Goal: Task Accomplishment & Management: Use online tool/utility

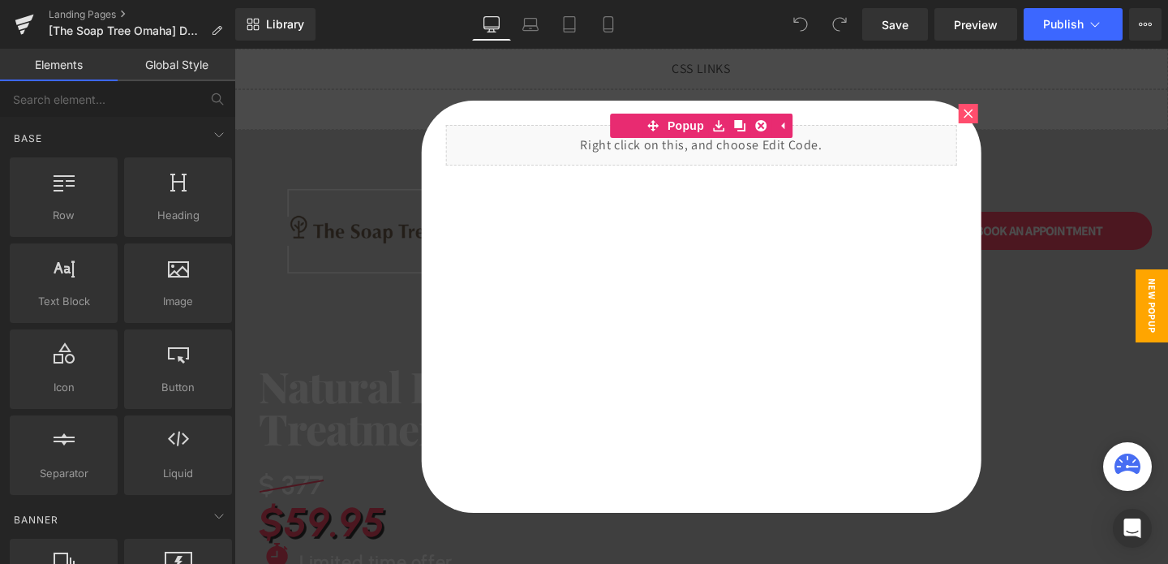
click at [965, 115] on icon at bounding box center [969, 114] width 10 height 10
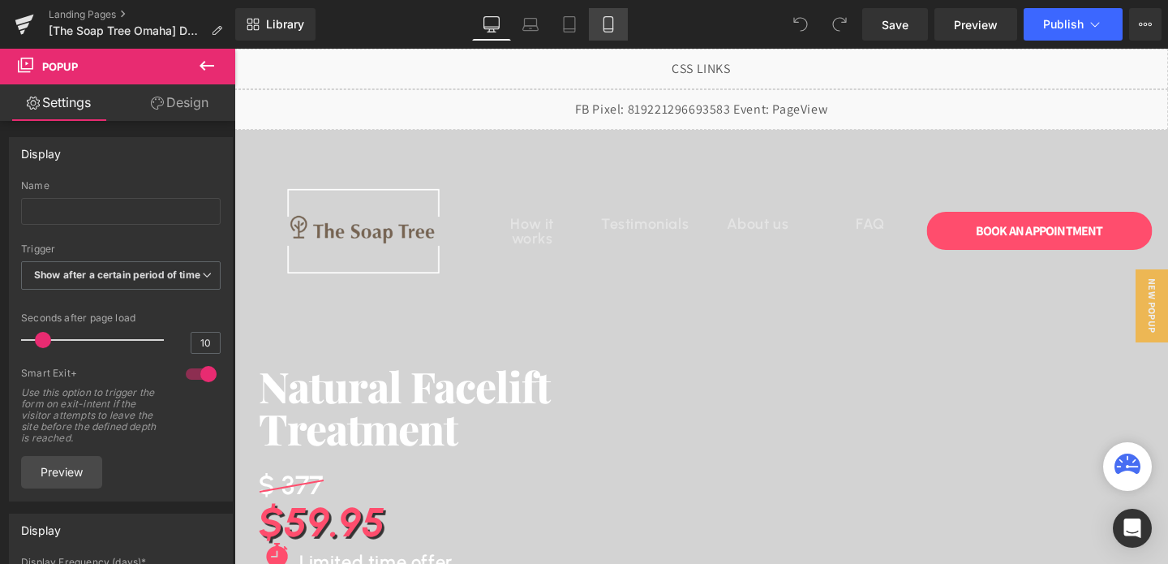
click at [608, 21] on icon at bounding box center [608, 24] width 16 height 16
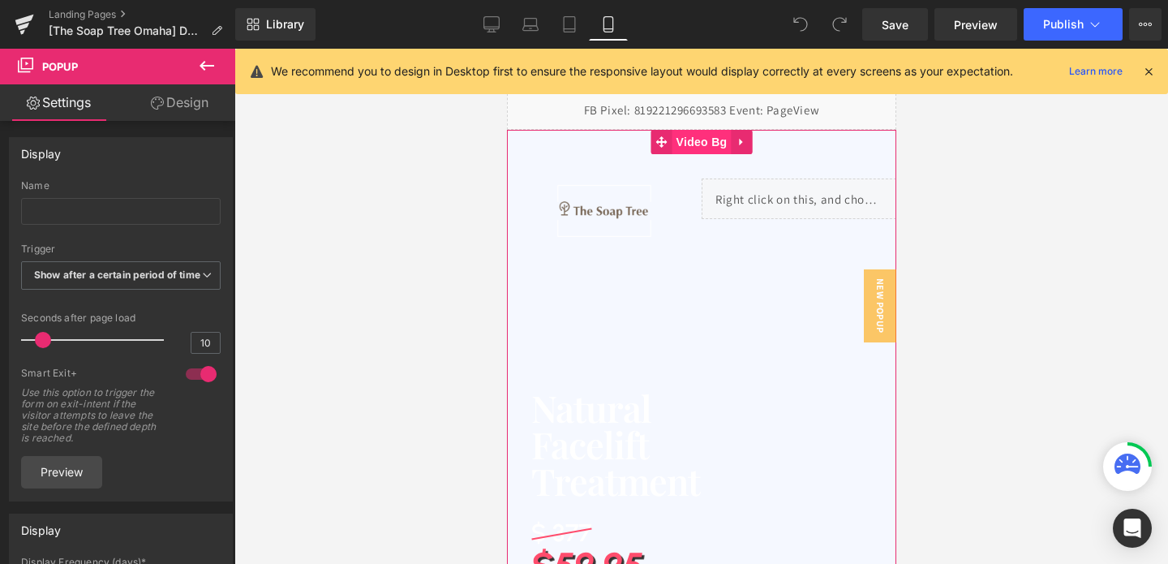
click at [690, 147] on span "Video Bg" at bounding box center [701, 142] width 59 height 24
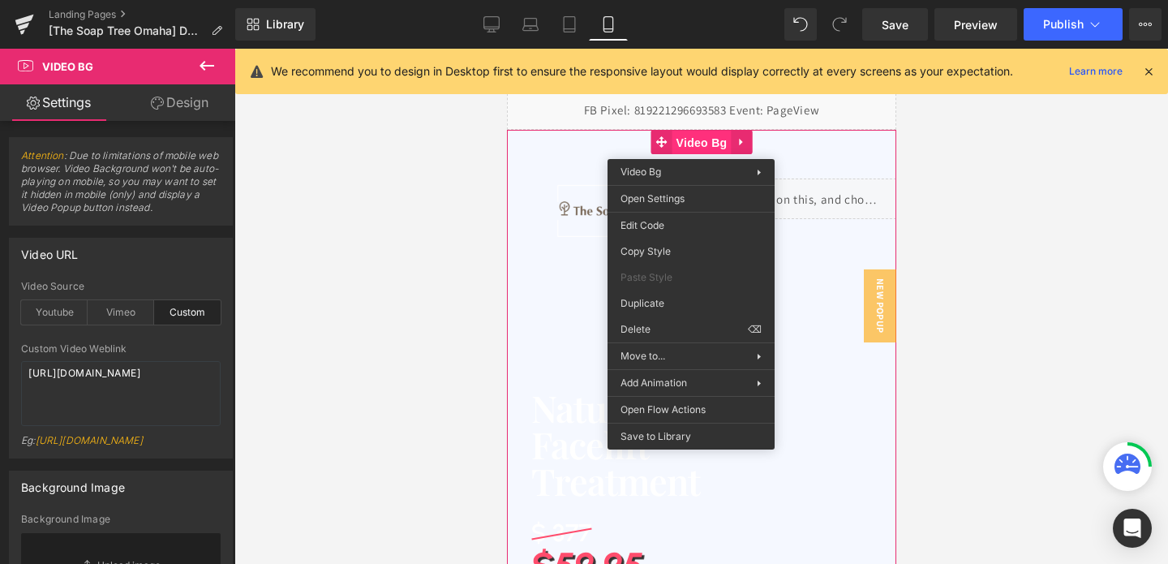
click at [690, 147] on span "Video Bg" at bounding box center [701, 143] width 59 height 24
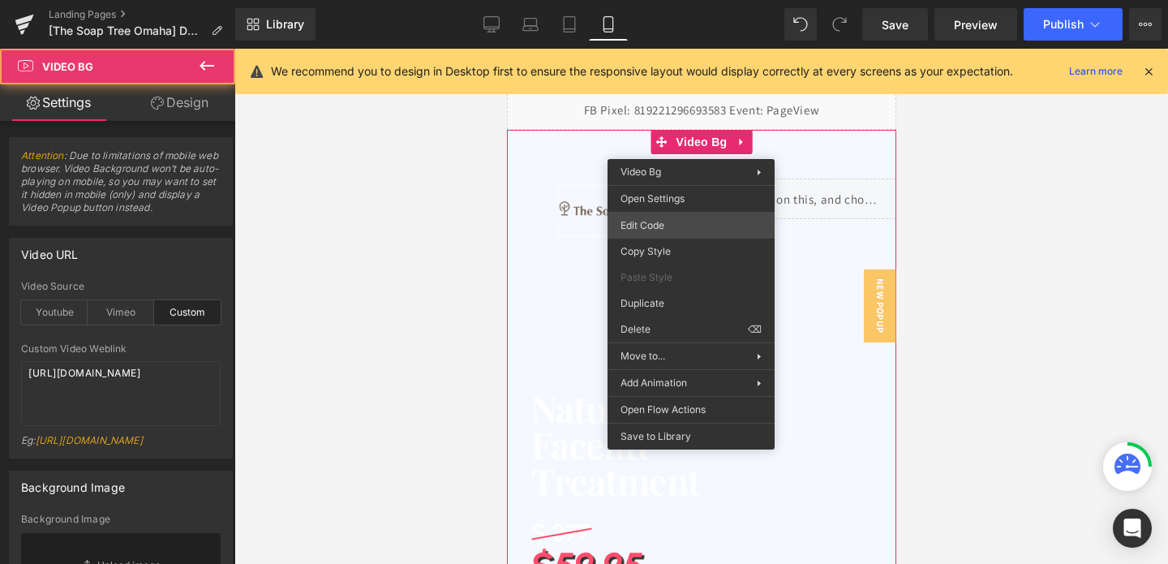
click at [647, 0] on div "Video Bg You are previewing how the will restyle your page. You can not edit El…" at bounding box center [584, 0] width 1168 height 0
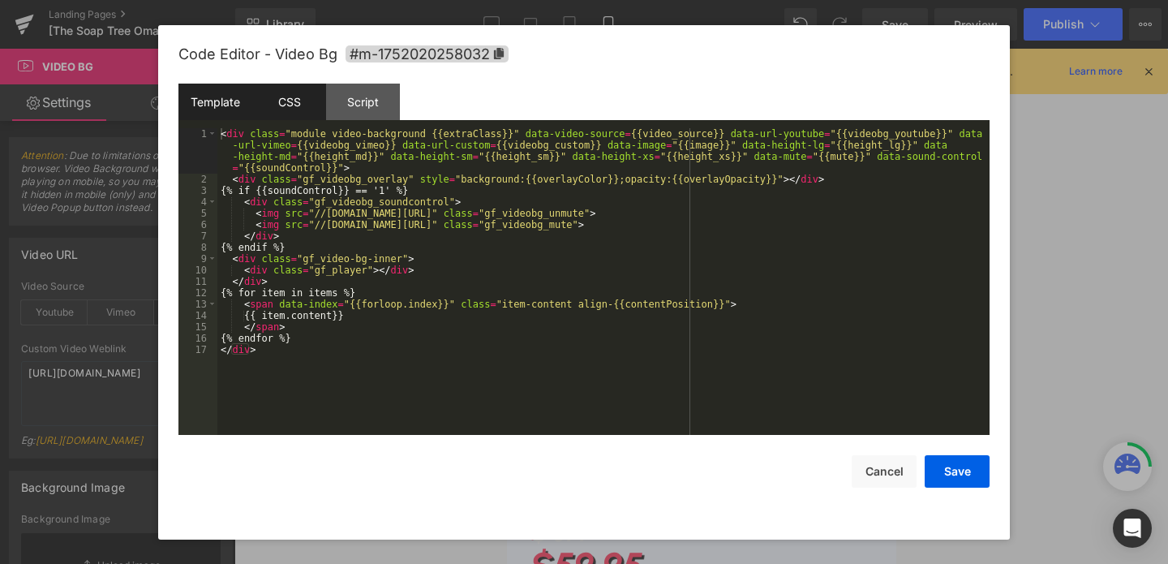
click at [279, 112] on div "CSS" at bounding box center [289, 102] width 74 height 37
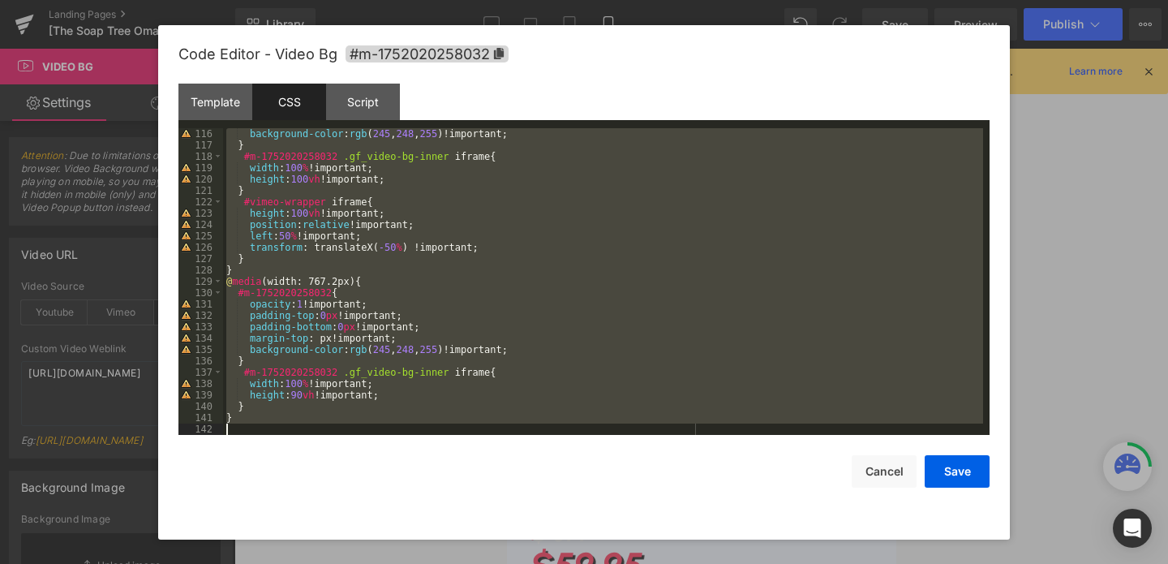
scroll to position [1306, 0]
drag, startPoint x: 226, startPoint y: 136, endPoint x: 310, endPoint y: 429, distance: 304.6
click at [311, 430] on div "background-color : rgb ( 245 , 248 , 255 )!important; } #m-1752020258032 .gf_vi…" at bounding box center [603, 292] width 760 height 329
click at [874, 479] on button "Cancel" at bounding box center [884, 471] width 65 height 32
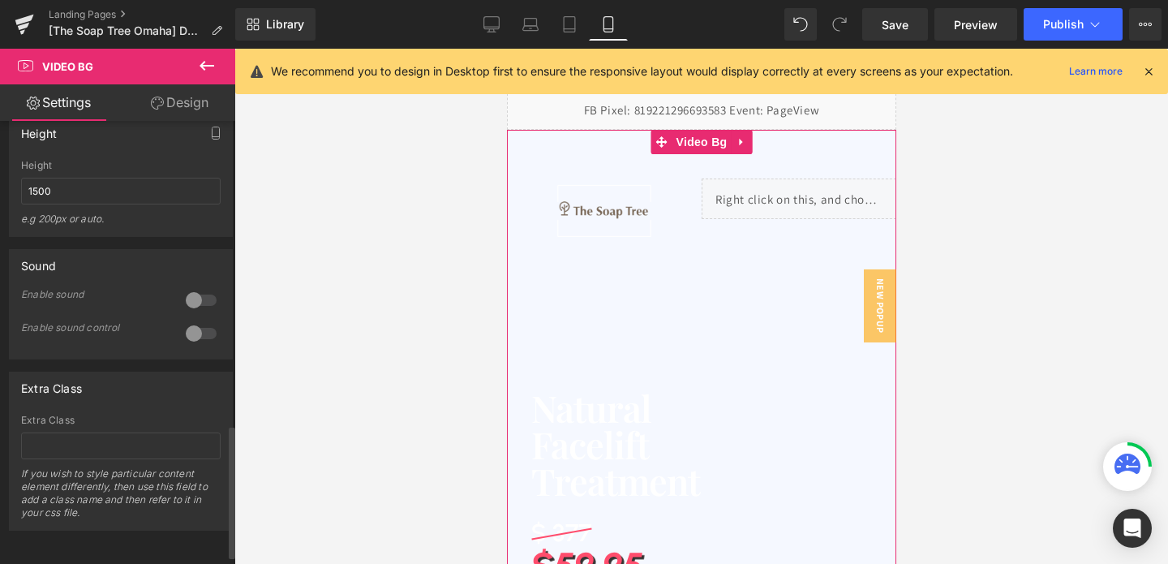
scroll to position [1032, 0]
click at [707, 133] on span "Video Bg" at bounding box center [701, 142] width 59 height 24
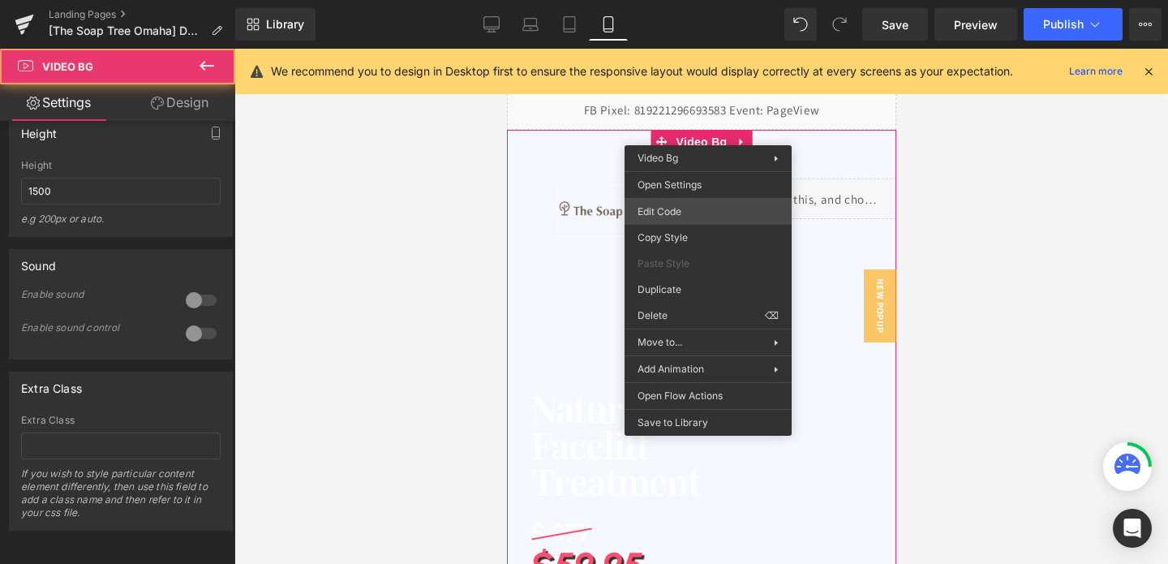
click at [669, 0] on div "Video Bg You are previewing how the will restyle your page. You can not edit El…" at bounding box center [584, 0] width 1168 height 0
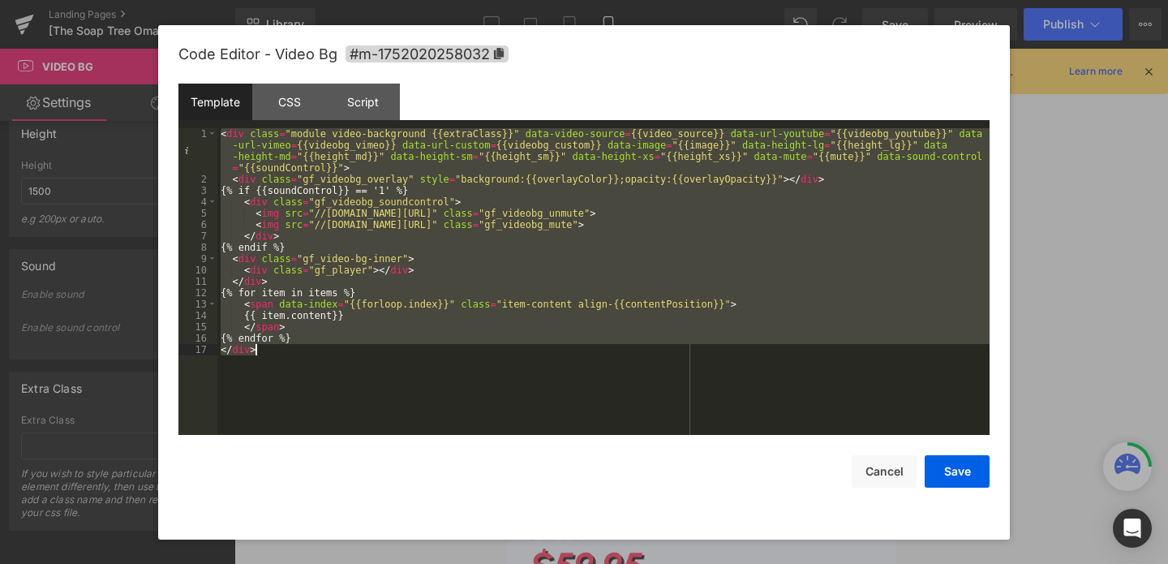
drag, startPoint x: 222, startPoint y: 134, endPoint x: 318, endPoint y: 370, distance: 254.7
click at [318, 370] on div "< div class = "module video-background {{extraClass}}" data-video-source = {{vi…" at bounding box center [603, 309] width 772 height 363
click at [368, 115] on div "Script" at bounding box center [363, 102] width 74 height 37
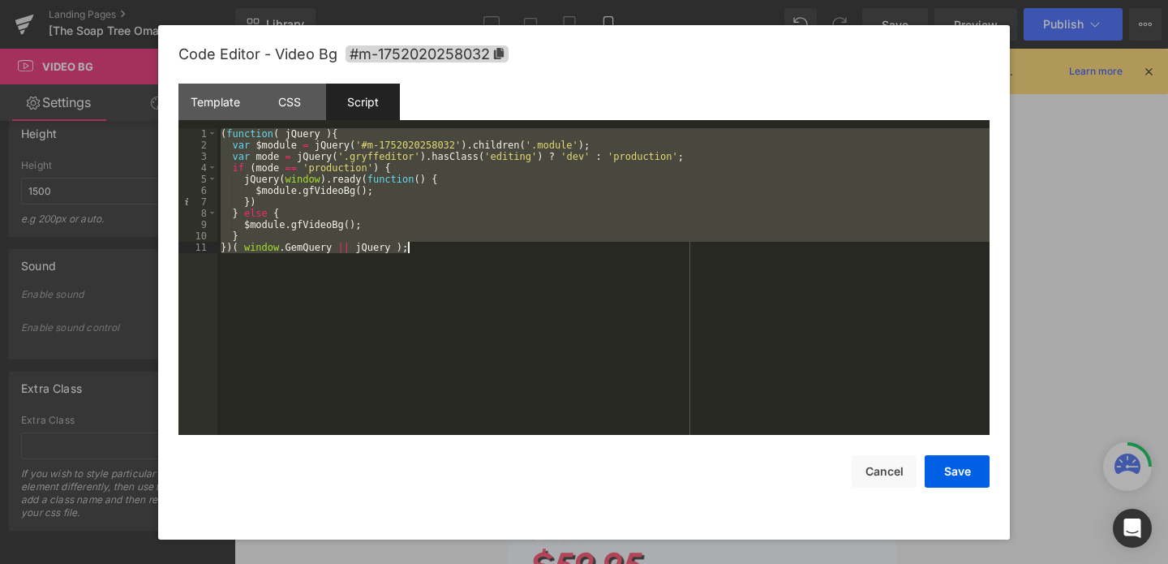
drag, startPoint x: 221, startPoint y: 137, endPoint x: 300, endPoint y: 324, distance: 202.8
click at [300, 324] on div "( function ( jQuery ) { var $module = jQuery ( '#m-1752020258032' ) . children …" at bounding box center [603, 292] width 772 height 329
click at [874, 471] on button "Cancel" at bounding box center [884, 471] width 65 height 32
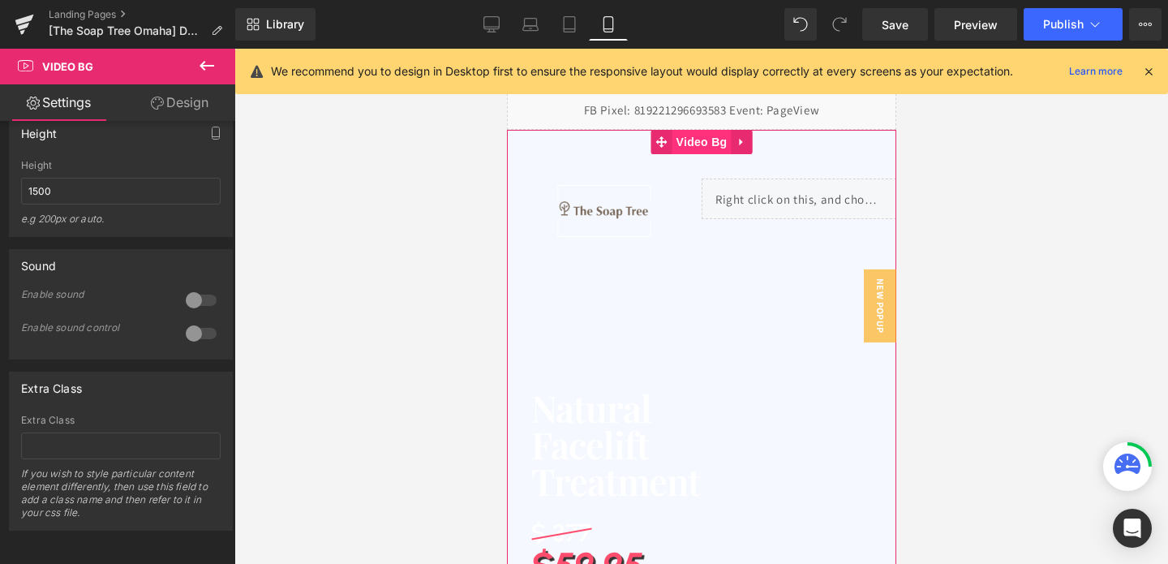
click at [718, 140] on span "Video Bg" at bounding box center [701, 142] width 59 height 24
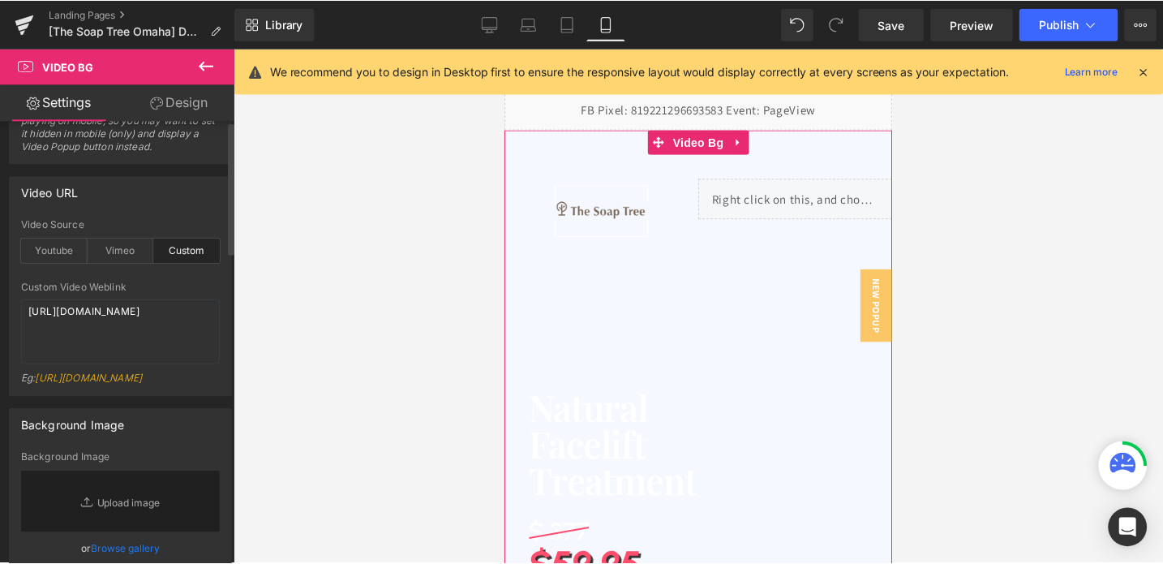
scroll to position [0, 0]
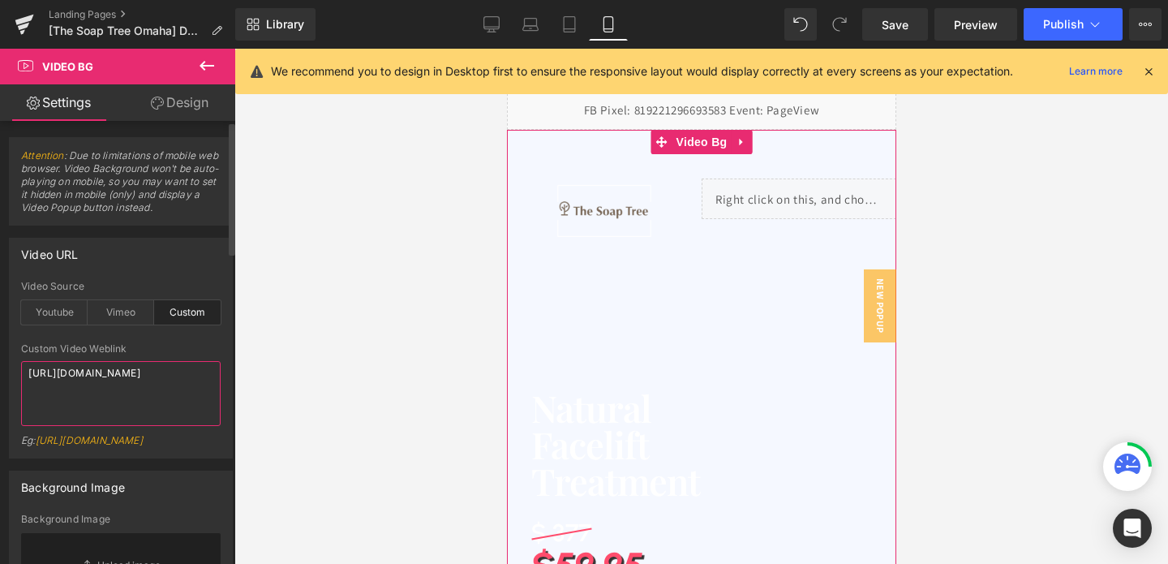
click at [70, 392] on textarea "https://cdn.shopify.com/videos/c/o/v/86849725627748d8a9a9991b79bf7fcb.mp4" at bounding box center [121, 393] width 200 height 65
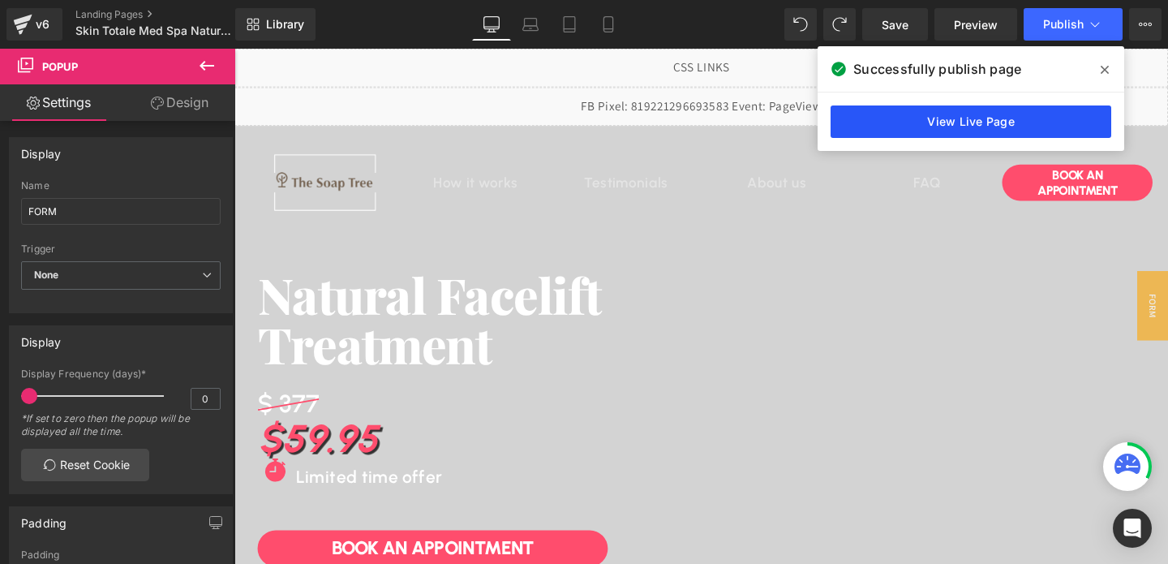
click at [995, 120] on link "View Live Page" at bounding box center [971, 121] width 281 height 32
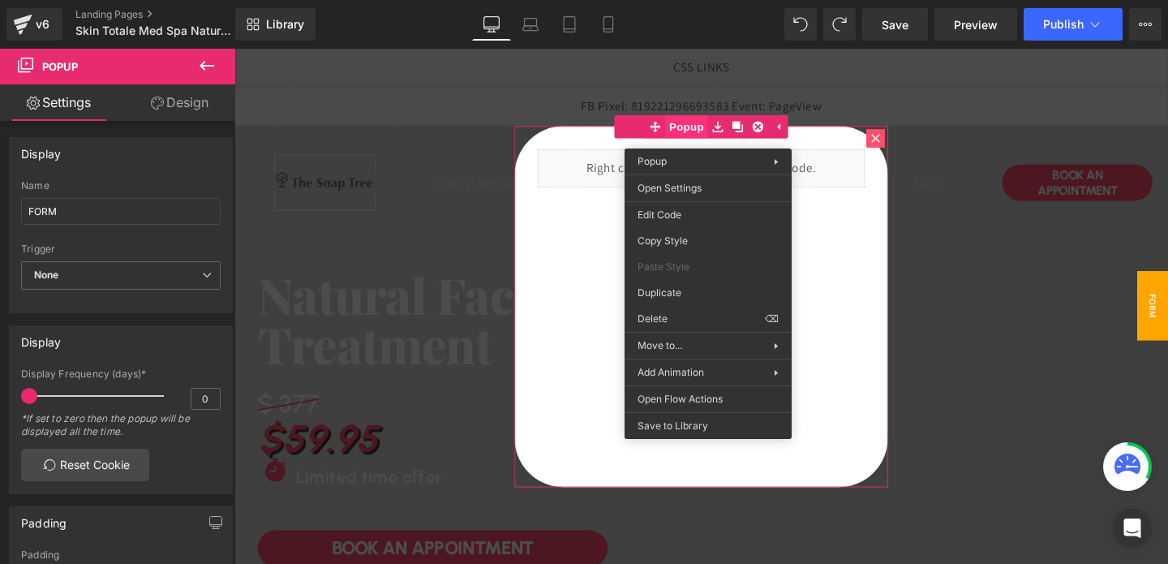
click at [729, 136] on span "Popup" at bounding box center [709, 130] width 45 height 24
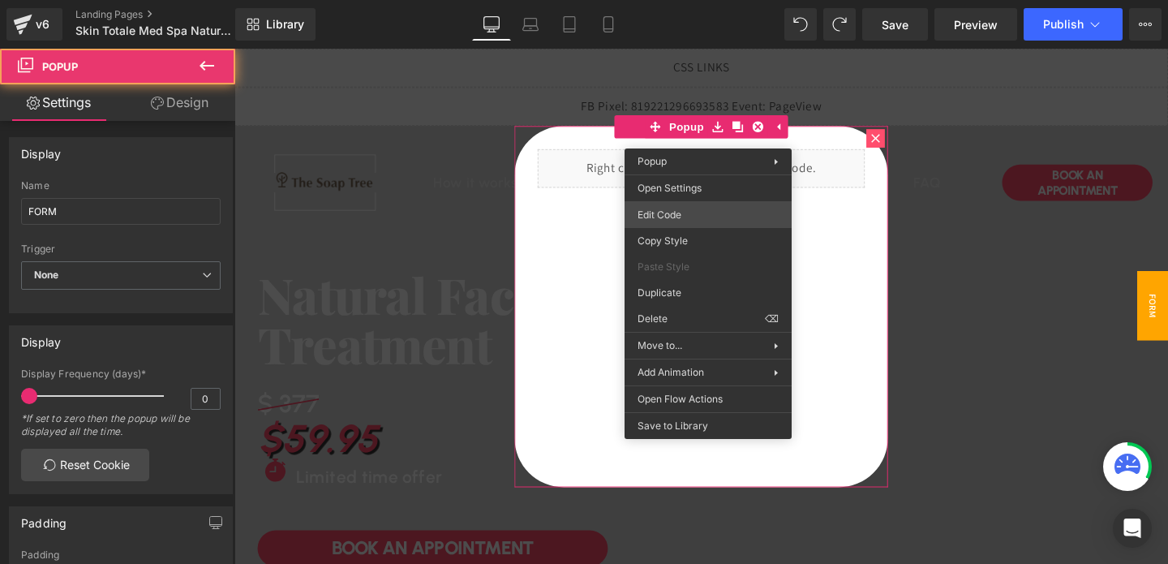
click at [673, 0] on div "Button You are previewing how the will restyle your page. You can not edit Elem…" at bounding box center [584, 0] width 1168 height 0
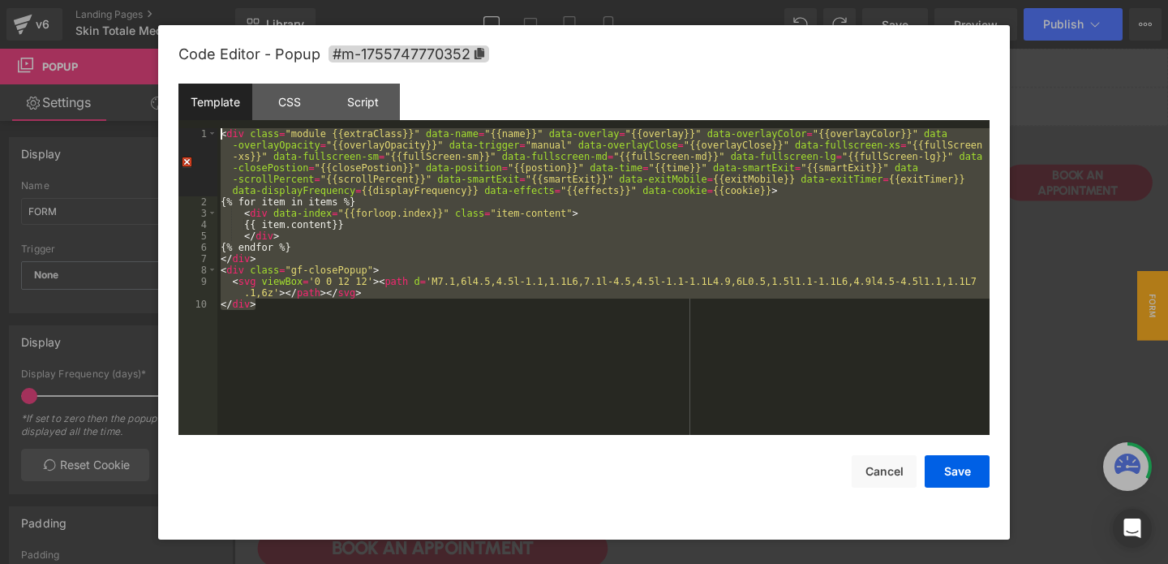
drag, startPoint x: 270, startPoint y: 313, endPoint x: 230, endPoint y: 120, distance: 197.1
click at [230, 120] on div "Template CSS Script Data 1 2 3 4 5 6 7 8 9 10 < div class = "module {{extraClas…" at bounding box center [583, 259] width 811 height 351
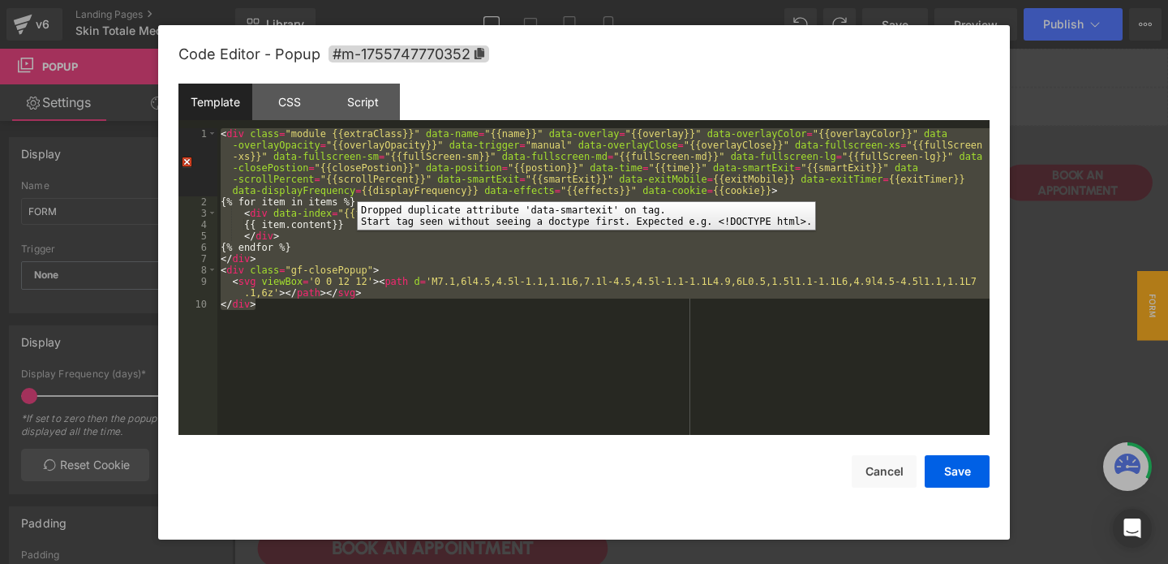
click at [187, 164] on div "1" at bounding box center [197, 162] width 39 height 68
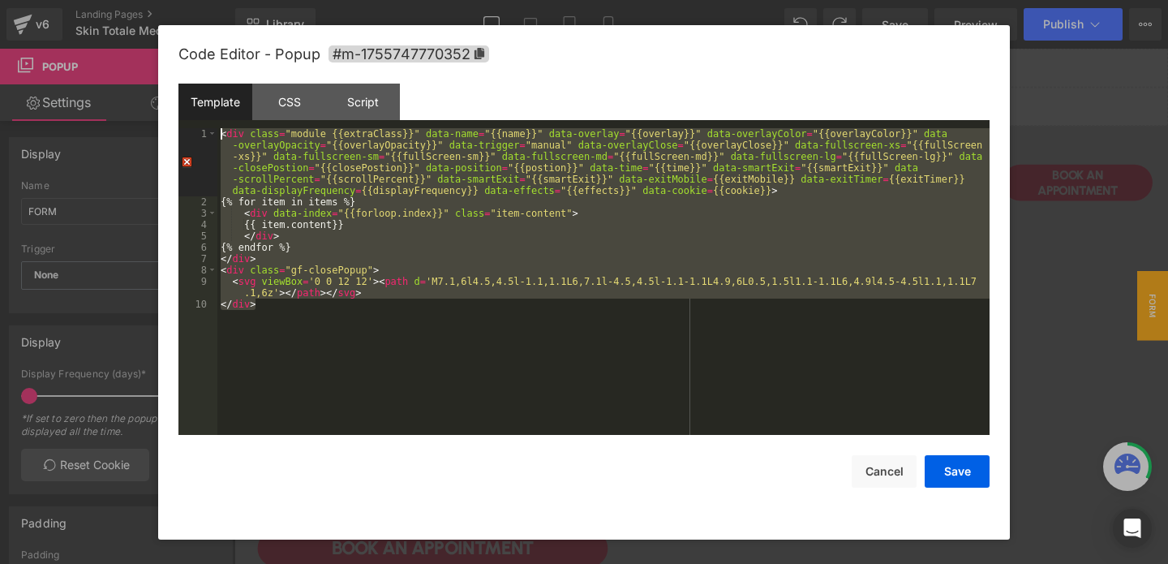
drag, startPoint x: 292, startPoint y: 325, endPoint x: 204, endPoint y: 115, distance: 226.9
click at [204, 115] on div "Template CSS Script Data 1 2 3 4 5 6 7 8 9 10 < div class = "module {{extraClas…" at bounding box center [583, 259] width 811 height 351
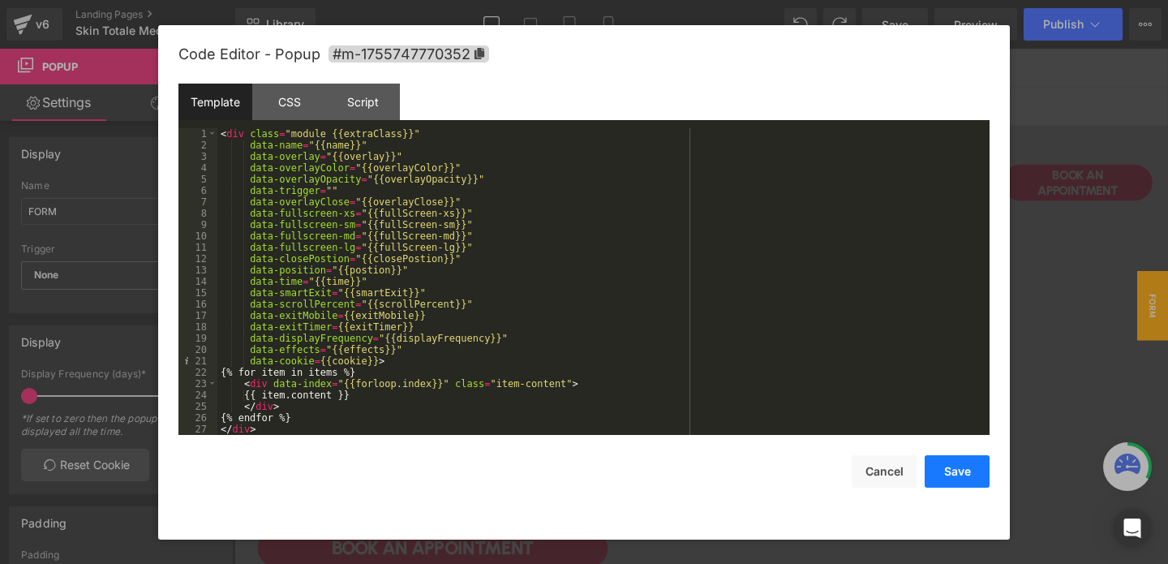
click at [939, 469] on button "Save" at bounding box center [957, 471] width 65 height 32
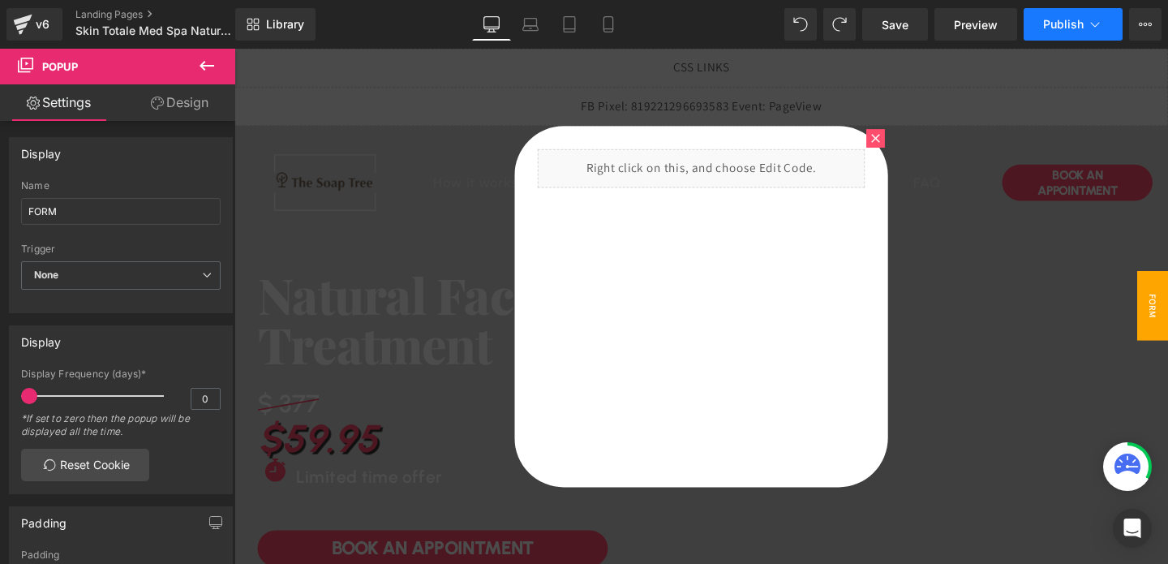
click at [1042, 19] on button "Publish" at bounding box center [1073, 24] width 99 height 32
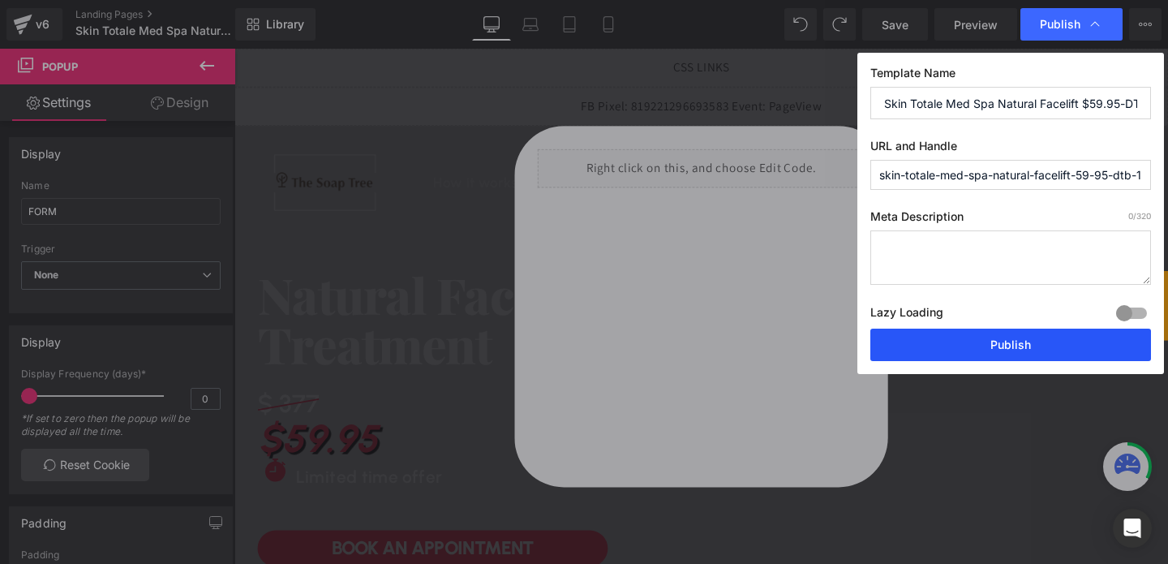
click at [970, 341] on button "Publish" at bounding box center [1010, 345] width 281 height 32
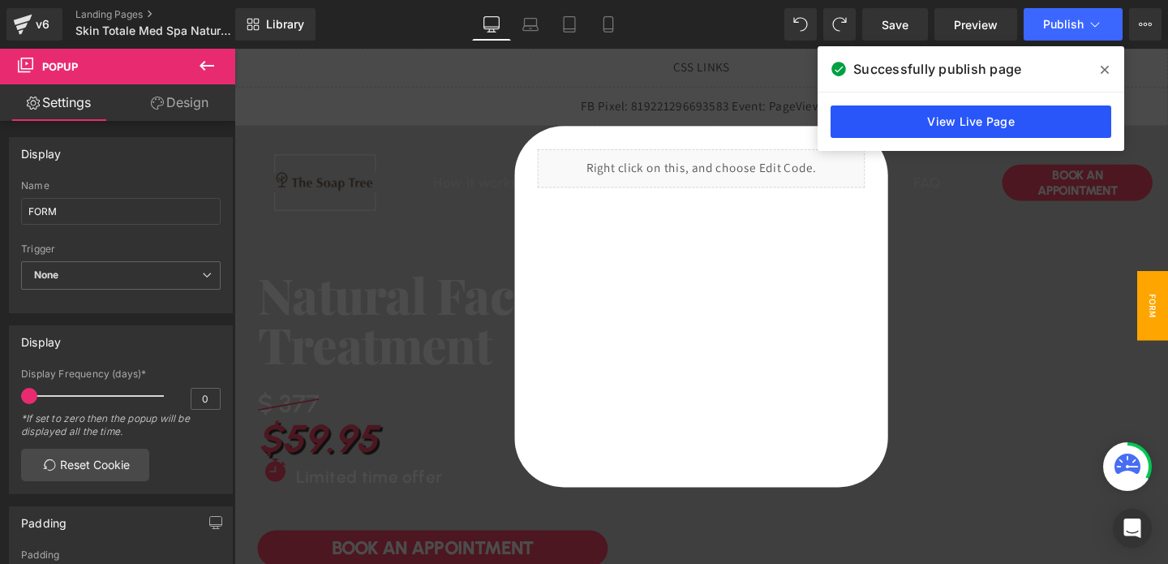
click at [993, 117] on link "View Live Page" at bounding box center [971, 121] width 281 height 32
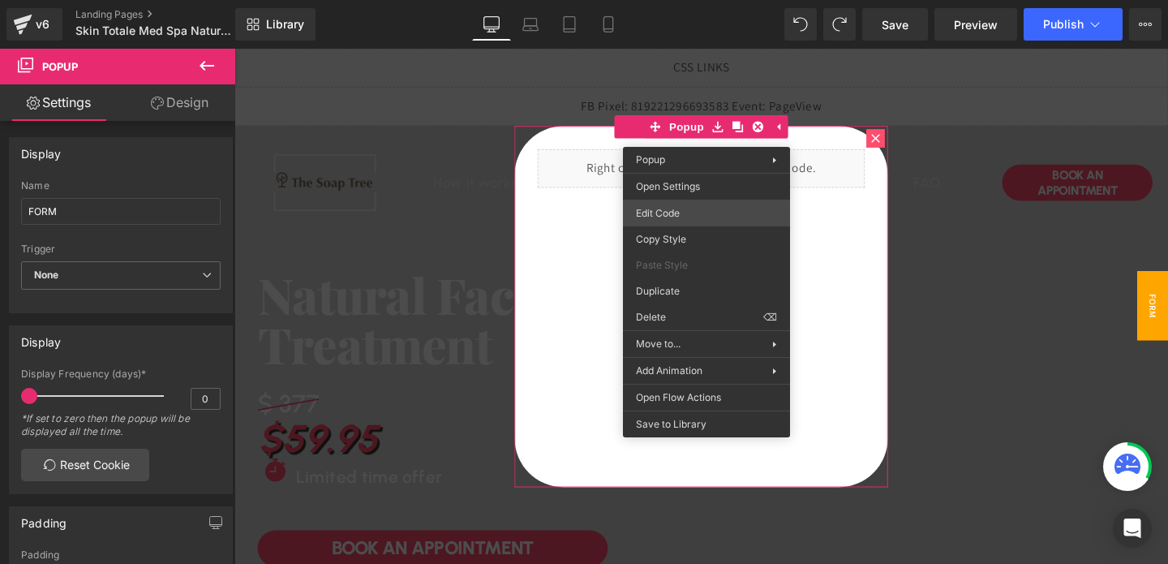
click at [667, 0] on div "Button You are previewing how the will restyle your page. You can not edit Elem…" at bounding box center [584, 0] width 1168 height 0
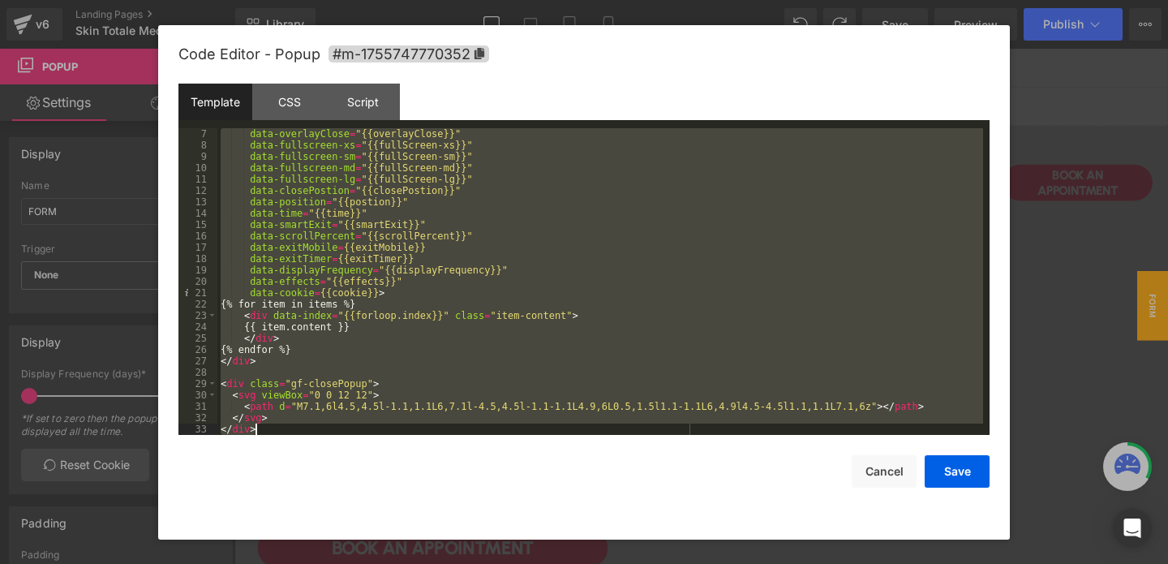
scroll to position [68, 0]
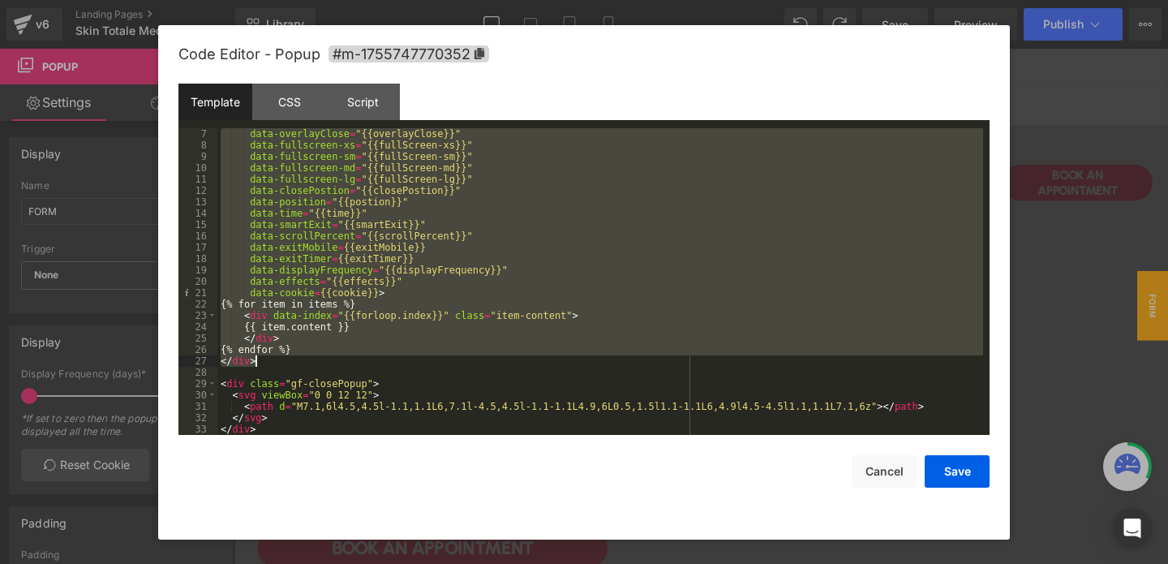
drag, startPoint x: 250, startPoint y: 135, endPoint x: 372, endPoint y: 361, distance: 257.0
click at [372, 361] on div "data-overlayClose = "{{overlayClose}}" data-fullscreen-xs = "{{fullScreen-xs}}"…" at bounding box center [600, 292] width 766 height 329
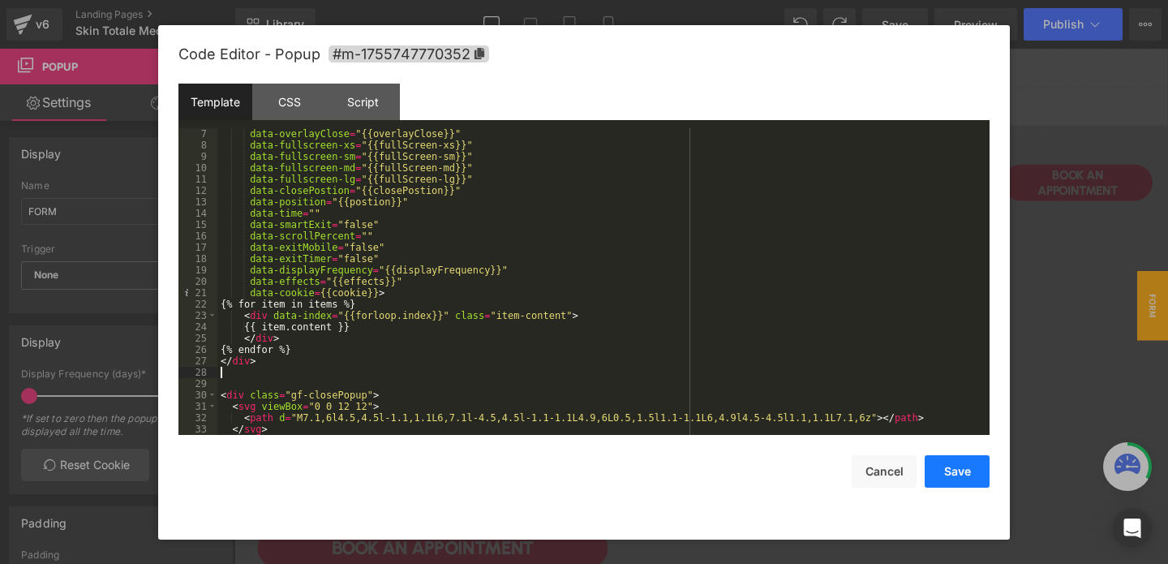
click at [939, 467] on button "Save" at bounding box center [957, 471] width 65 height 32
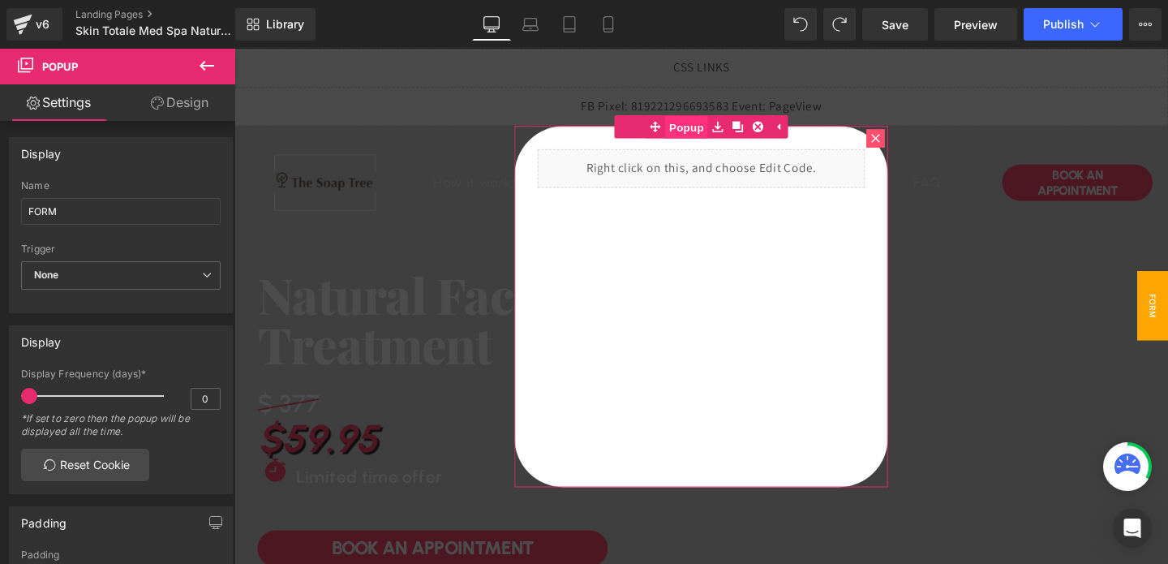
click at [698, 130] on span "Popup" at bounding box center [709, 131] width 45 height 24
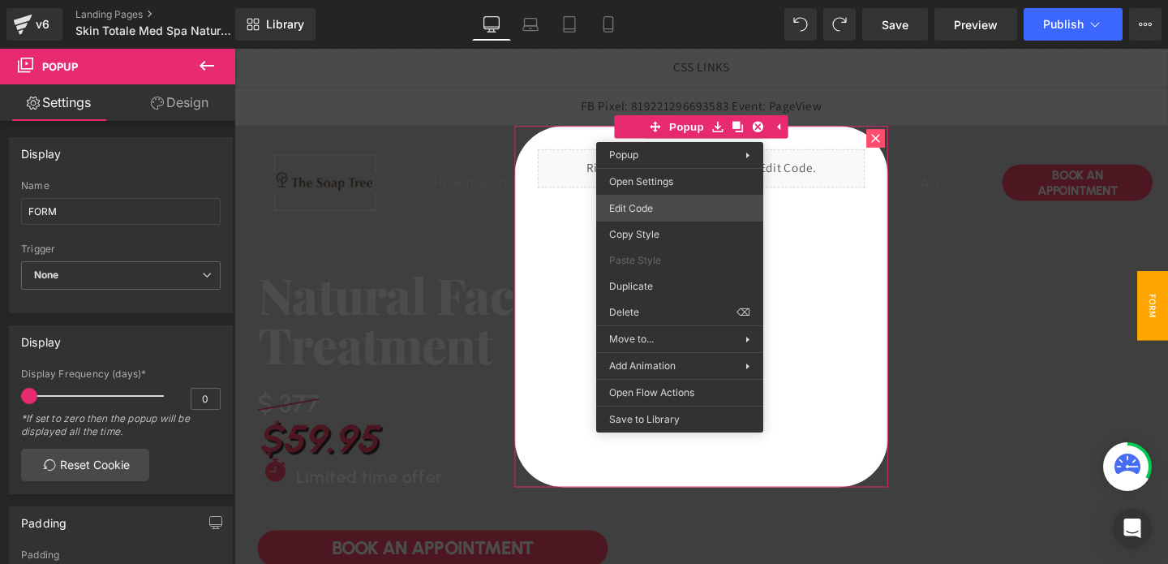
click at [651, 0] on div "Button You are previewing how the will restyle your page. You can not edit Elem…" at bounding box center [584, 0] width 1168 height 0
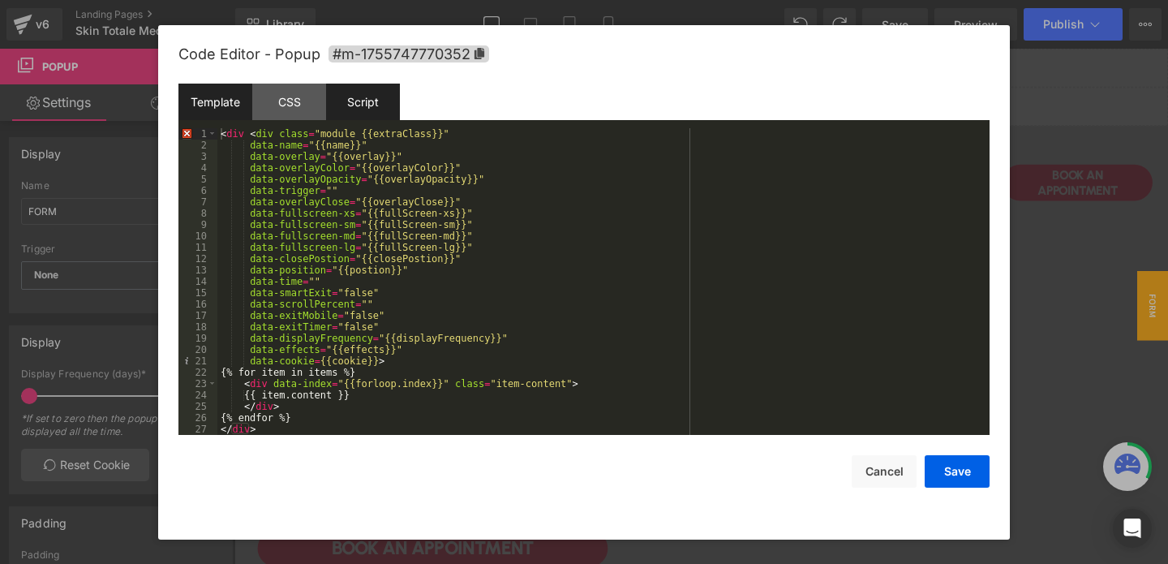
click at [366, 91] on div "Script" at bounding box center [363, 102] width 74 height 37
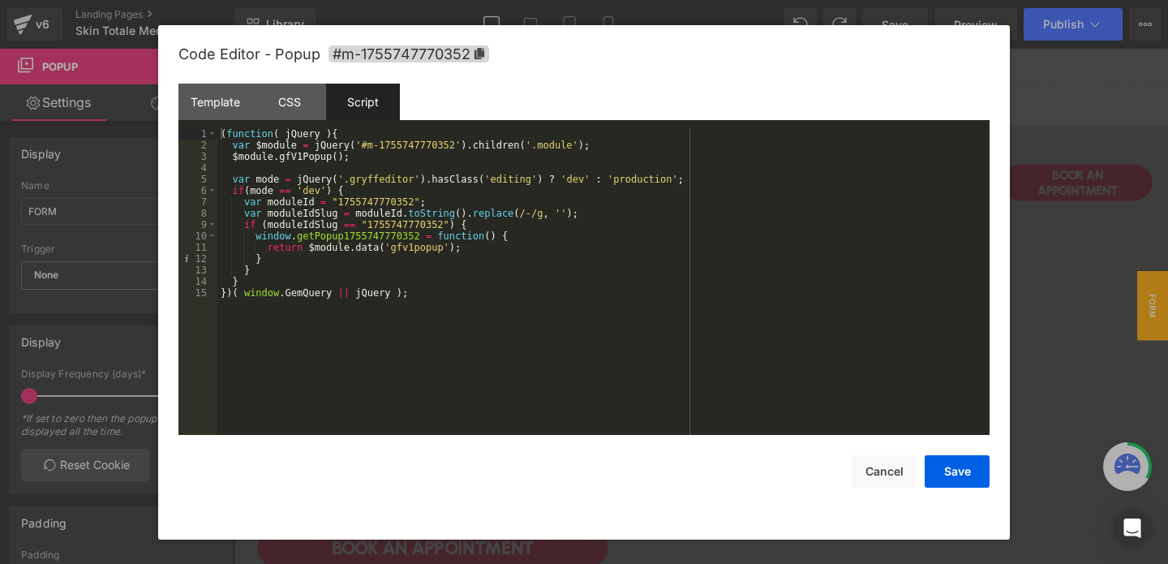
click at [288, 277] on div "( function ( jQuery ) { var $module = jQuery ( '#m-1755747770352' ) . children …" at bounding box center [603, 292] width 772 height 329
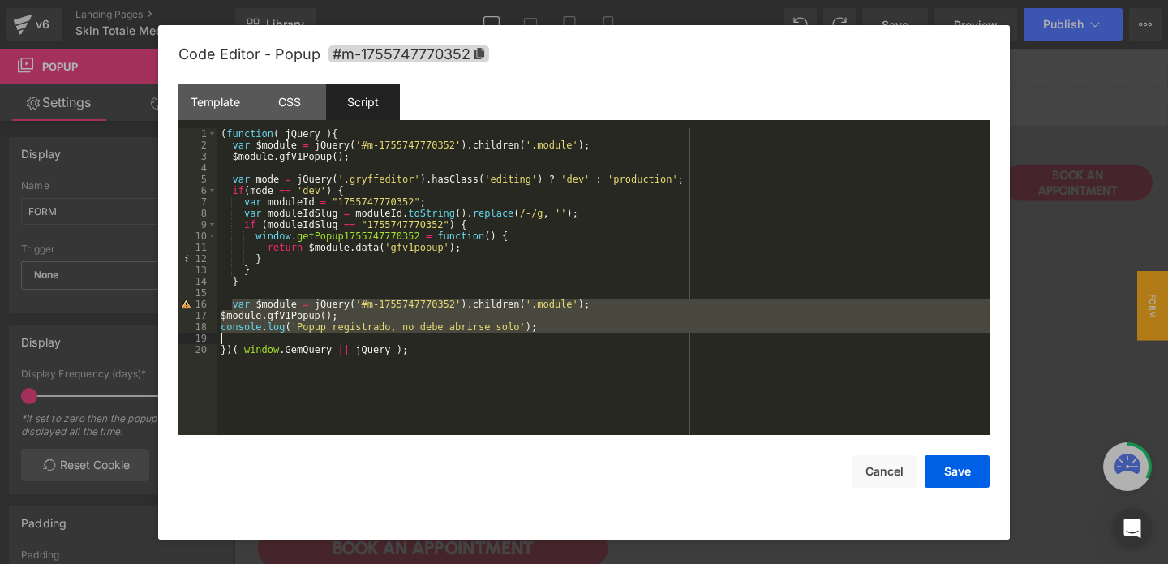
drag, startPoint x: 233, startPoint y: 300, endPoint x: 299, endPoint y: 339, distance: 76.4
click at [299, 339] on div "( function ( jQuery ) { var $module = jQuery ( '#m-1755747770352' ) . children …" at bounding box center [603, 292] width 772 height 329
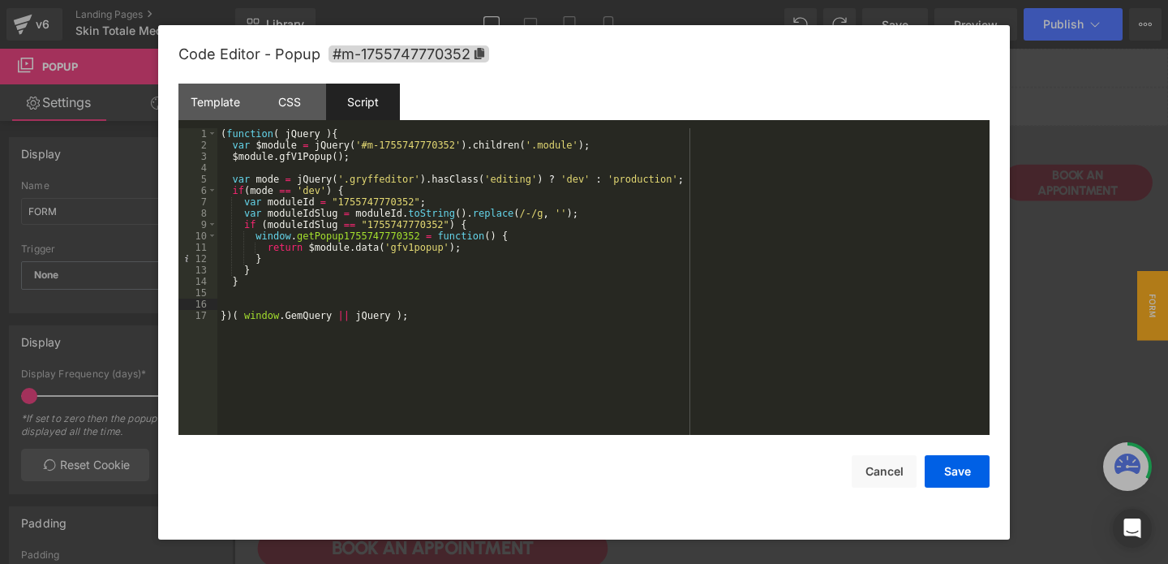
click at [254, 269] on div "( function ( jQuery ) { var $module = jQuery ( '#m-1755747770352' ) . children …" at bounding box center [603, 292] width 772 height 329
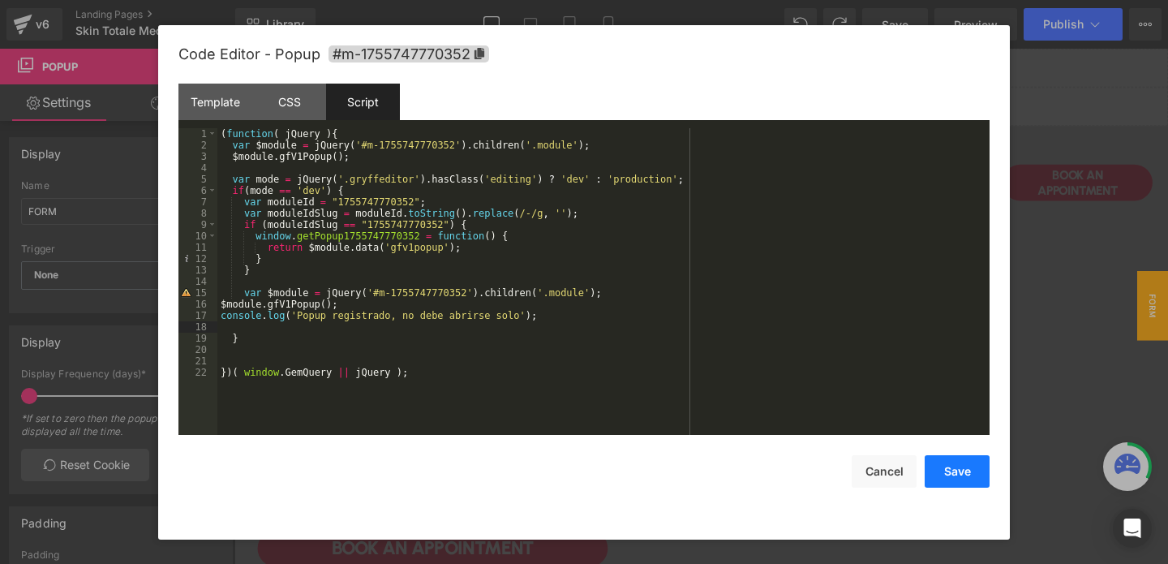
click at [961, 470] on button "Save" at bounding box center [957, 471] width 65 height 32
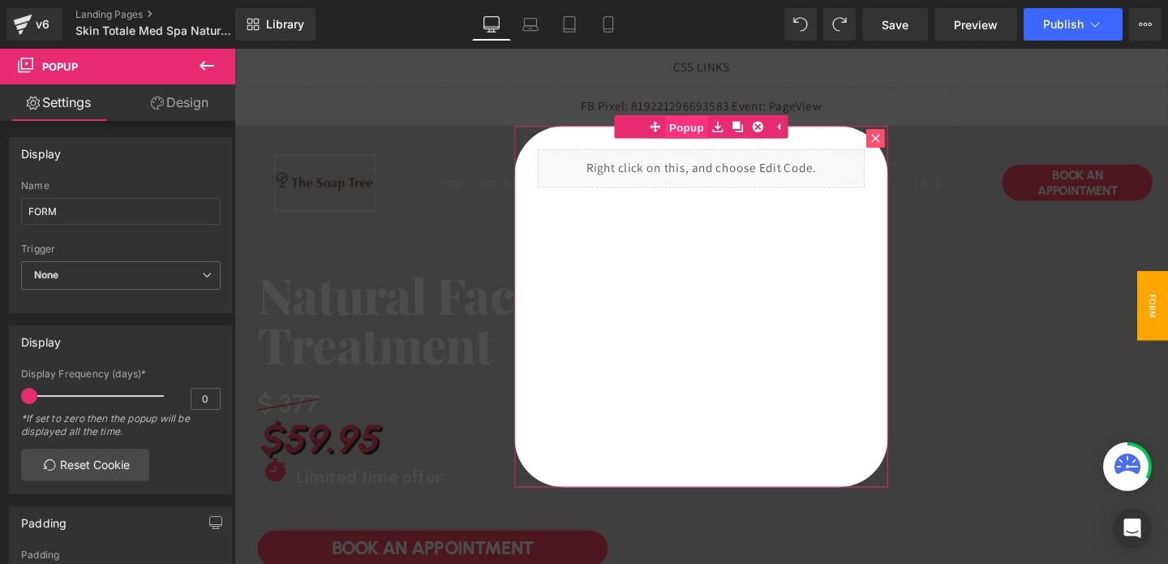
click at [702, 132] on span "Popup" at bounding box center [709, 131] width 45 height 24
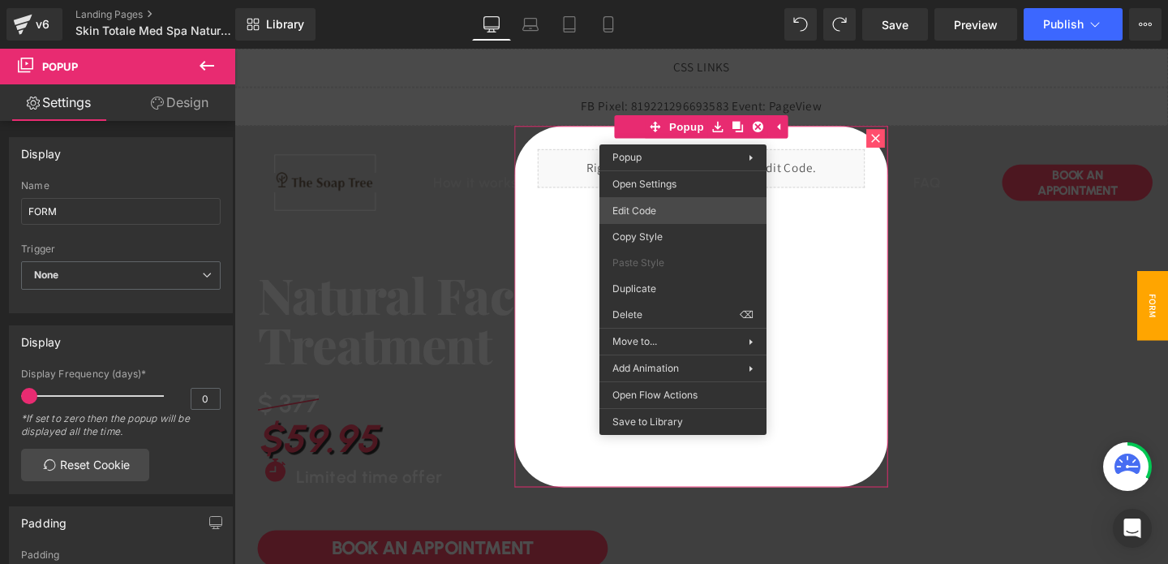
click at [646, 0] on div "Button You are previewing how the will restyle your page. You can not edit Elem…" at bounding box center [584, 0] width 1168 height 0
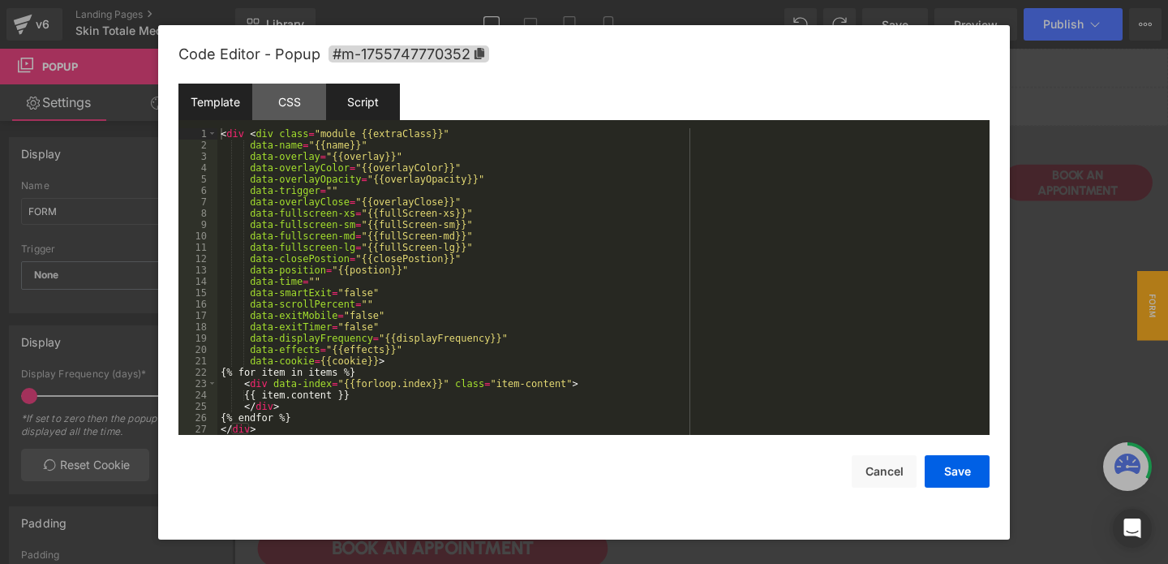
click at [352, 105] on div "Script" at bounding box center [363, 102] width 74 height 37
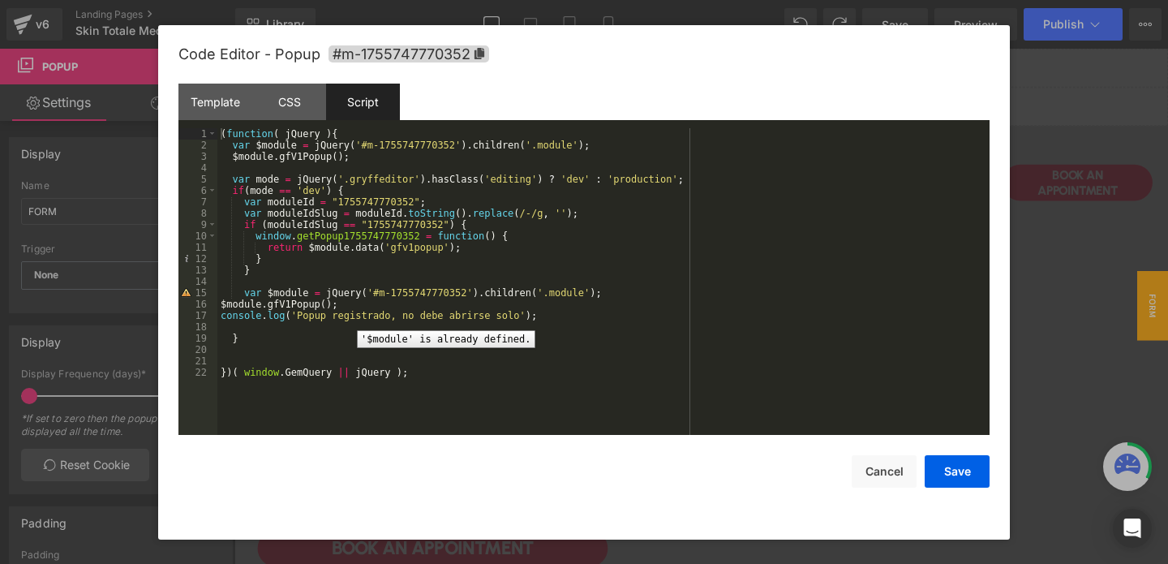
click at [187, 293] on div "15" at bounding box center [197, 292] width 39 height 11
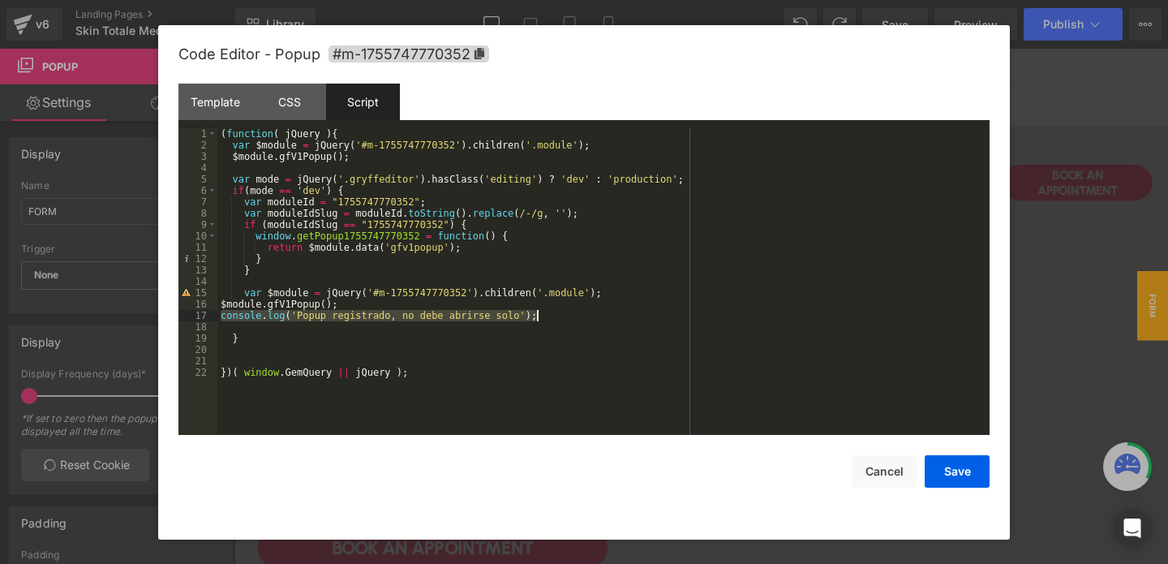
drag, startPoint x: 221, startPoint y: 312, endPoint x: 608, endPoint y: 320, distance: 387.9
click at [608, 320] on div "( function ( jQuery ) { var $module = jQuery ( '#m-1755747770352' ) . children …" at bounding box center [603, 292] width 772 height 329
click at [351, 157] on div "( function ( jQuery ) { var $module = jQuery ( '#m-1755747770352' ) . children …" at bounding box center [603, 292] width 772 height 329
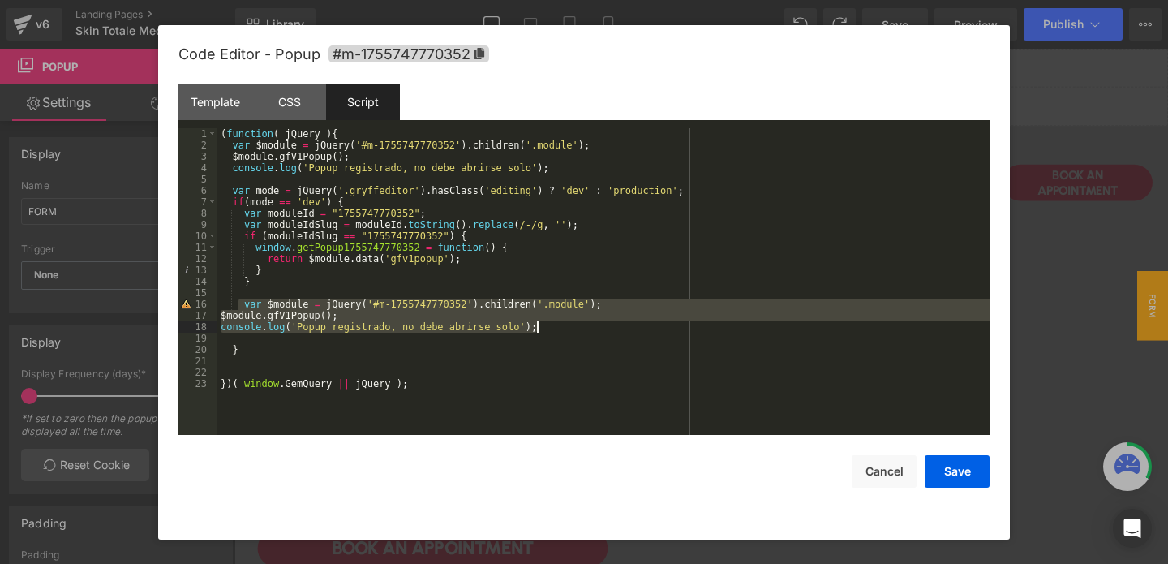
drag, startPoint x: 241, startPoint y: 303, endPoint x: 608, endPoint y: 329, distance: 368.4
click at [608, 329] on div "( function ( jQuery ) { var $module = jQuery ( '#m-1755747770352' ) . children …" at bounding box center [603, 292] width 772 height 329
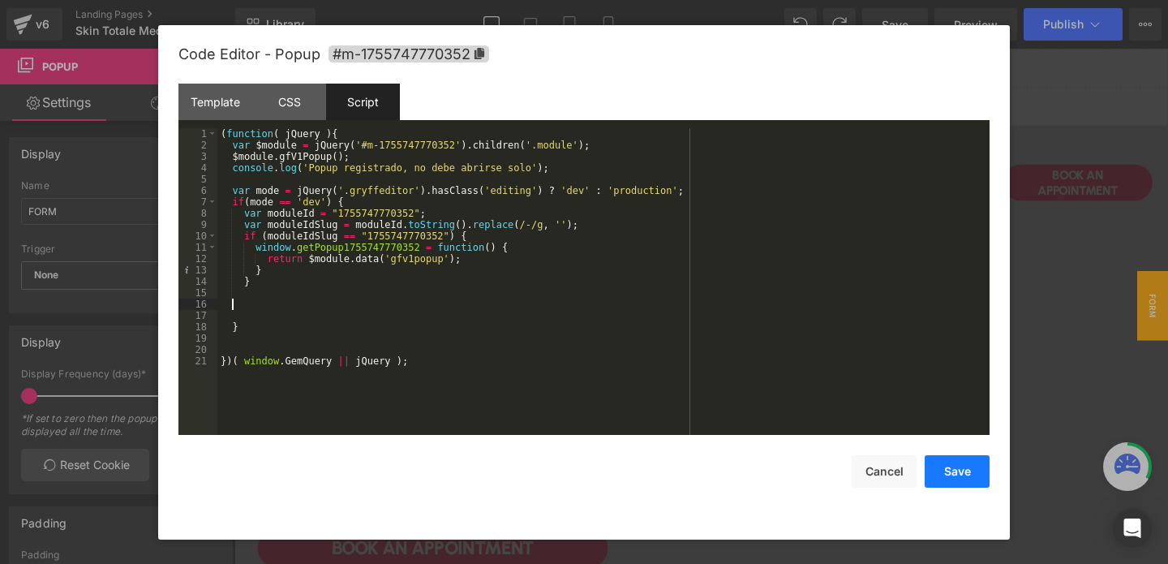
click at [959, 467] on button "Save" at bounding box center [957, 471] width 65 height 32
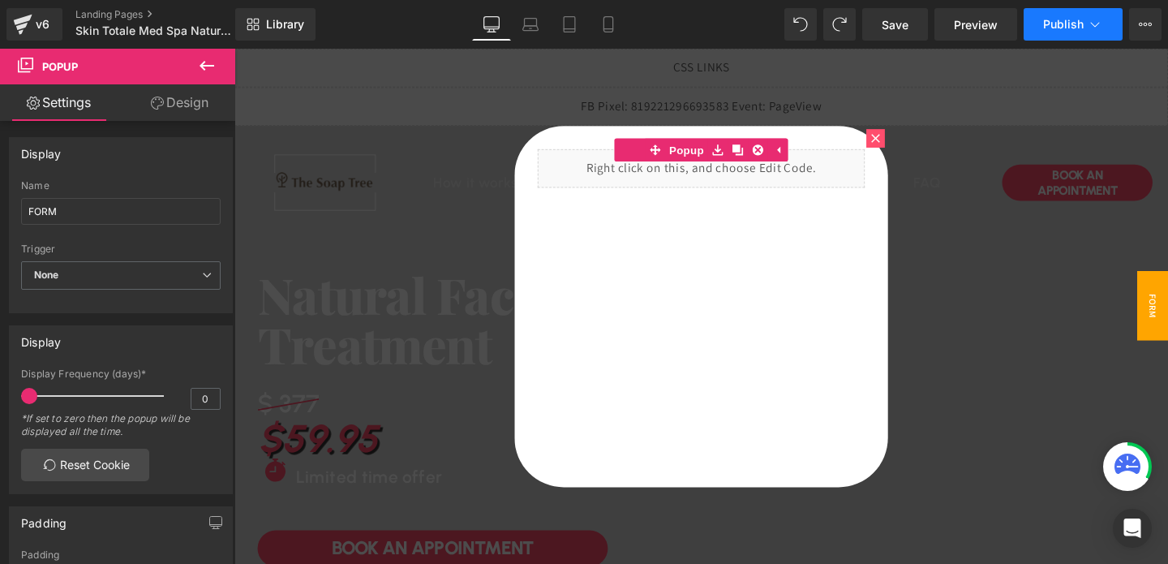
click at [1058, 18] on span "Publish" at bounding box center [1063, 24] width 41 height 13
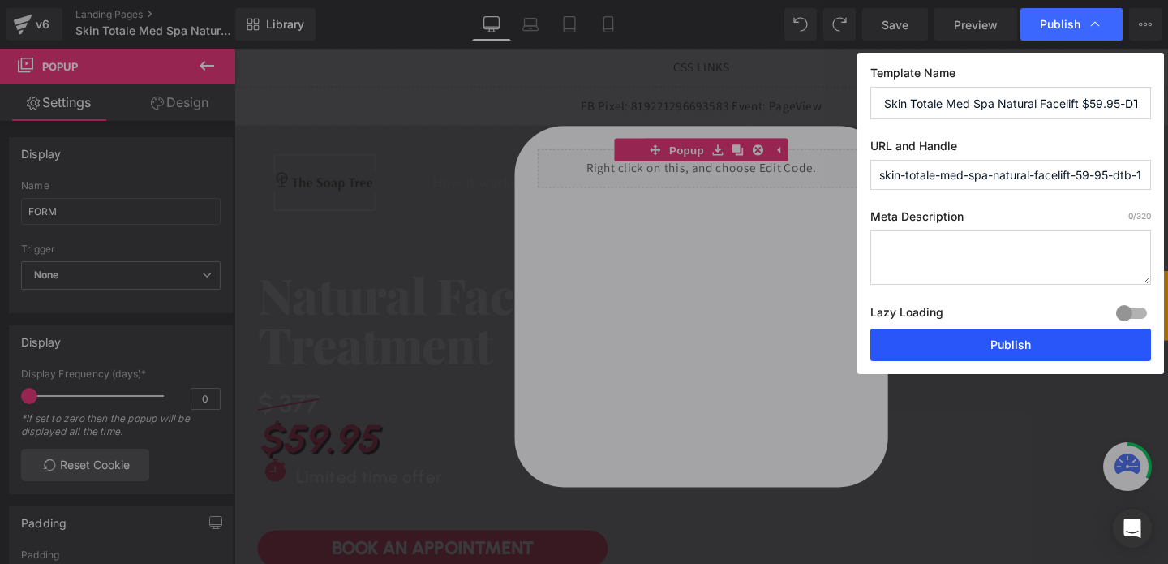
click at [963, 354] on button "Publish" at bounding box center [1010, 345] width 281 height 32
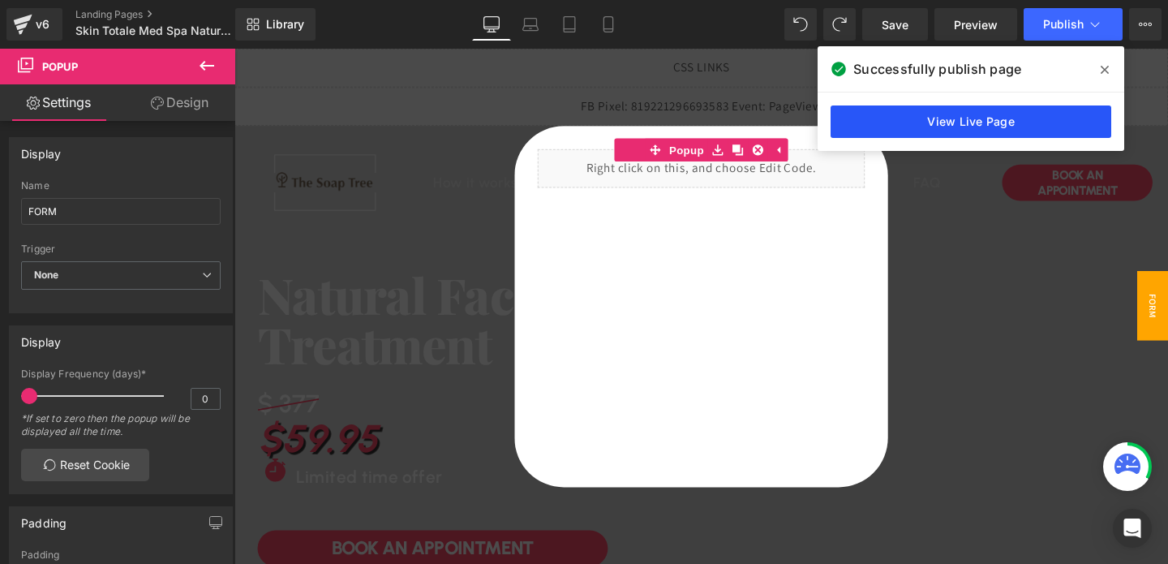
click at [978, 114] on link "View Live Page" at bounding box center [971, 121] width 281 height 32
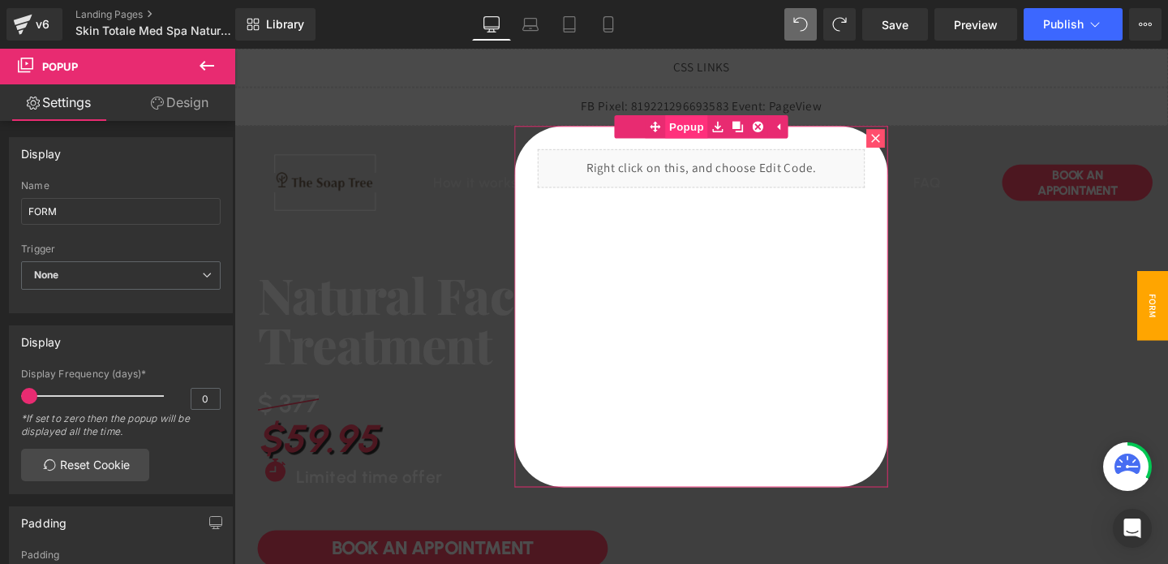
click at [724, 127] on span "Popup" at bounding box center [709, 130] width 45 height 24
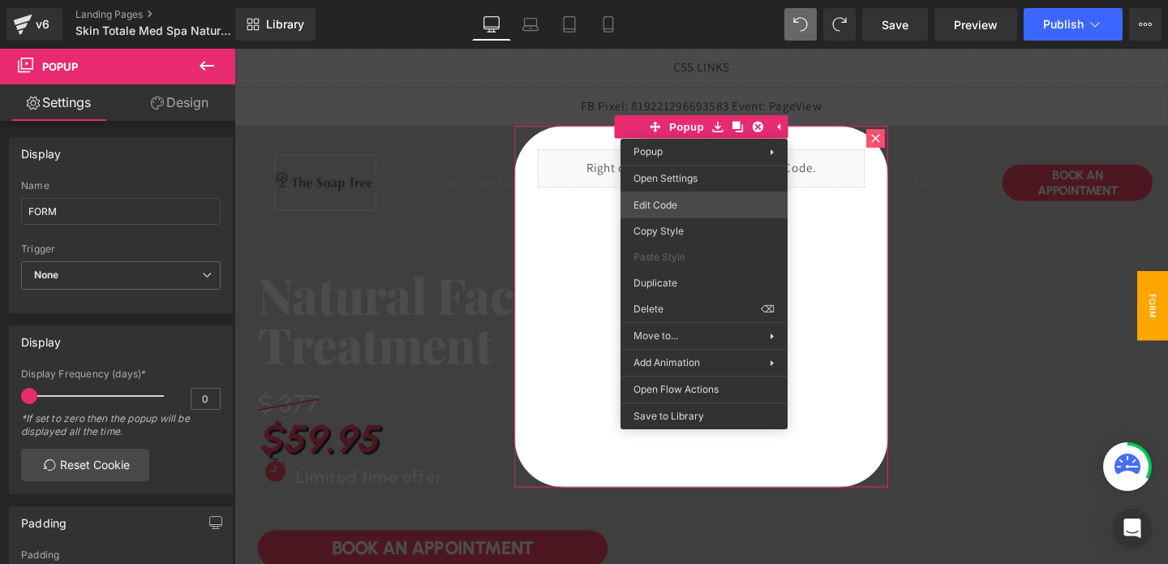
click at [660, 0] on div "Button You are previewing how the will restyle your page. You can not edit Elem…" at bounding box center [584, 0] width 1168 height 0
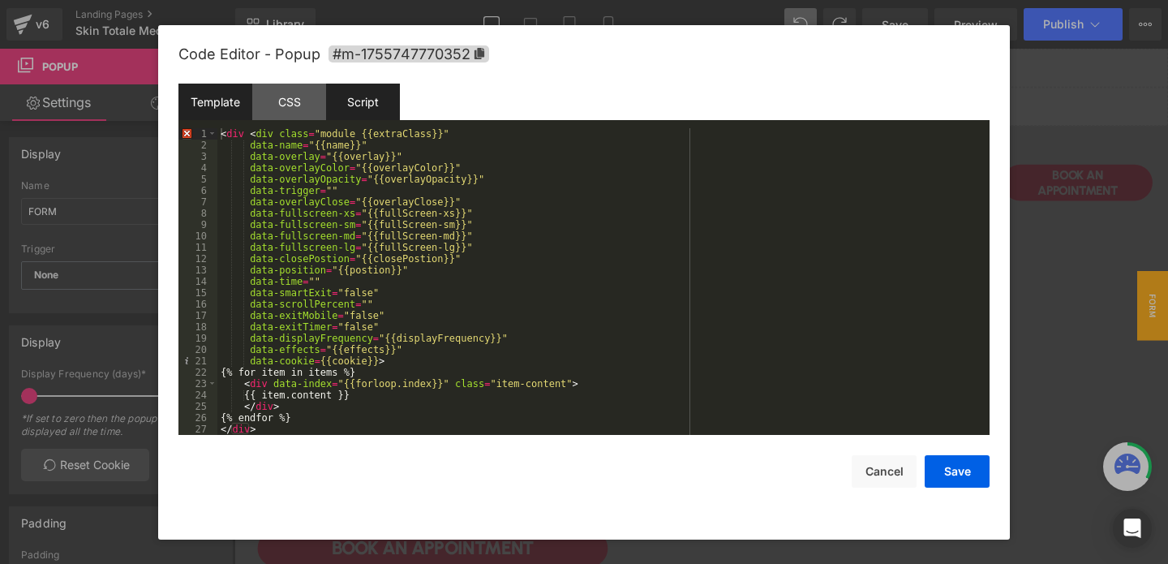
click at [363, 101] on div "Script" at bounding box center [363, 102] width 74 height 37
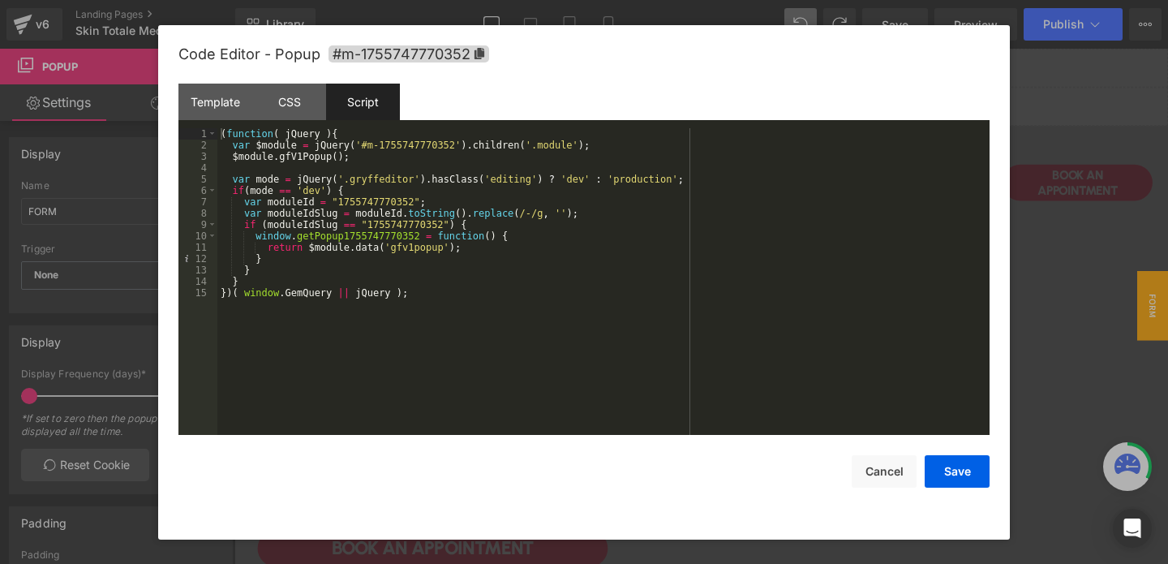
click at [261, 272] on div "( function ( jQuery ) { var $module = jQuery ( '#m-1755747770352' ) . children …" at bounding box center [603, 292] width 772 height 329
click at [258, 281] on div "( function ( jQuery ) { var $module = jQuery ( '#m-1755747770352' ) . children …" at bounding box center [603, 292] width 772 height 329
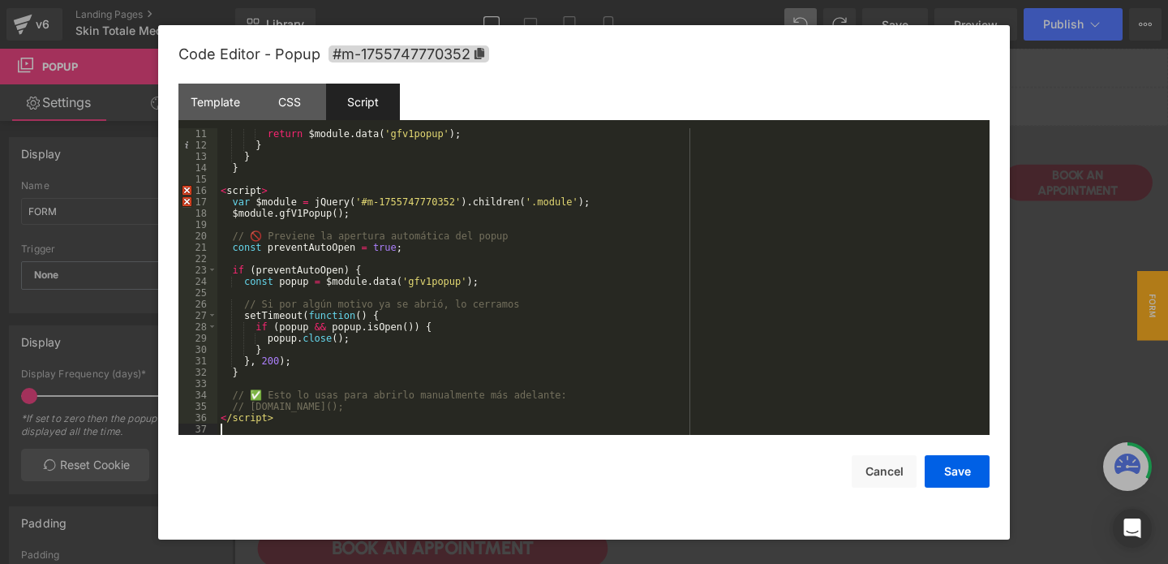
click at [249, 189] on div "return $module . data ( 'gfv1popup' ) ; } } } < script > var $module = jQuery (…" at bounding box center [600, 292] width 766 height 329
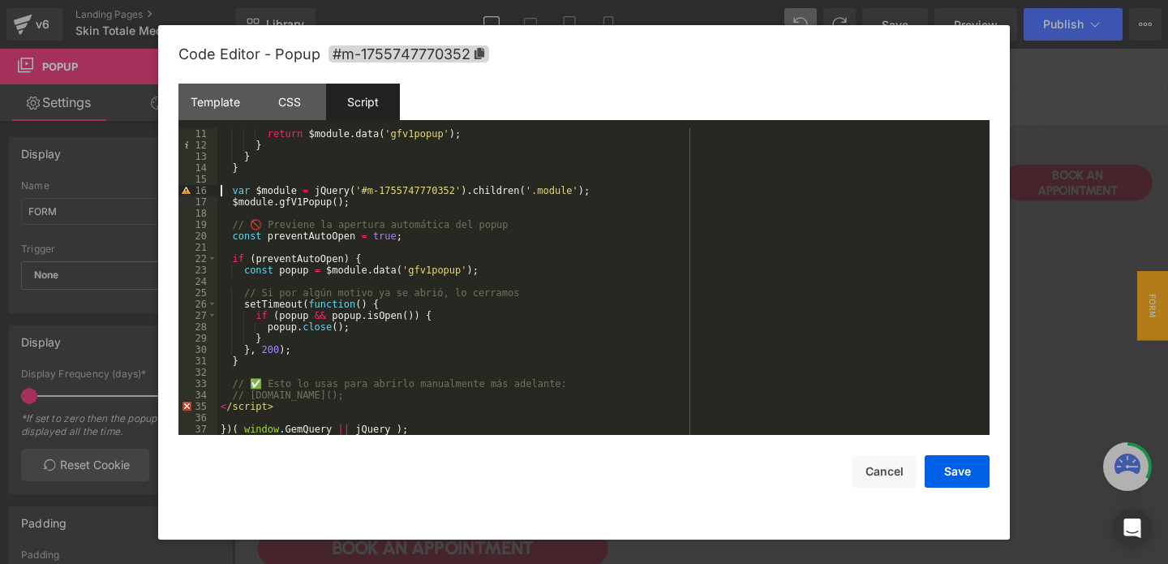
click at [257, 221] on div "return $module . data ( 'gfv1popup' ) ; } } } var $module = jQuery ( '#m-175574…" at bounding box center [600, 292] width 766 height 329
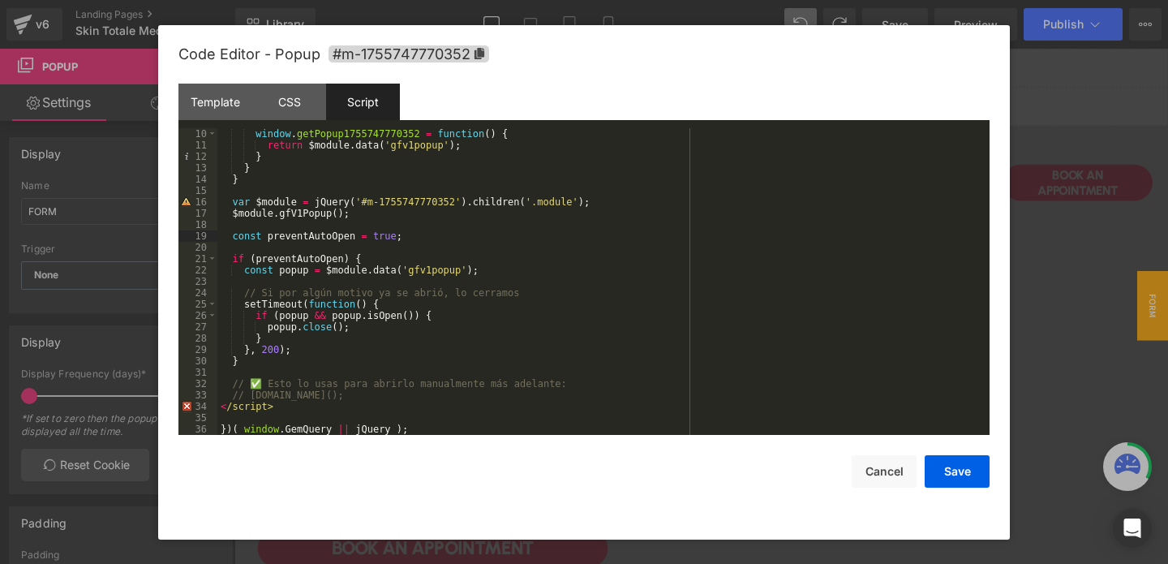
click at [242, 406] on div "window . getPopup1755747770352 = function ( ) { return $module . data ( 'gfv1po…" at bounding box center [600, 292] width 766 height 329
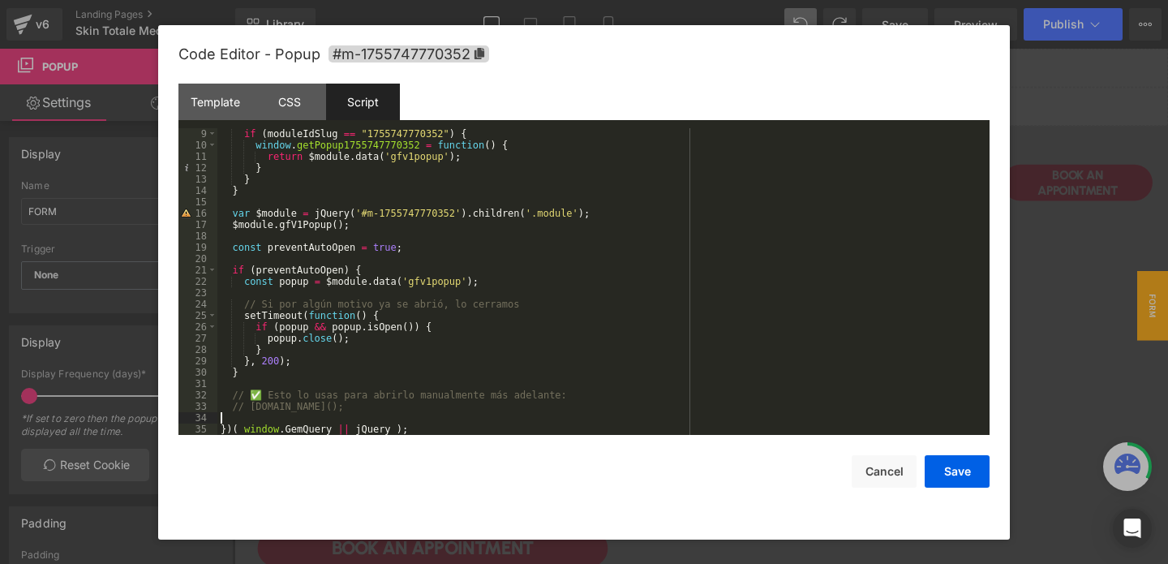
scroll to position [91, 0]
click at [948, 484] on button "Save" at bounding box center [957, 471] width 65 height 32
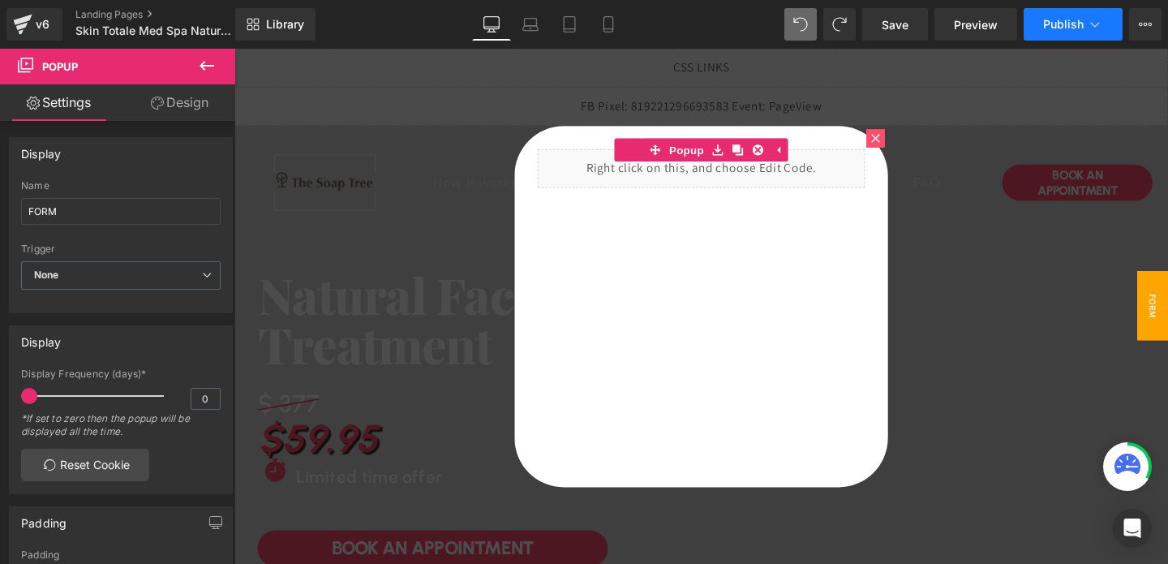
click at [1055, 33] on button "Publish" at bounding box center [1073, 24] width 99 height 32
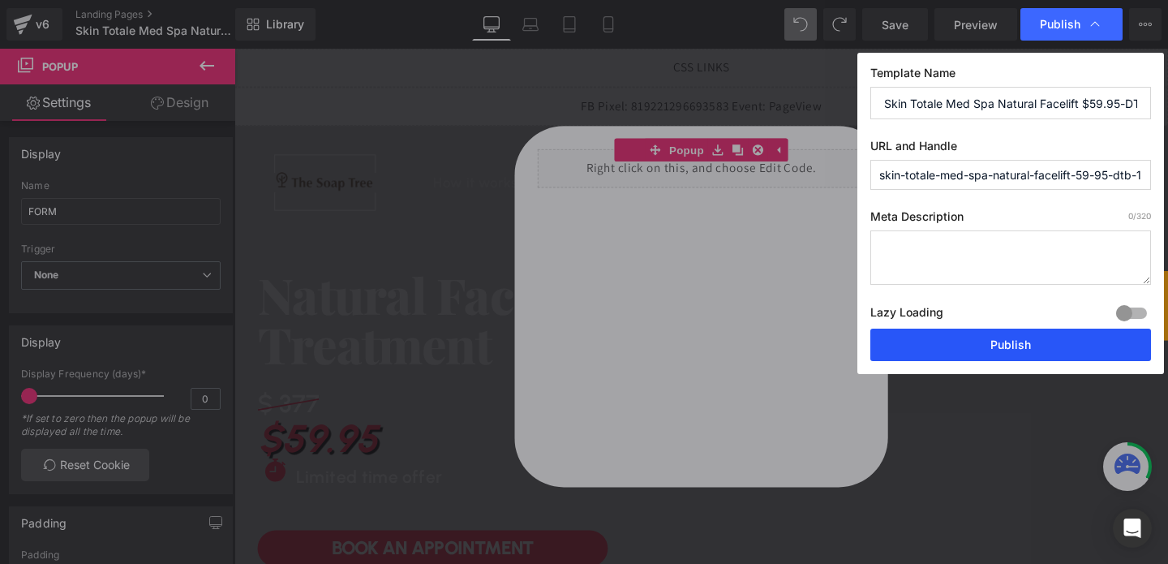
click at [948, 358] on button "Publish" at bounding box center [1010, 345] width 281 height 32
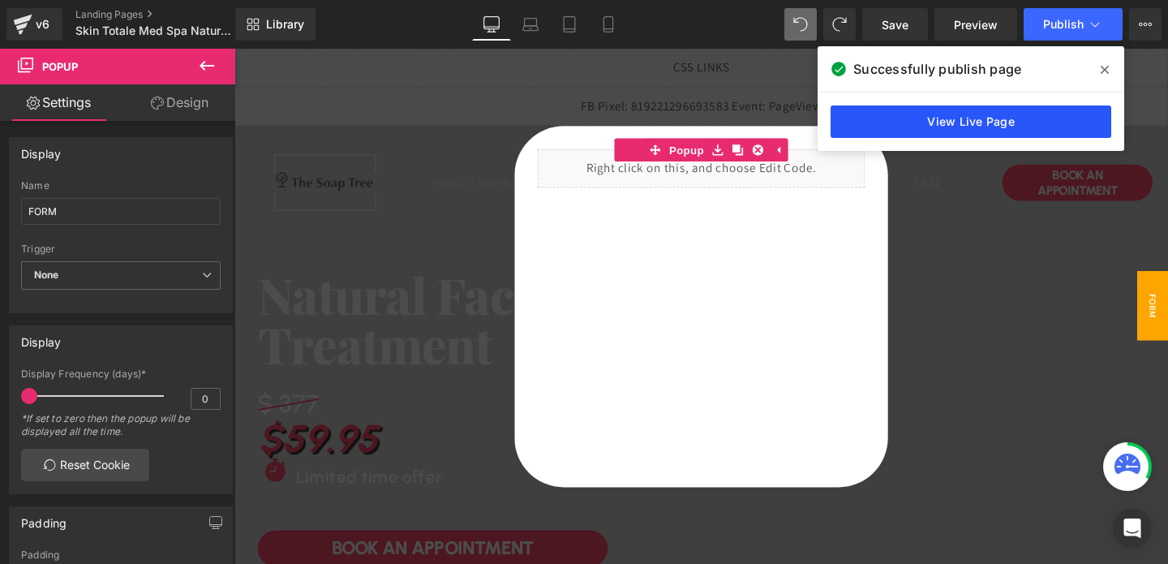
click at [949, 112] on link "View Live Page" at bounding box center [971, 121] width 281 height 32
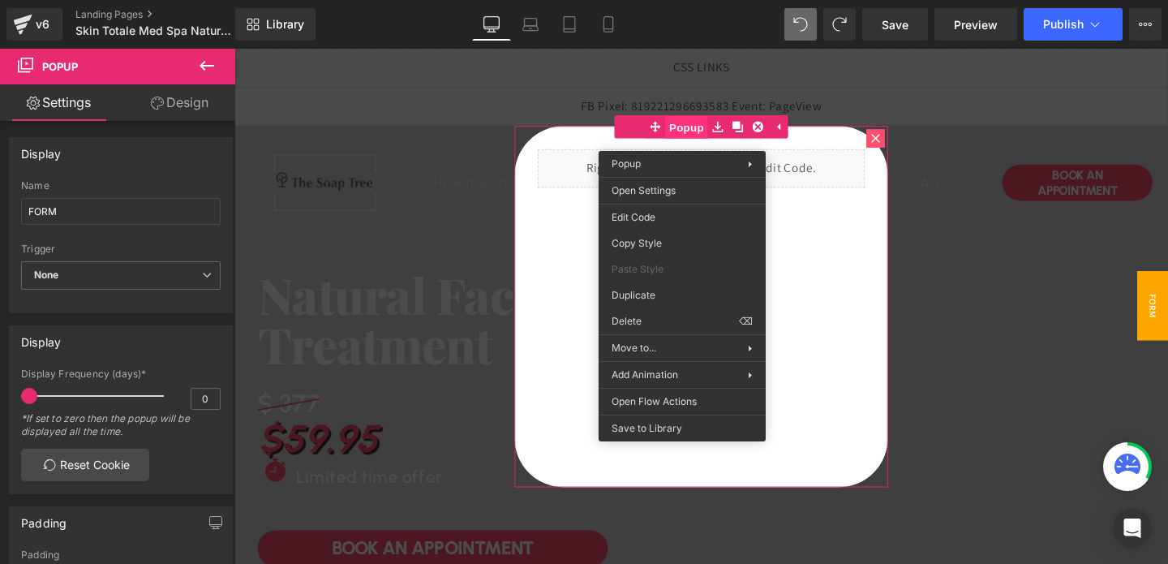
click at [701, 139] on span "Popup" at bounding box center [709, 131] width 45 height 24
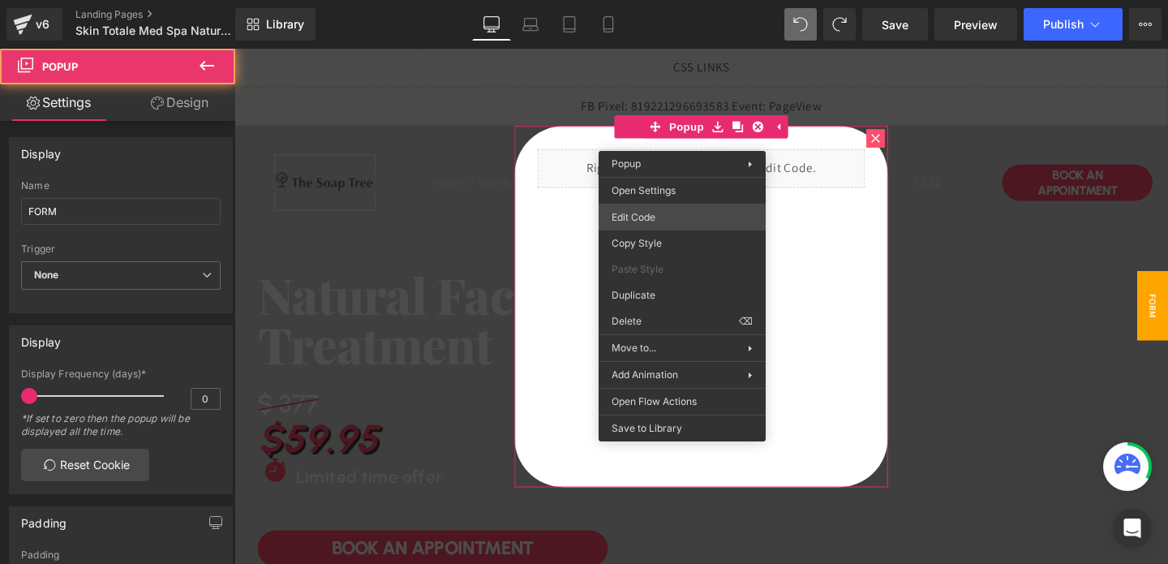
click at [641, 0] on div "Button You are previewing how the will restyle your page. You can not edit Elem…" at bounding box center [584, 0] width 1168 height 0
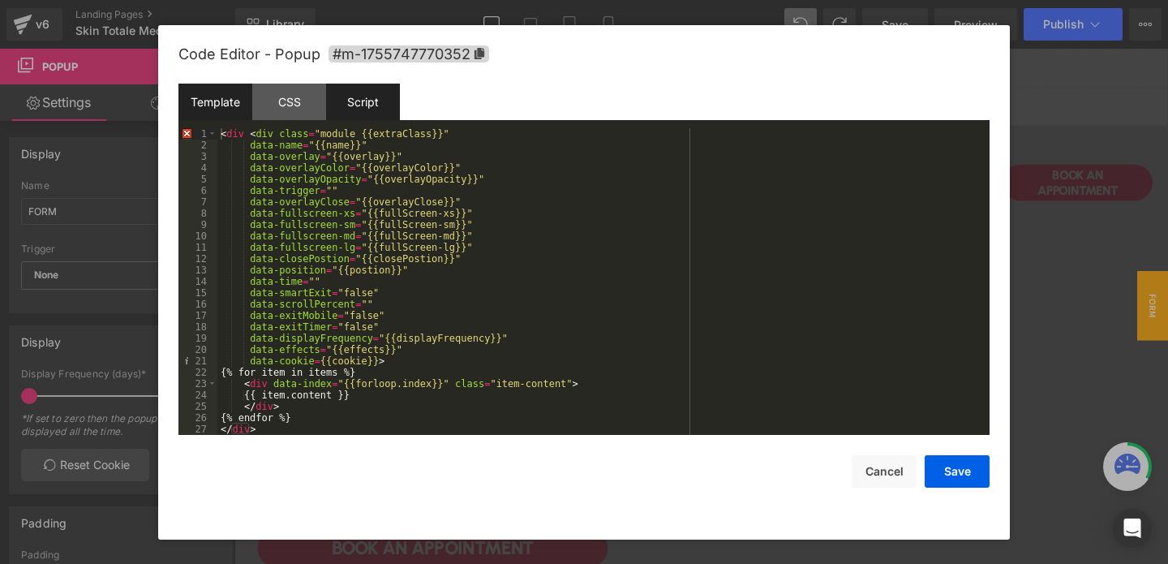
click at [372, 110] on div "Script" at bounding box center [363, 102] width 74 height 37
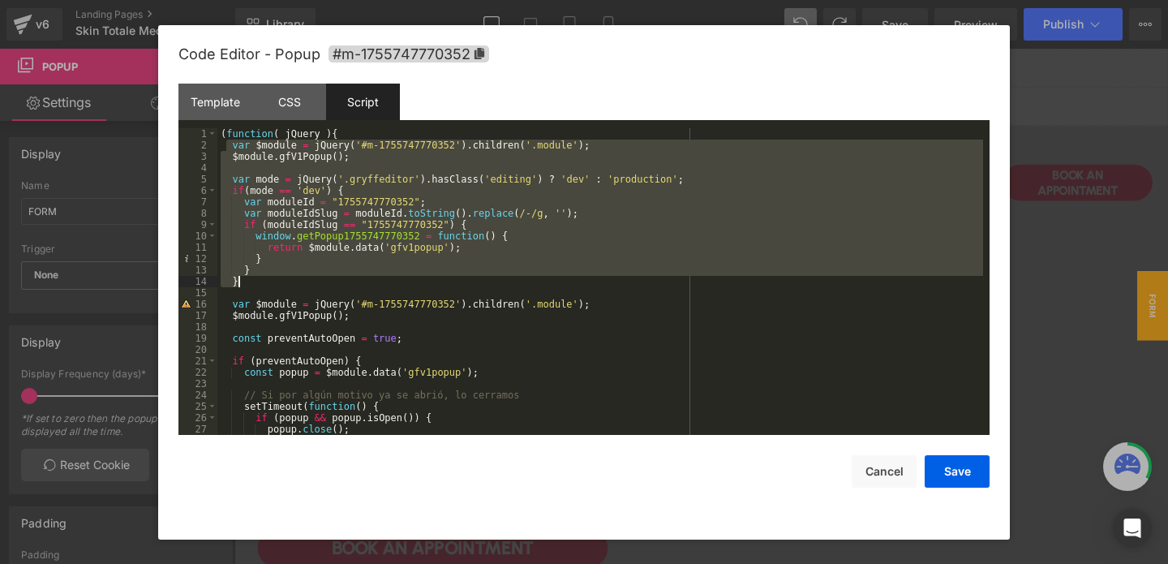
drag, startPoint x: 226, startPoint y: 147, endPoint x: 302, endPoint y: 278, distance: 151.5
click at [302, 278] on div "( function ( jQuery ) { var $module = jQuery ( '#m-1755747770352' ) . children …" at bounding box center [600, 292] width 766 height 329
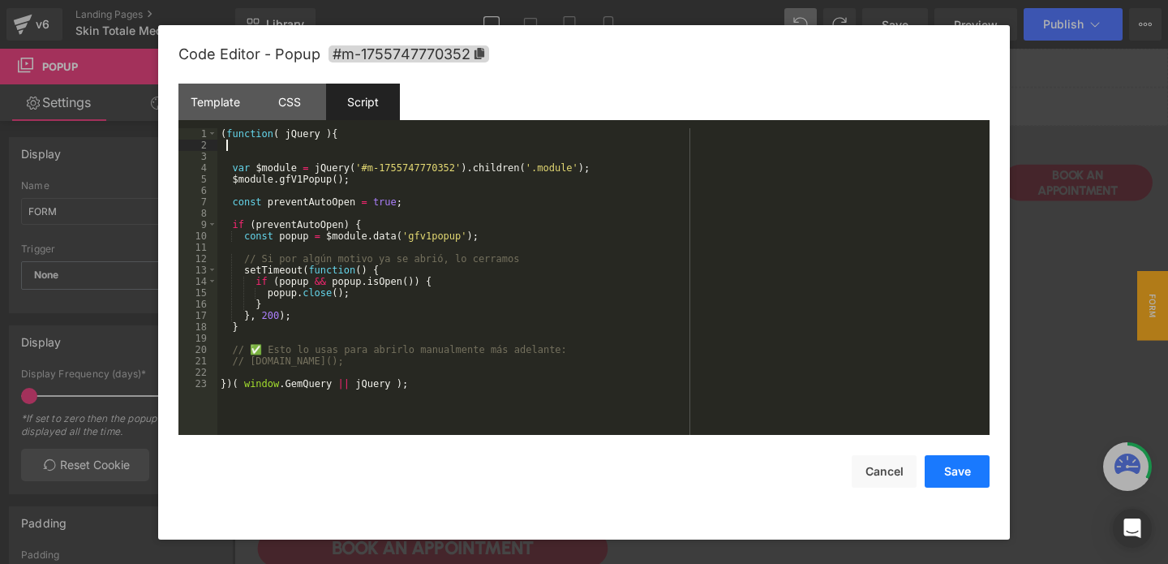
click at [961, 475] on button "Save" at bounding box center [957, 471] width 65 height 32
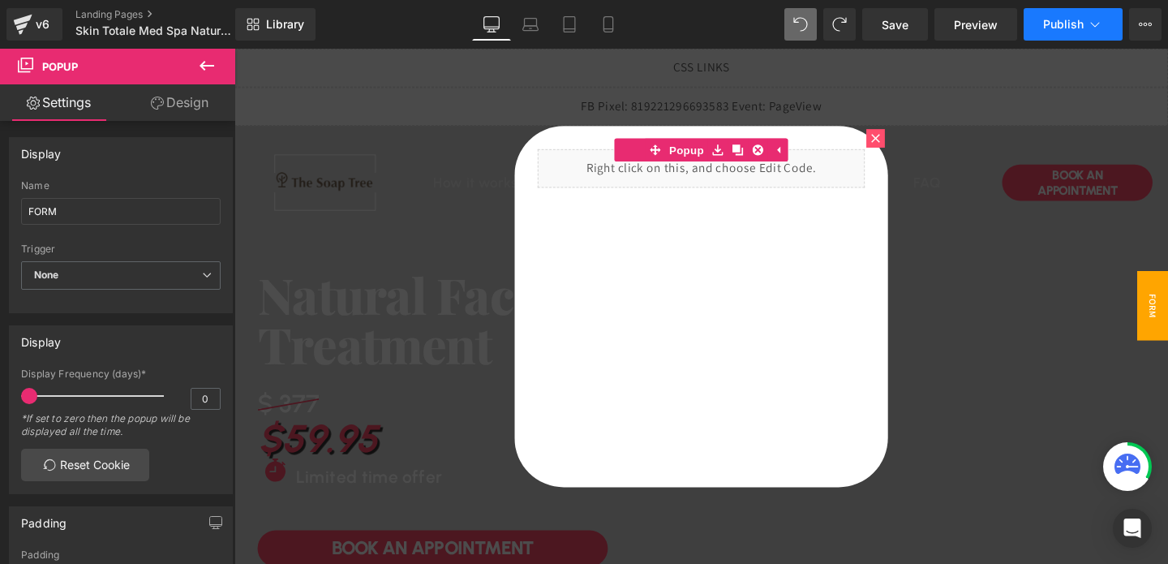
click at [1047, 29] on span "Publish" at bounding box center [1063, 24] width 41 height 13
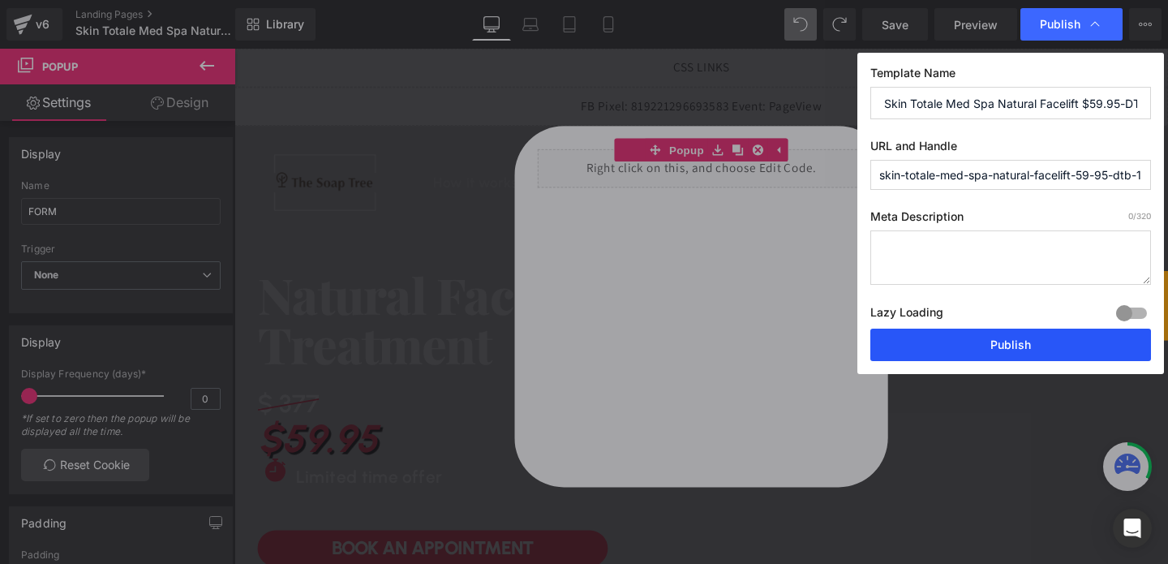
click at [946, 347] on button "Publish" at bounding box center [1010, 345] width 281 height 32
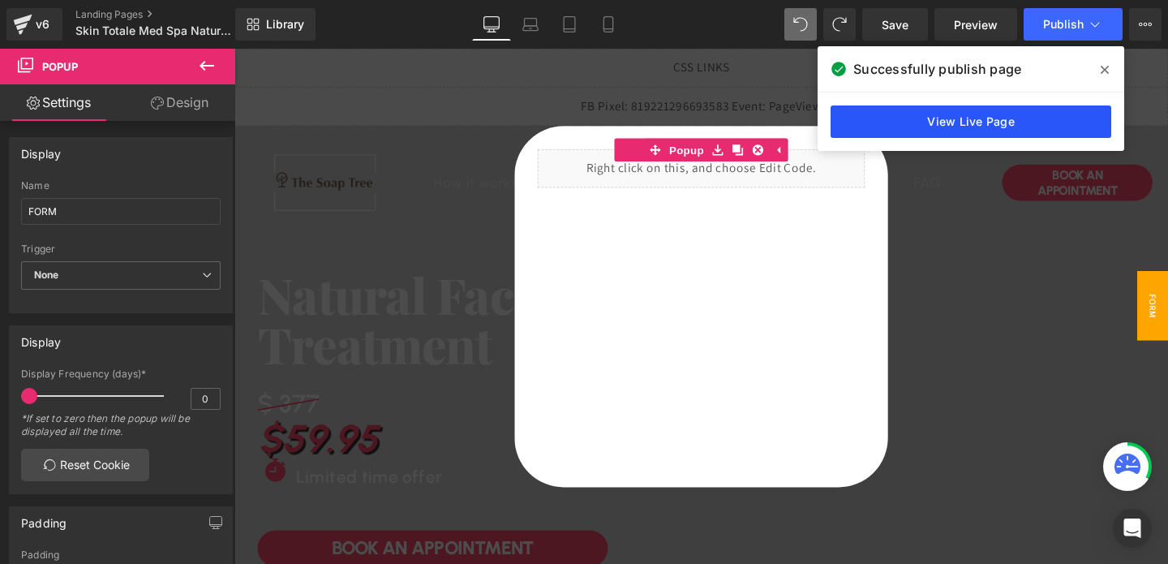
click at [926, 118] on link "View Live Page" at bounding box center [971, 121] width 281 height 32
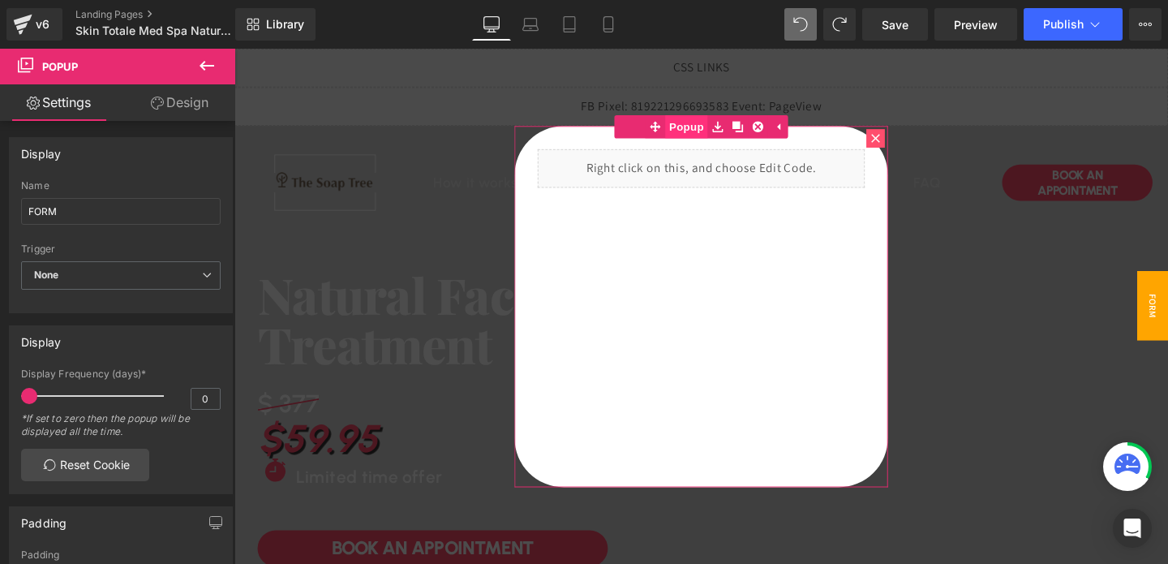
click at [709, 132] on span "Popup" at bounding box center [709, 130] width 45 height 24
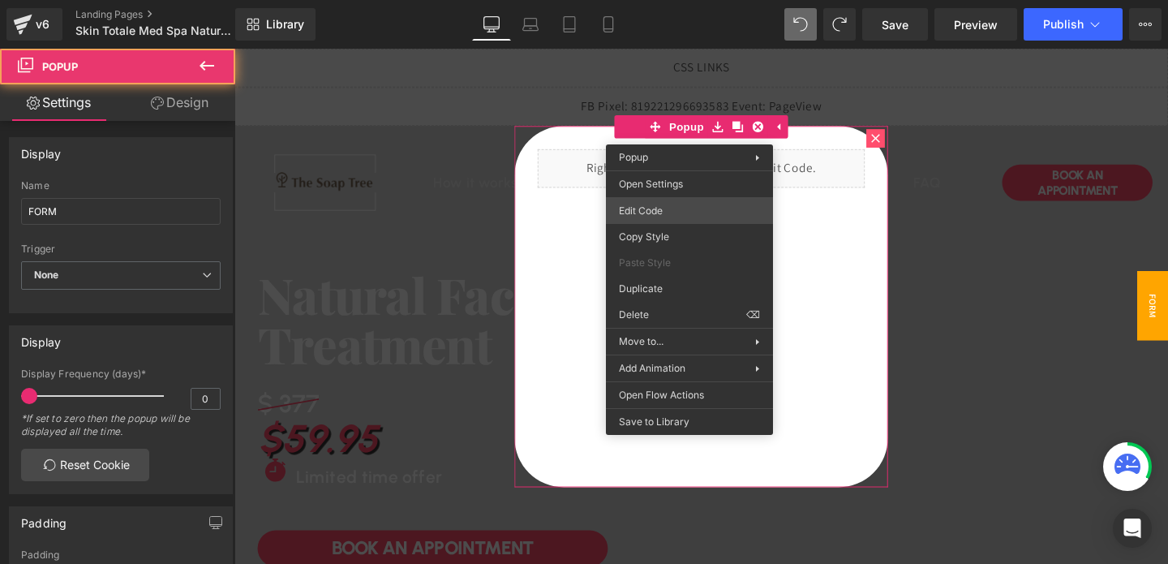
click at [637, 0] on div "Button You are previewing how the will restyle your page. You can not edit Elem…" at bounding box center [584, 0] width 1168 height 0
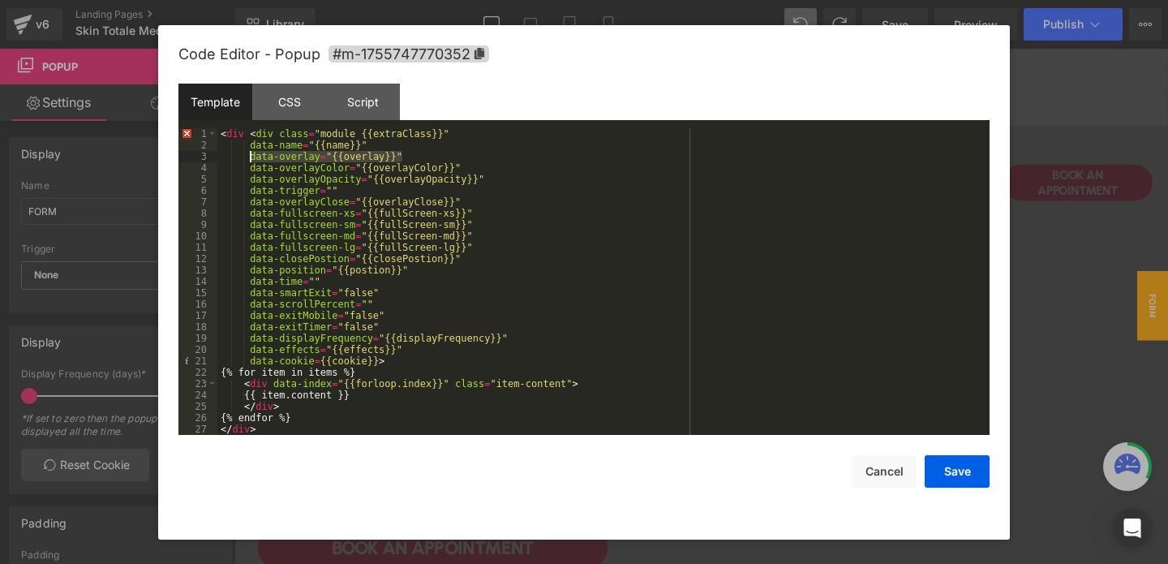
drag, startPoint x: 403, startPoint y: 157, endPoint x: 249, endPoint y: 157, distance: 154.1
click at [249, 157] on div "< div < div class = "module {{extraClass}}" data-name = "{{name}}" data-overlay…" at bounding box center [600, 292] width 766 height 329
click at [270, 108] on div "CSS" at bounding box center [289, 102] width 74 height 37
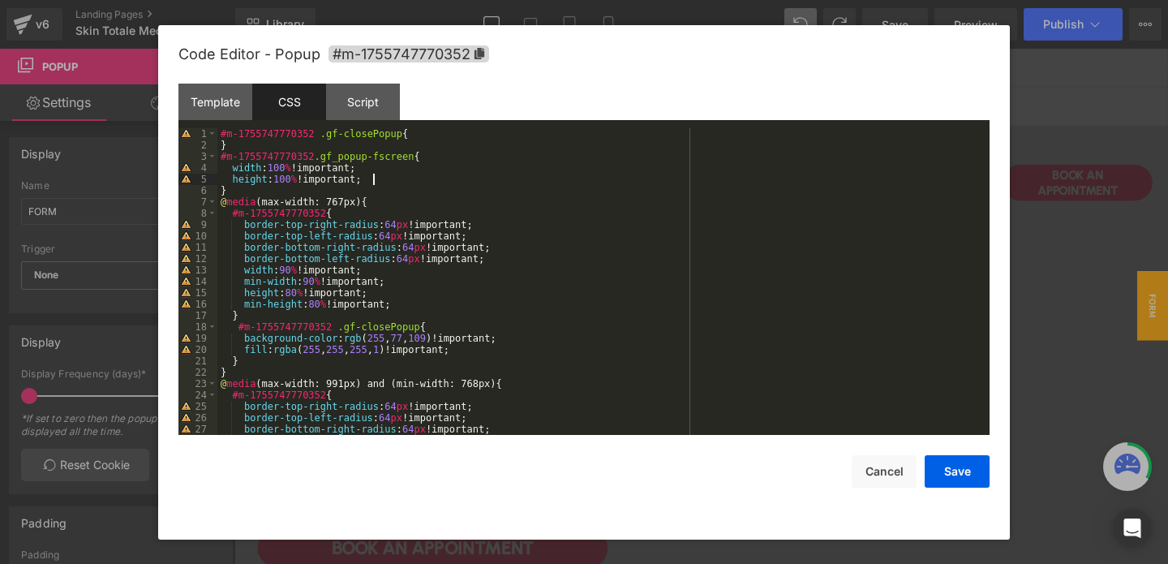
click at [403, 180] on div "#m-1755747770352 .gf-closePopup { } #m-1755747770352 .gf_popup-fscreen { width …" at bounding box center [600, 292] width 766 height 329
click at [253, 187] on div "#m-1755747770352 .gf-closePopup { } #m-1755747770352 .gf_popup-fscreen { width …" at bounding box center [600, 292] width 766 height 329
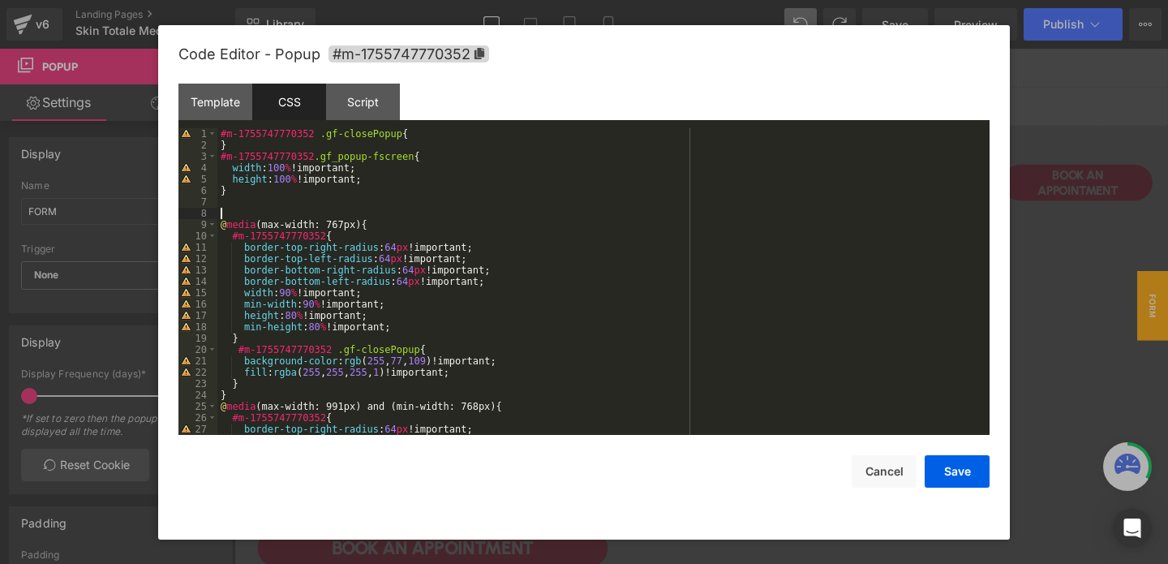
paste textarea
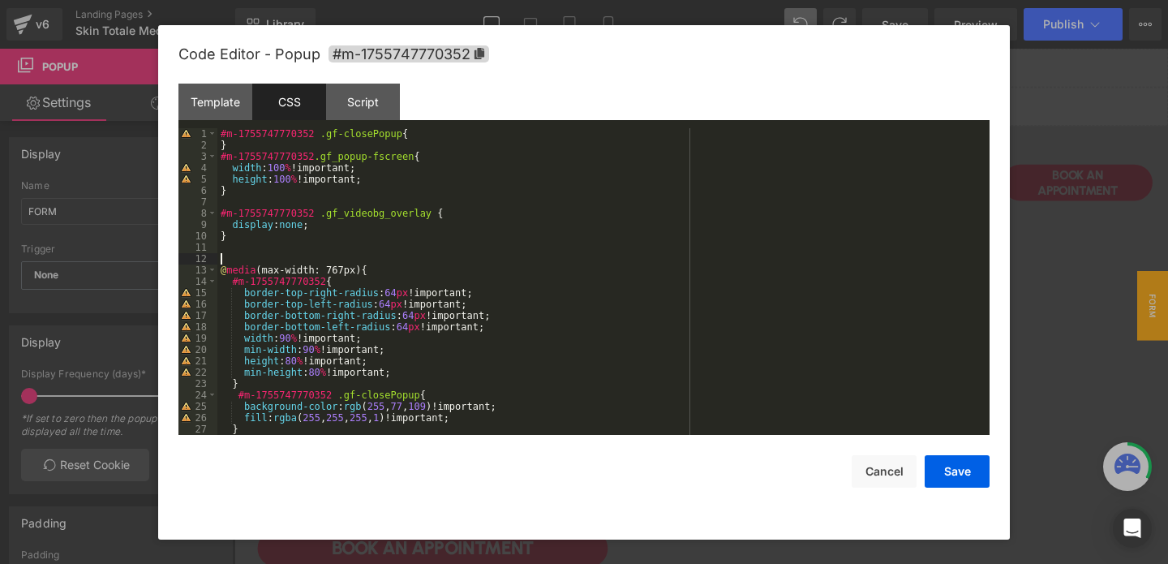
paste textarea
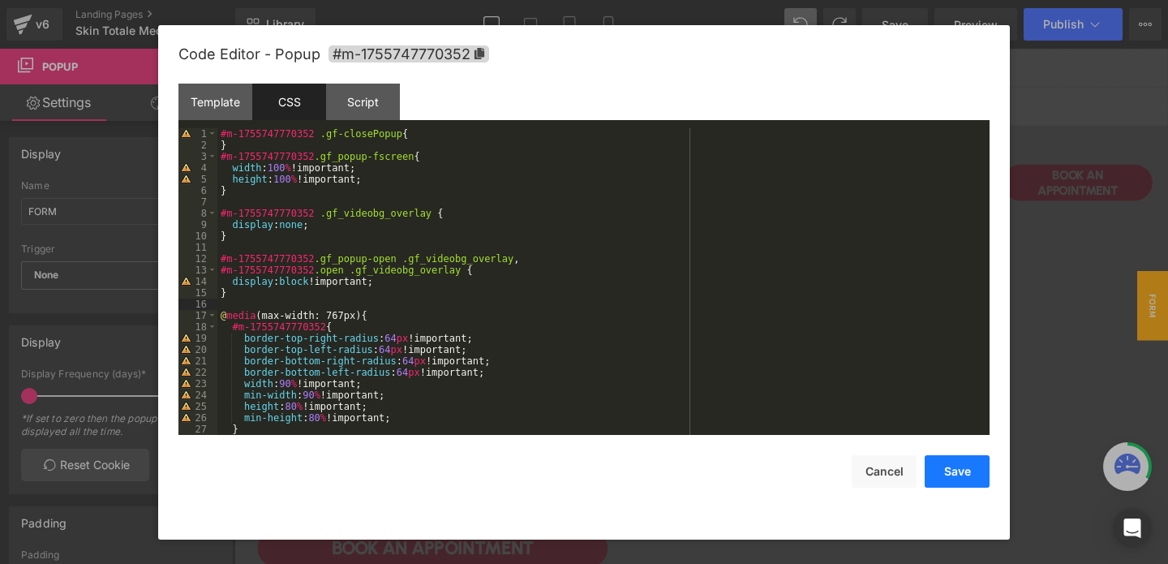
click at [937, 475] on button "Save" at bounding box center [957, 471] width 65 height 32
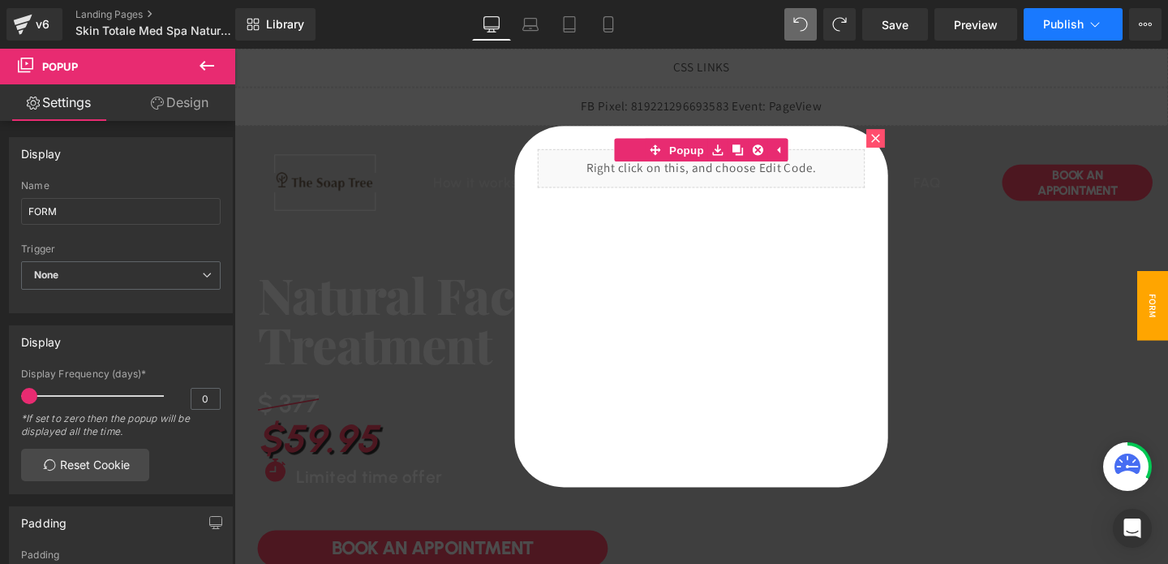
click at [1056, 19] on span "Publish" at bounding box center [1063, 24] width 41 height 13
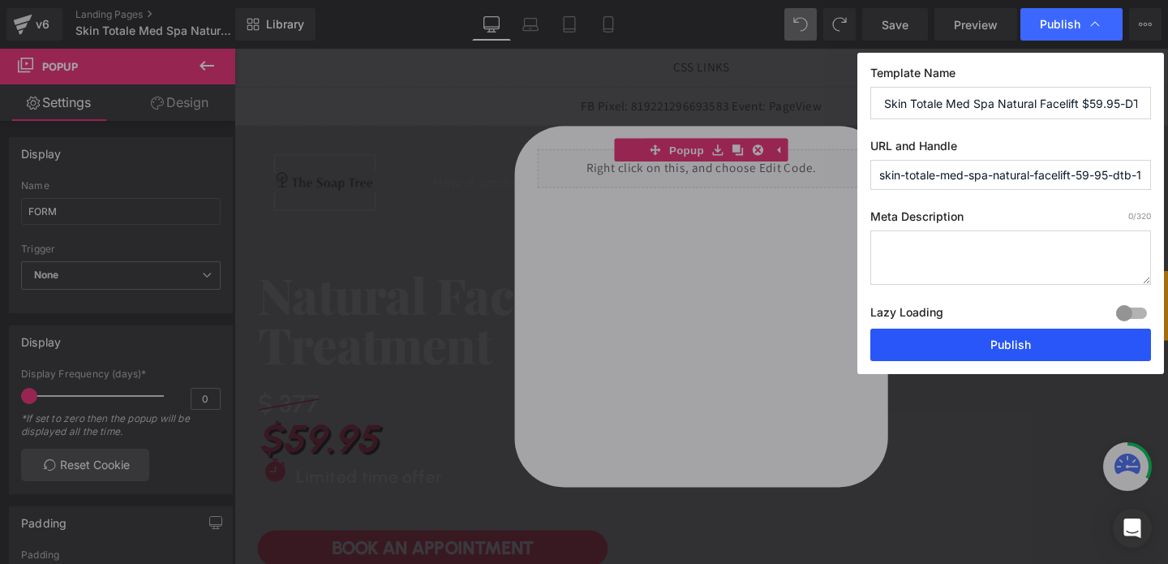
click at [980, 336] on button "Publish" at bounding box center [1010, 345] width 281 height 32
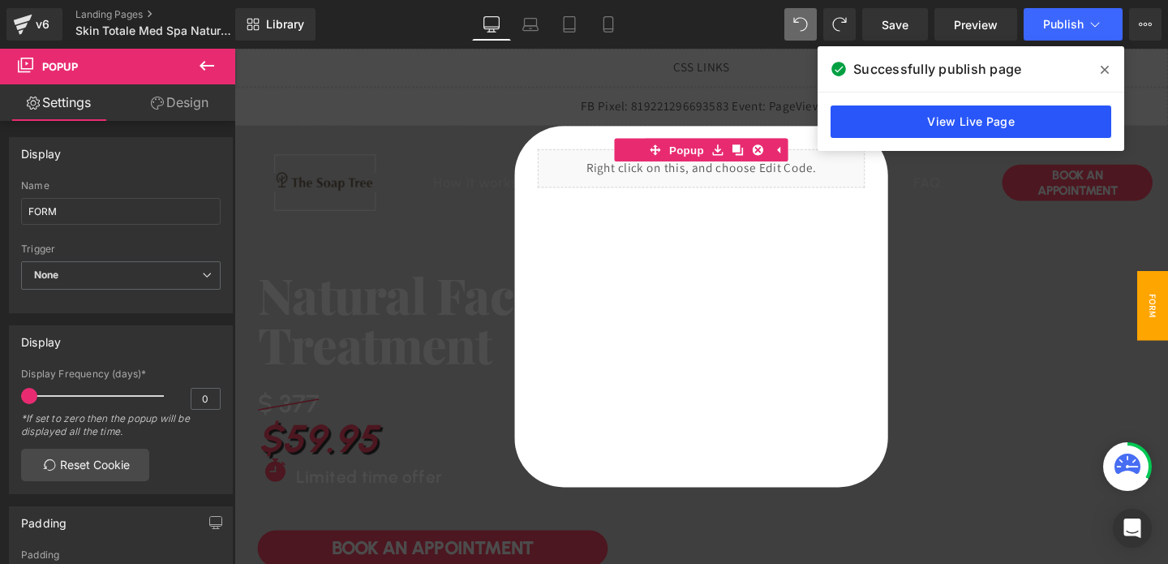
click at [951, 127] on link "View Live Page" at bounding box center [971, 121] width 281 height 32
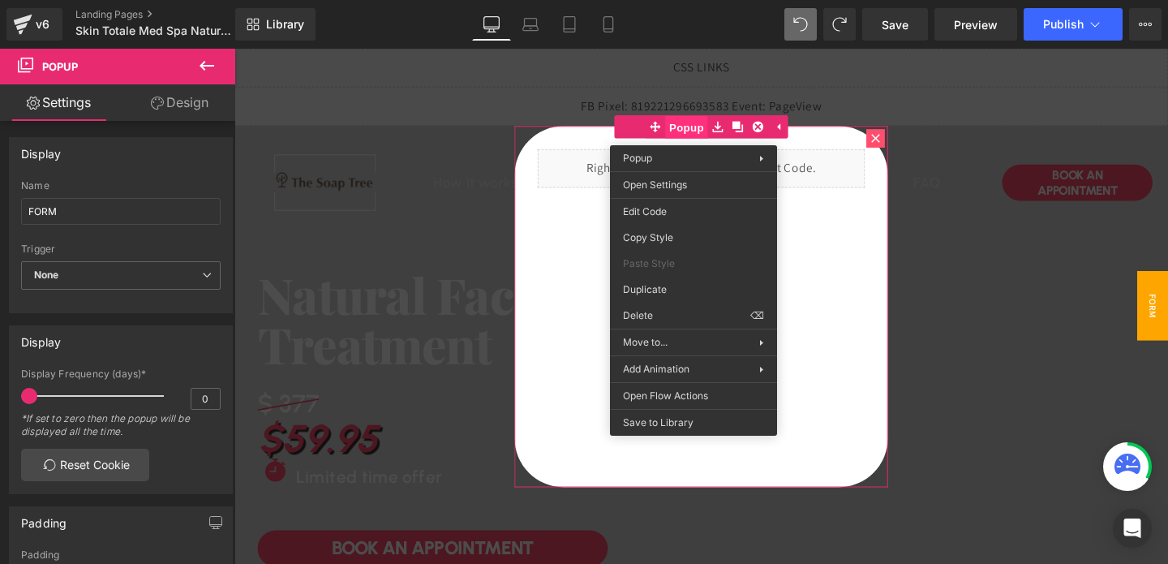
click at [713, 133] on span "Popup" at bounding box center [709, 131] width 45 height 24
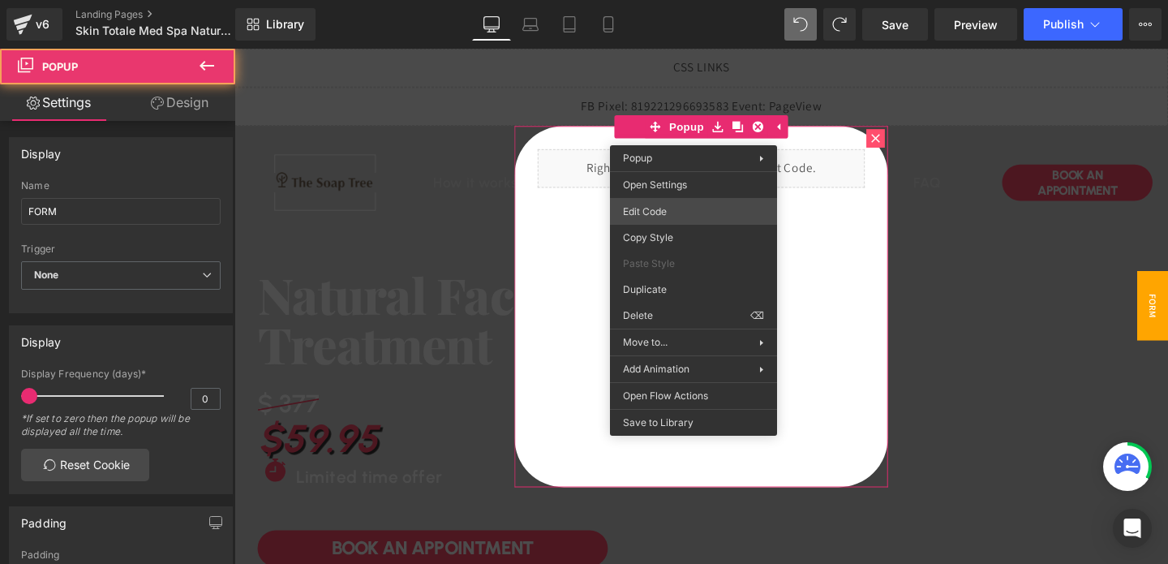
click at [673, 0] on div "Button You are previewing how the will restyle your page. You can not edit Elem…" at bounding box center [584, 0] width 1168 height 0
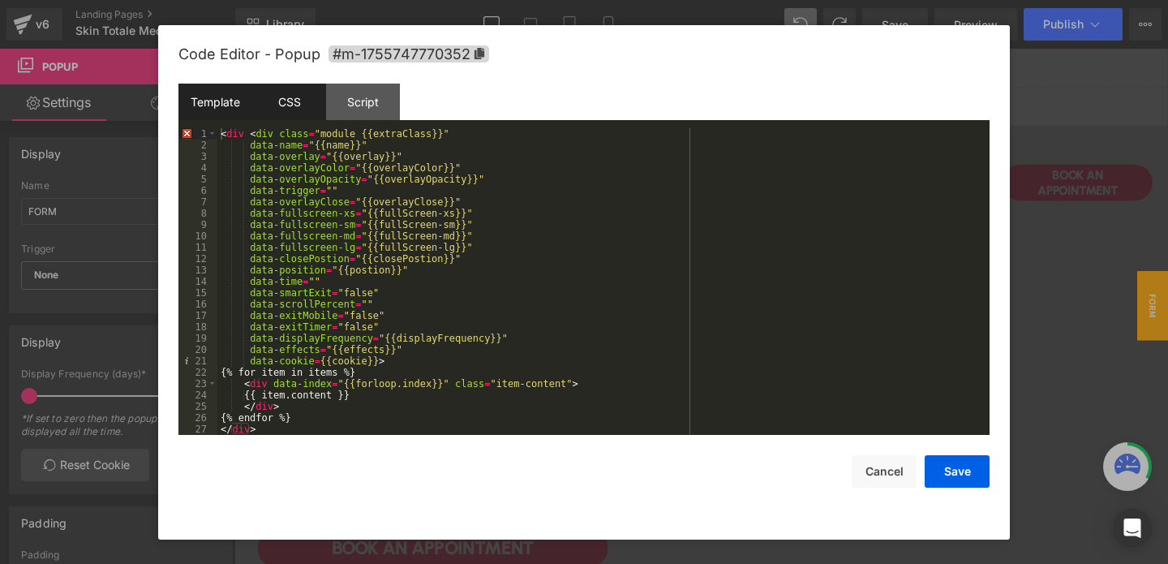
click at [312, 114] on div "CSS" at bounding box center [289, 102] width 74 height 37
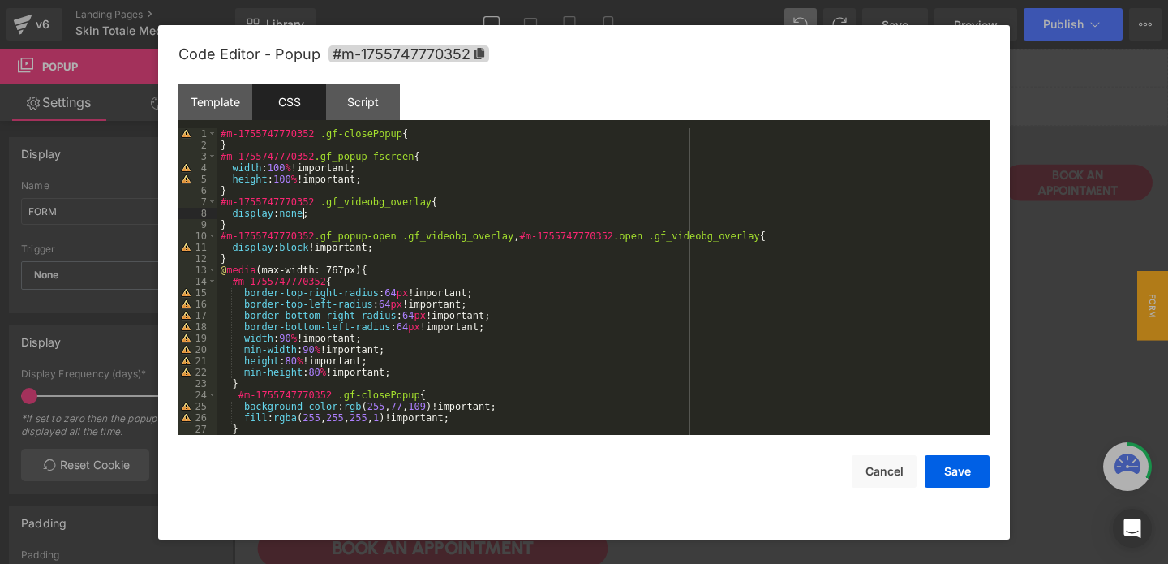
click at [304, 217] on div "#m-1755747770352 .gf-closePopup { } #m-1755747770352 .gf_popup-fscreen { width …" at bounding box center [600, 292] width 766 height 329
click at [961, 475] on button "Save" at bounding box center [957, 471] width 65 height 32
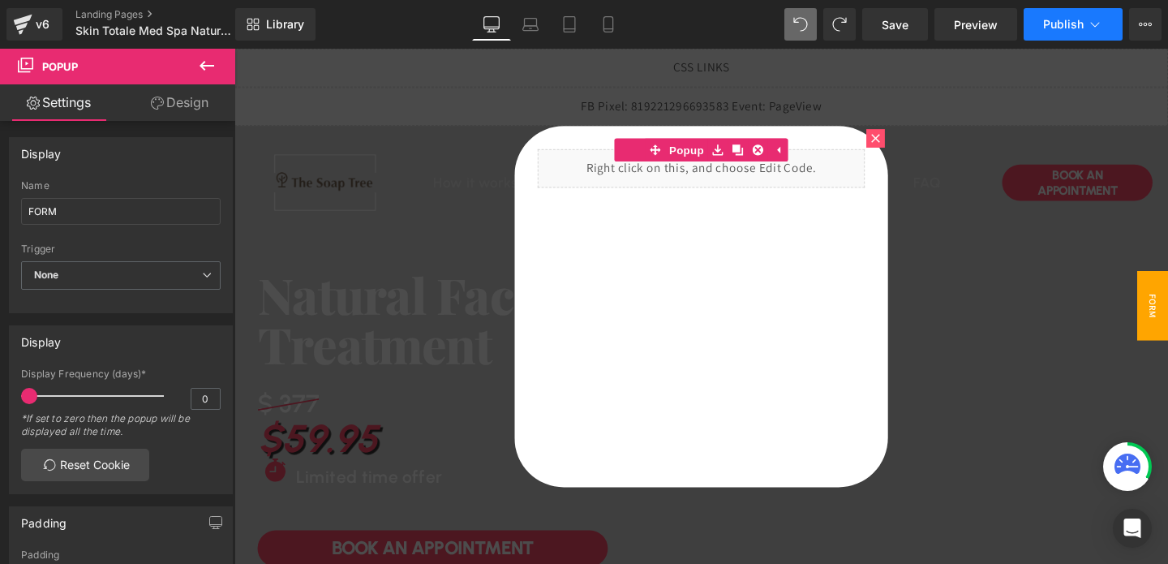
click at [1051, 38] on button "Publish" at bounding box center [1073, 24] width 99 height 32
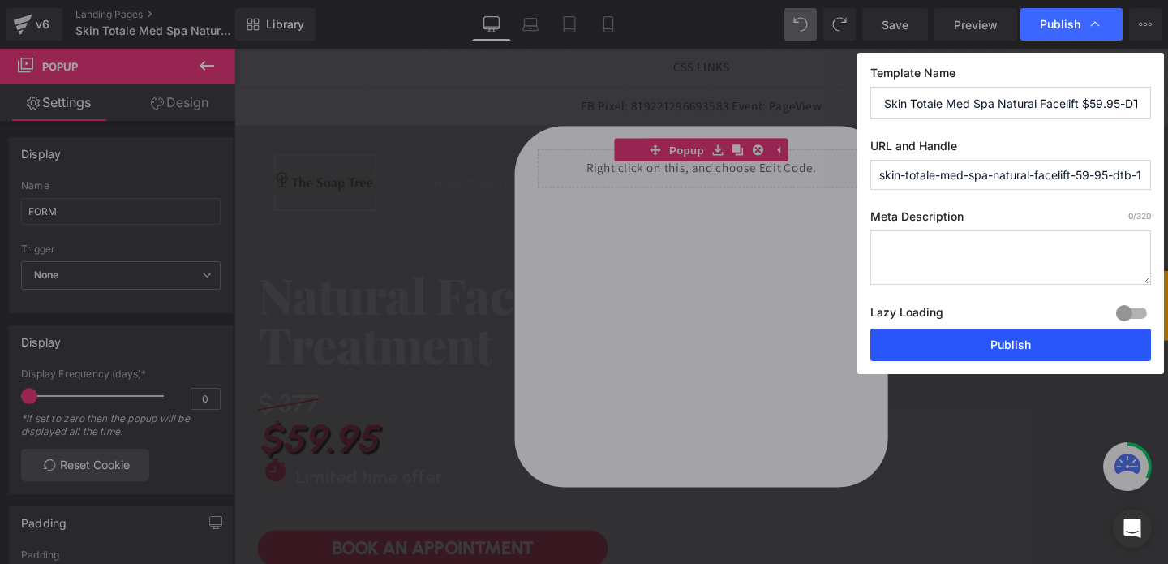
click at [990, 352] on button "Publish" at bounding box center [1010, 345] width 281 height 32
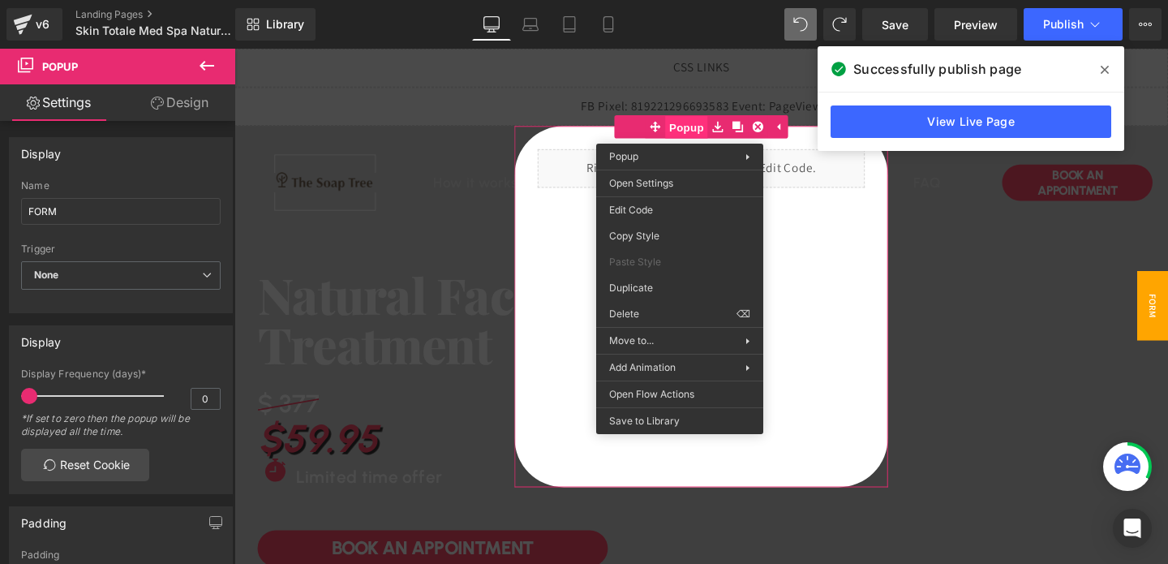
click at [698, 131] on span "Popup" at bounding box center [709, 131] width 45 height 24
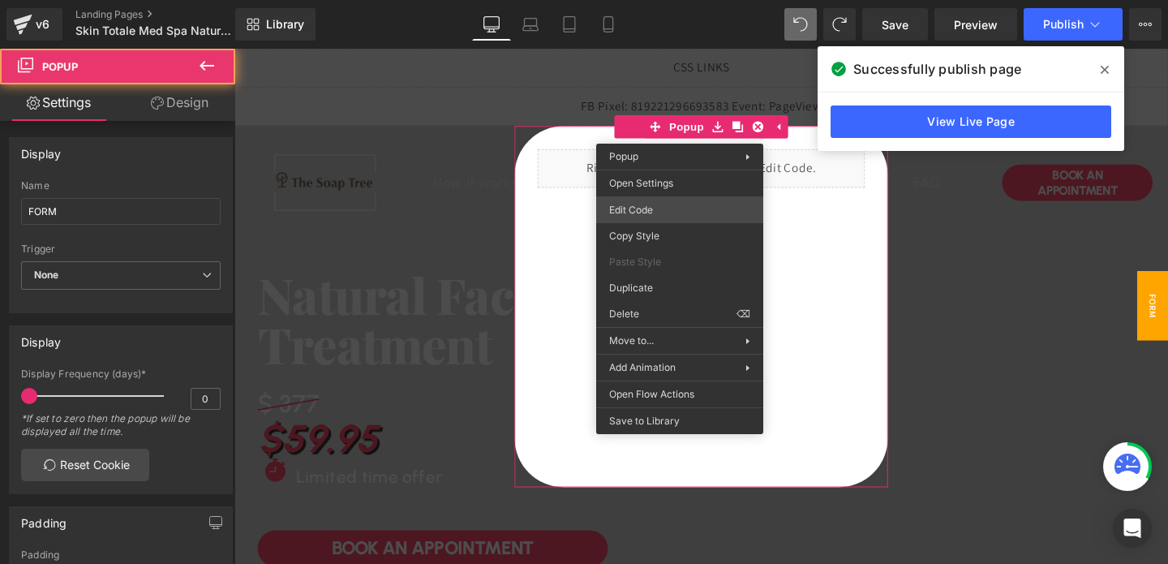
click at [644, 0] on div "Button You are previewing how the will restyle your page. You can not edit Elem…" at bounding box center [584, 0] width 1168 height 0
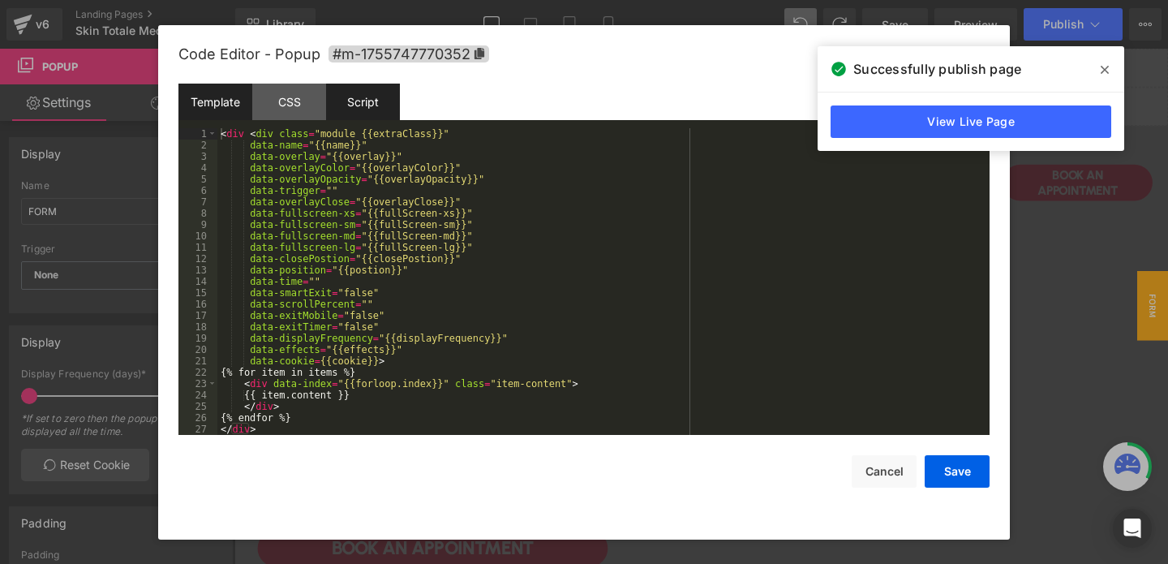
click at [351, 102] on div "Script" at bounding box center [363, 102] width 74 height 37
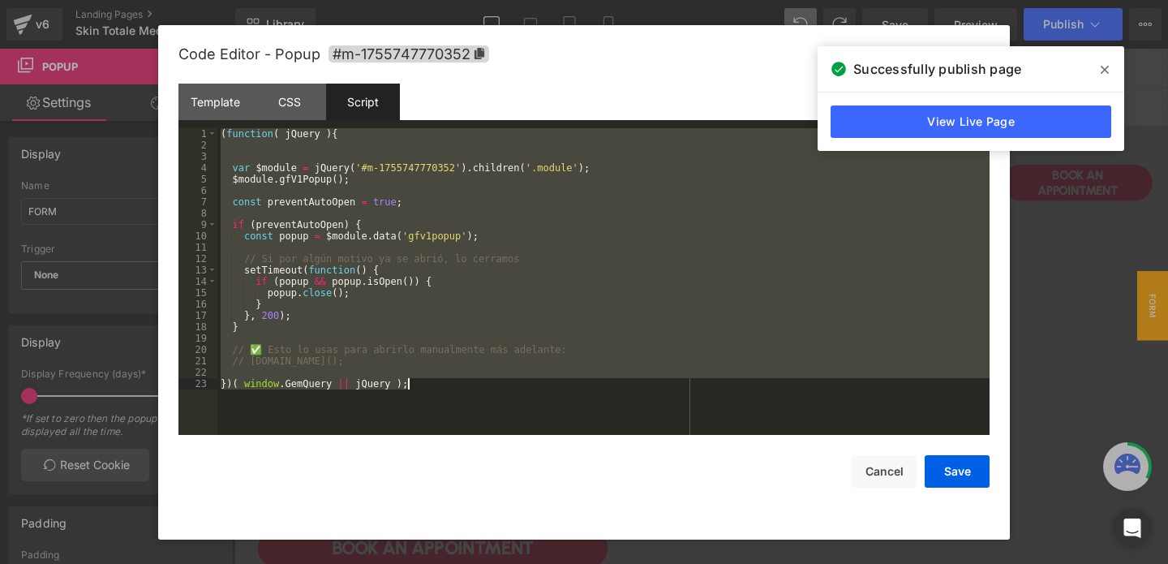
drag, startPoint x: 217, startPoint y: 131, endPoint x: 407, endPoint y: 419, distance: 344.9
click at [407, 419] on div "( function ( jQuery ) { var $module = jQuery ( '#m-1755747770352' ) . children …" at bounding box center [603, 292] width 772 height 329
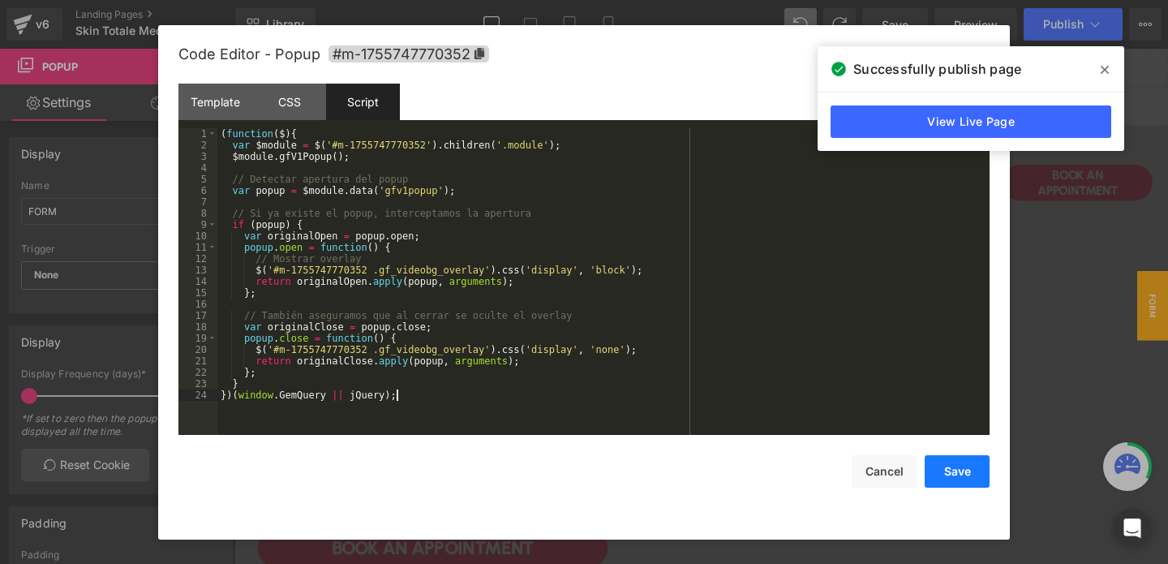
click at [950, 460] on button "Save" at bounding box center [957, 471] width 65 height 32
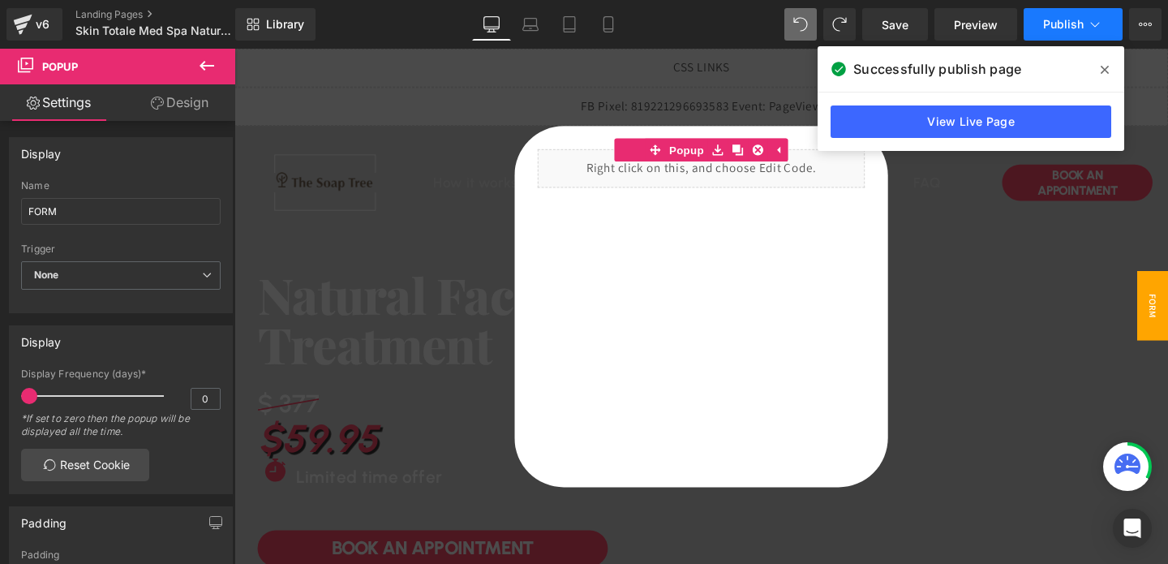
click at [1051, 31] on button "Publish" at bounding box center [1073, 24] width 99 height 32
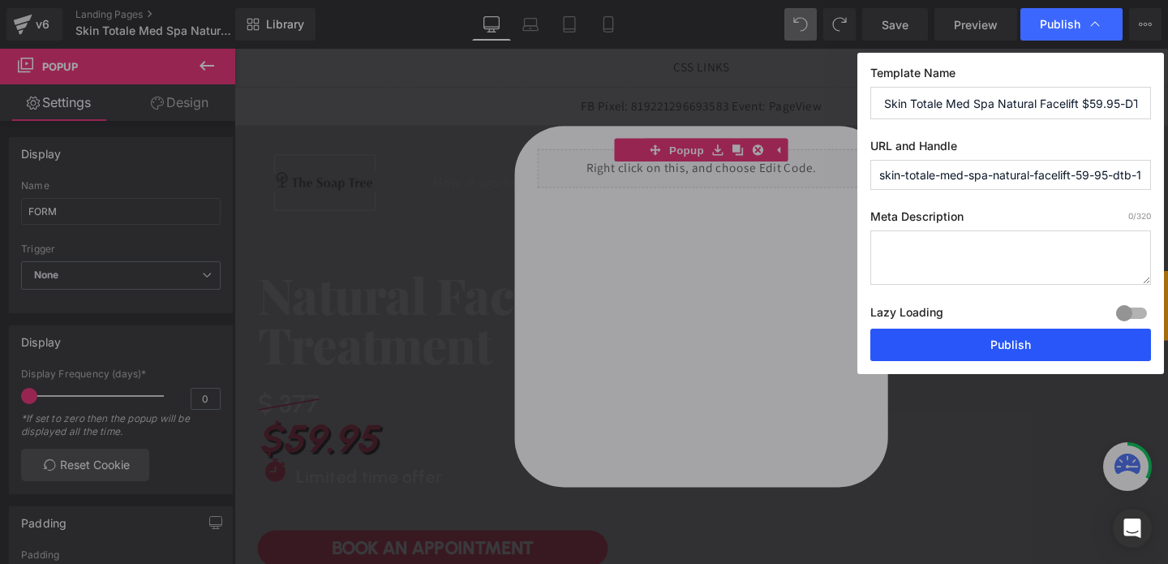
click at [983, 350] on button "Publish" at bounding box center [1010, 345] width 281 height 32
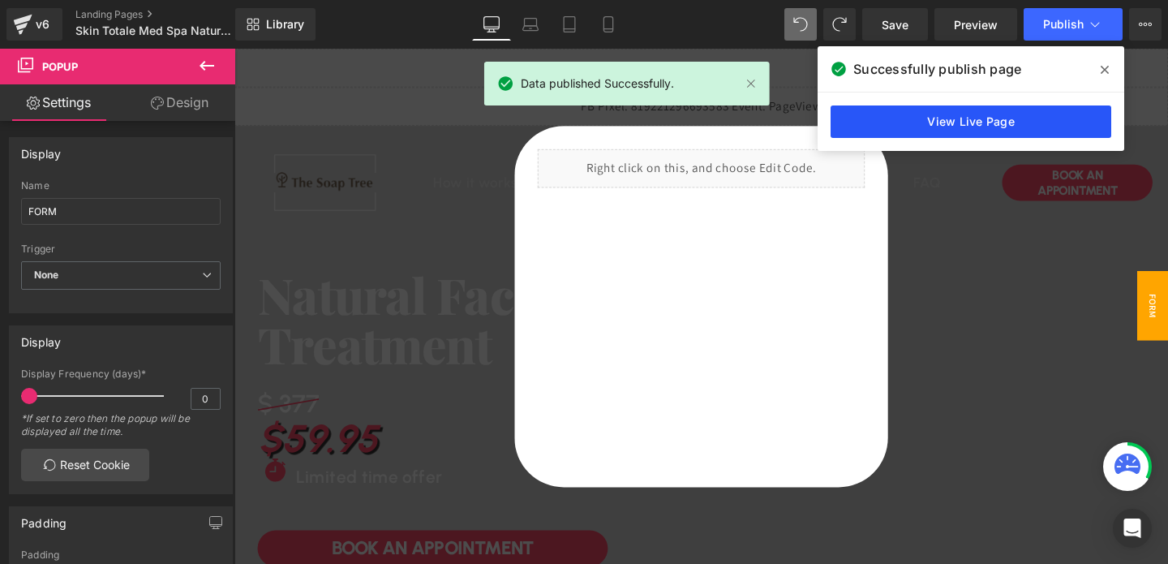
click at [942, 125] on link "View Live Page" at bounding box center [971, 121] width 281 height 32
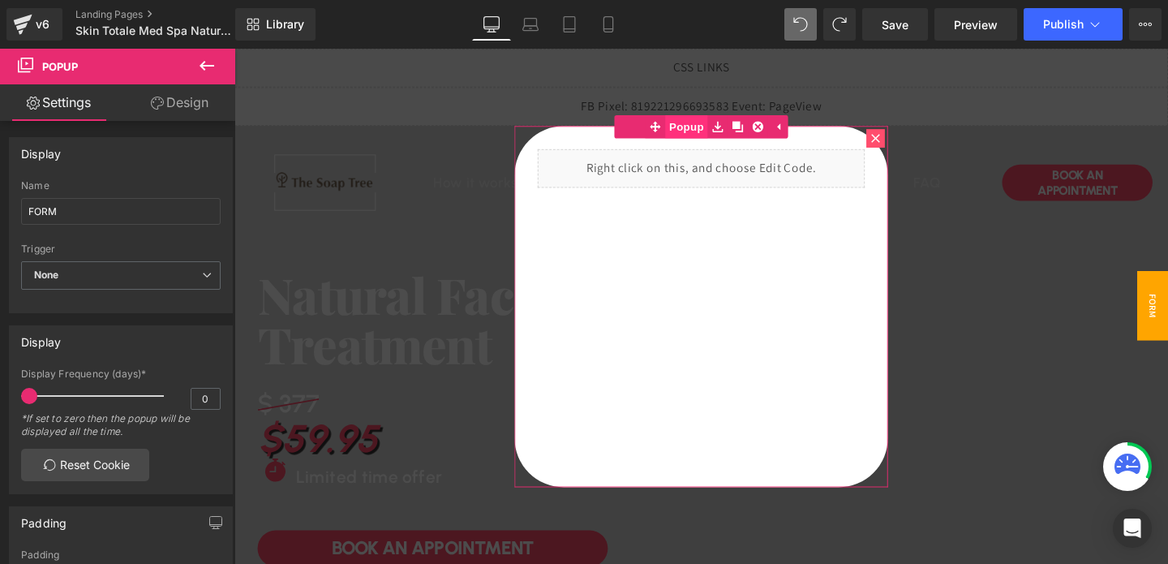
click at [711, 132] on span "Popup" at bounding box center [709, 130] width 45 height 24
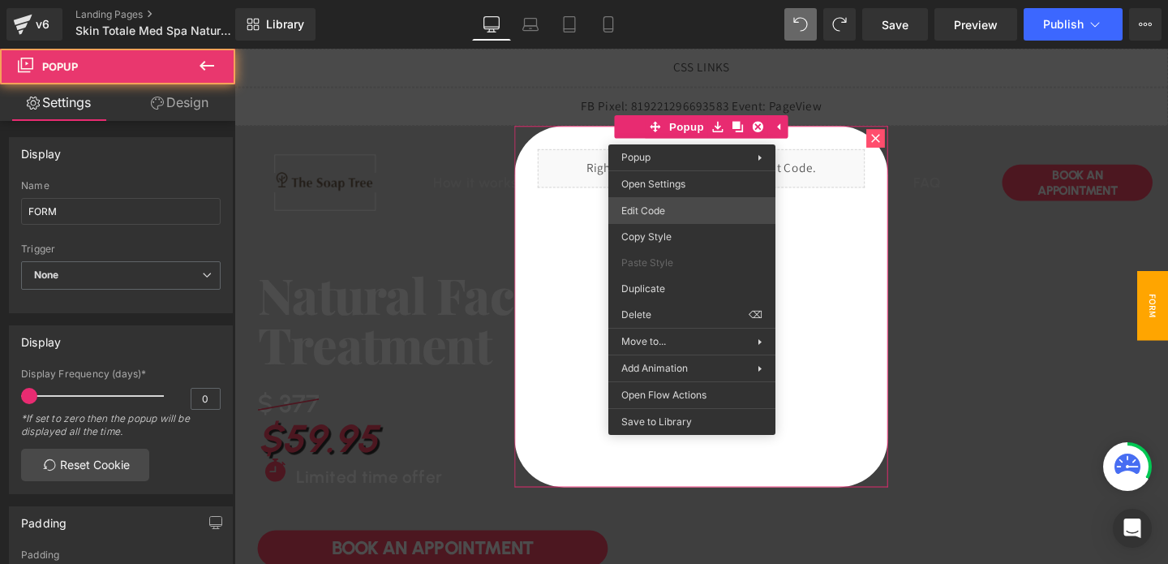
click at [645, 0] on div "Button You are previewing how the will restyle your page. You can not edit Elem…" at bounding box center [584, 0] width 1168 height 0
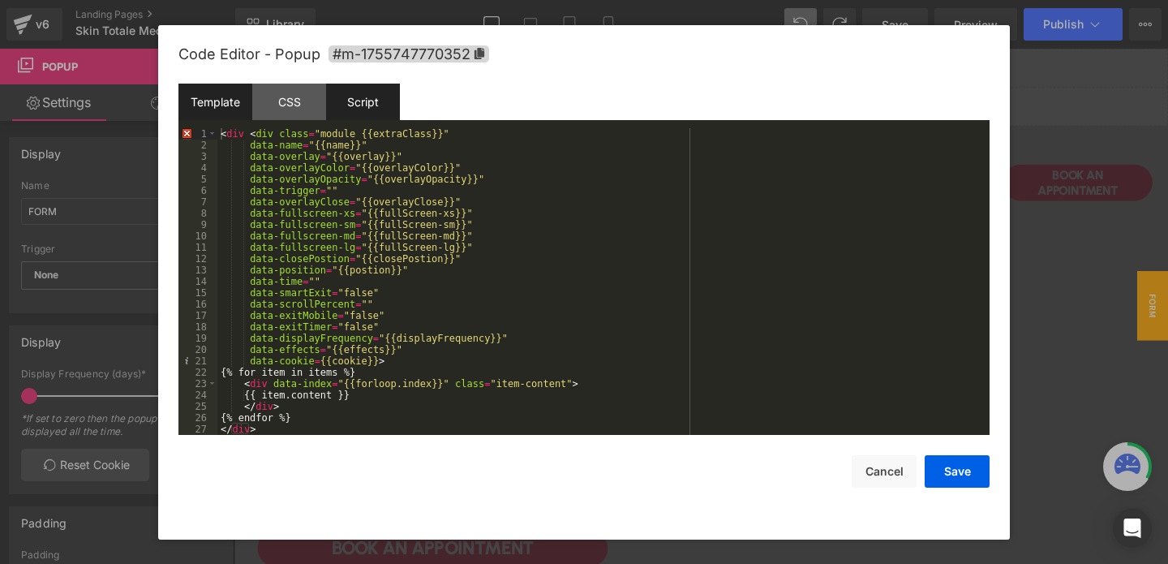
click at [360, 100] on div "Script" at bounding box center [363, 102] width 74 height 37
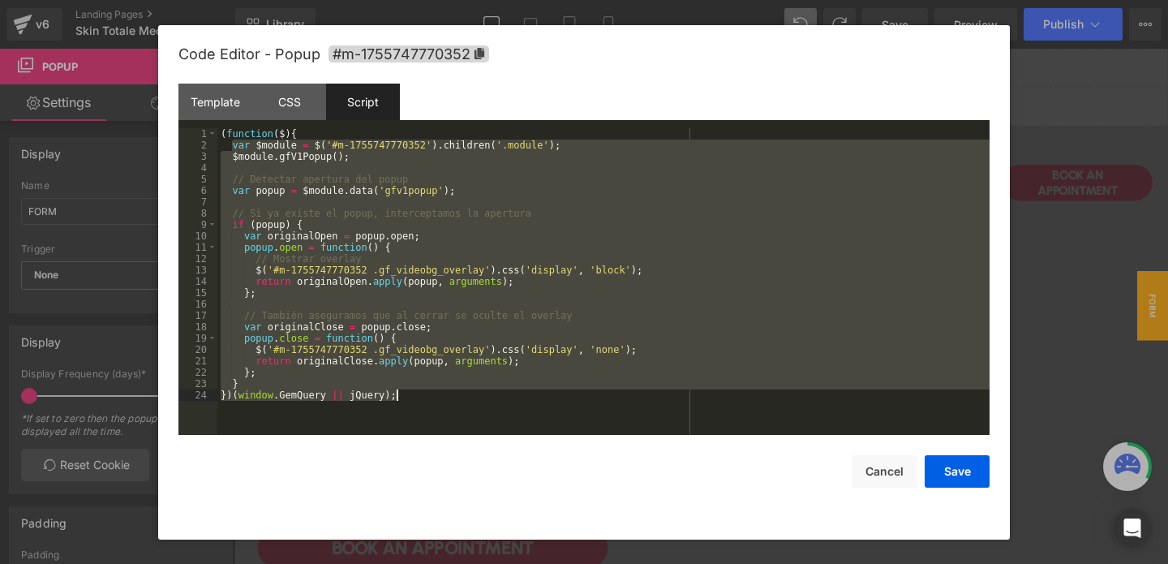
drag, startPoint x: 230, startPoint y: 145, endPoint x: 295, endPoint y: 402, distance: 265.4
click at [295, 402] on div "( function ( $ ) { var $module = $ ( '#m-1755747770352' ) . children ( '.module…" at bounding box center [603, 292] width 772 height 329
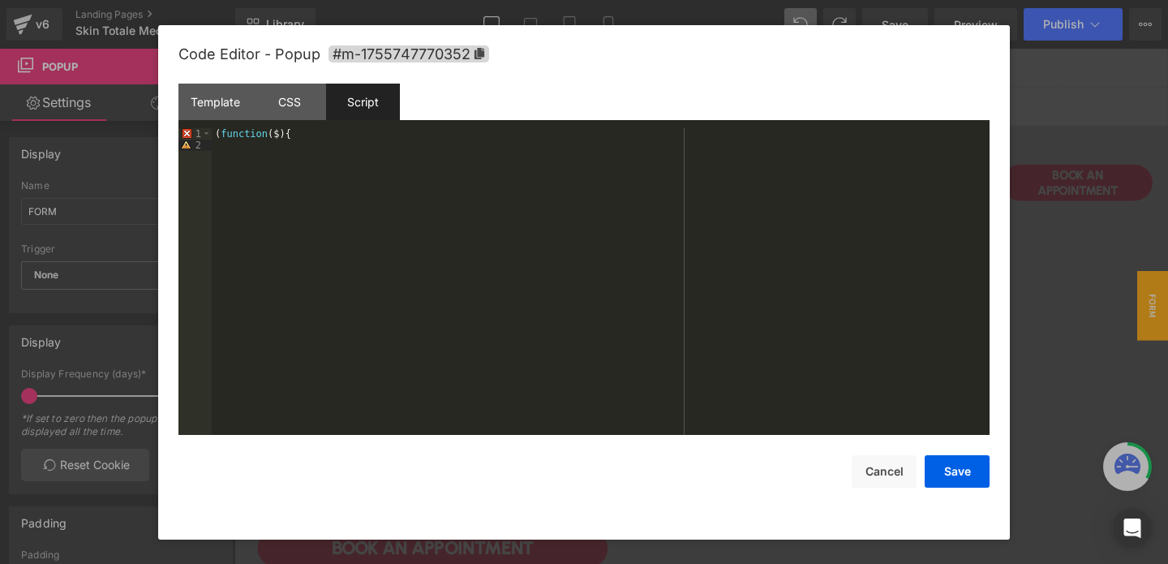
click at [282, 135] on div "( function ( $ ) {" at bounding box center [601, 292] width 778 height 329
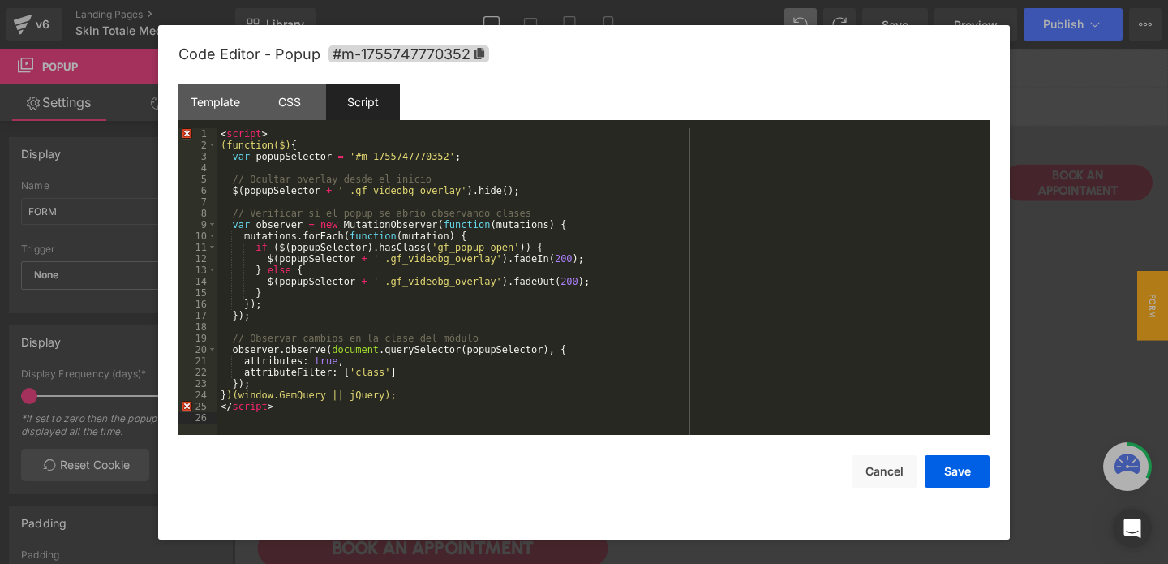
click at [264, 410] on div "< script > (function($) { var popupSelector = '#m-1755747770352' ; // Ocultar o…" at bounding box center [603, 292] width 772 height 329
click at [238, 138] on div "< script > (function($) { var popupSelector = '#m-1755747770352' ; // Ocultar o…" at bounding box center [603, 292] width 772 height 329
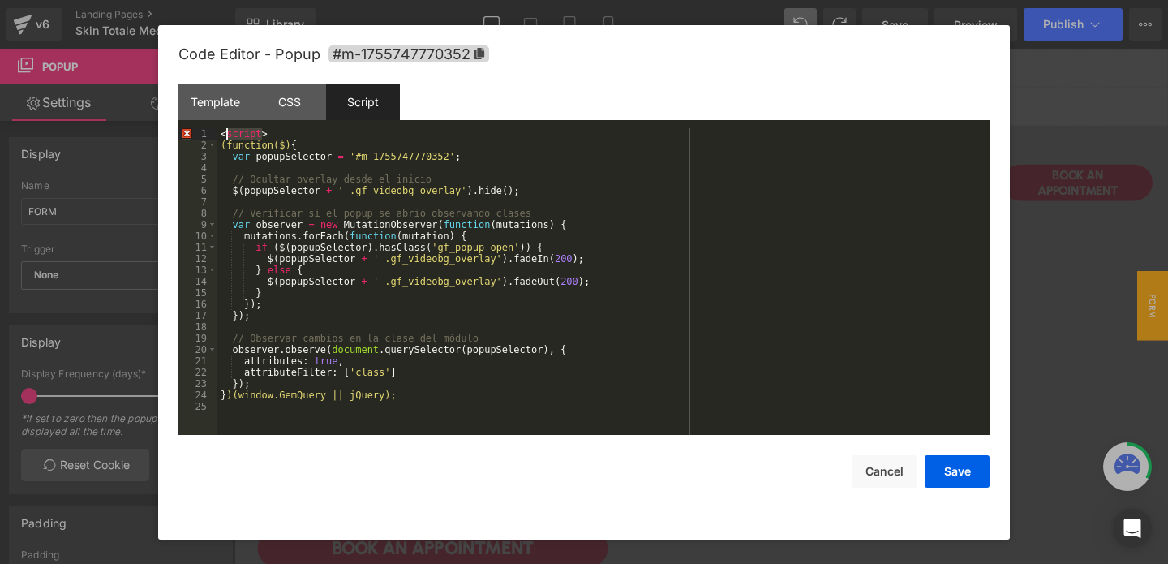
click at [238, 138] on div "< script > (function($) { var popupSelector = '#m-1755747770352' ; // Ocultar o…" at bounding box center [603, 292] width 772 height 329
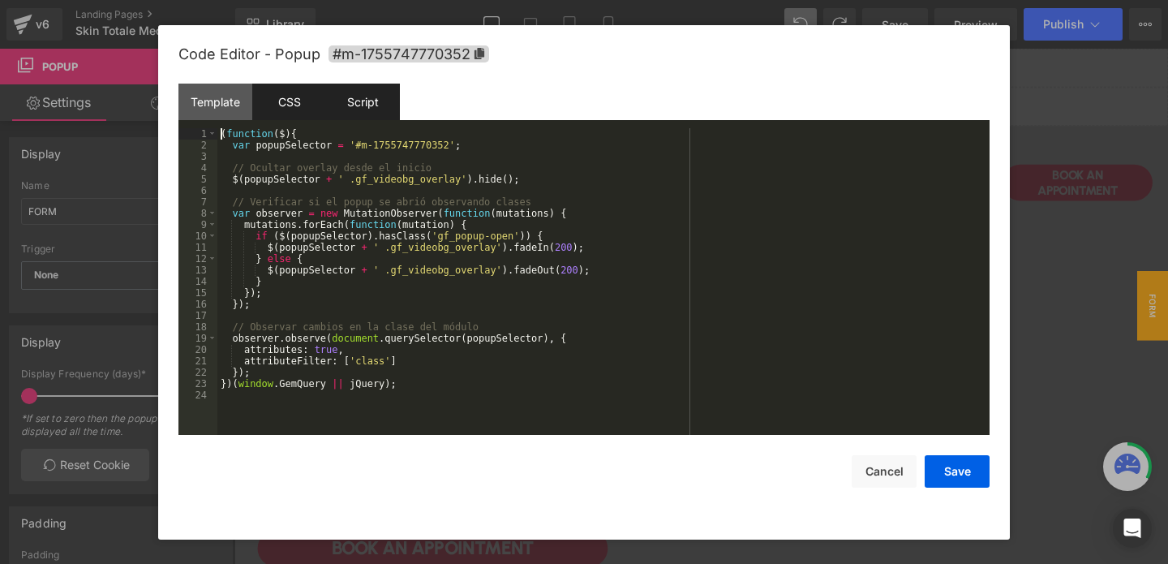
click at [292, 98] on div "CSS" at bounding box center [289, 102] width 74 height 37
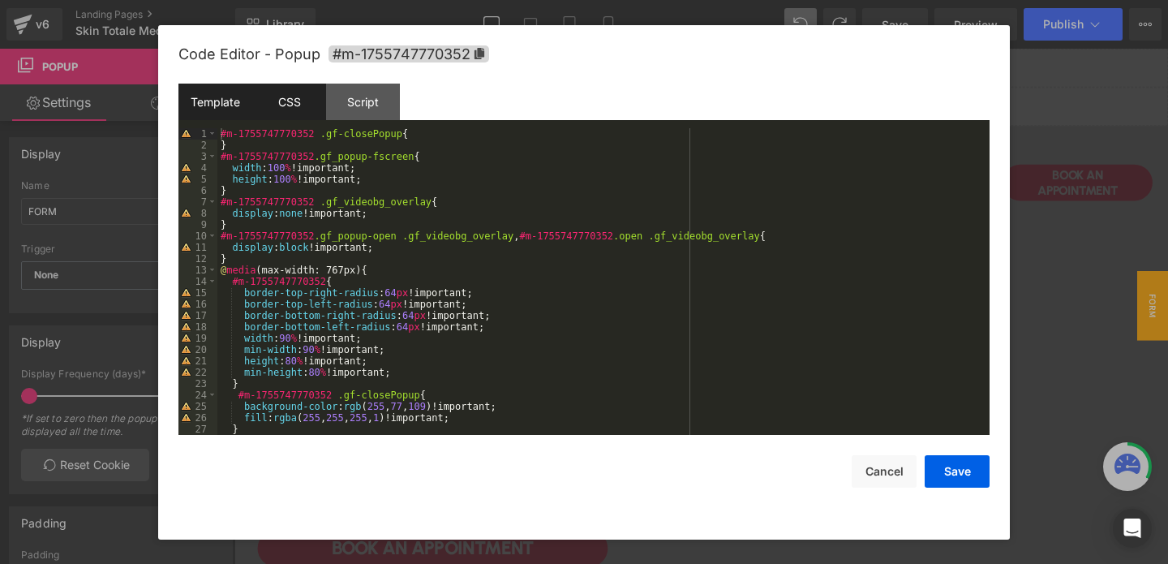
click at [221, 111] on div "Template" at bounding box center [215, 102] width 74 height 37
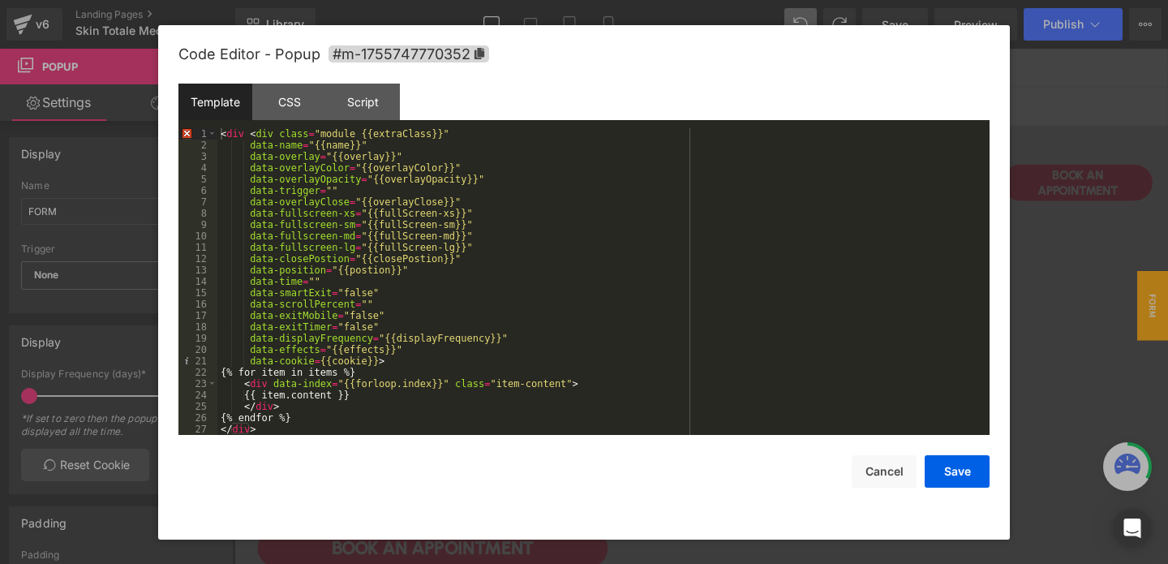
click at [355, 164] on div "< div < div class = "module {{extraClass}}" data-name = "{{name}}" data-overlay…" at bounding box center [600, 292] width 766 height 329
drag, startPoint x: 398, startPoint y: 157, endPoint x: 335, endPoint y: 157, distance: 62.5
click at [335, 157] on div "< div < div class = "module {{extraClass}}" data-name = "{{name}}" data-overlay…" at bounding box center [600, 292] width 766 height 329
click at [946, 461] on button "Save" at bounding box center [957, 471] width 65 height 32
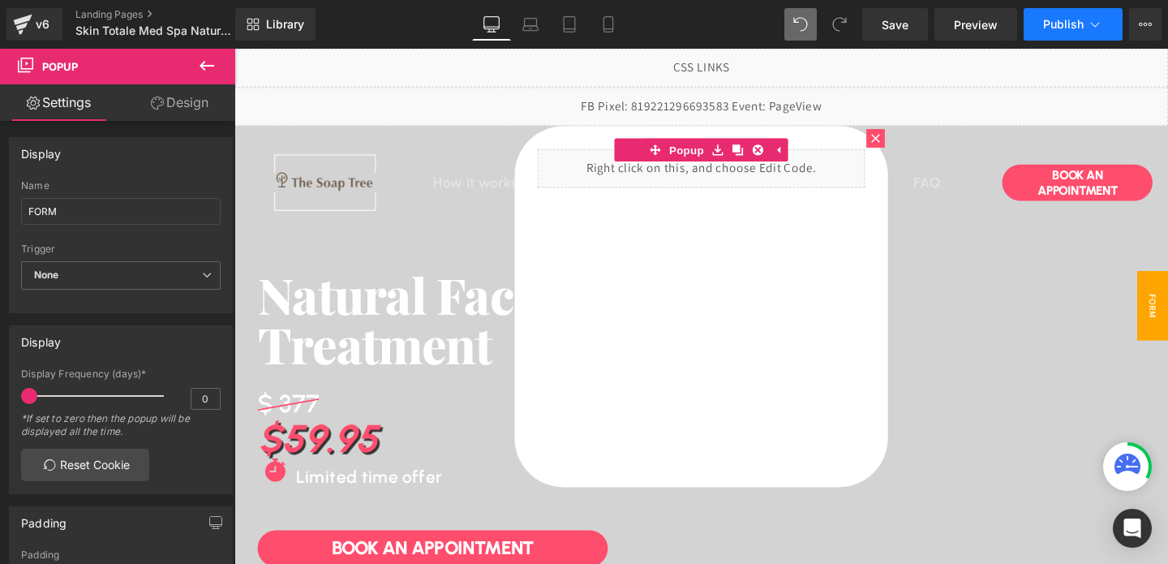
click at [1042, 39] on button "Publish" at bounding box center [1073, 24] width 99 height 32
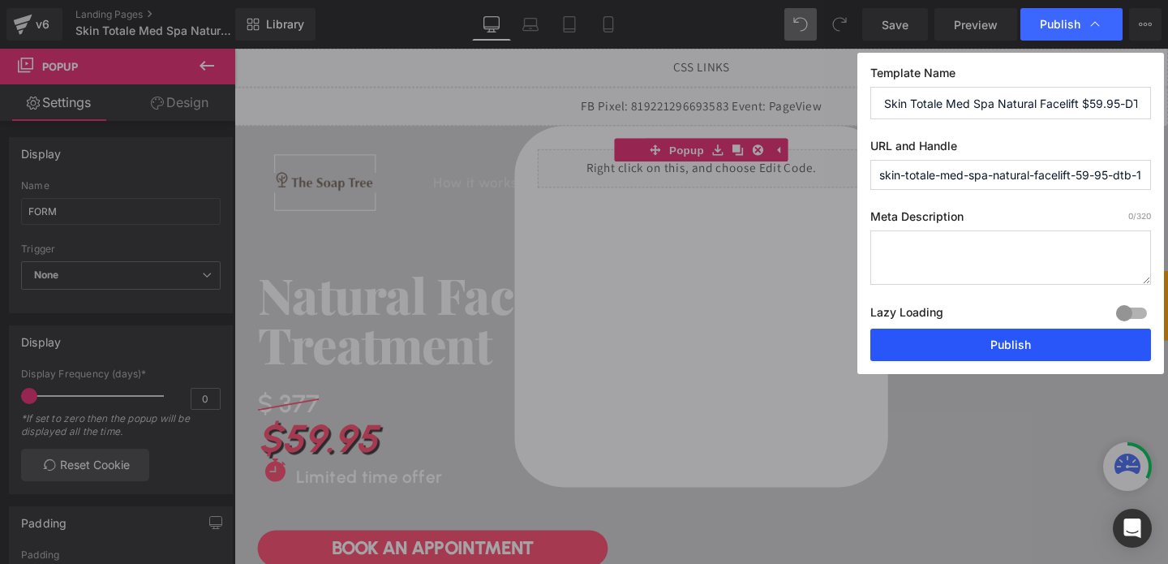
click at [991, 337] on button "Publish" at bounding box center [1010, 345] width 281 height 32
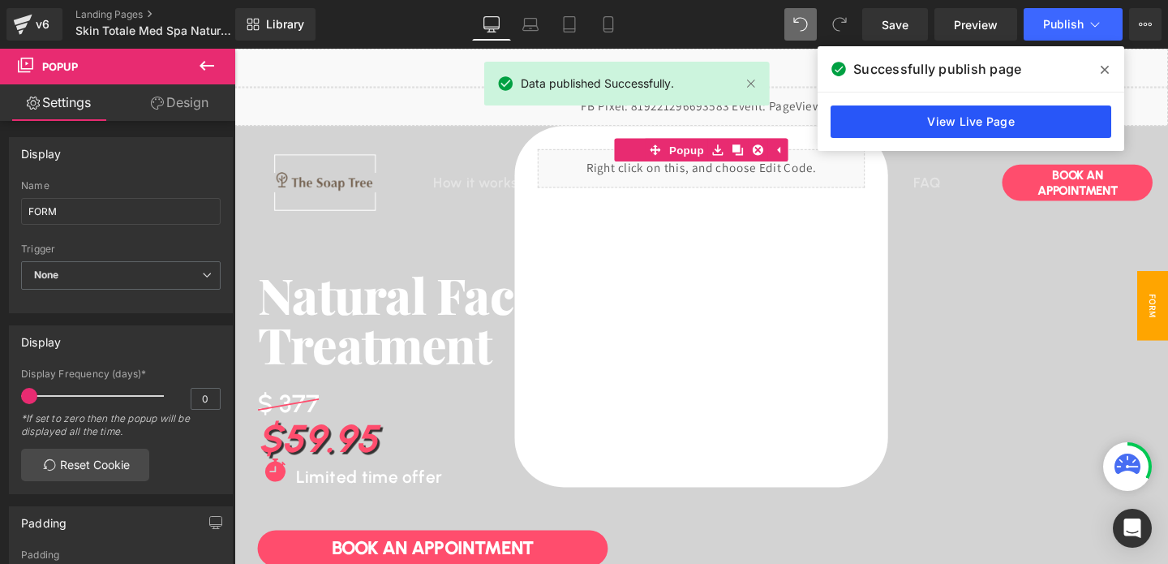
click at [959, 118] on link "View Live Page" at bounding box center [971, 121] width 281 height 32
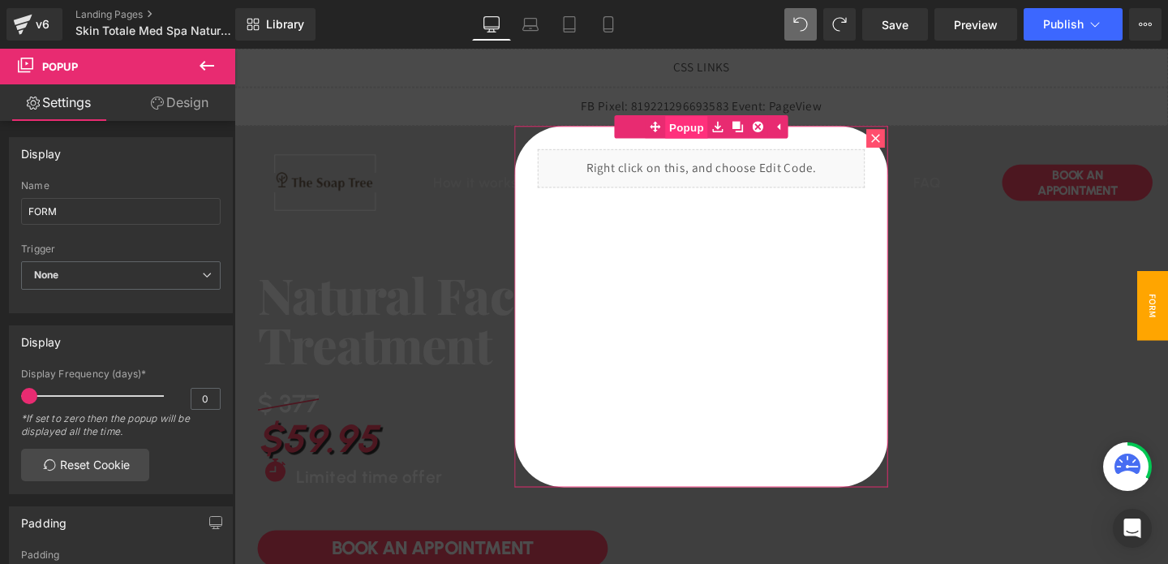
click at [729, 138] on span "Popup" at bounding box center [709, 131] width 45 height 24
click at [707, 127] on span "Popup" at bounding box center [709, 131] width 45 height 24
click at [707, 126] on span "Popup" at bounding box center [709, 131] width 45 height 24
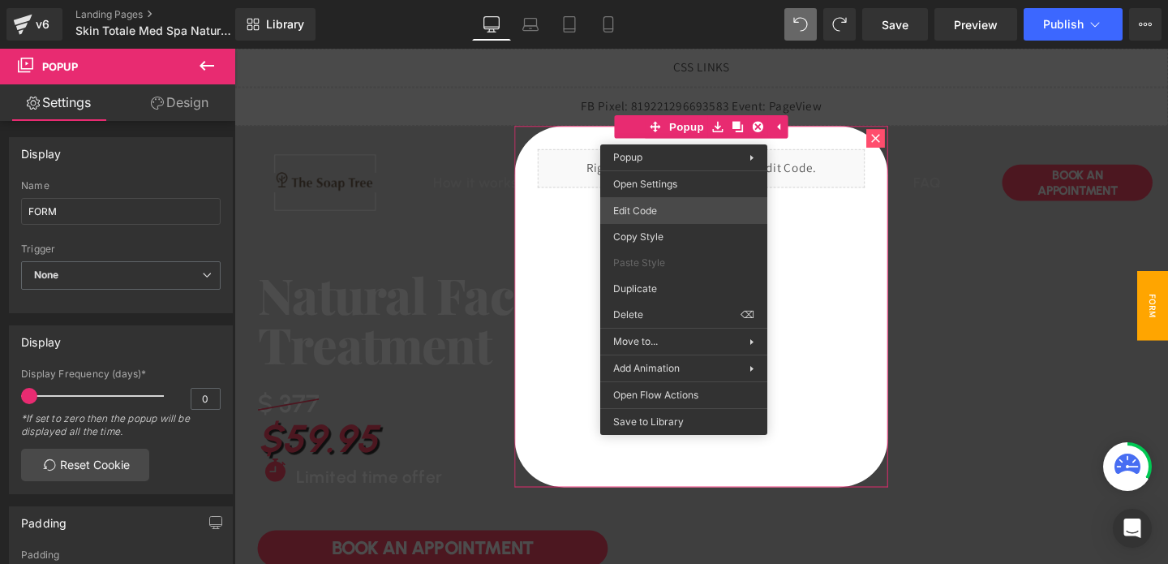
click at [643, 0] on div "Button You are previewing how the will restyle your page. You can not edit Elem…" at bounding box center [584, 0] width 1168 height 0
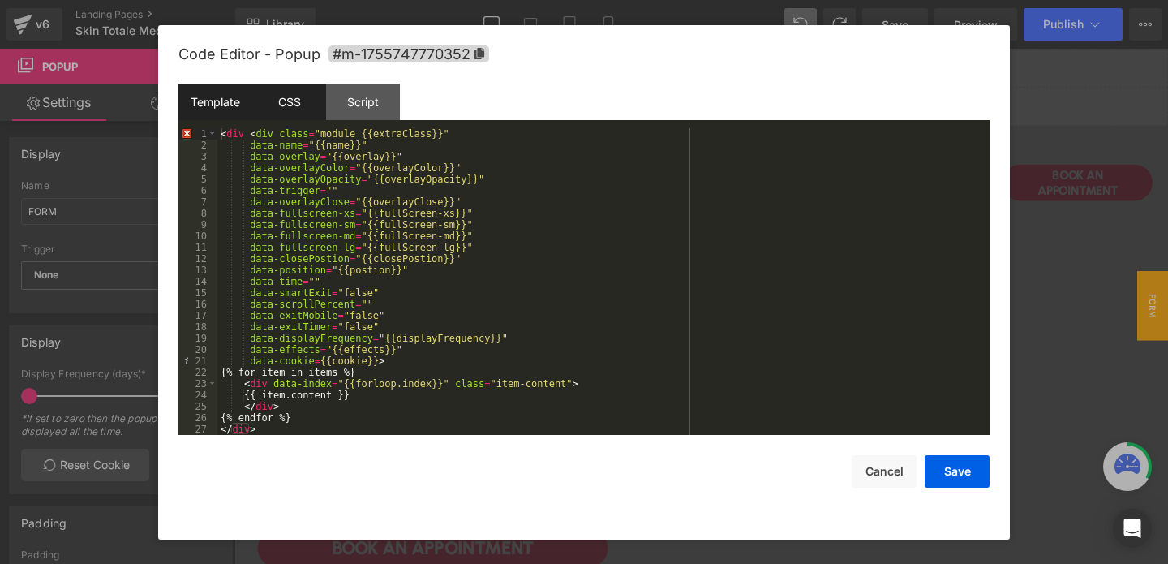
click at [282, 98] on div "CSS" at bounding box center [289, 102] width 74 height 37
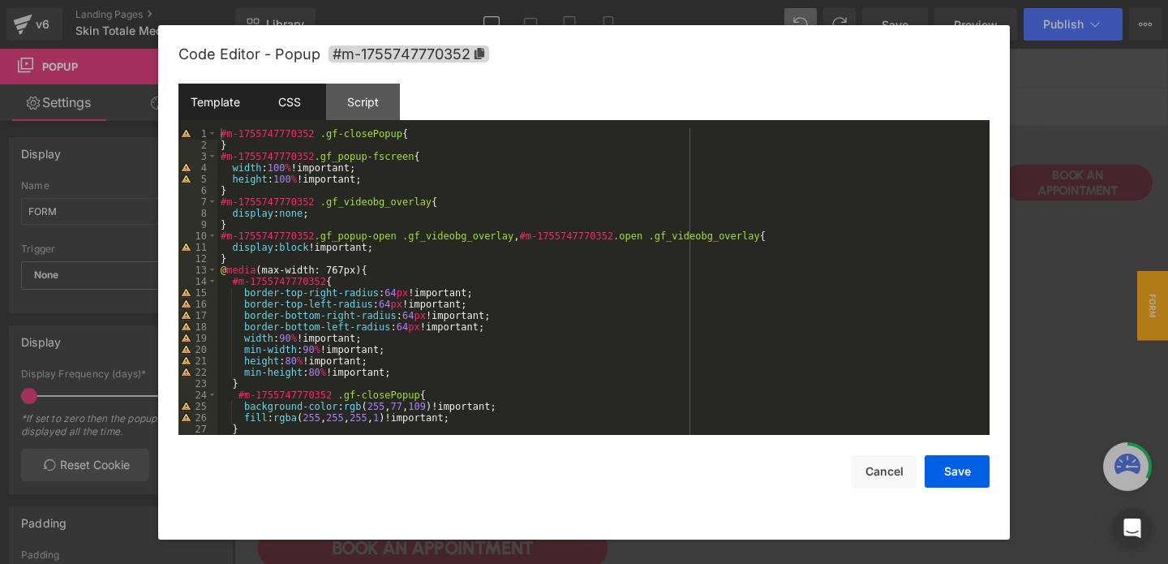
click at [226, 97] on div "Template" at bounding box center [215, 102] width 74 height 37
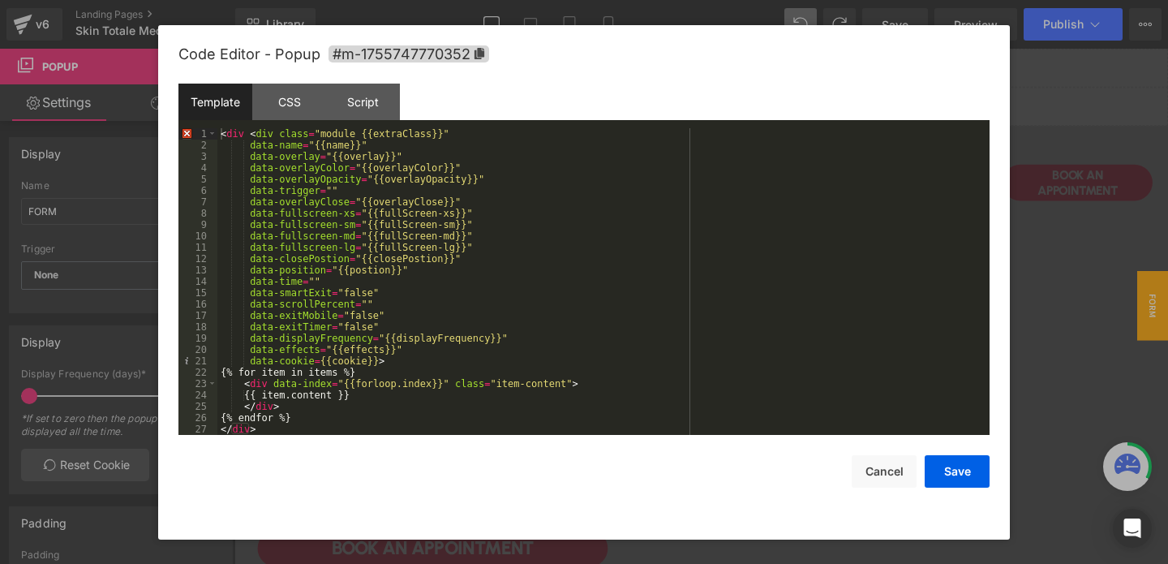
click at [391, 156] on div "< div < div class = "module {{extraClass}}" data-name = "{{name}}" data-overlay…" at bounding box center [600, 292] width 766 height 329
click at [960, 474] on button "Save" at bounding box center [957, 471] width 65 height 32
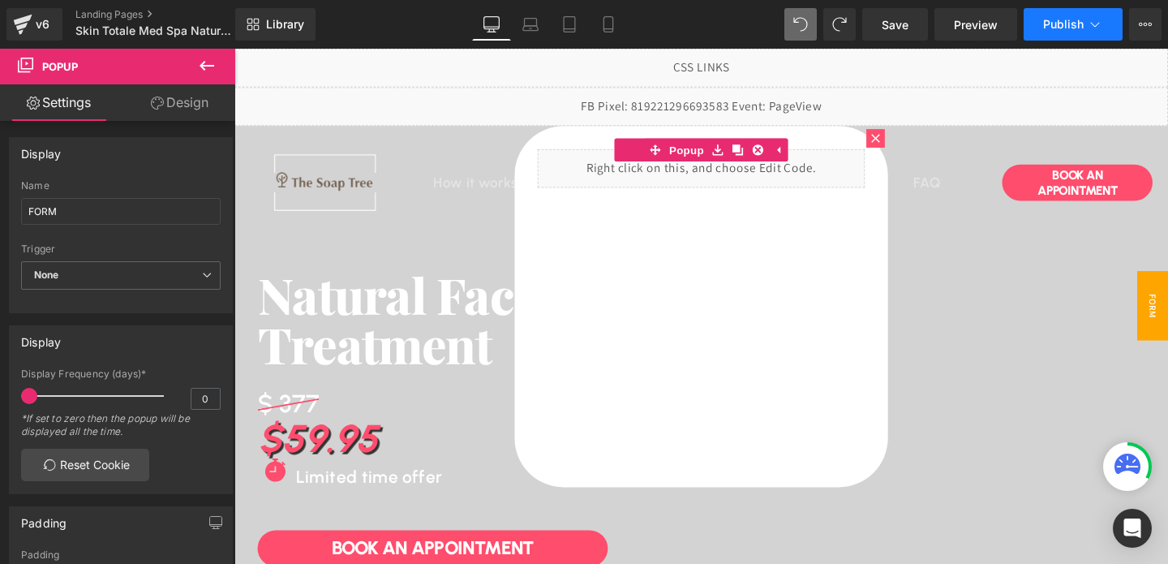
click at [1050, 13] on button "Publish" at bounding box center [1073, 24] width 99 height 32
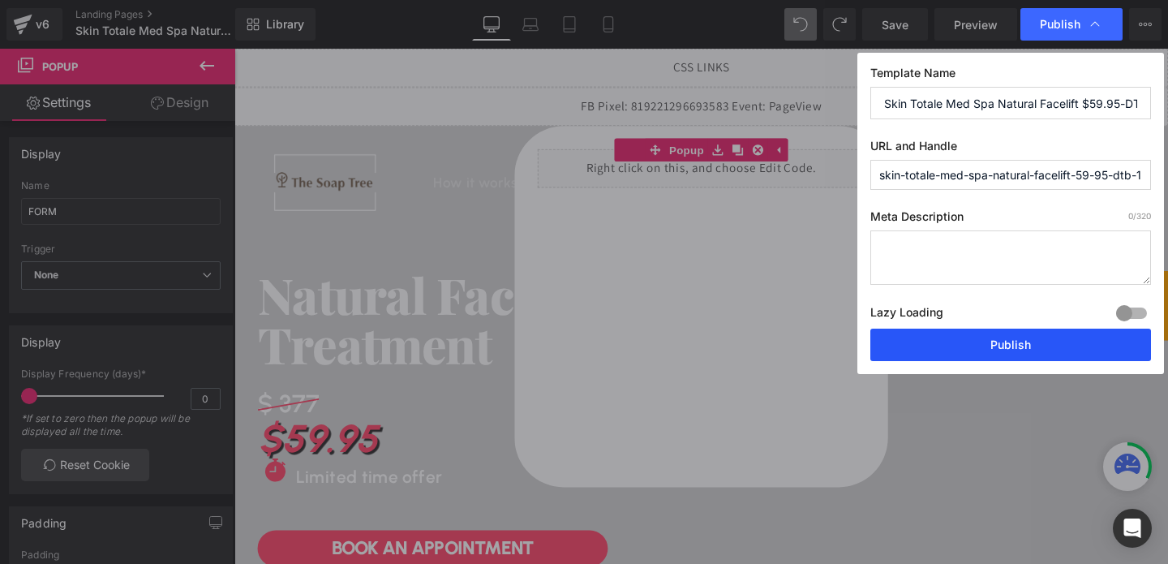
click at [1011, 341] on button "Publish" at bounding box center [1010, 345] width 281 height 32
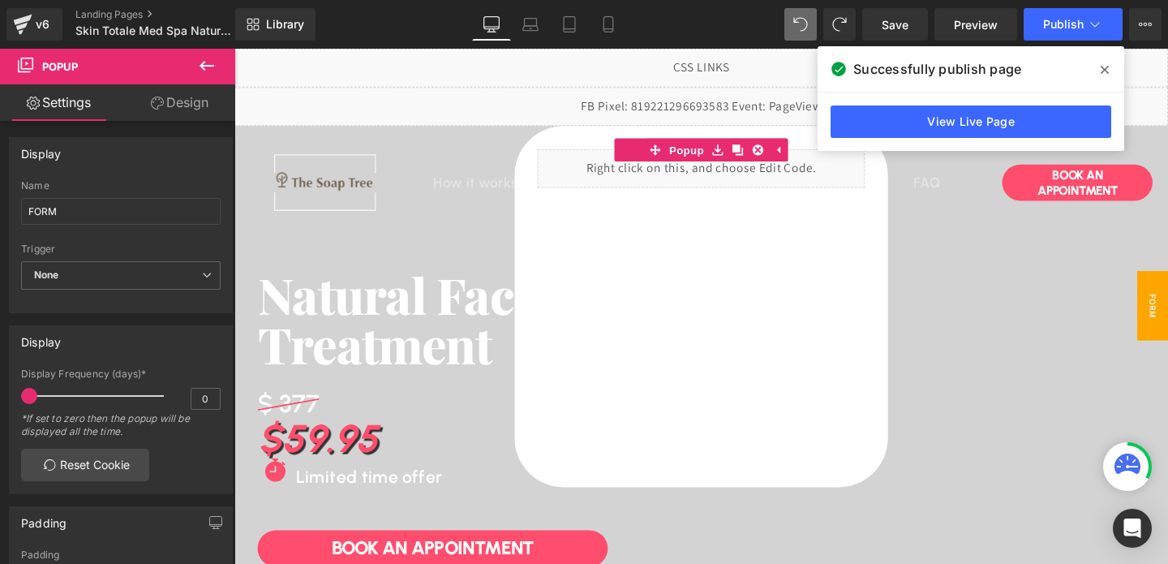
click at [945, 105] on div "View Live Page" at bounding box center [971, 121] width 307 height 58
click at [943, 115] on link "View Live Page" at bounding box center [971, 121] width 281 height 32
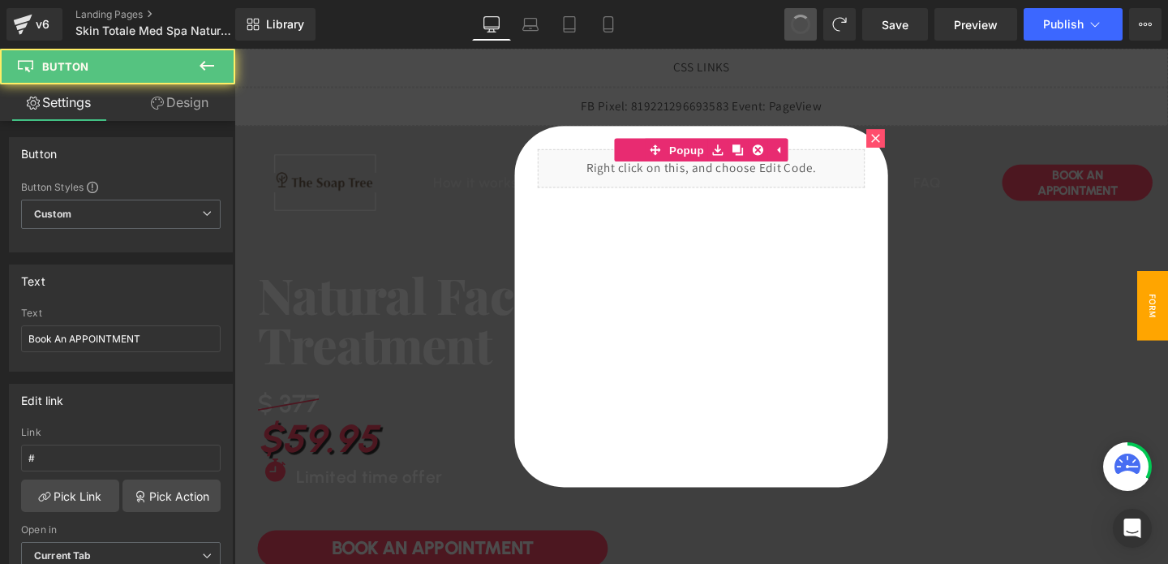
click at [802, 26] on span at bounding box center [801, 24] width 26 height 26
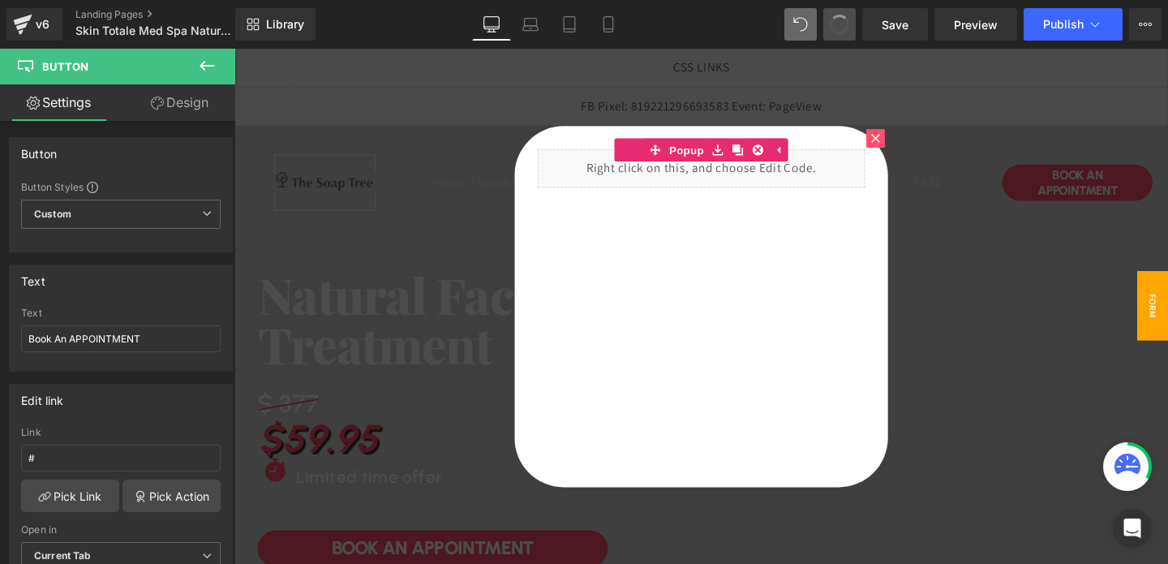
type input "#show-m-1755747770352"
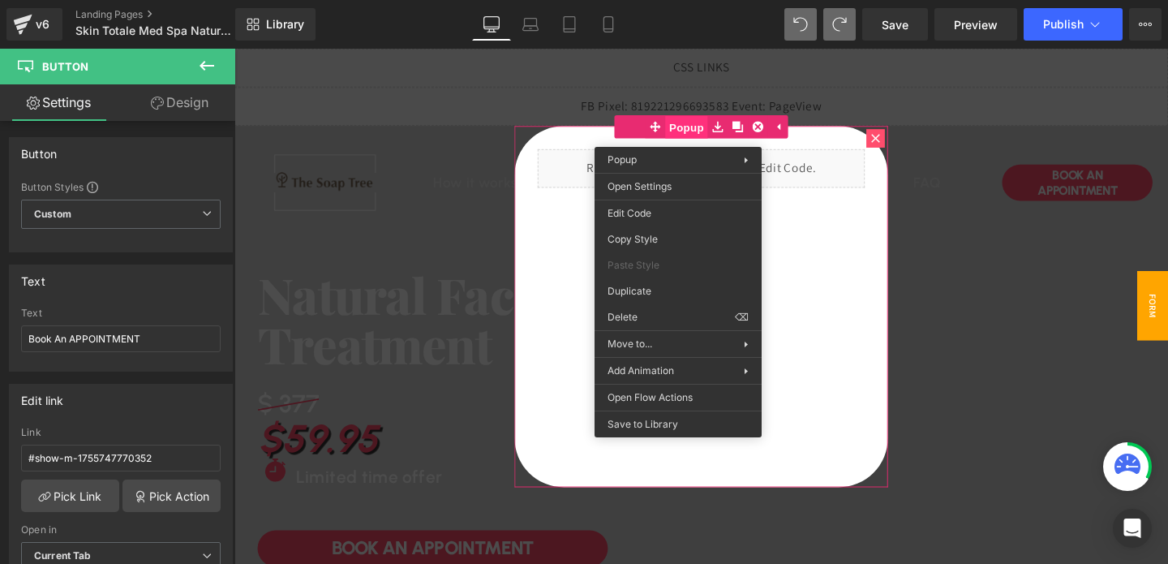
click at [697, 135] on span "Popup" at bounding box center [709, 131] width 45 height 24
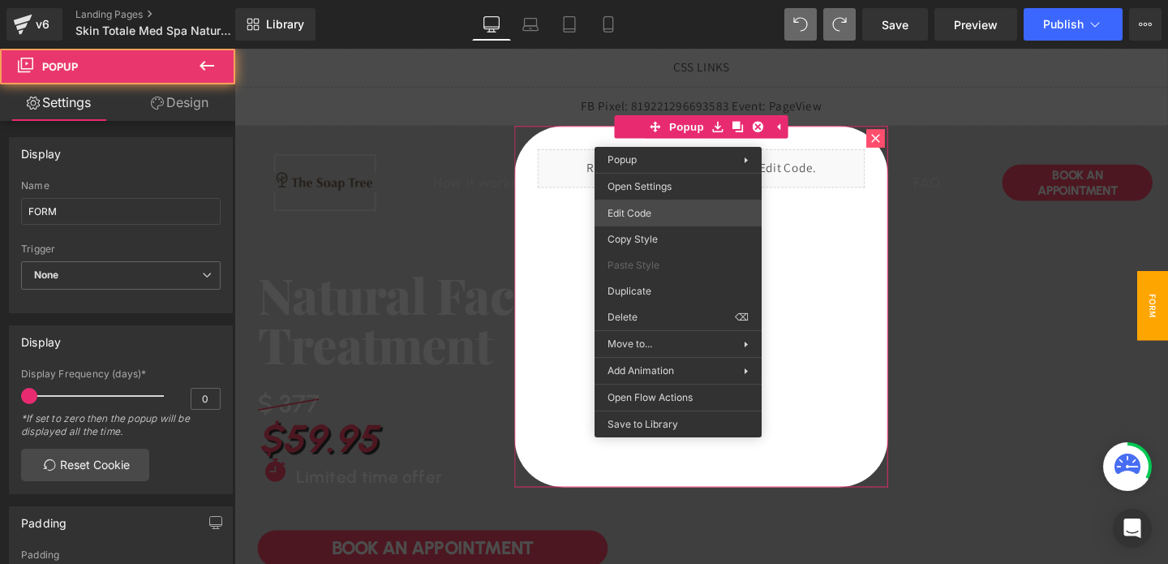
click at [643, 0] on div "Button You are previewing how the will restyle your page. You can not edit Elem…" at bounding box center [584, 0] width 1168 height 0
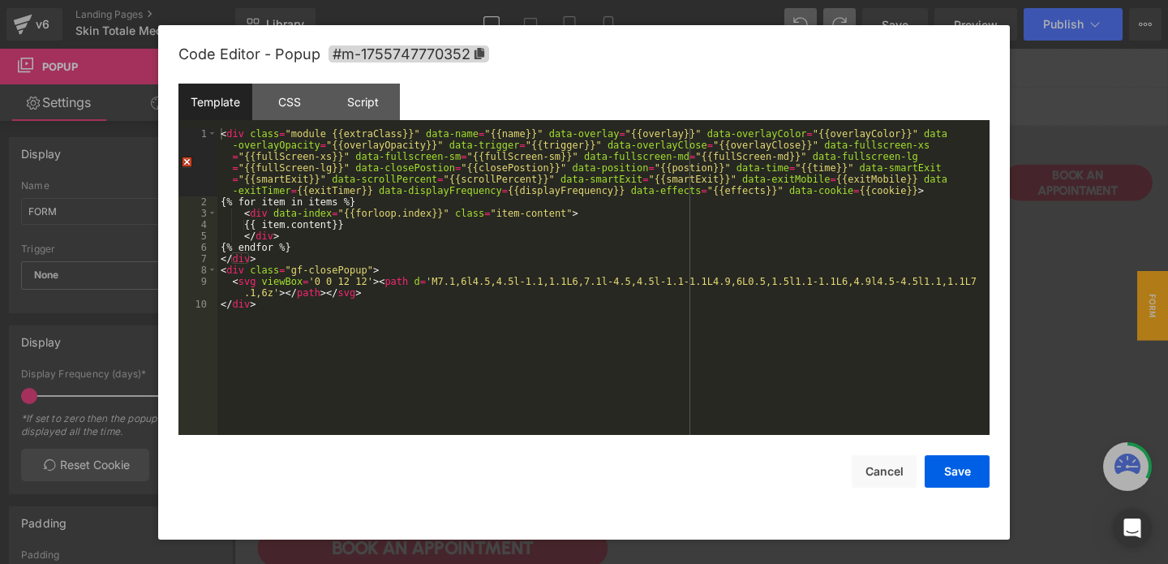
click at [595, 141] on div "< div class = "module {{extraClass}}" data-name = "{{name}}" data-overlay = "{{…" at bounding box center [603, 321] width 772 height 386
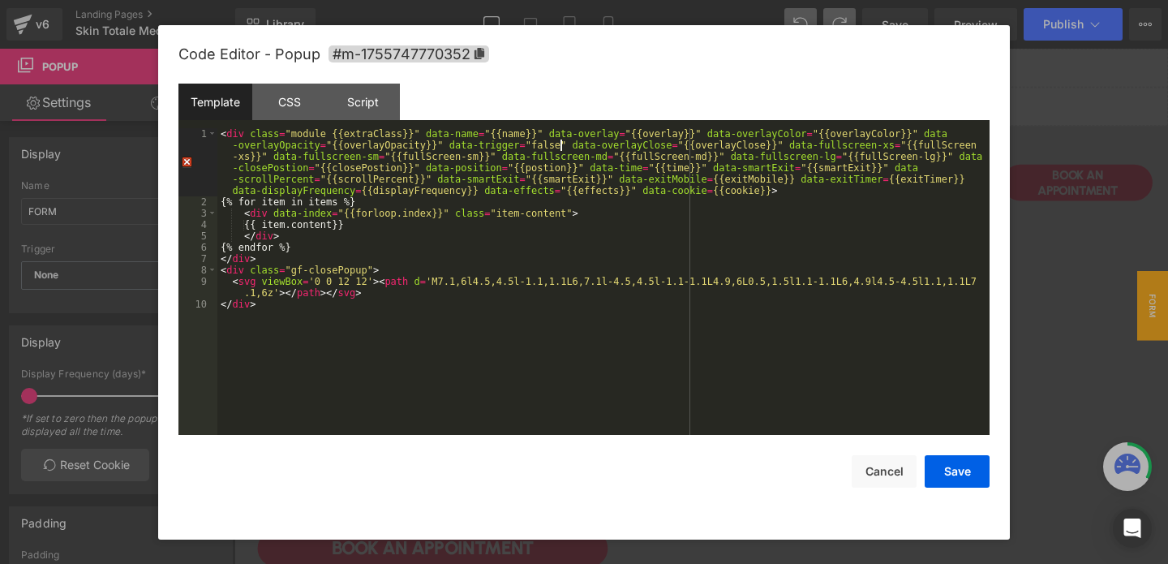
click at [692, 131] on div "< div class = "module {{extraClass}}" data-name = "{{name}}" data-overlay = "{{…" at bounding box center [603, 321] width 772 height 386
click at [952, 477] on button "Save" at bounding box center [957, 471] width 65 height 32
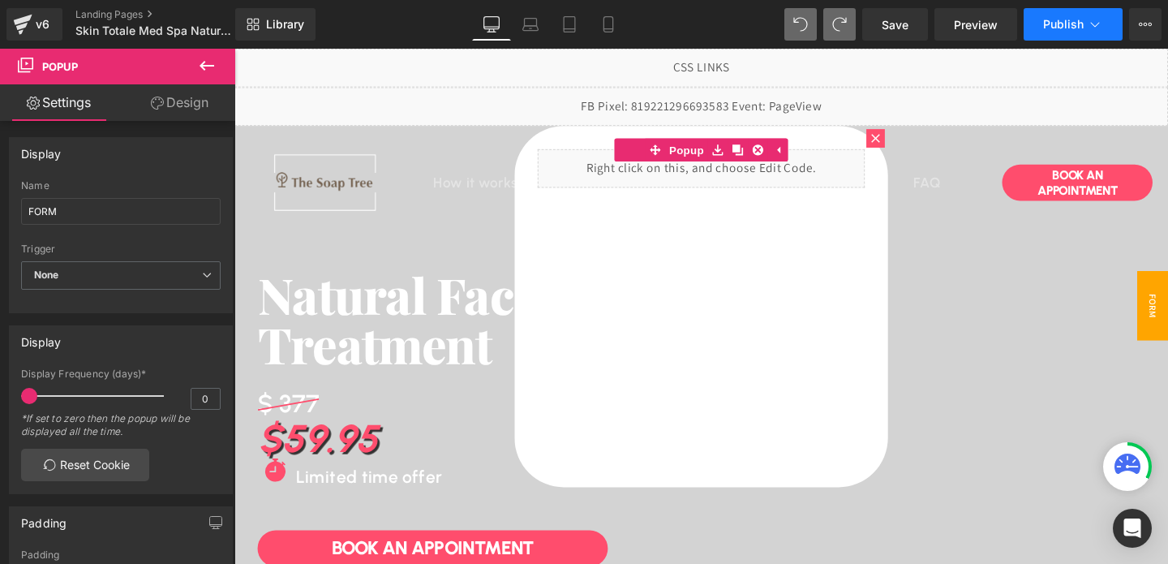
click at [1038, 28] on button "Publish" at bounding box center [1073, 24] width 99 height 32
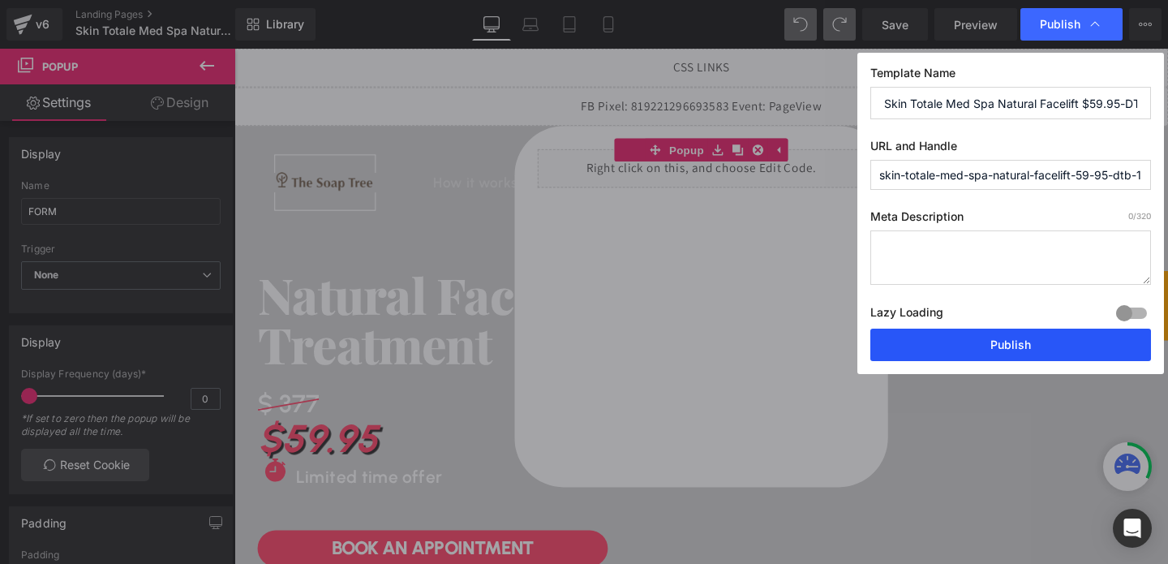
click at [962, 340] on button "Publish" at bounding box center [1010, 345] width 281 height 32
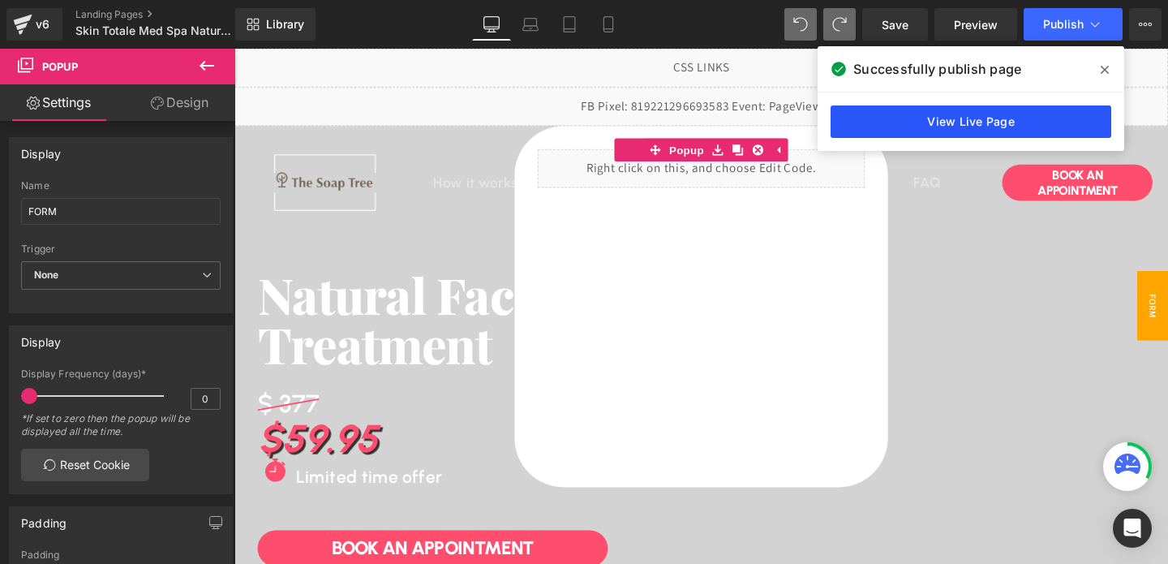
click at [1001, 126] on link "View Live Page" at bounding box center [971, 121] width 281 height 32
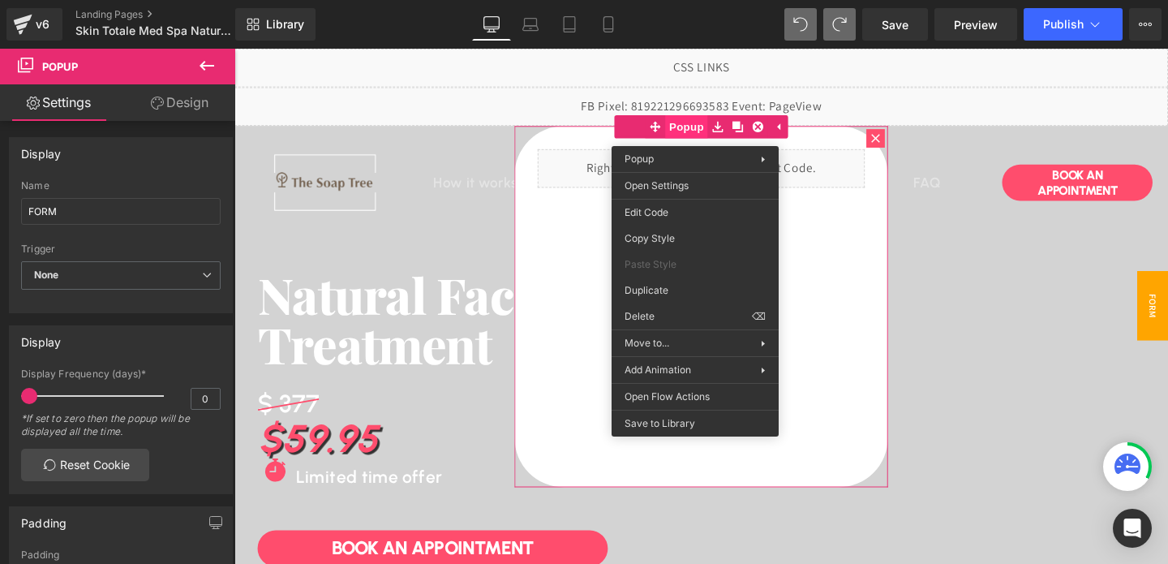
click at [715, 134] on span "Popup" at bounding box center [709, 130] width 45 height 24
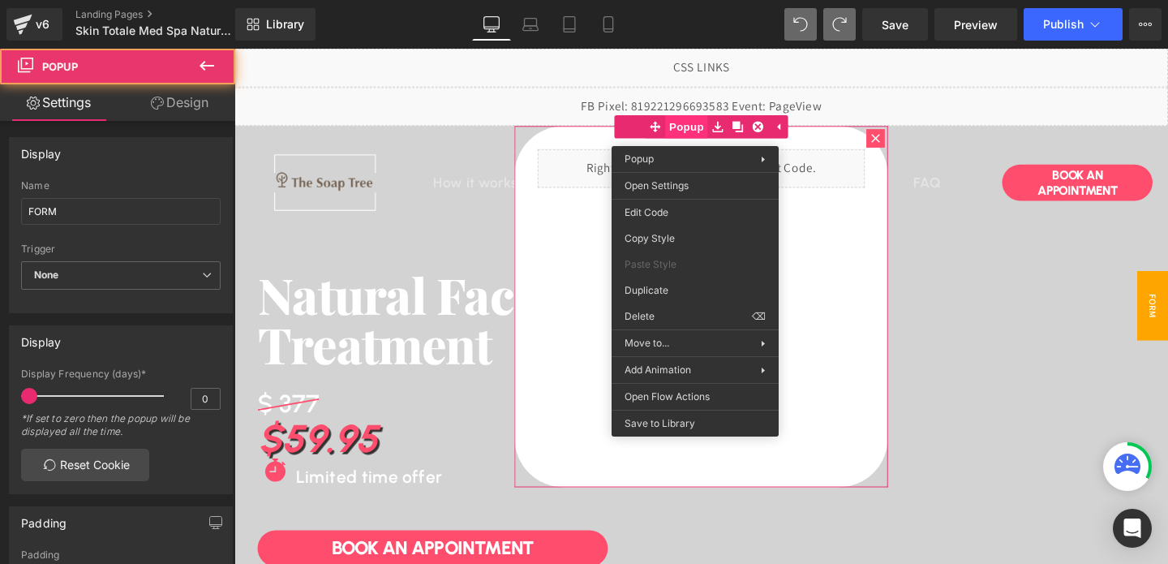
click at [715, 134] on div "Liquid Popup" at bounding box center [725, 320] width 393 height 380
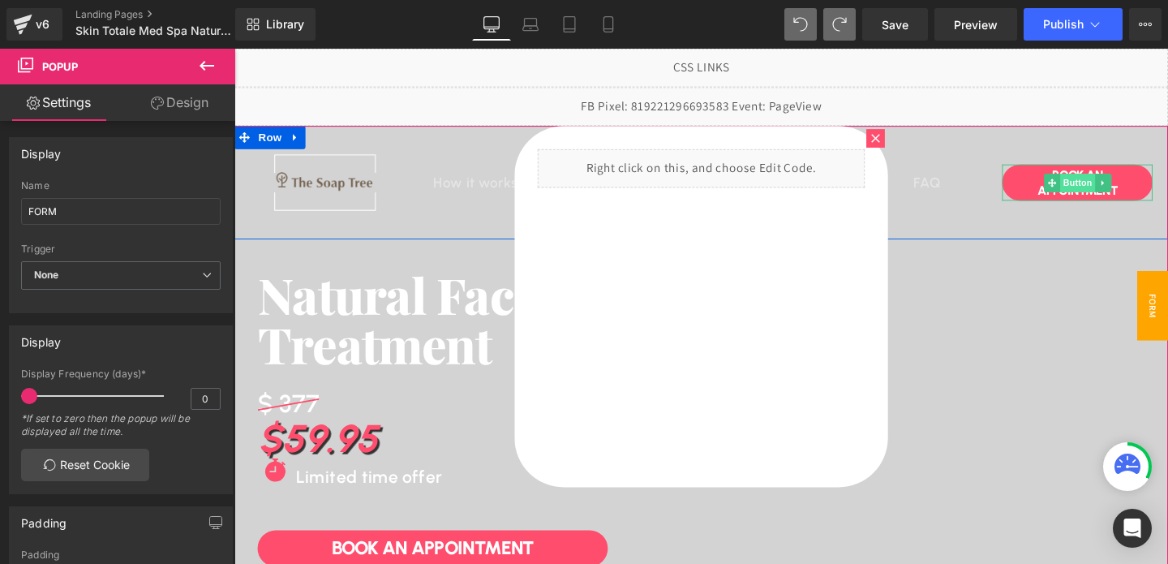
click at [1115, 187] on span "Button" at bounding box center [1121, 189] width 37 height 19
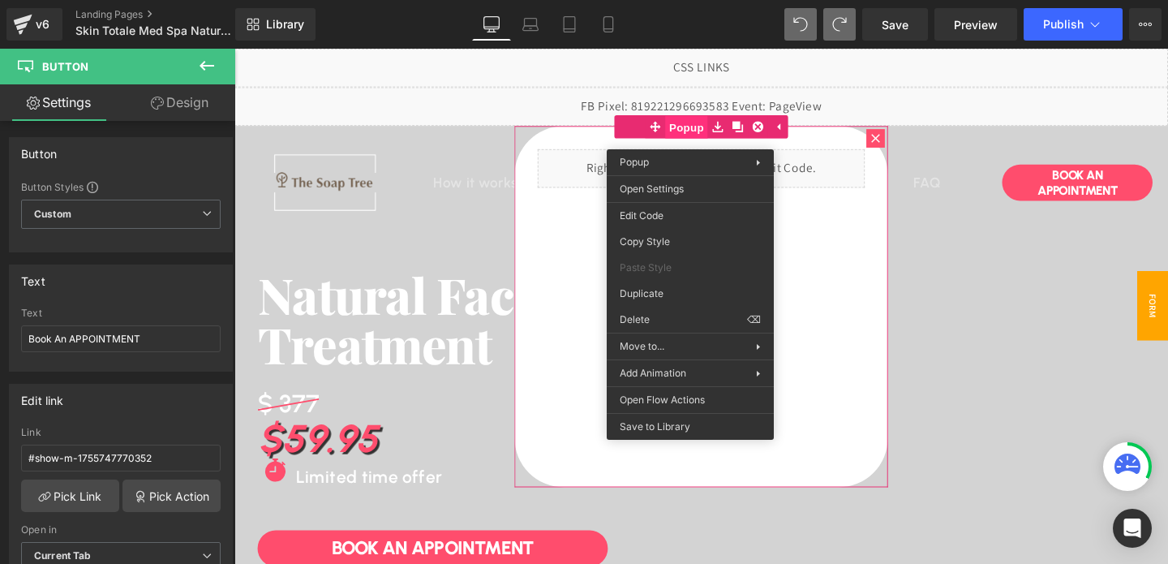
click at [710, 137] on span "Popup" at bounding box center [709, 131] width 45 height 24
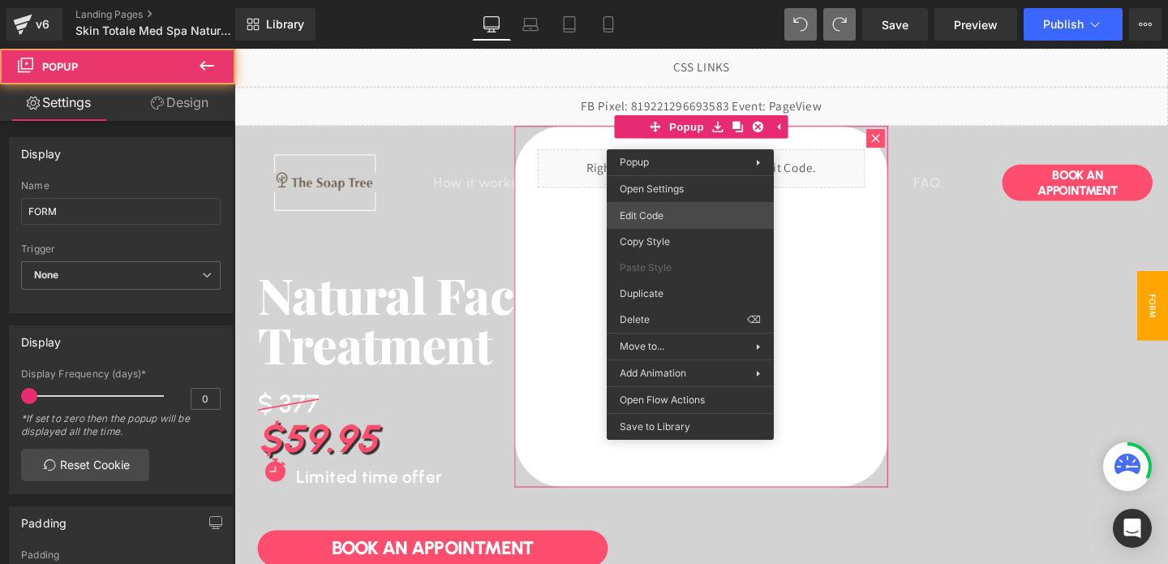
click at [665, 0] on div "Button You are previewing how the will restyle your page. You can not edit Elem…" at bounding box center [584, 0] width 1168 height 0
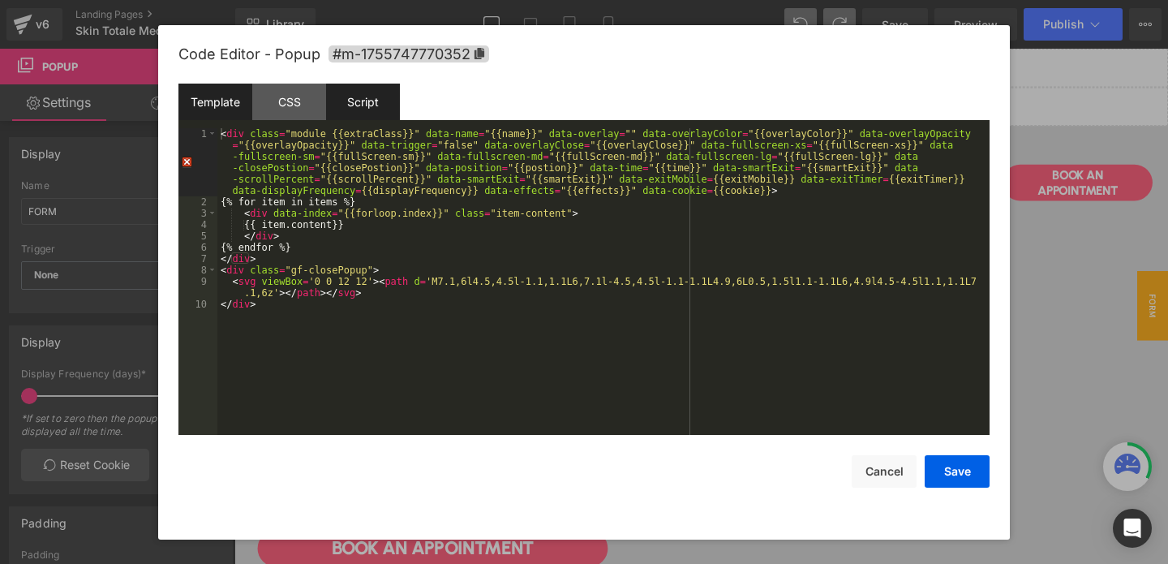
click at [372, 105] on div "Script" at bounding box center [363, 102] width 74 height 37
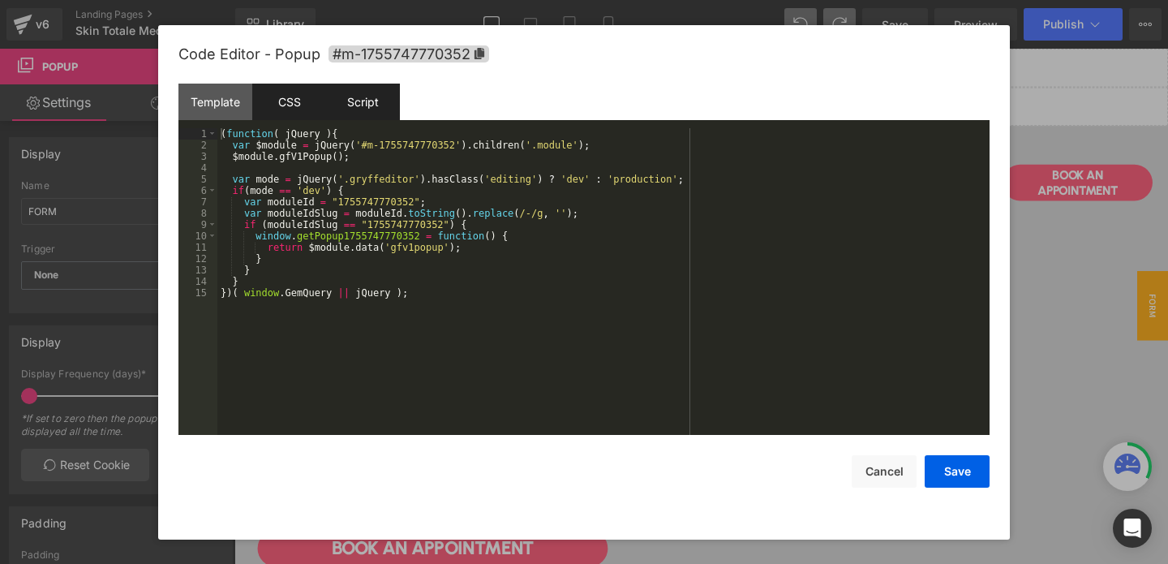
click at [292, 111] on div "CSS" at bounding box center [289, 102] width 74 height 37
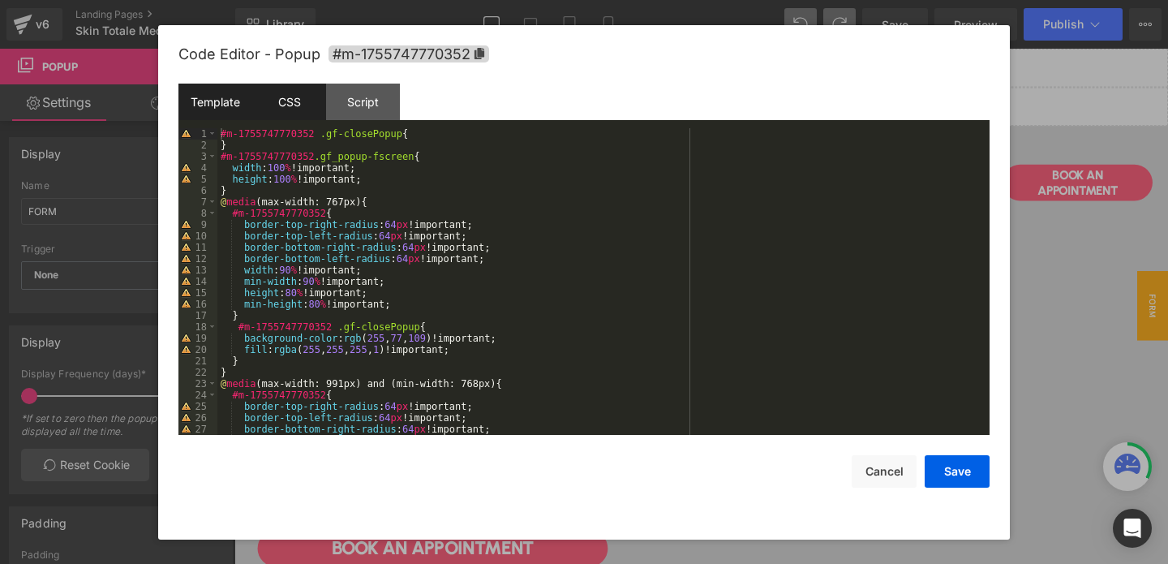
click at [235, 110] on div "Template" at bounding box center [215, 102] width 74 height 37
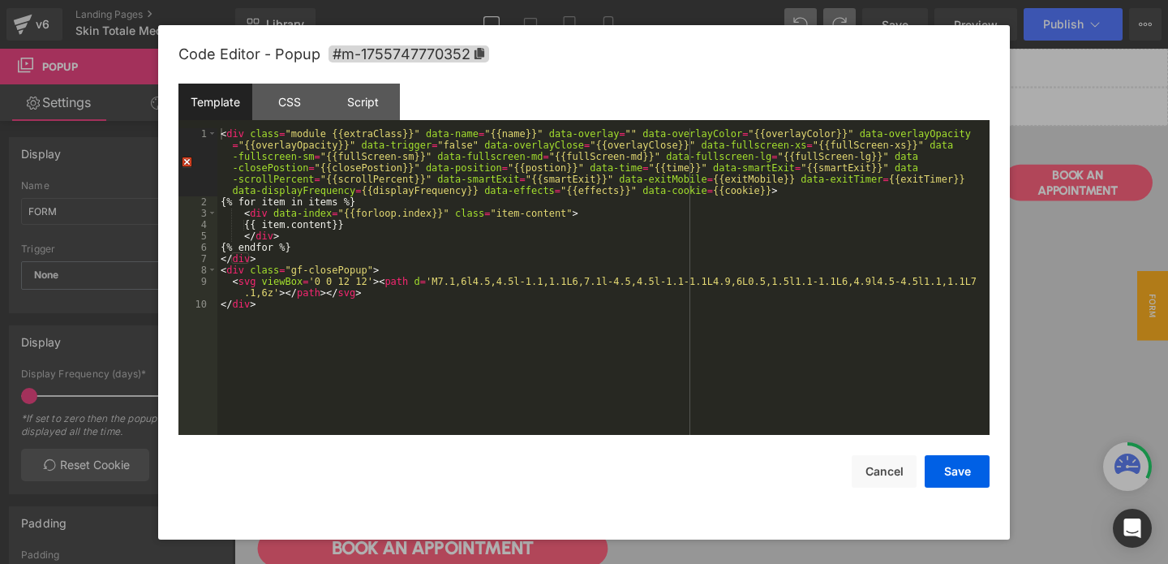
click at [469, 145] on div "< div class = "module {{extraClass}}" data-name = "{{name}}" data-overlay = "" …" at bounding box center [603, 321] width 772 height 386
click at [957, 466] on button "Save" at bounding box center [957, 471] width 65 height 32
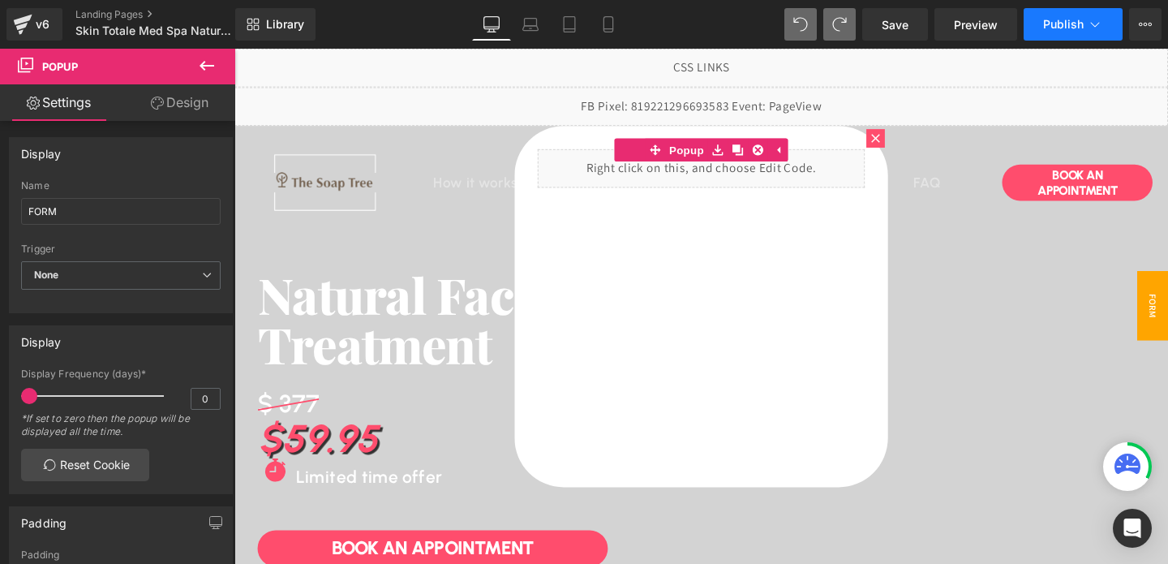
click at [1055, 22] on span "Publish" at bounding box center [1063, 24] width 41 height 13
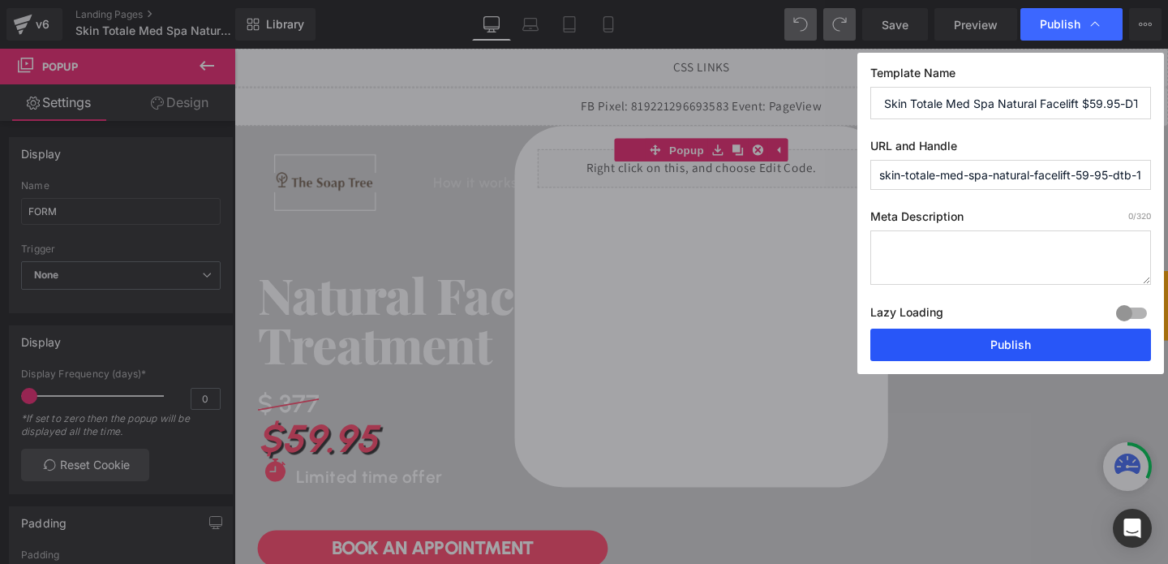
click at [982, 345] on button "Publish" at bounding box center [1010, 345] width 281 height 32
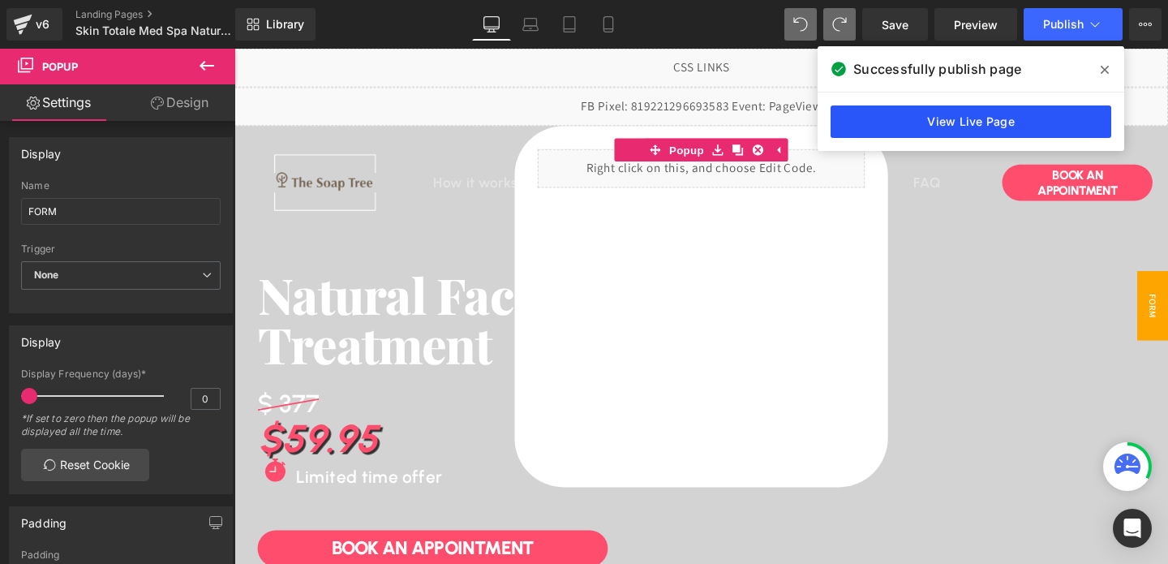
click at [951, 118] on link "View Live Page" at bounding box center [971, 121] width 281 height 32
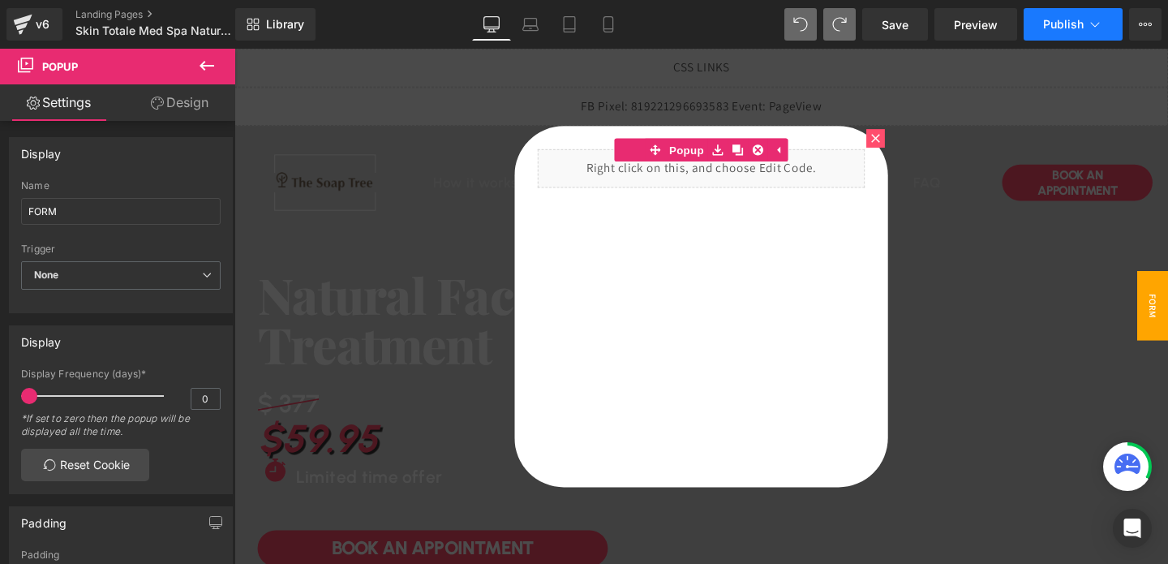
click at [1041, 22] on button "Publish" at bounding box center [1073, 24] width 99 height 32
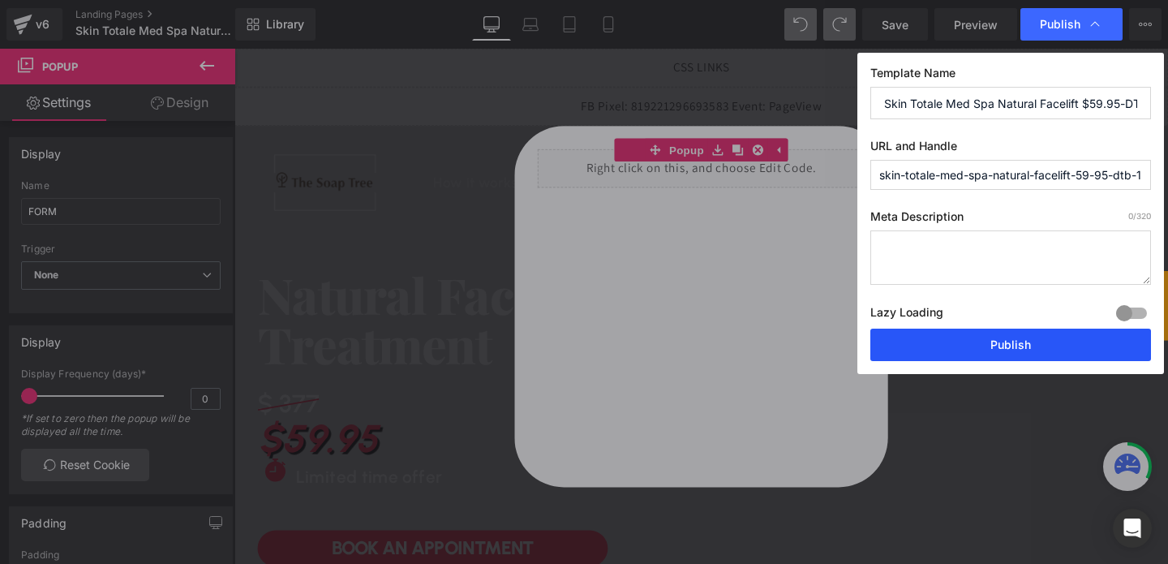
click at [917, 330] on button "Publish" at bounding box center [1010, 345] width 281 height 32
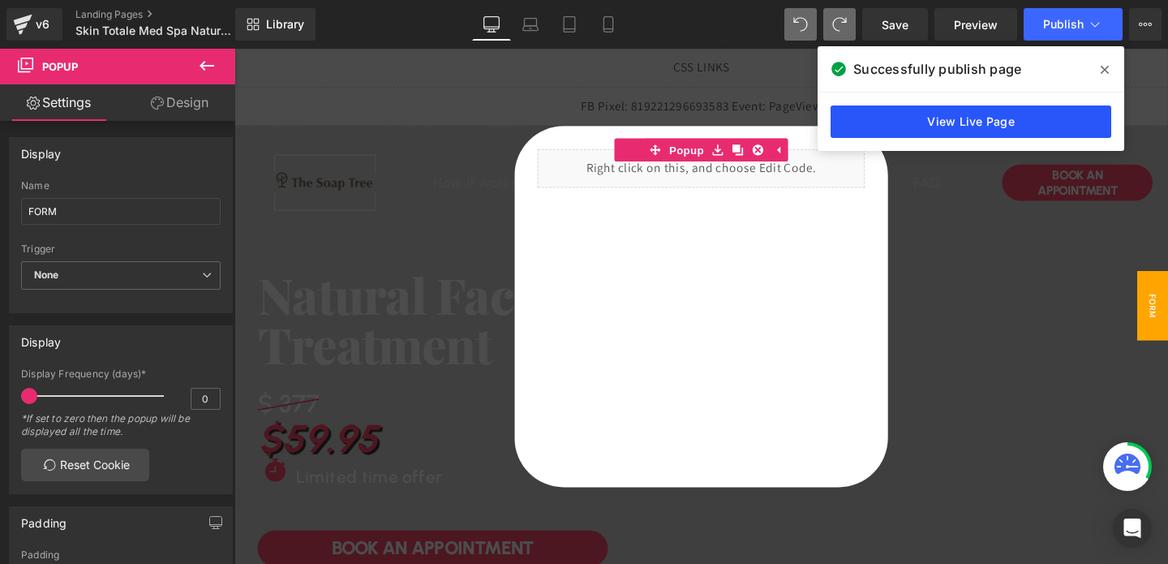
click at [967, 136] on link "View Live Page" at bounding box center [971, 121] width 281 height 32
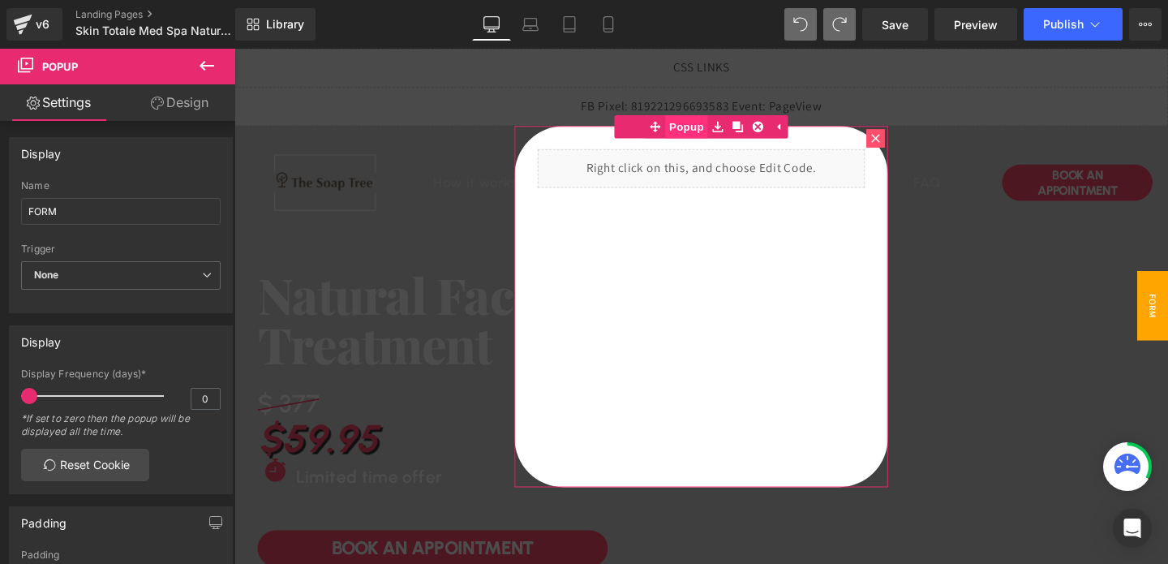
click at [729, 131] on span "Popup" at bounding box center [709, 130] width 45 height 24
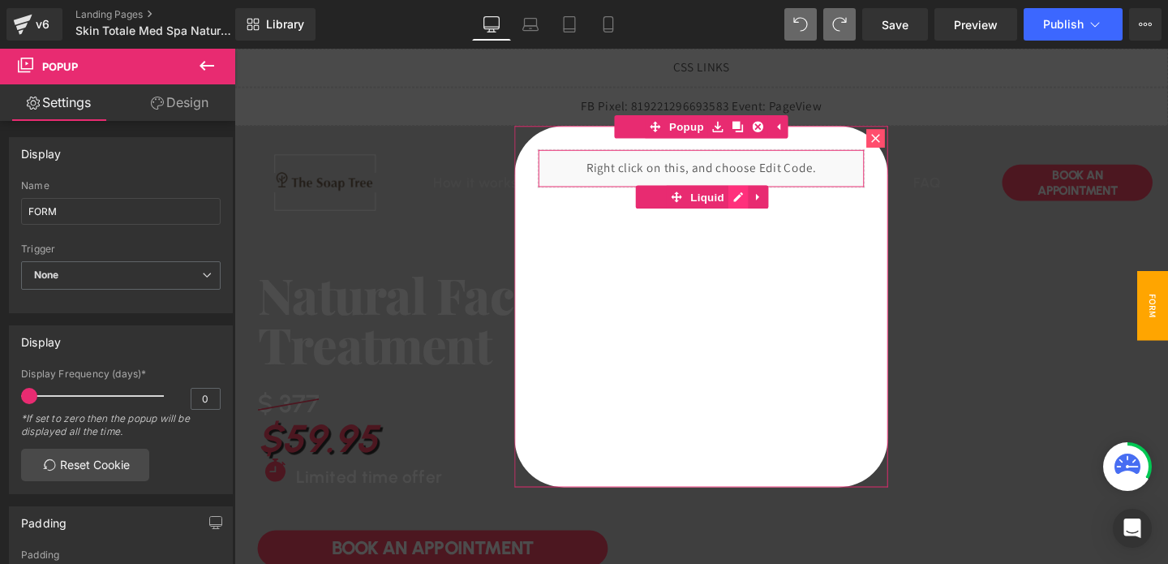
click at [763, 208] on div "Liquid" at bounding box center [725, 320] width 393 height 380
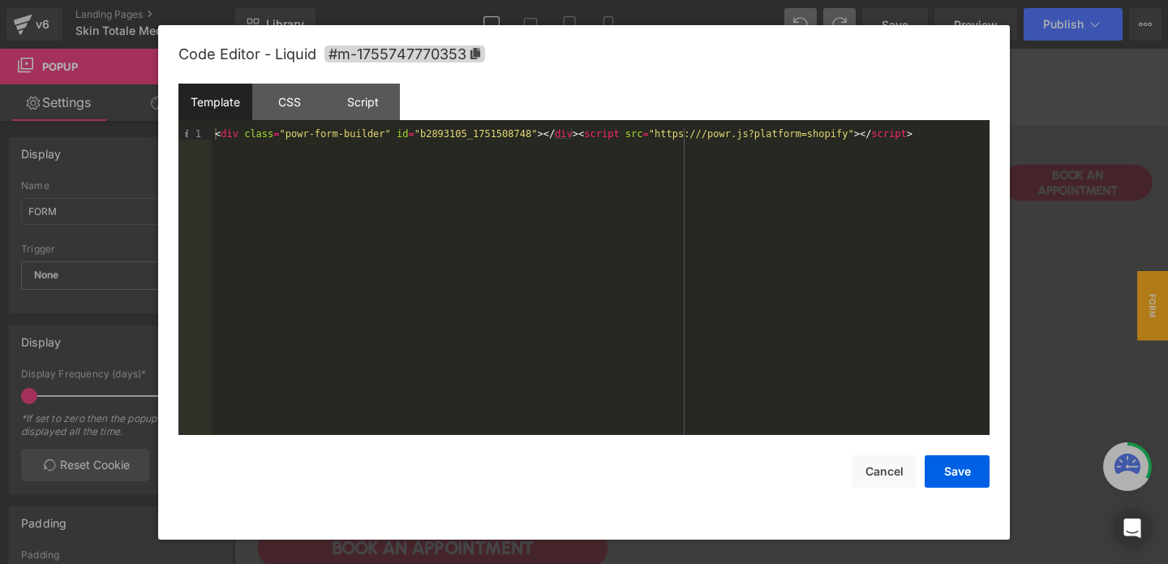
click at [339, 139] on div "< div class = "powr-form-builder" id = "b2893105_1751508748" > </ div > < scrip…" at bounding box center [601, 292] width 778 height 329
click at [957, 475] on button "Save" at bounding box center [957, 471] width 65 height 32
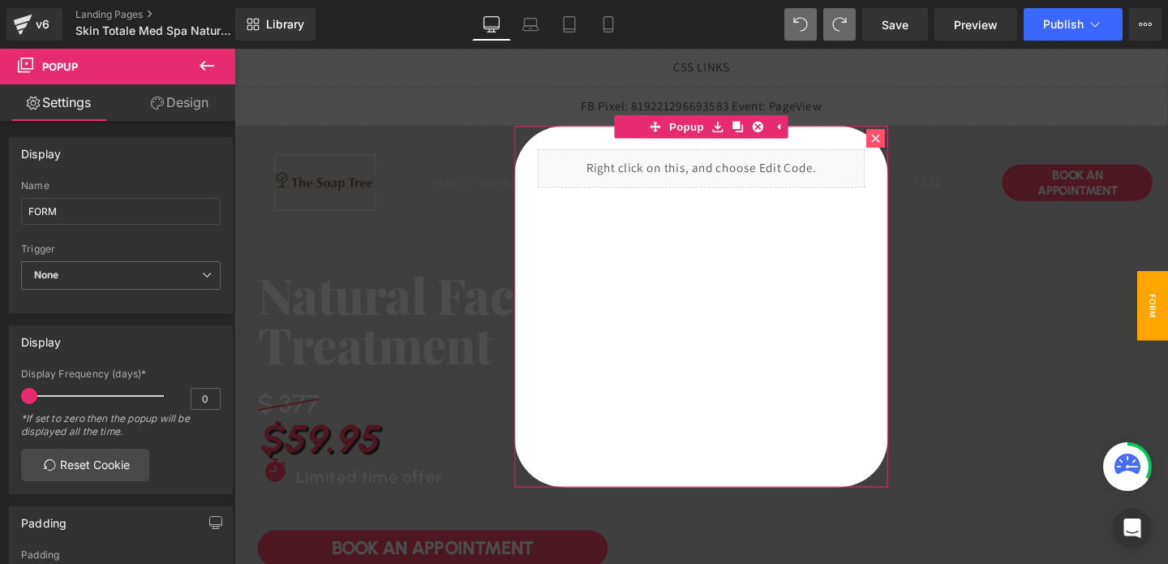
click at [901, 147] on div at bounding box center [908, 142] width 19 height 19
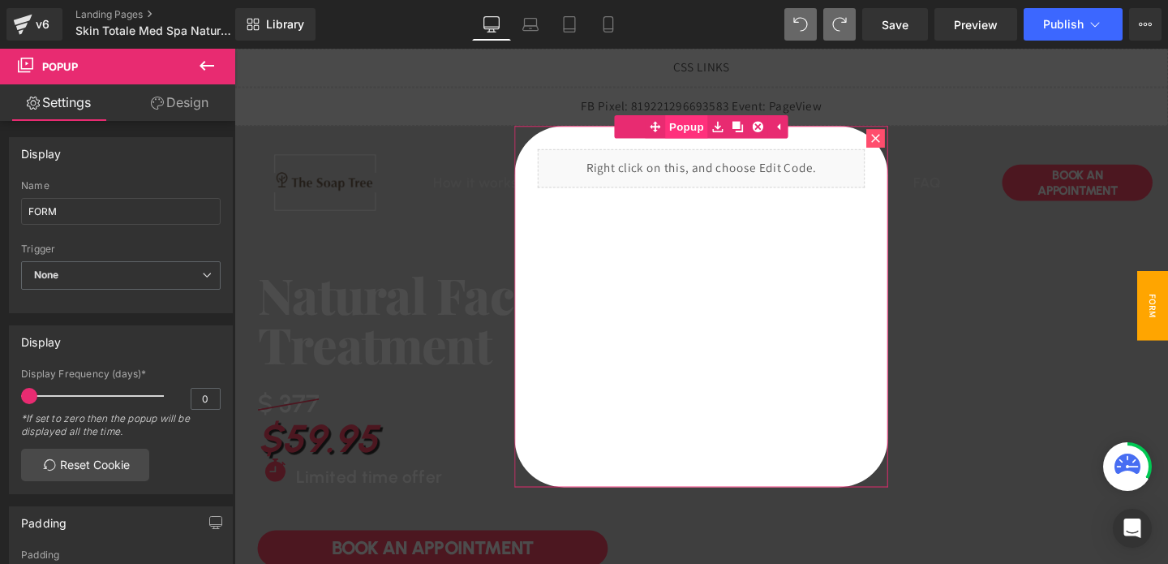
click at [726, 128] on span "Popup" at bounding box center [709, 130] width 45 height 24
click at [88, 286] on span "None" at bounding box center [121, 275] width 200 height 28
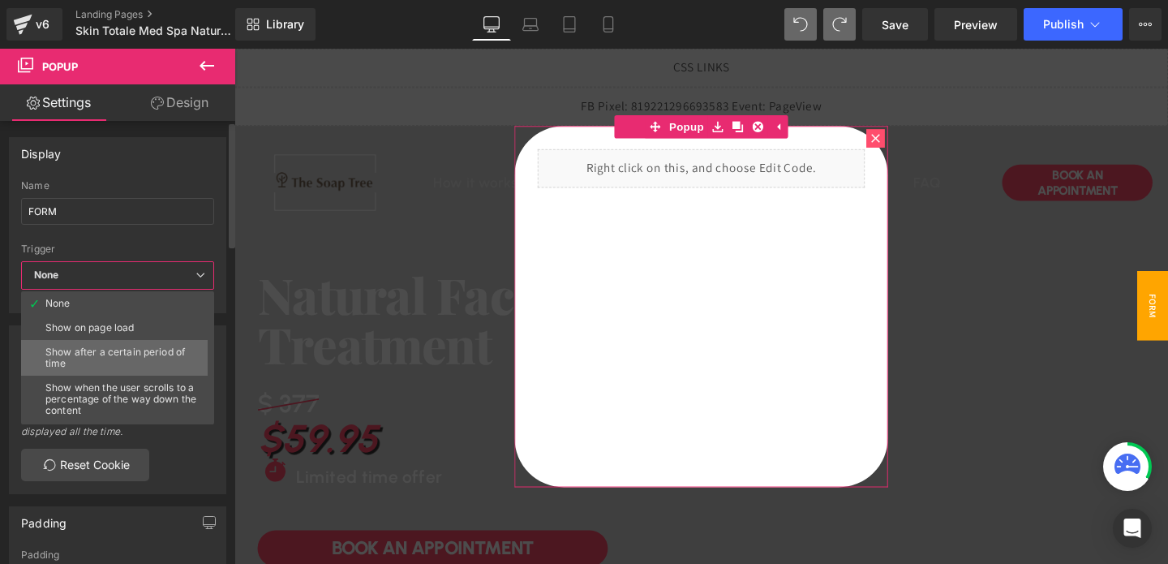
click at [92, 362] on div "Show after a certain period of time" at bounding box center [121, 357] width 152 height 23
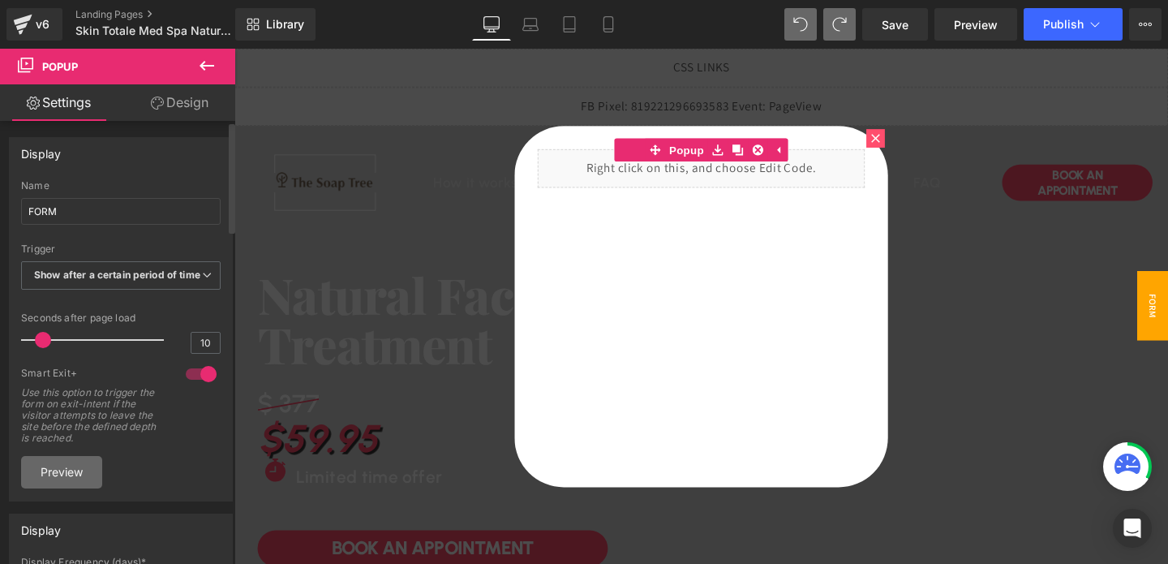
click at [75, 479] on link "Preview" at bounding box center [61, 472] width 81 height 32
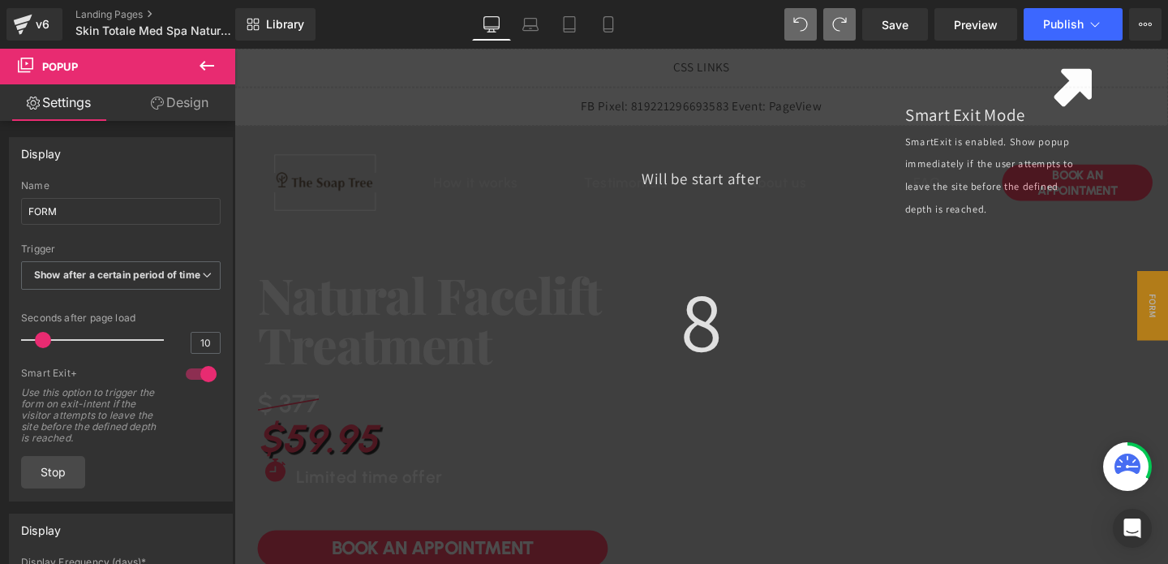
click at [385, 434] on div "Will be start after 8" at bounding box center [725, 320] width 982 height 542
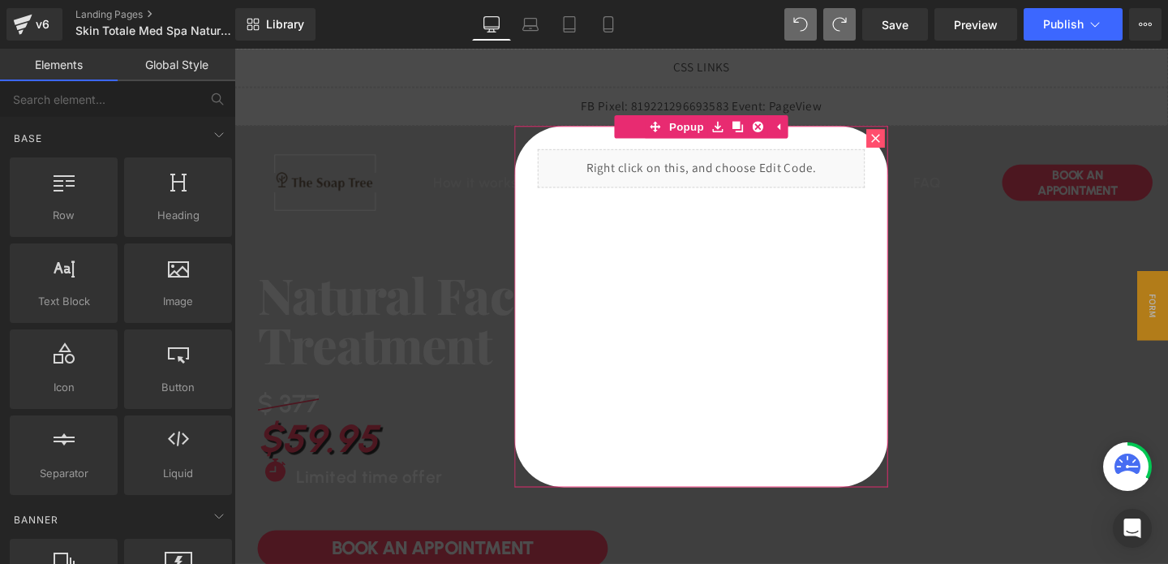
click at [904, 145] on icon at bounding box center [909, 143] width 10 height 10
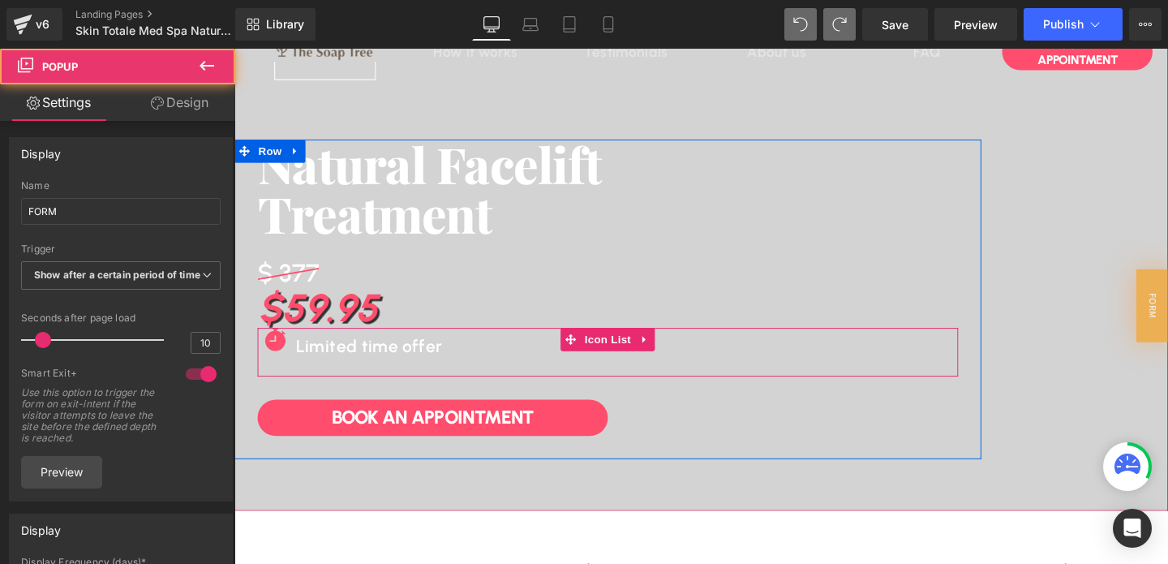
scroll to position [185, 0]
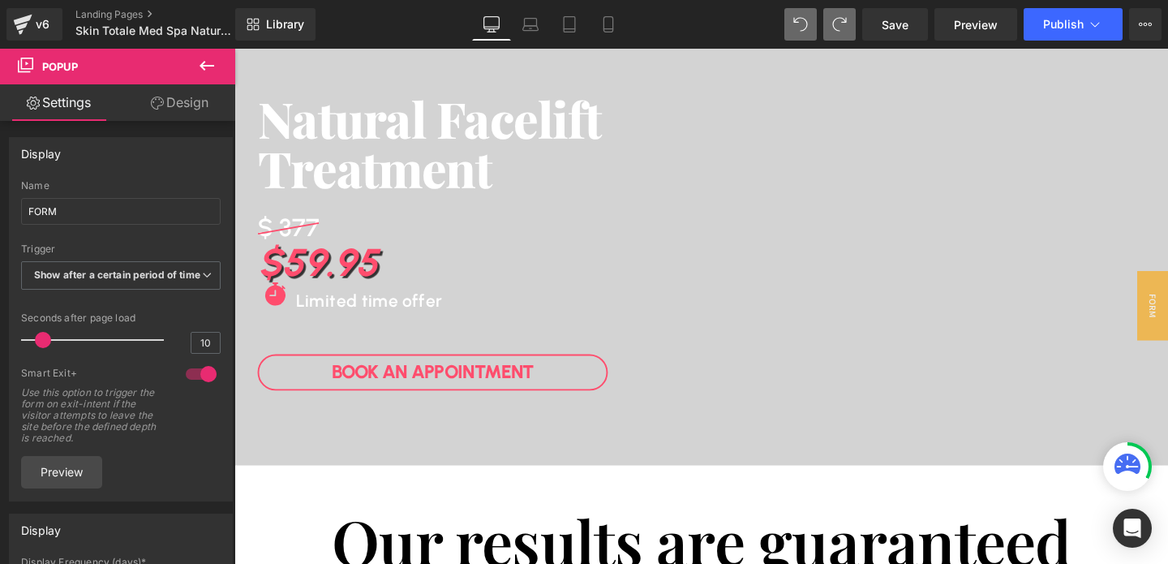
click at [522, 400] on link "Book An APPOINTMENT" at bounding box center [443, 389] width 368 height 38
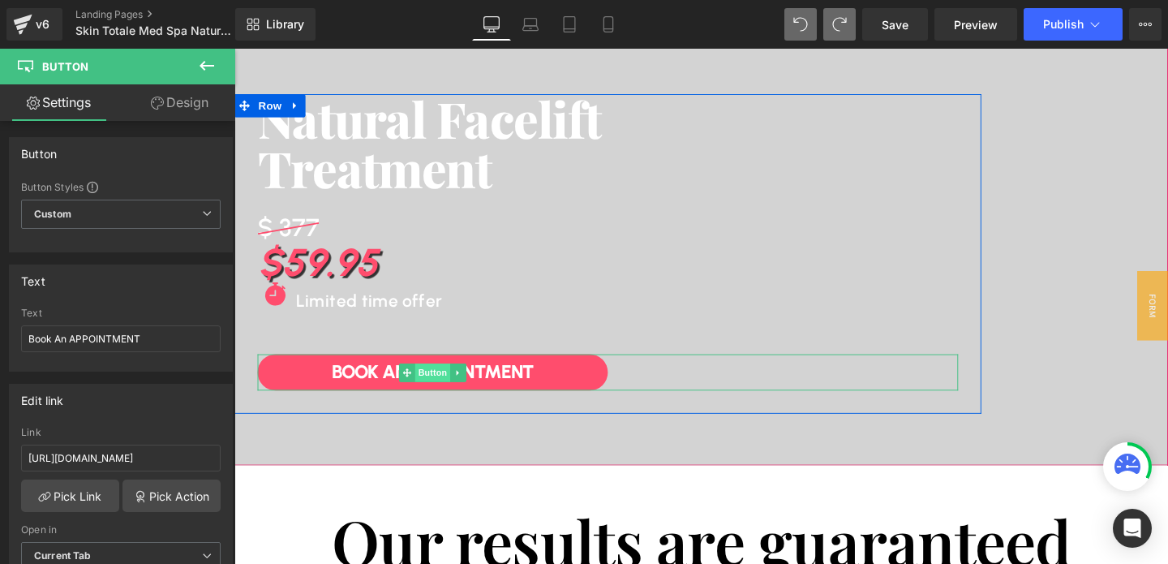
click at [438, 393] on span "Button" at bounding box center [442, 389] width 37 height 19
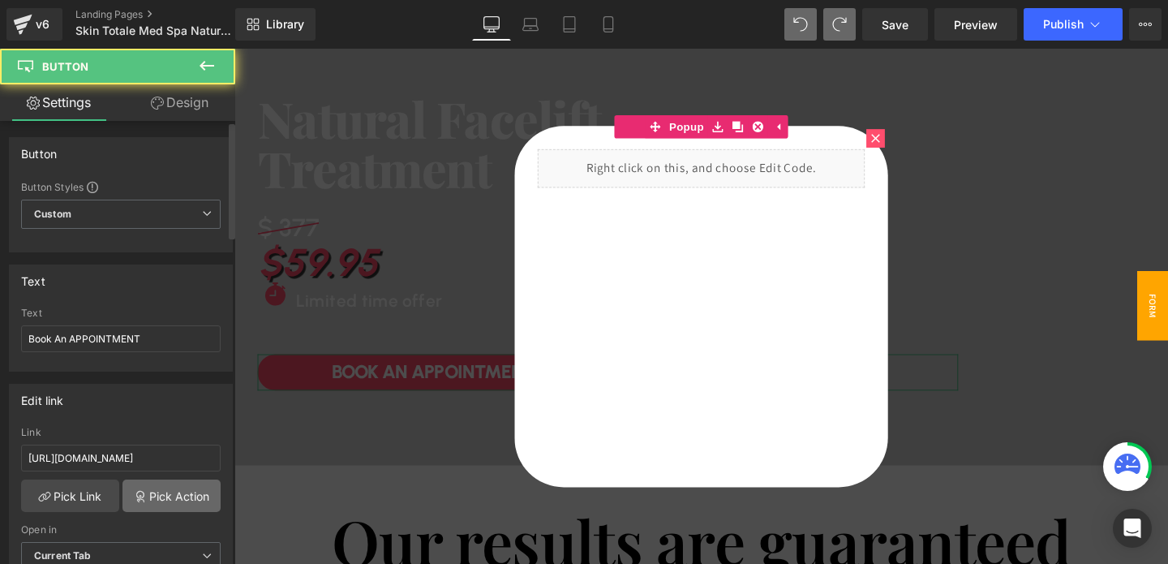
click at [170, 489] on link "Pick Action" at bounding box center [172, 495] width 98 height 32
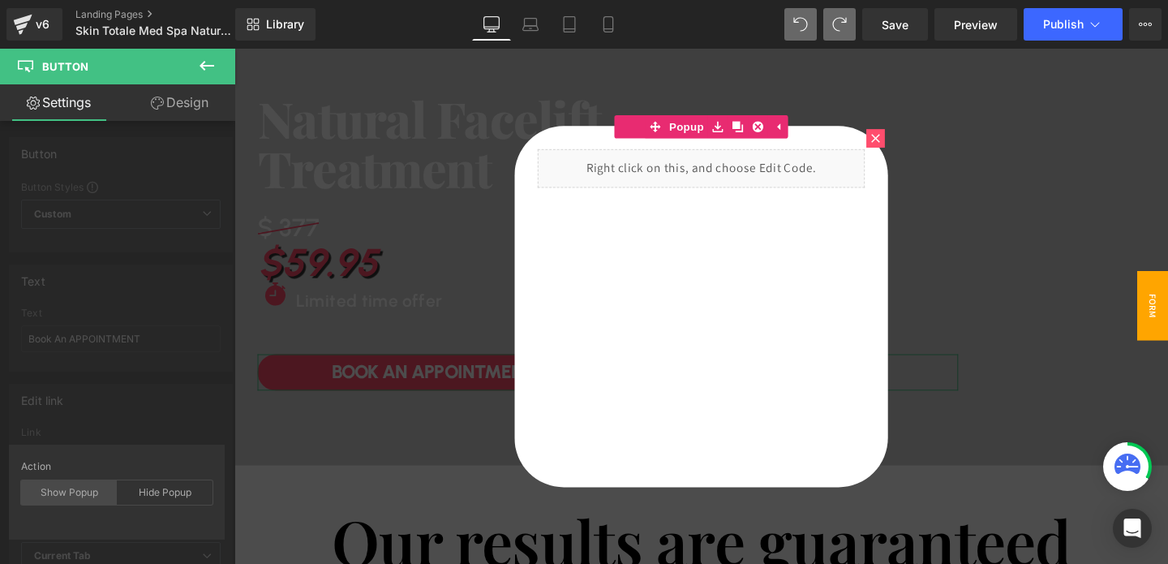
click at [84, 494] on div "Show Popup" at bounding box center [69, 492] width 96 height 24
click at [116, 555] on div "FORM" at bounding box center [116, 570] width 175 height 32
click at [135, 554] on div "FORM" at bounding box center [116, 570] width 175 height 32
type input "#"
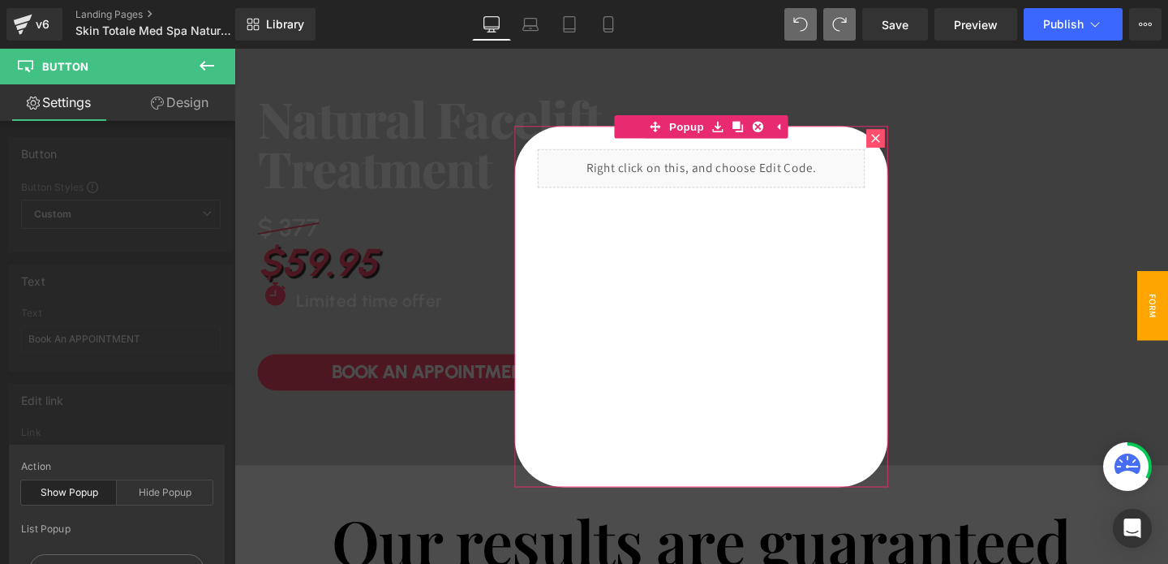
click at [904, 147] on icon at bounding box center [909, 143] width 10 height 10
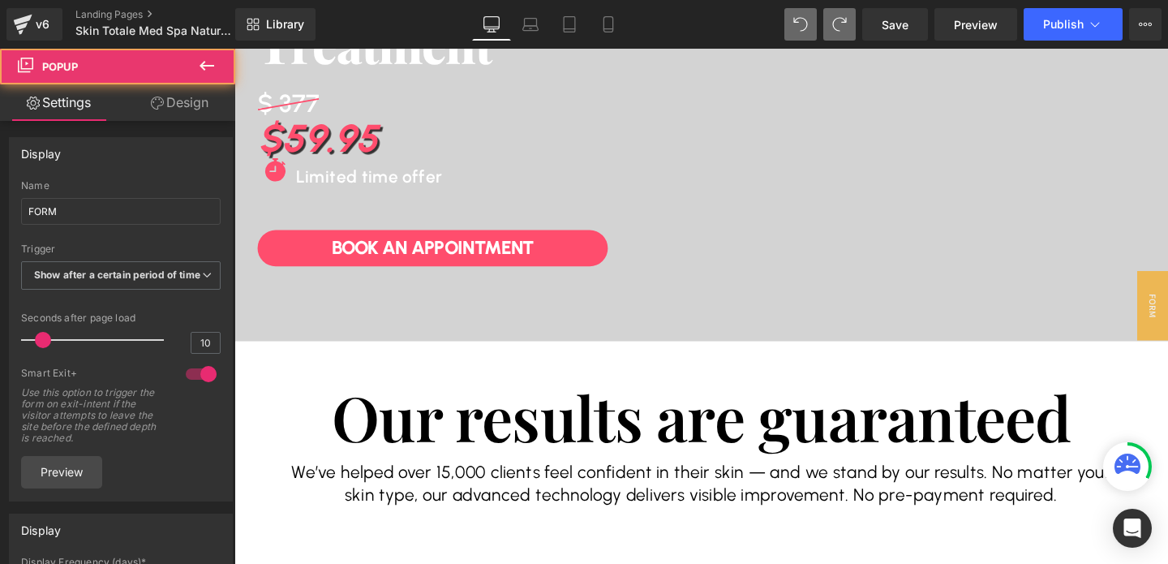
scroll to position [342, 0]
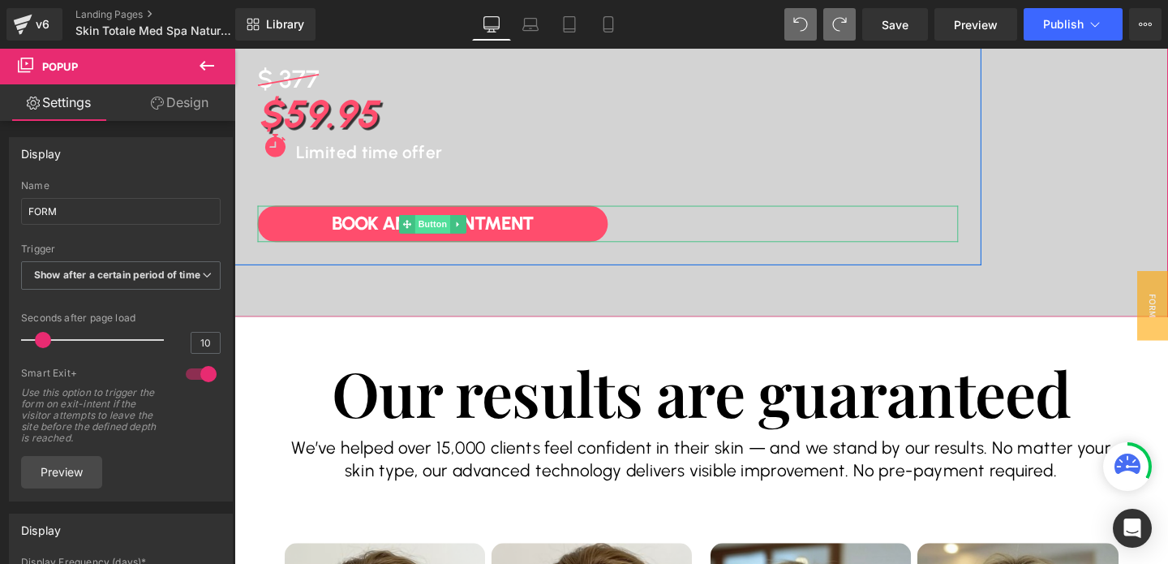
click at [440, 225] on span "Button" at bounding box center [442, 232] width 37 height 19
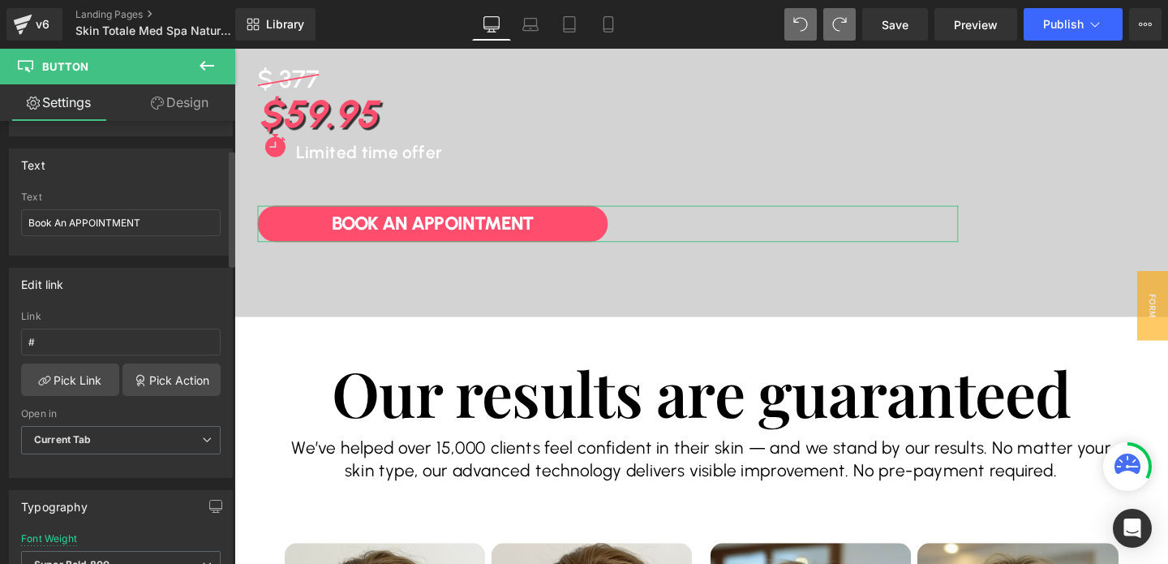
scroll to position [144, 0]
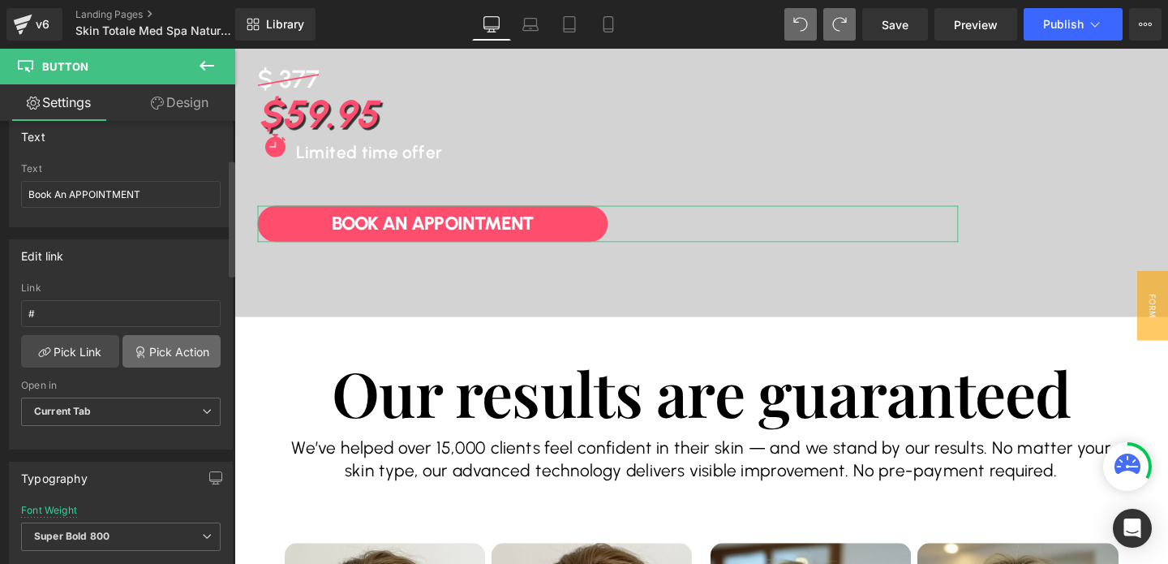
click at [160, 362] on link "Pick Action" at bounding box center [172, 351] width 98 height 32
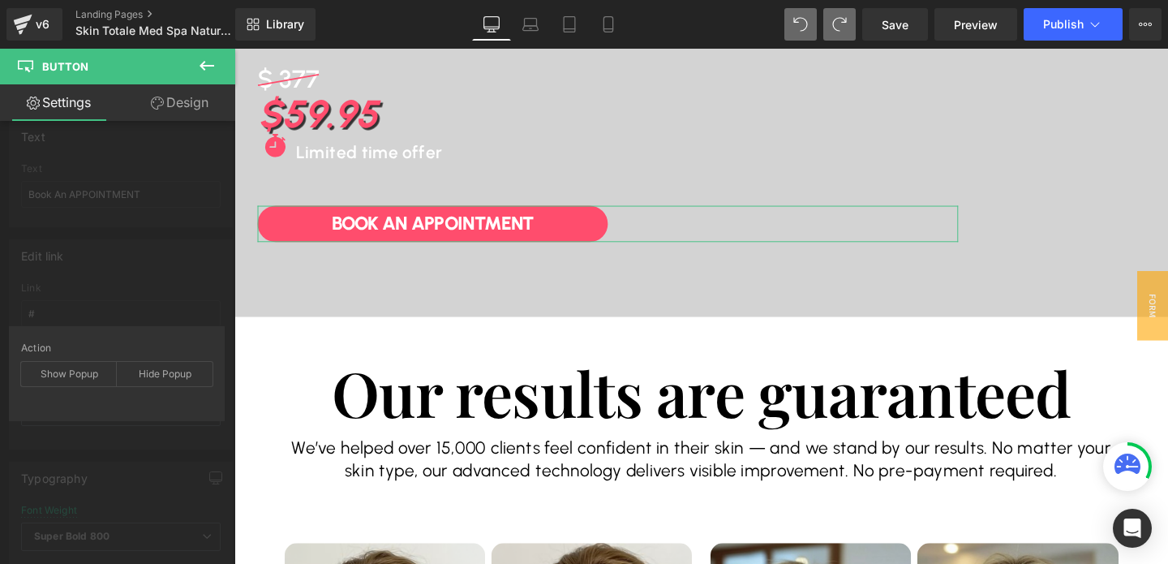
click at [77, 386] on div "Action Show Popup Hide Popup" at bounding box center [116, 373] width 191 height 62
click at [78, 377] on div "Show Popup" at bounding box center [69, 374] width 96 height 24
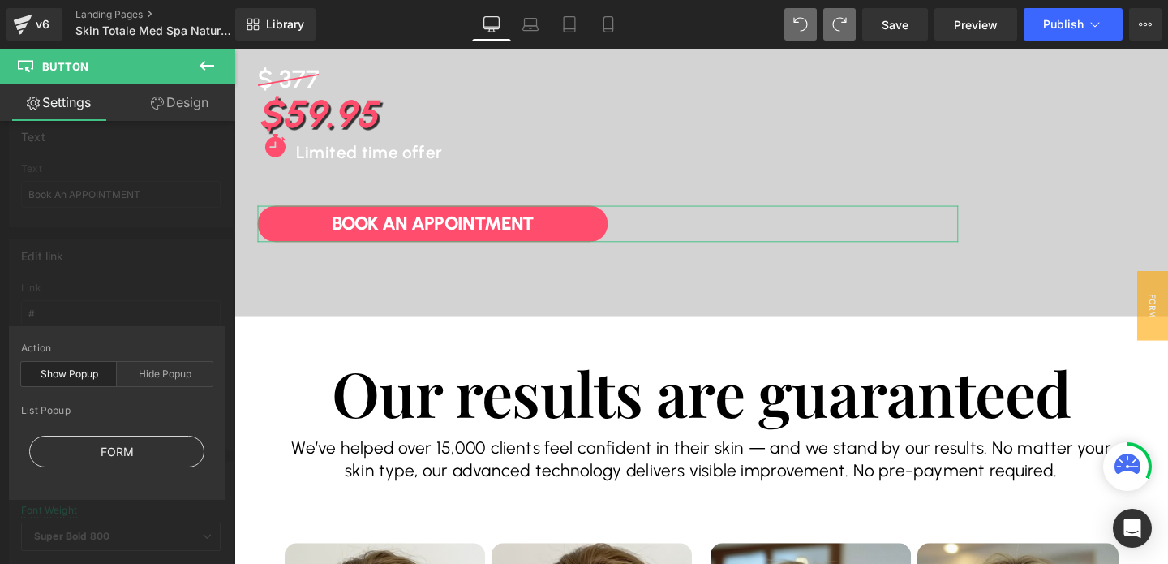
click at [98, 449] on div "FORM" at bounding box center [116, 452] width 175 height 32
type input "#show-m-1755747770352"
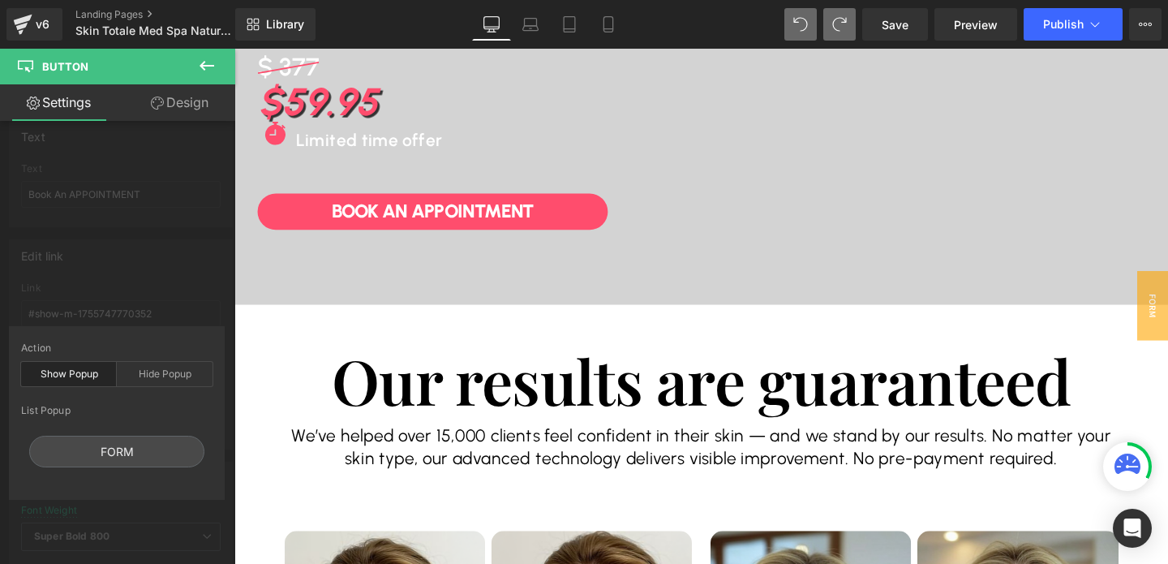
scroll to position [359, 0]
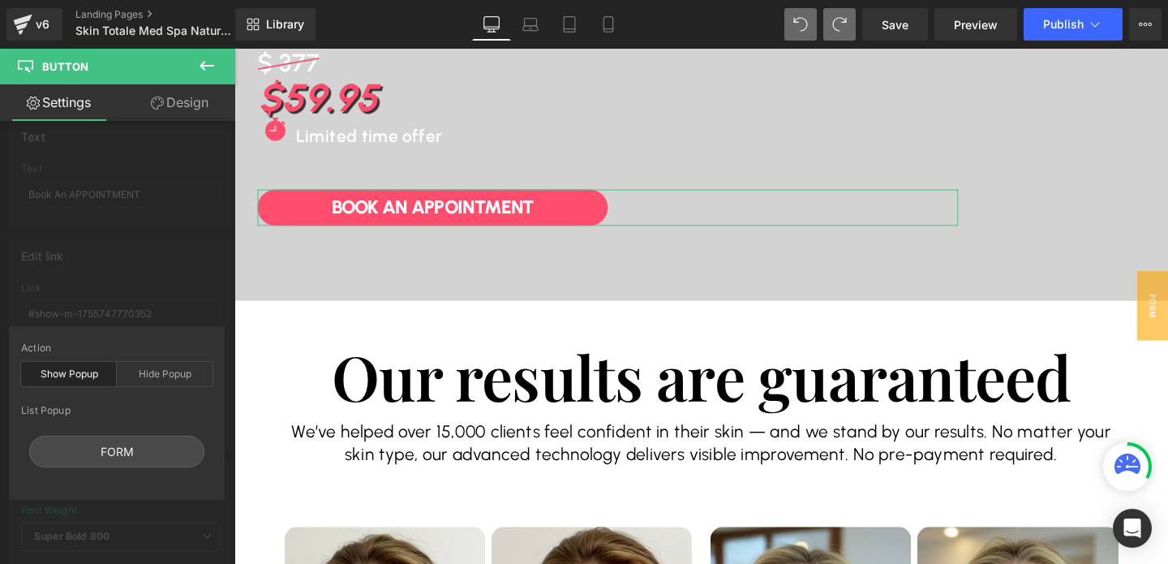
click at [184, 253] on div "Edit link #show-m-1755747770352 Link #show-m-1755747770352 Pick Link Pick Actio…" at bounding box center [121, 338] width 243 height 222
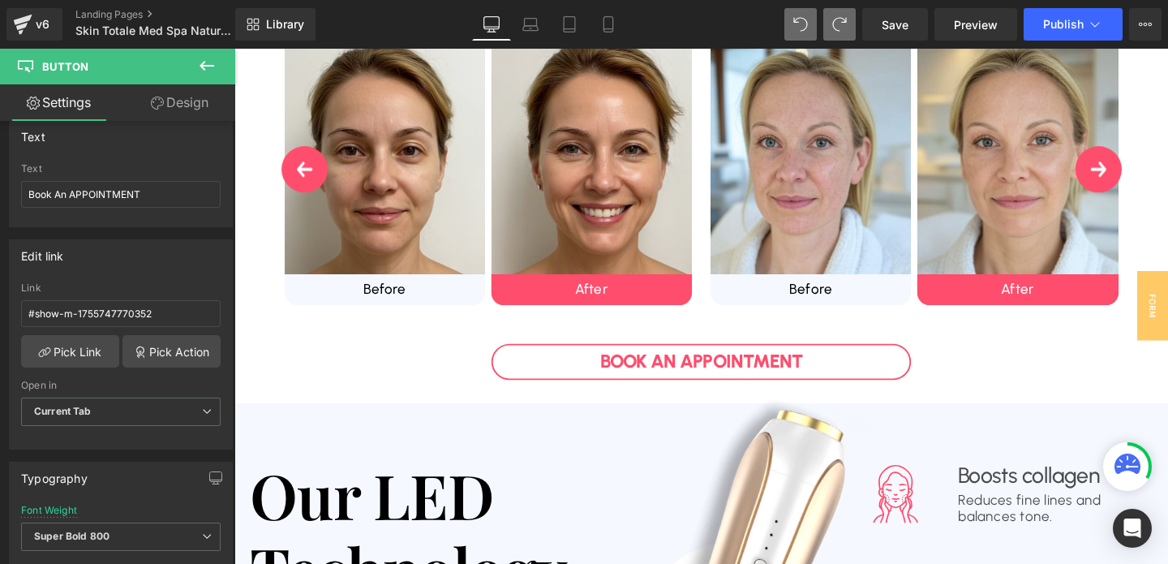
scroll to position [888, 0]
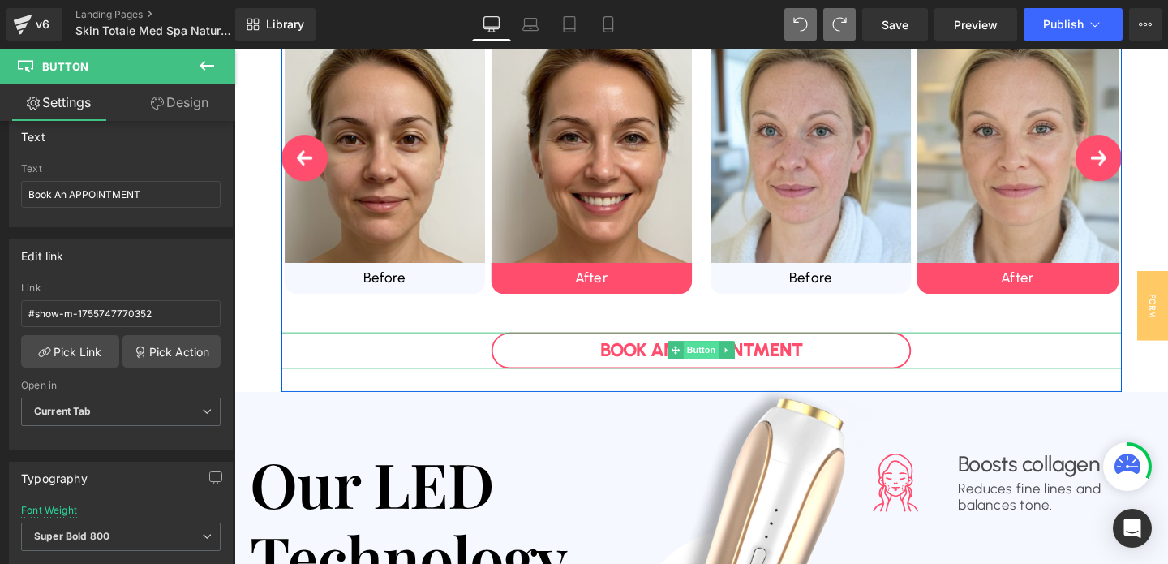
click at [728, 368] on span "Button" at bounding box center [725, 365] width 37 height 19
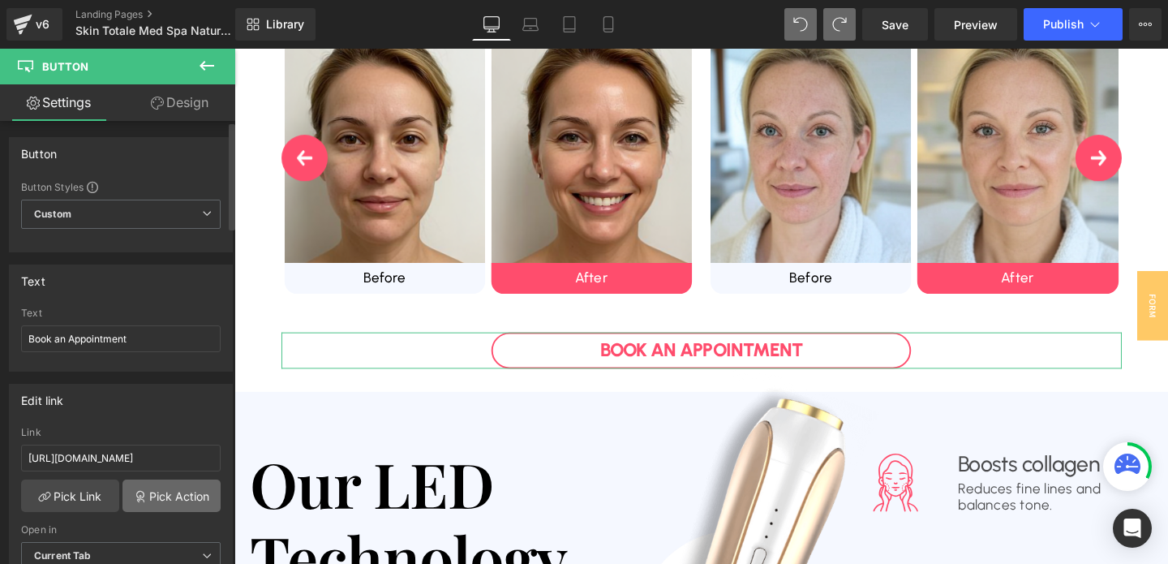
click at [145, 492] on link "Pick Action" at bounding box center [172, 495] width 98 height 32
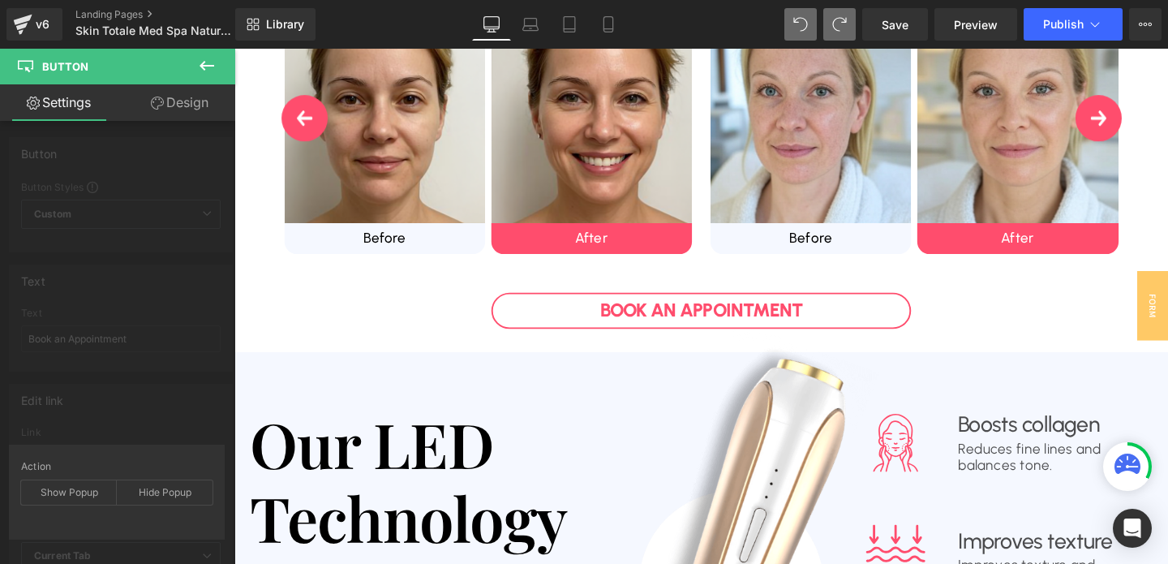
scroll to position [938, 0]
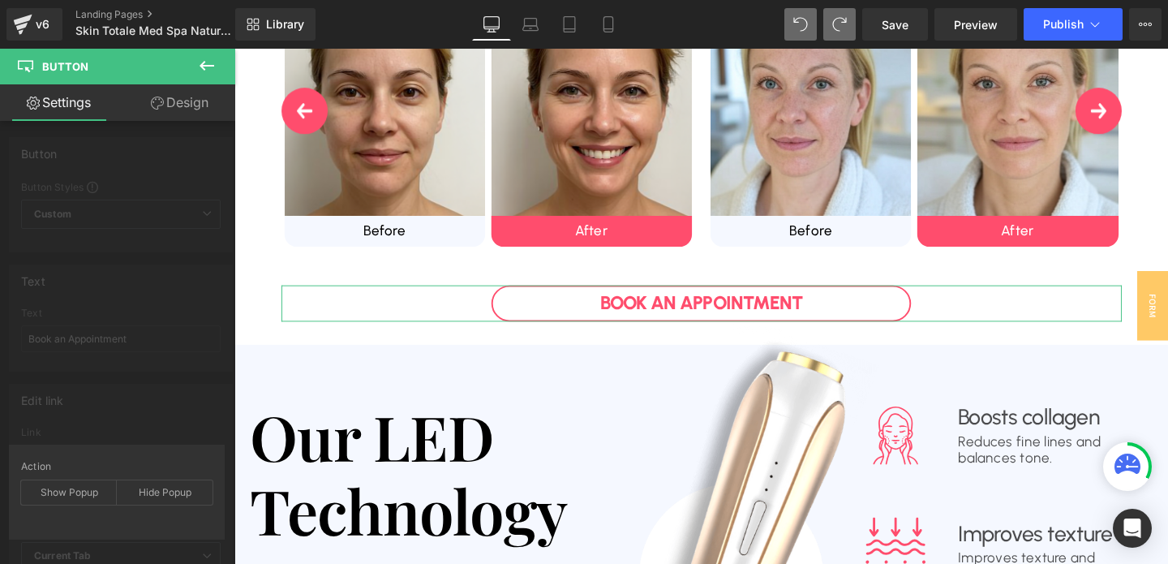
click at [141, 420] on div "Edit link [URL][DOMAIN_NAME] Link [URL][DOMAIN_NAME] Pick Link Pick Action Curr…" at bounding box center [121, 483] width 243 height 222
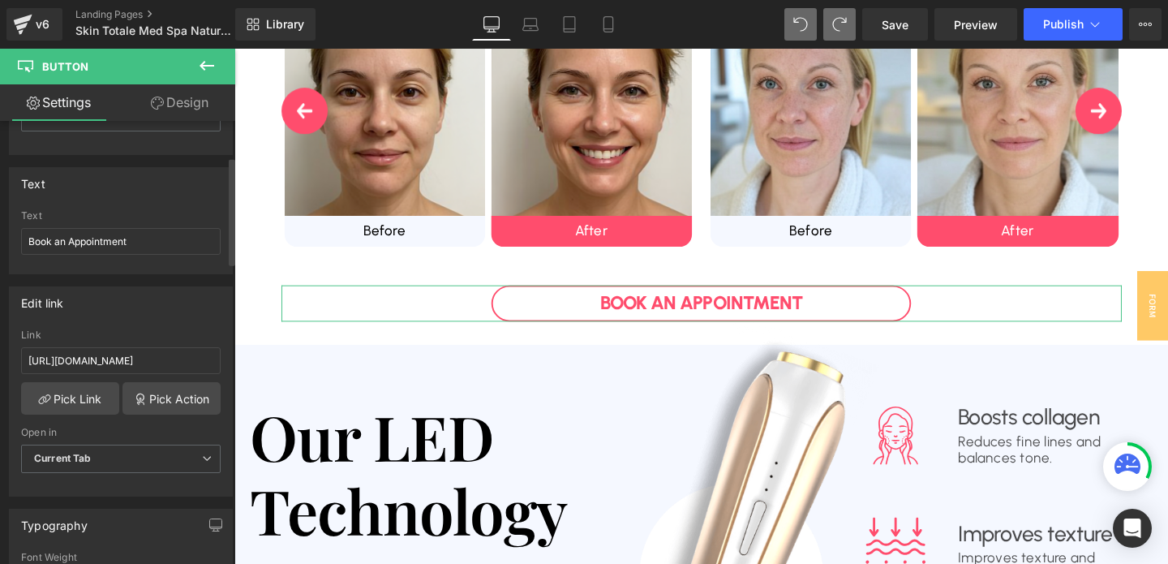
scroll to position [181, 0]
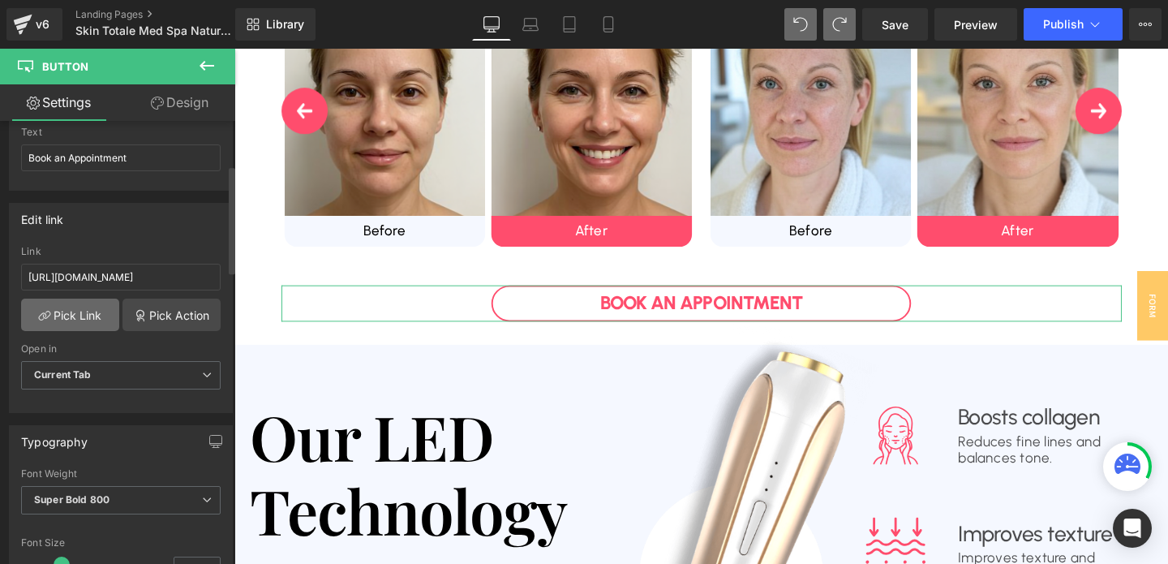
click at [78, 320] on link "Pick Link" at bounding box center [70, 315] width 98 height 32
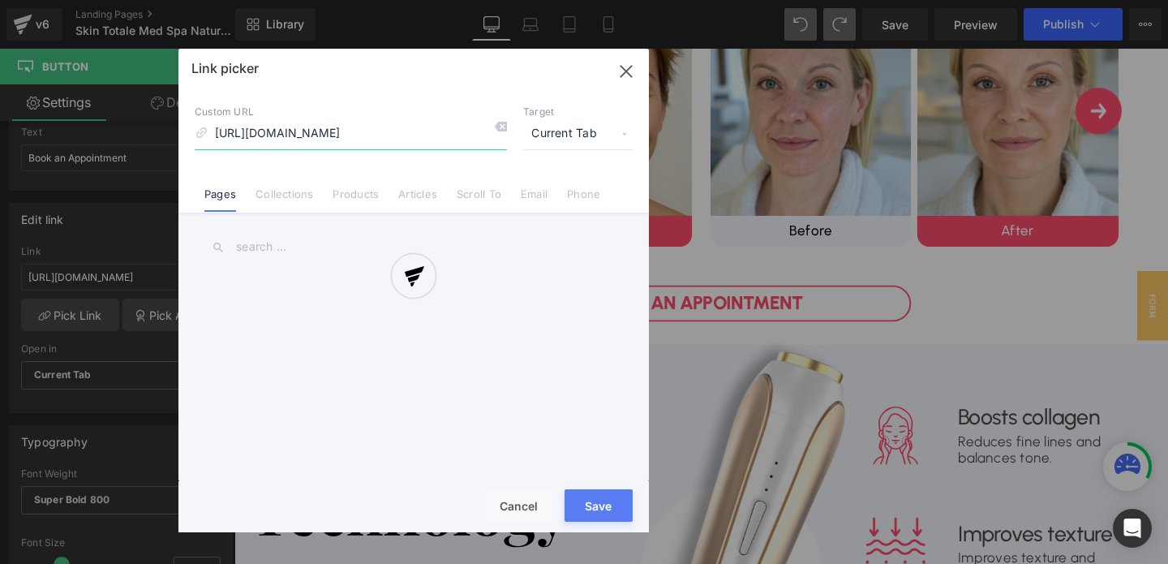
scroll to position [0, 269]
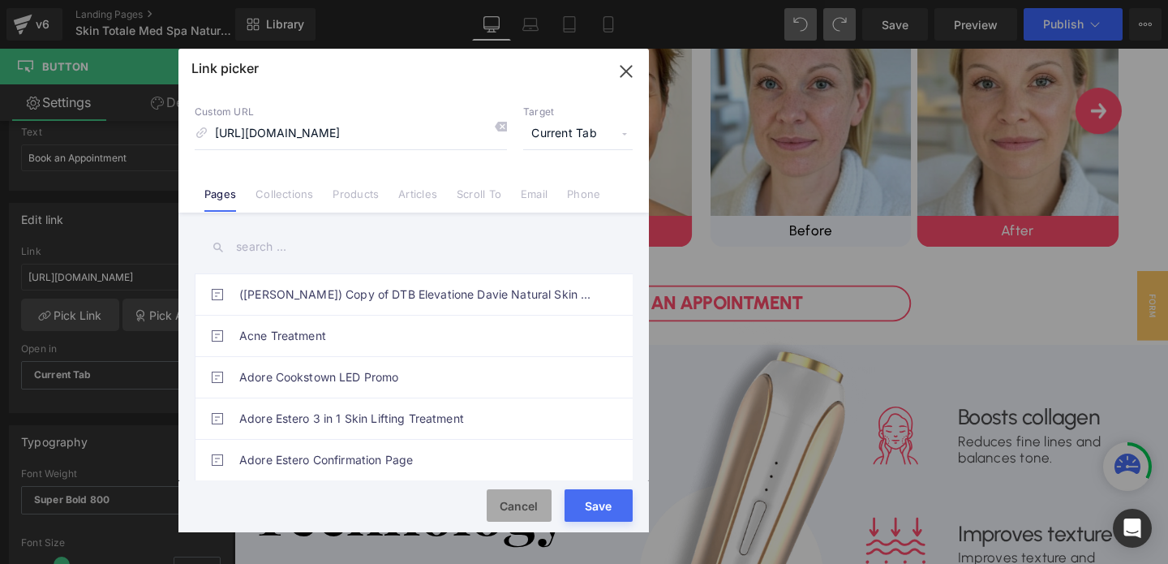
click at [499, 509] on button "Cancel" at bounding box center [519, 505] width 65 height 32
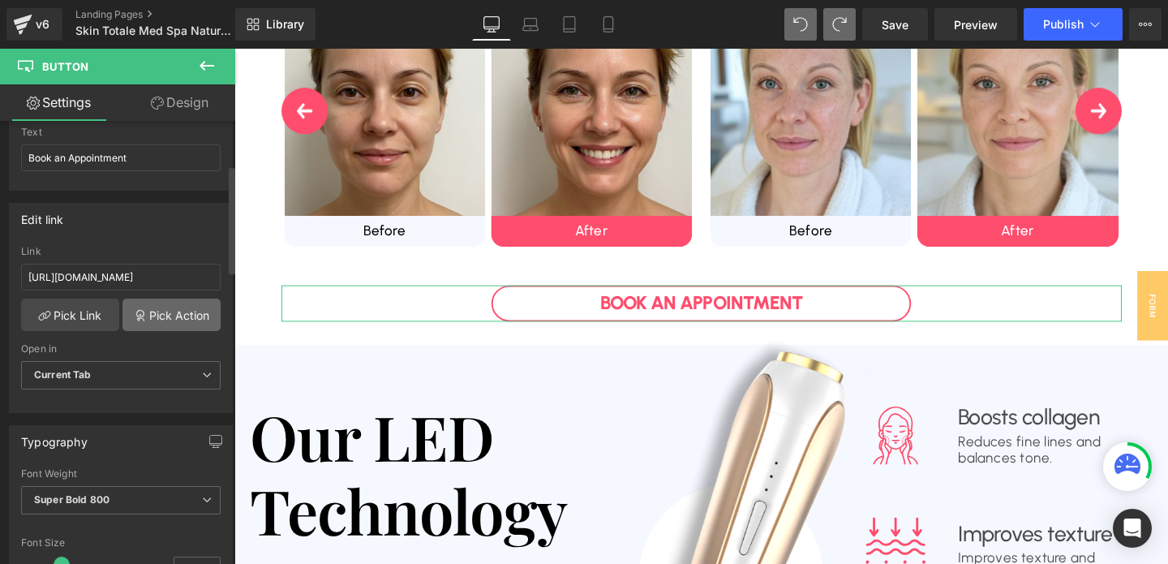
click at [152, 308] on link "Pick Action" at bounding box center [172, 315] width 98 height 32
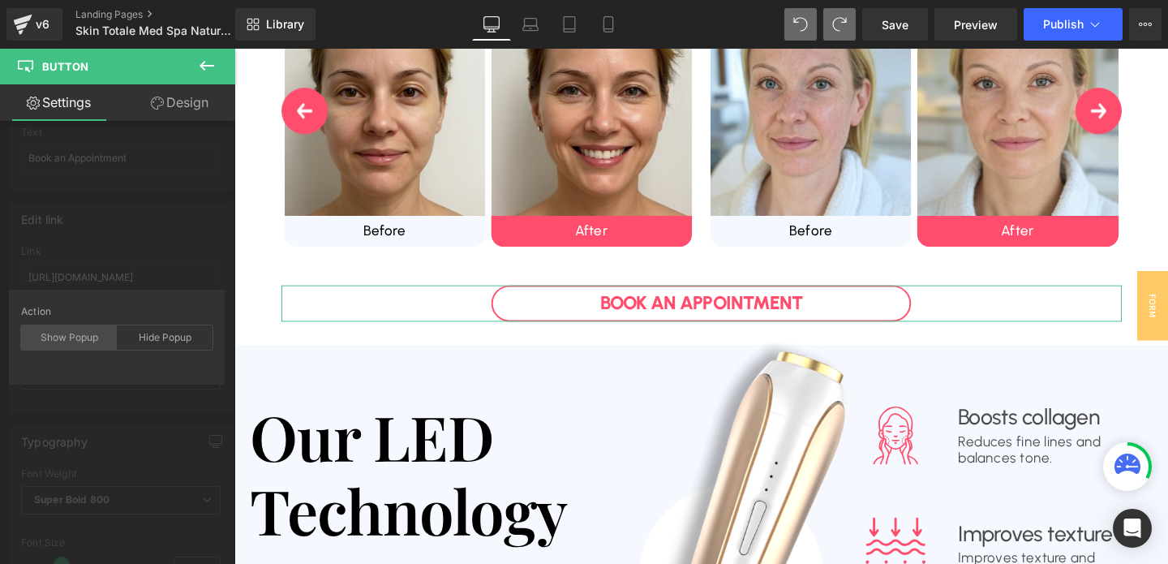
click at [64, 349] on div "Show Popup" at bounding box center [69, 337] width 96 height 24
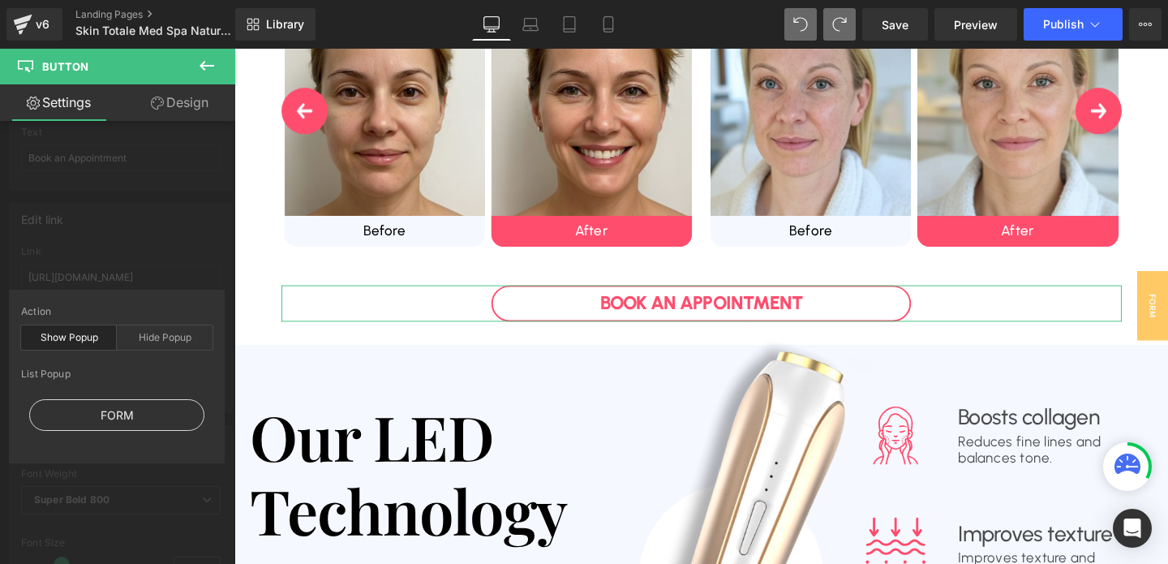
click at [103, 419] on div "FORM" at bounding box center [116, 415] width 175 height 32
type input "#show-m-1755747770352"
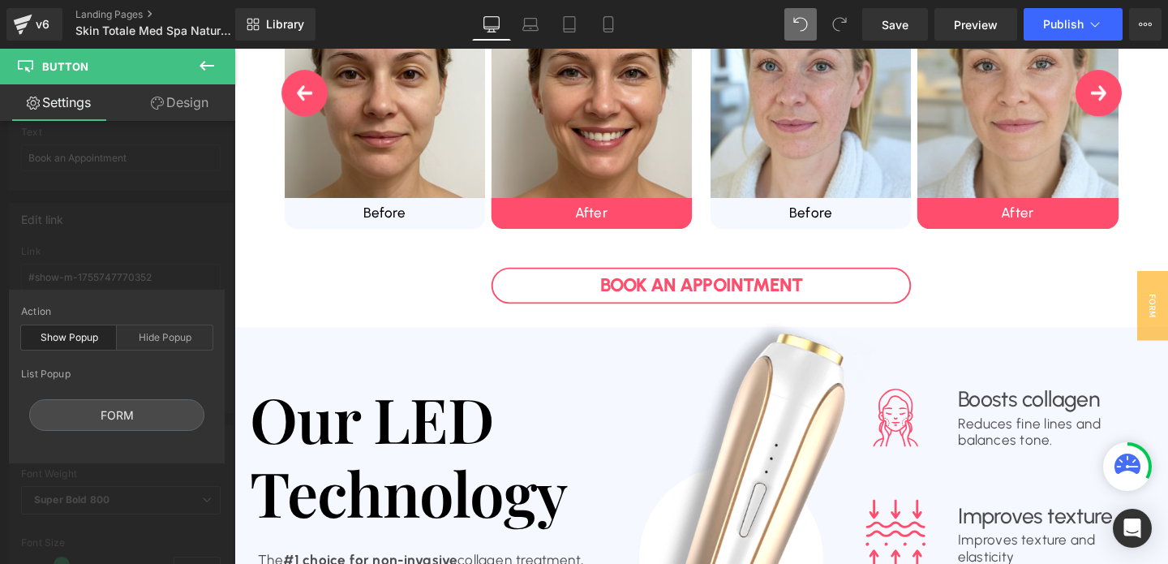
scroll to position [970, 0]
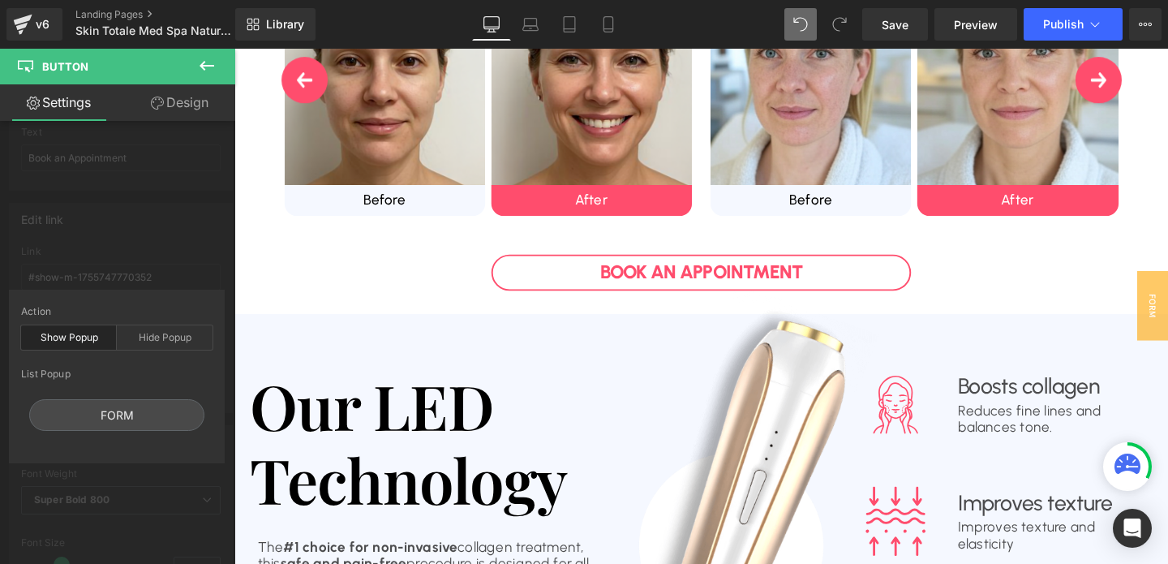
click at [510, 402] on div at bounding box center [725, 320] width 982 height 542
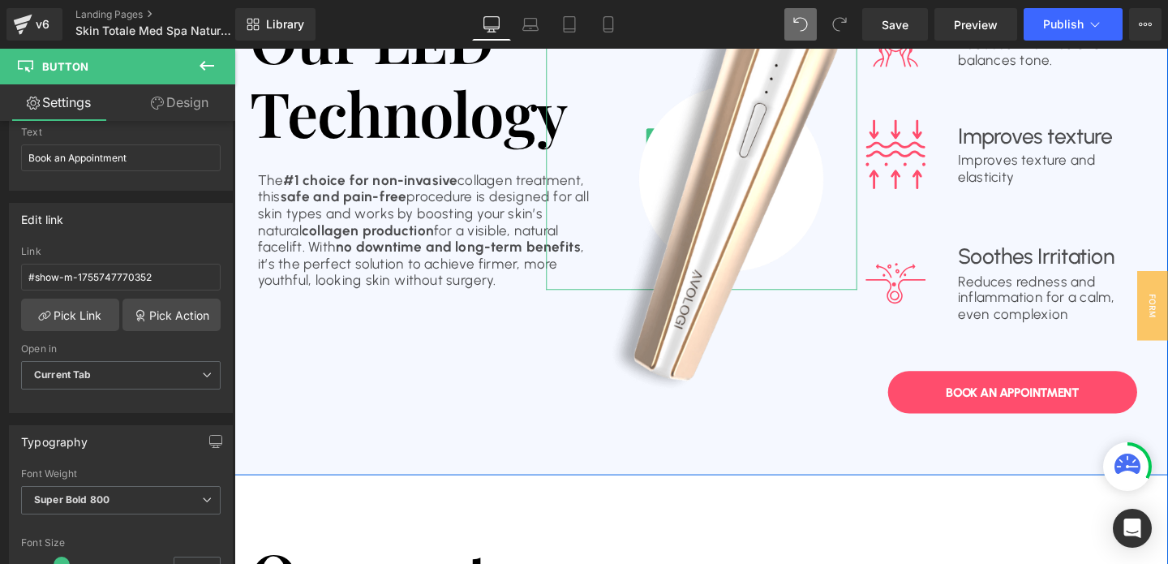
scroll to position [1360, 0]
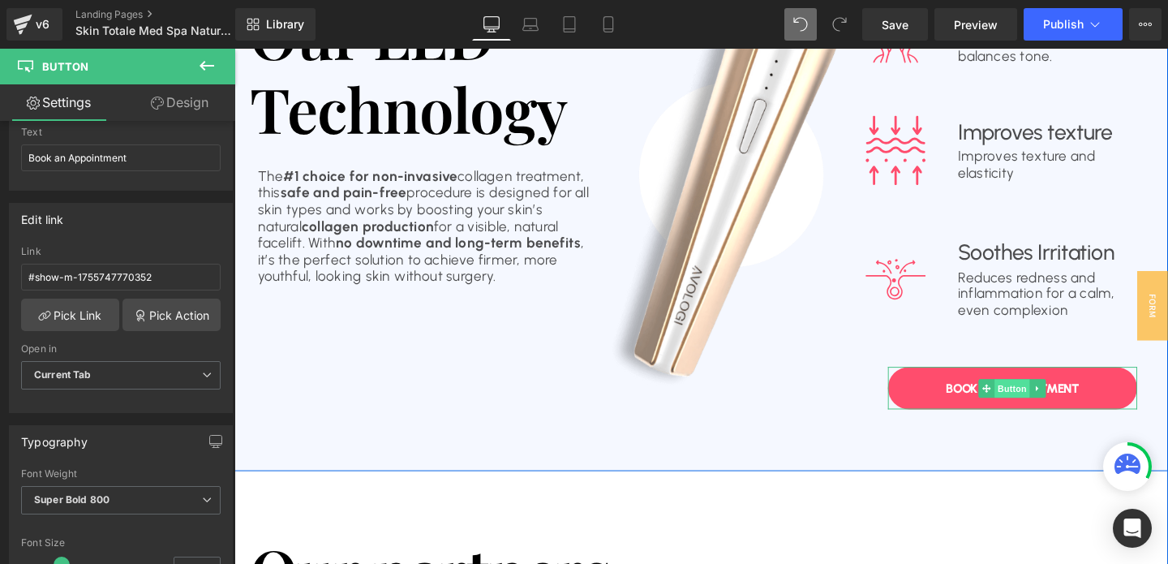
click at [1047, 399] on span "Button" at bounding box center [1052, 405] width 37 height 19
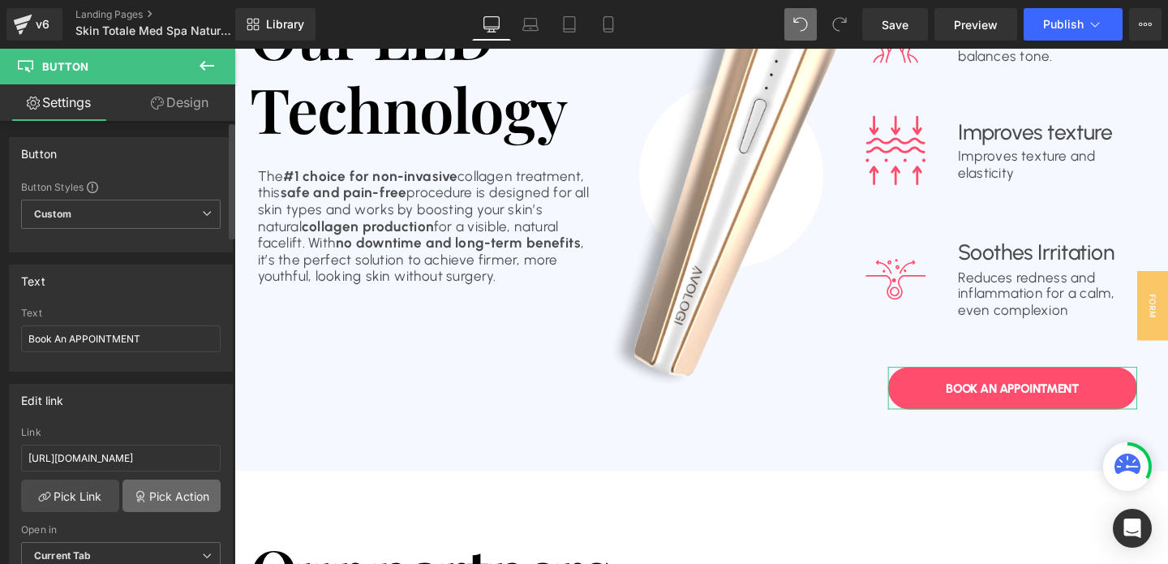
click at [160, 493] on link "Pick Action" at bounding box center [172, 495] width 98 height 32
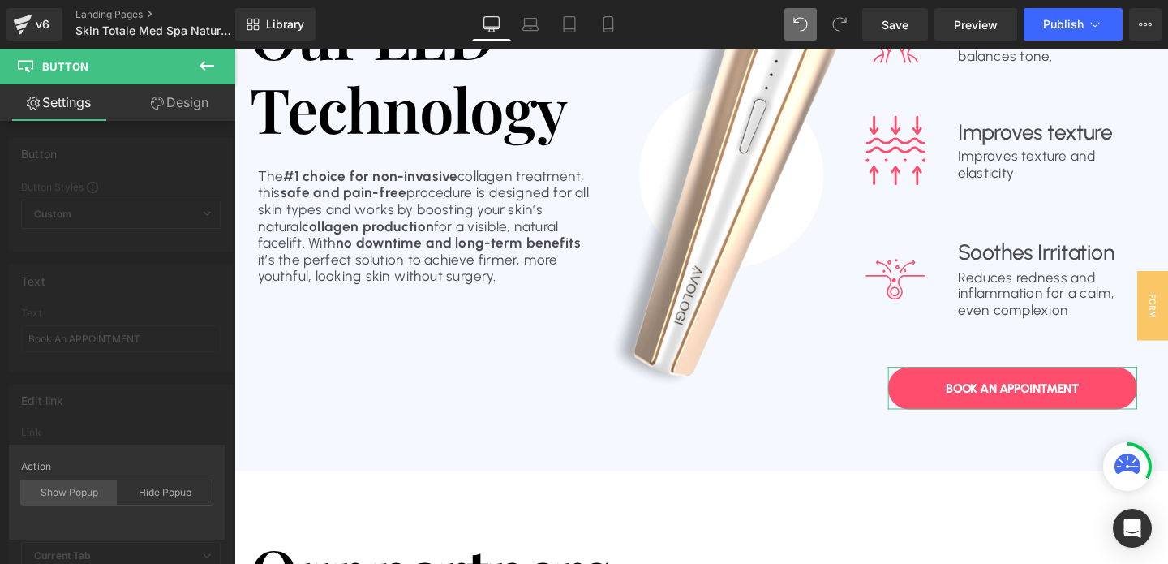
click at [62, 487] on div "Show Popup" at bounding box center [69, 492] width 96 height 24
click at [129, 557] on div "FORM" at bounding box center [116, 570] width 175 height 32
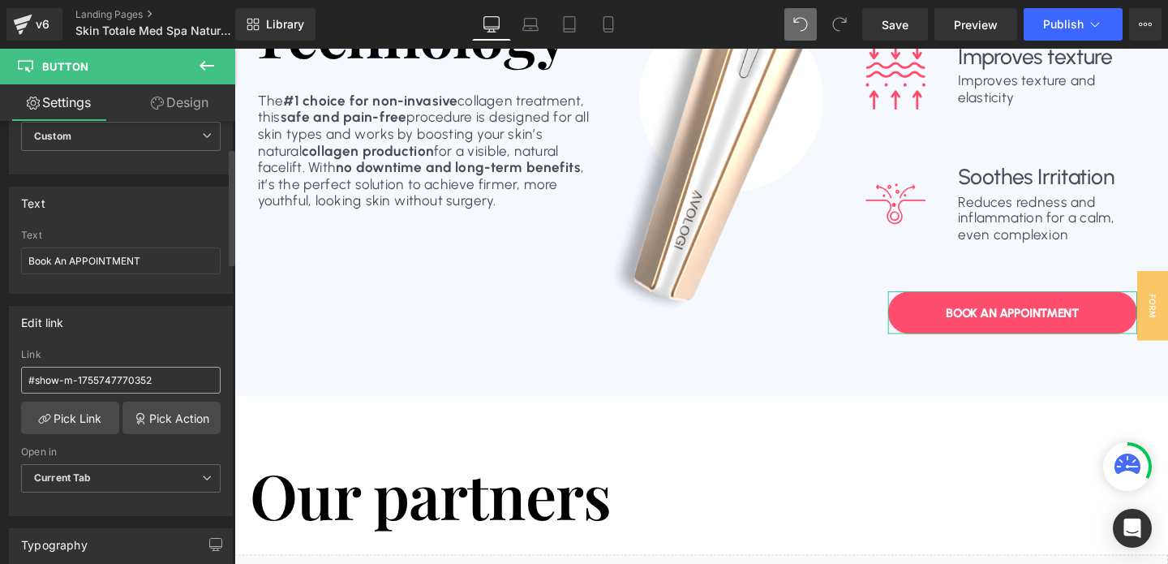
scroll to position [111, 0]
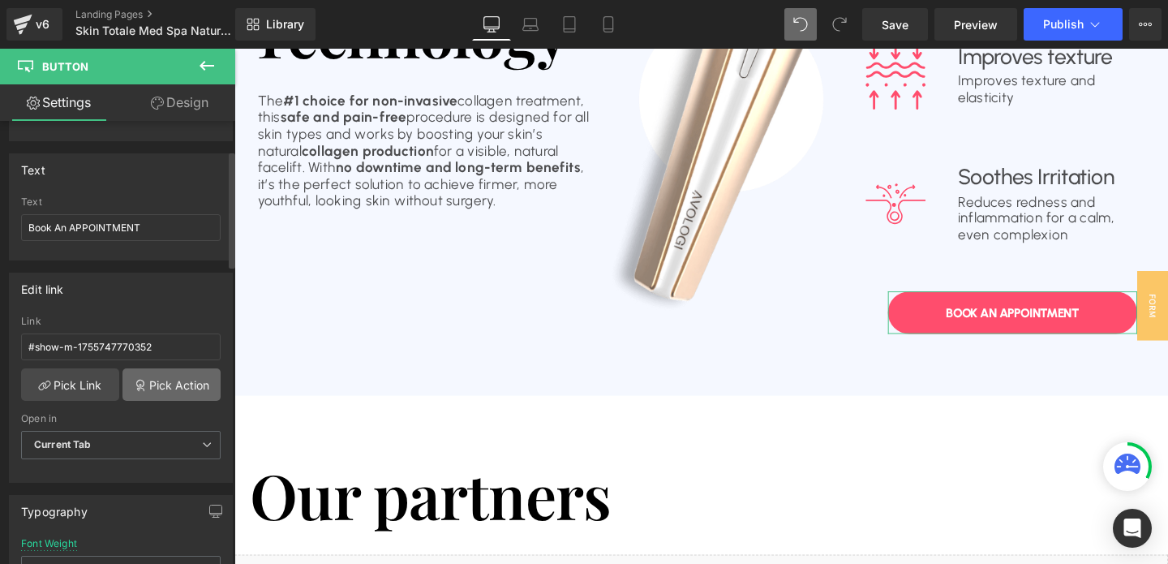
click at [160, 376] on link "Pick Action" at bounding box center [172, 384] width 98 height 32
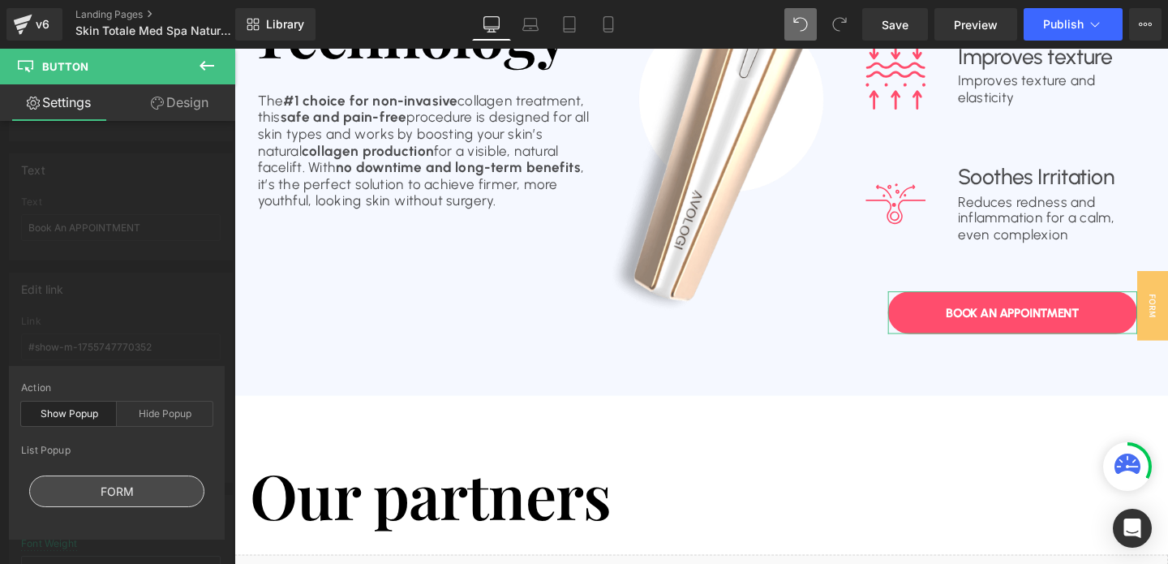
click at [107, 494] on div "FORM" at bounding box center [116, 491] width 175 height 32
click at [147, 481] on div "FORM" at bounding box center [116, 491] width 175 height 32
type input "#show-m-1755747770352"
click at [570, 453] on div at bounding box center [725, 320] width 982 height 542
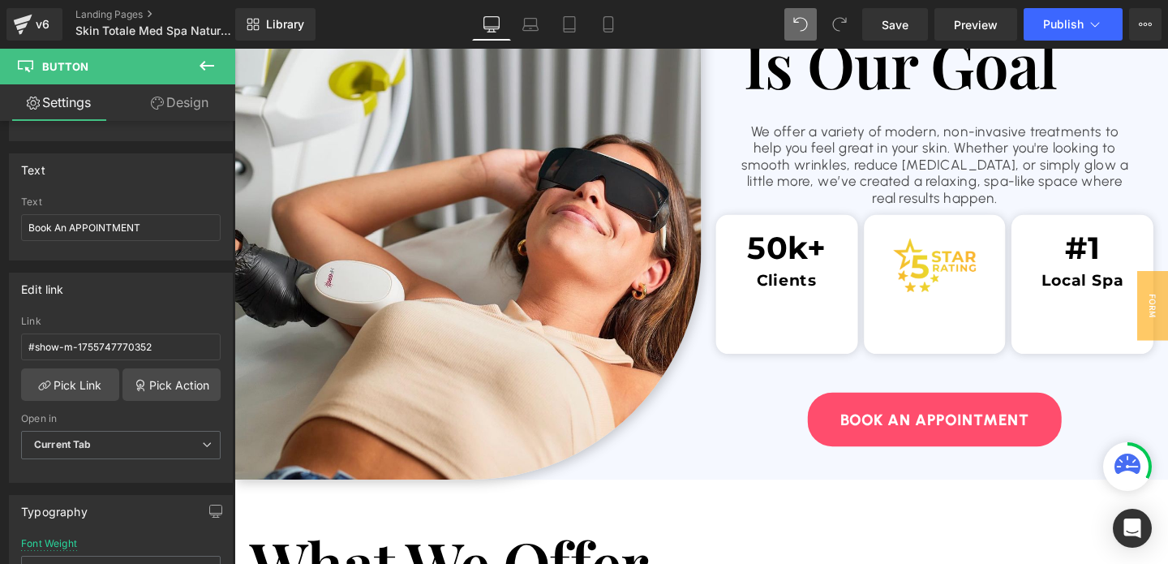
scroll to position [2748, 0]
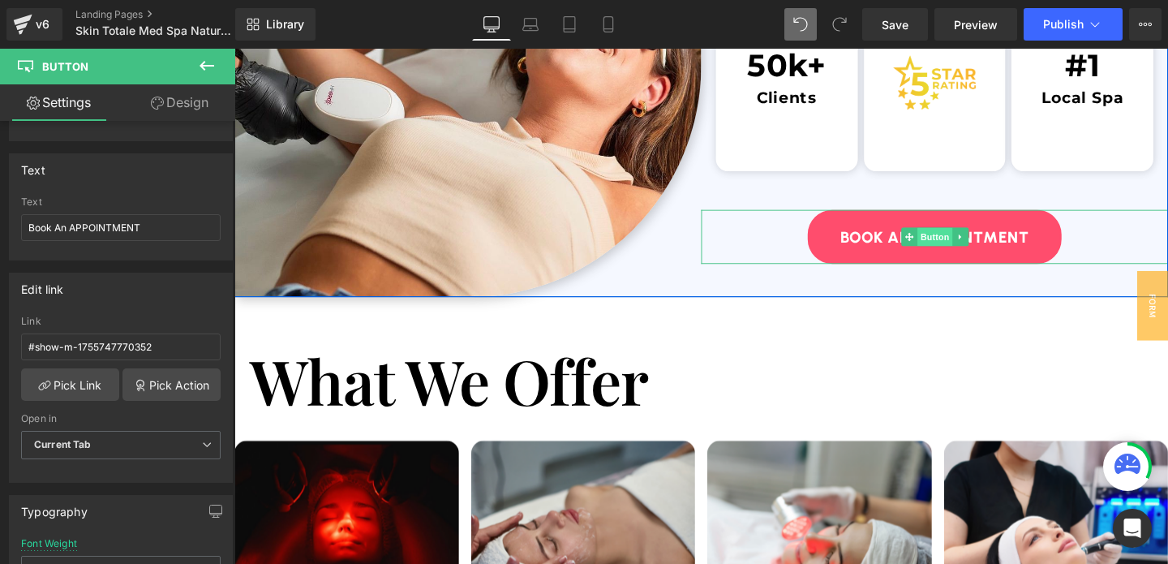
click at [965, 243] on span "Button" at bounding box center [970, 246] width 37 height 19
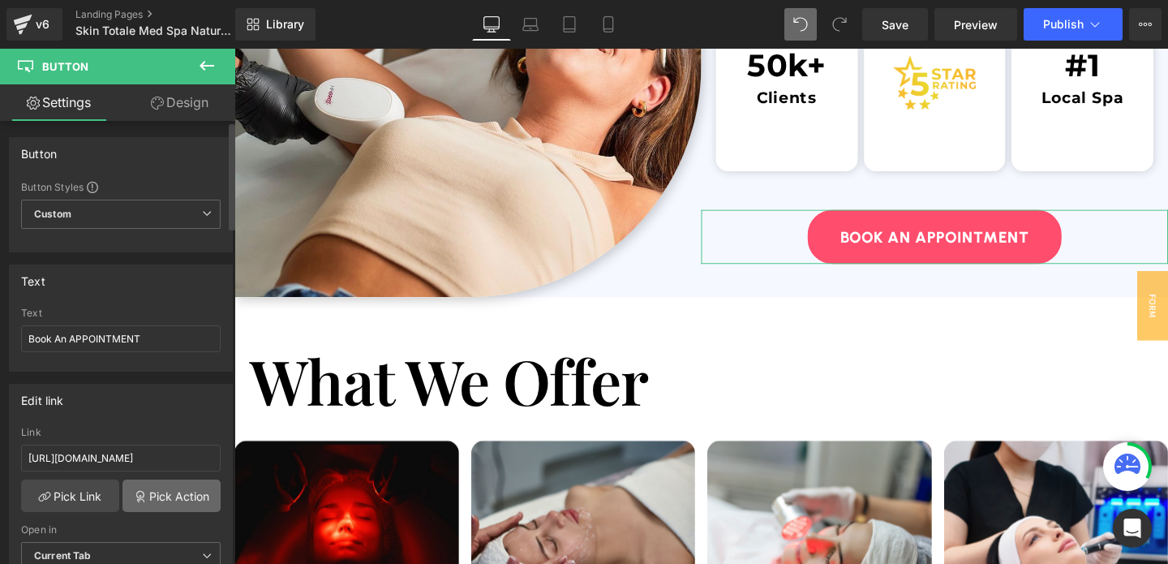
click at [161, 492] on link "Pick Action" at bounding box center [172, 495] width 98 height 32
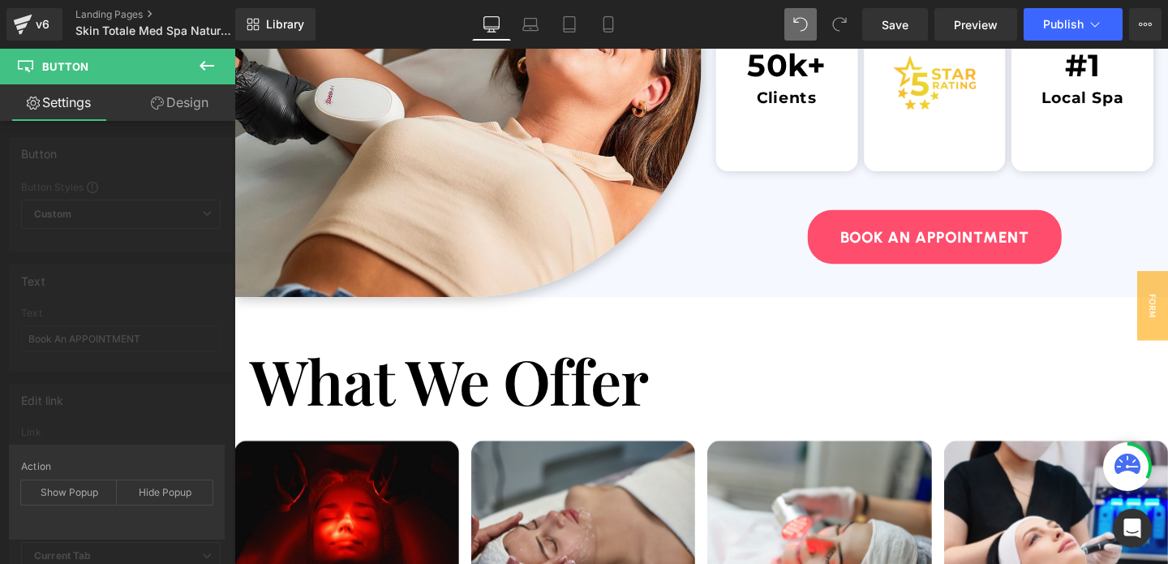
click at [295, 432] on body "Liquid Liquid Image How it works Heading Testimonials Heading About us Heading …" at bounding box center [725, 555] width 982 height 6508
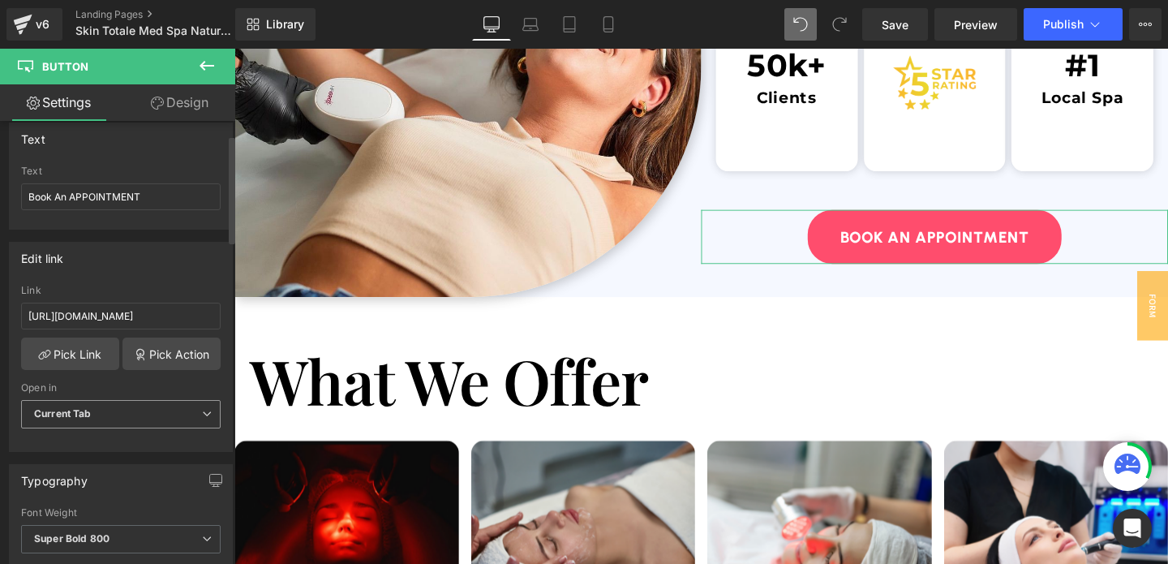
scroll to position [155, 0]
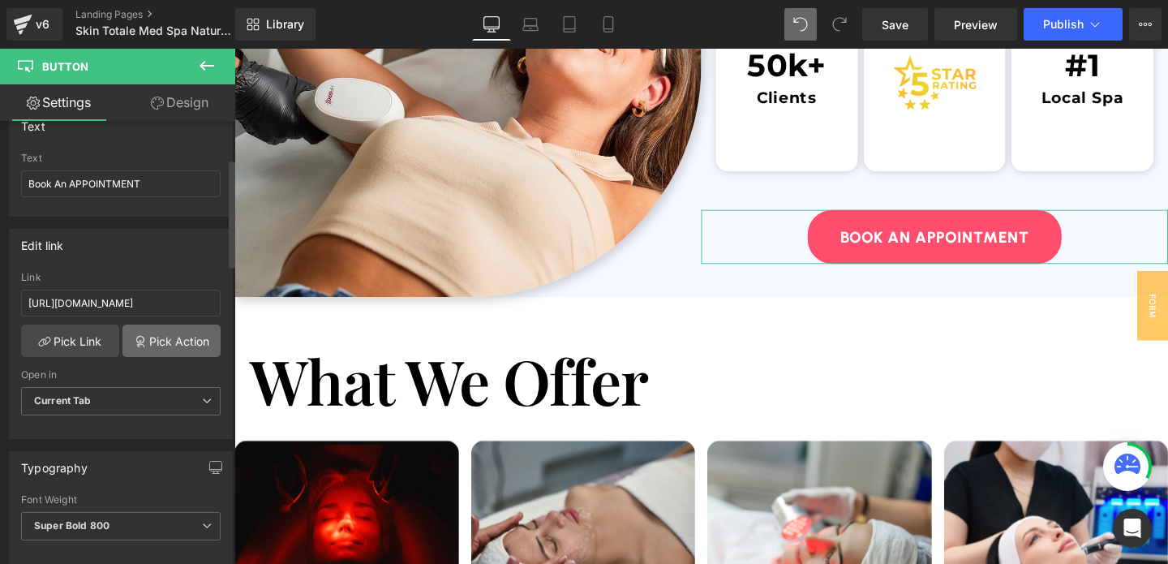
click at [168, 346] on link "Pick Action" at bounding box center [172, 341] width 98 height 32
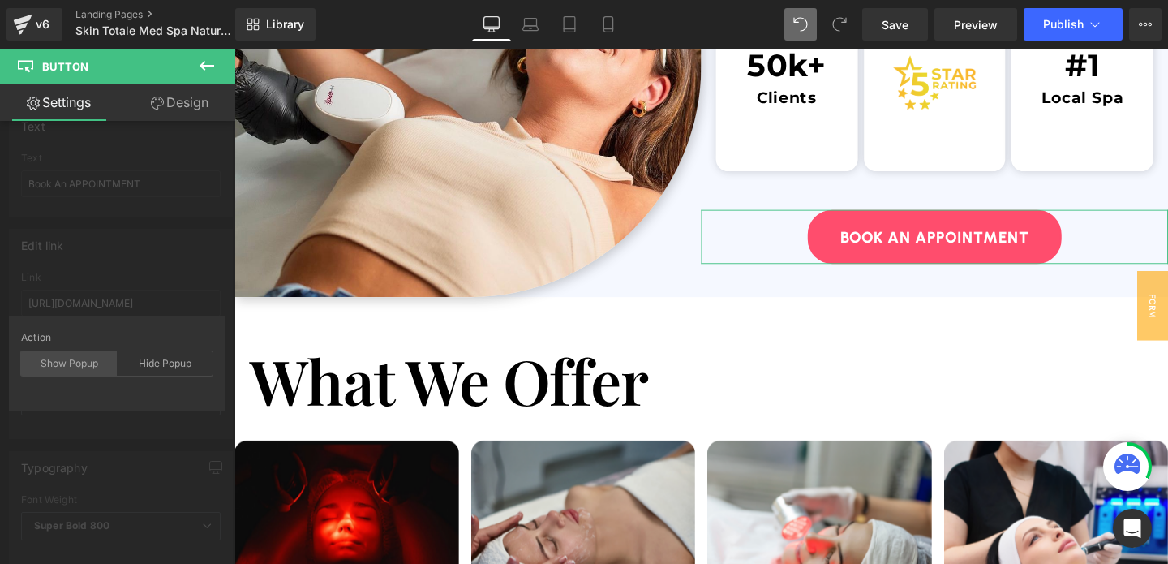
click at [61, 367] on div "Show Popup" at bounding box center [69, 363] width 96 height 24
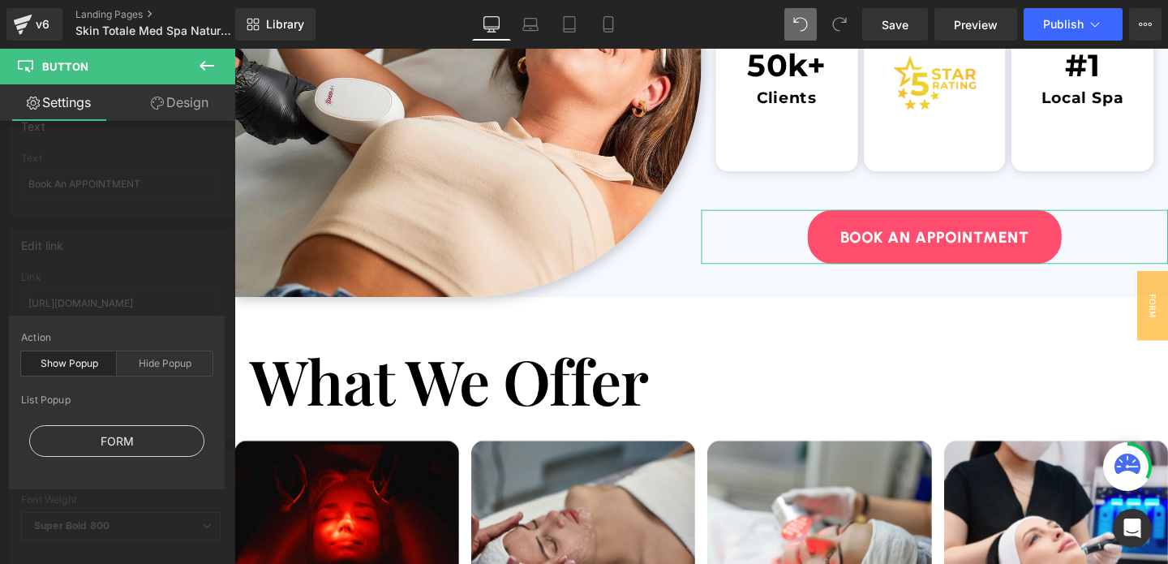
click at [97, 435] on div "FORM" at bounding box center [116, 441] width 175 height 32
type input "#show-m-1755747770352"
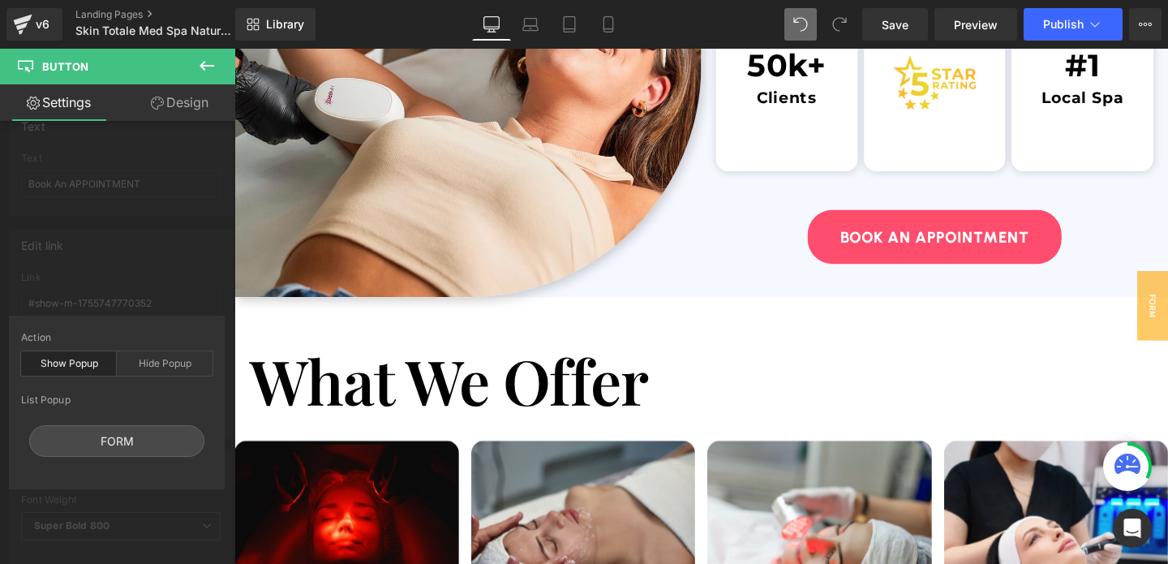
click at [419, 389] on div at bounding box center [725, 320] width 982 height 542
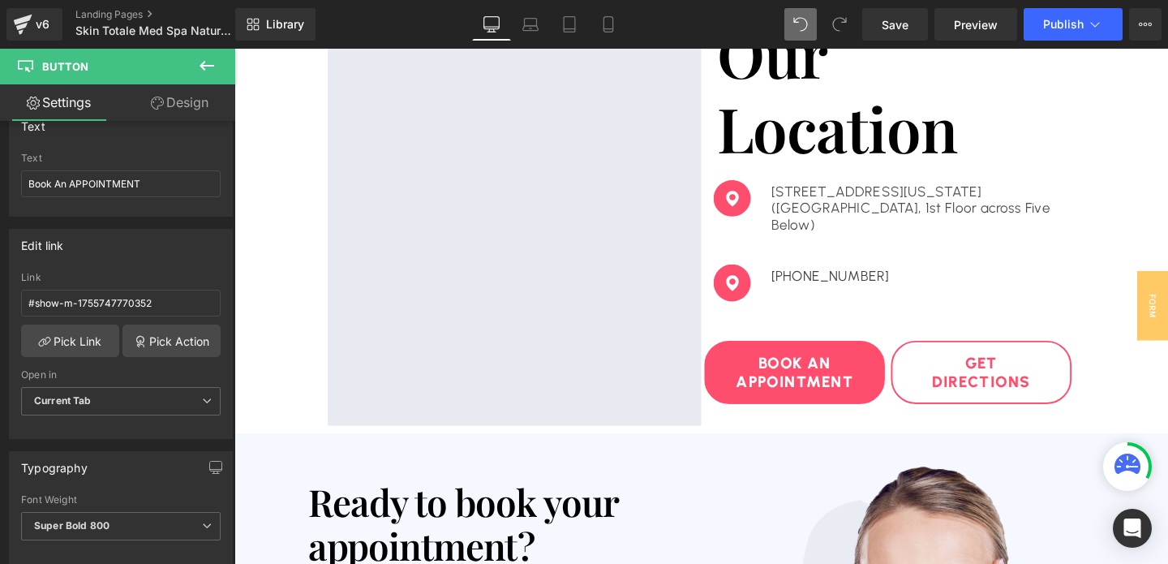
scroll to position [3742, 0]
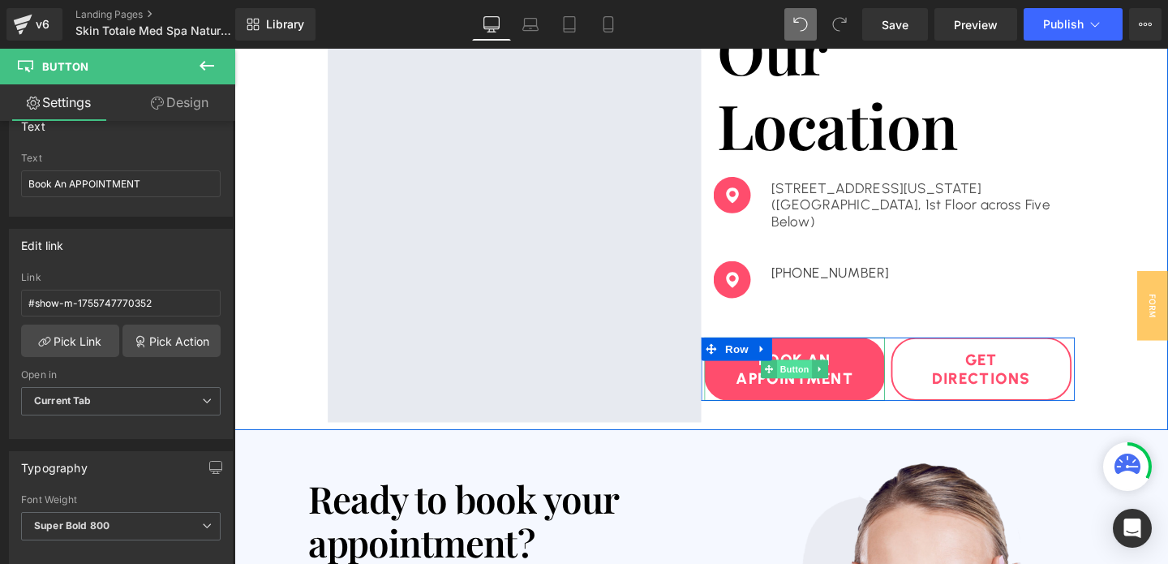
click at [822, 387] on span "Button" at bounding box center [823, 385] width 37 height 19
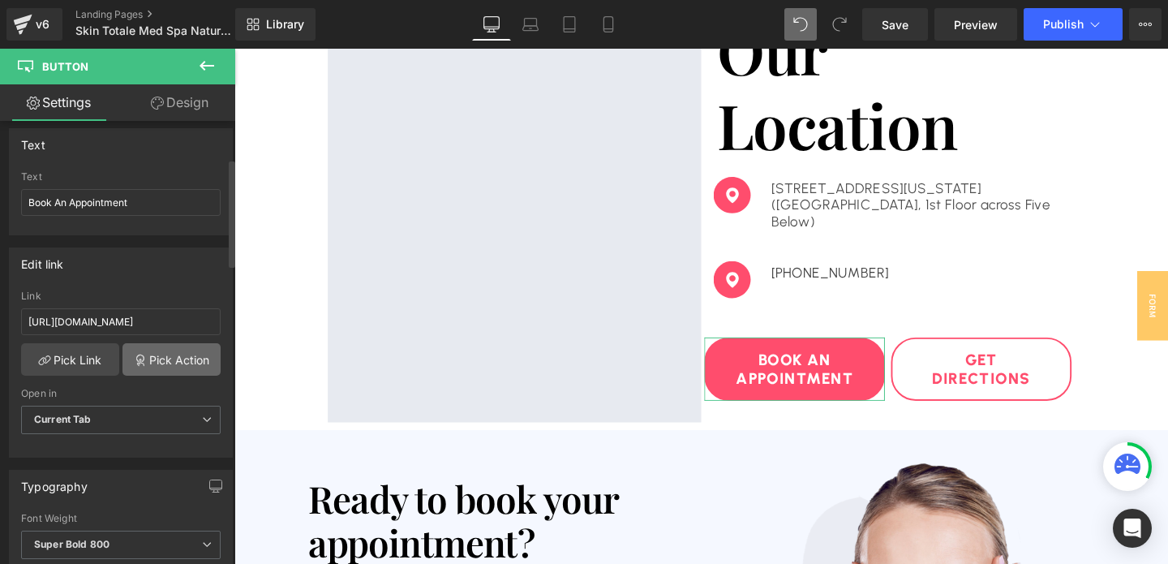
scroll to position [153, 0]
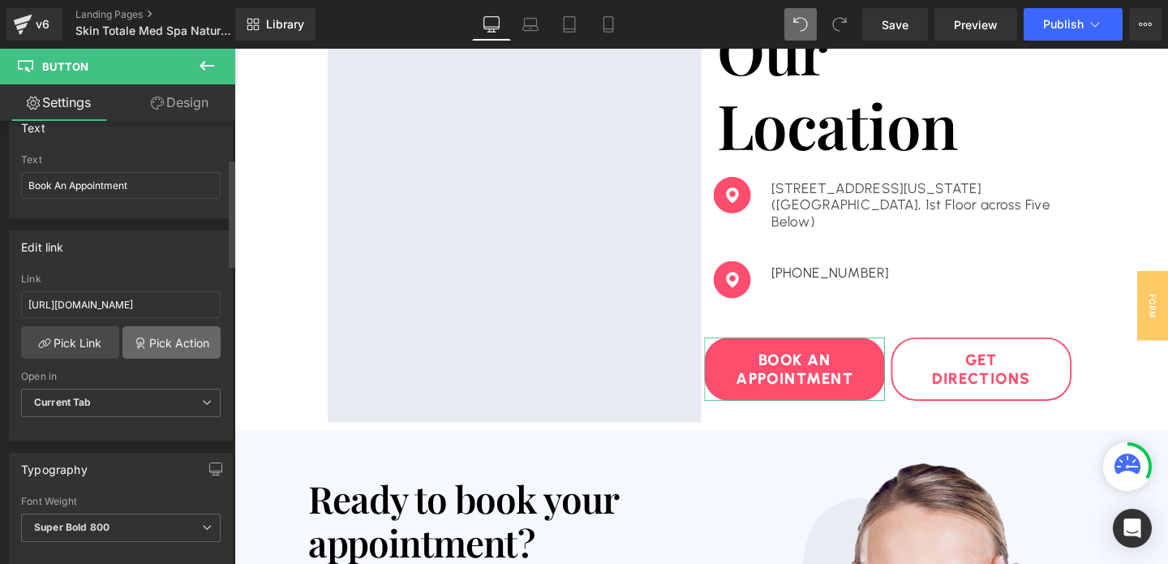
click at [168, 351] on link "Pick Action" at bounding box center [172, 342] width 98 height 32
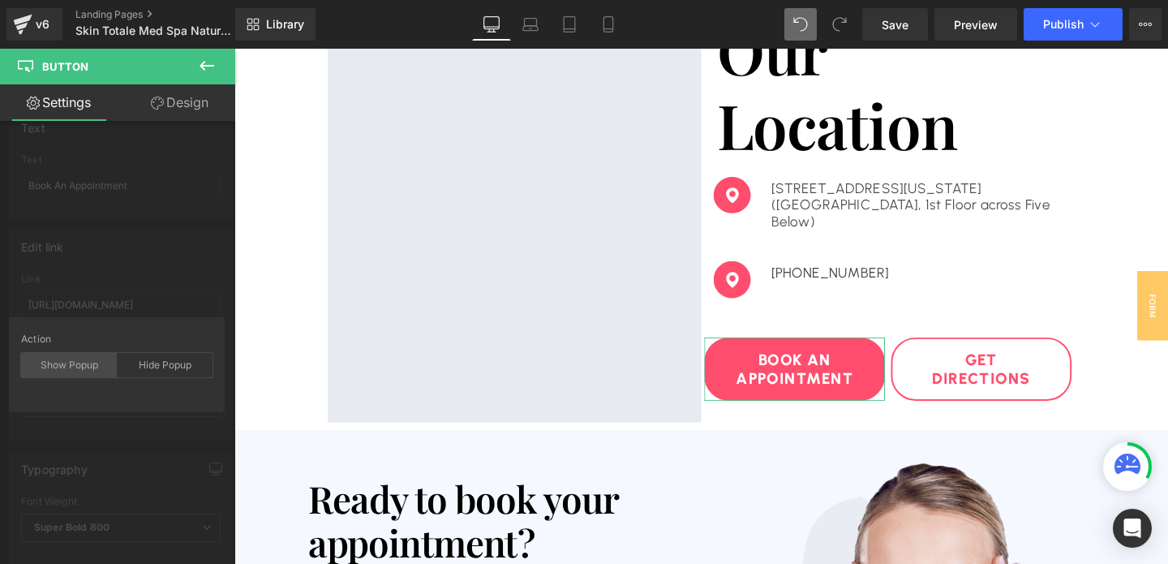
click at [84, 363] on div "Show Popup" at bounding box center [69, 365] width 96 height 24
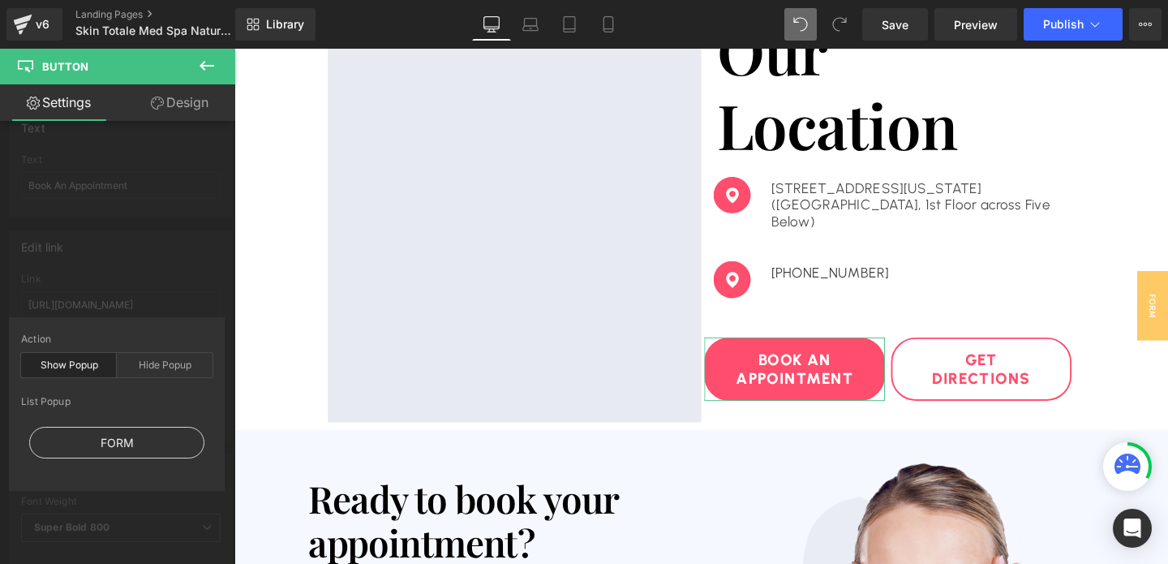
click at [114, 428] on div "FORM" at bounding box center [116, 443] width 175 height 32
type input "#show-m-1755747770352"
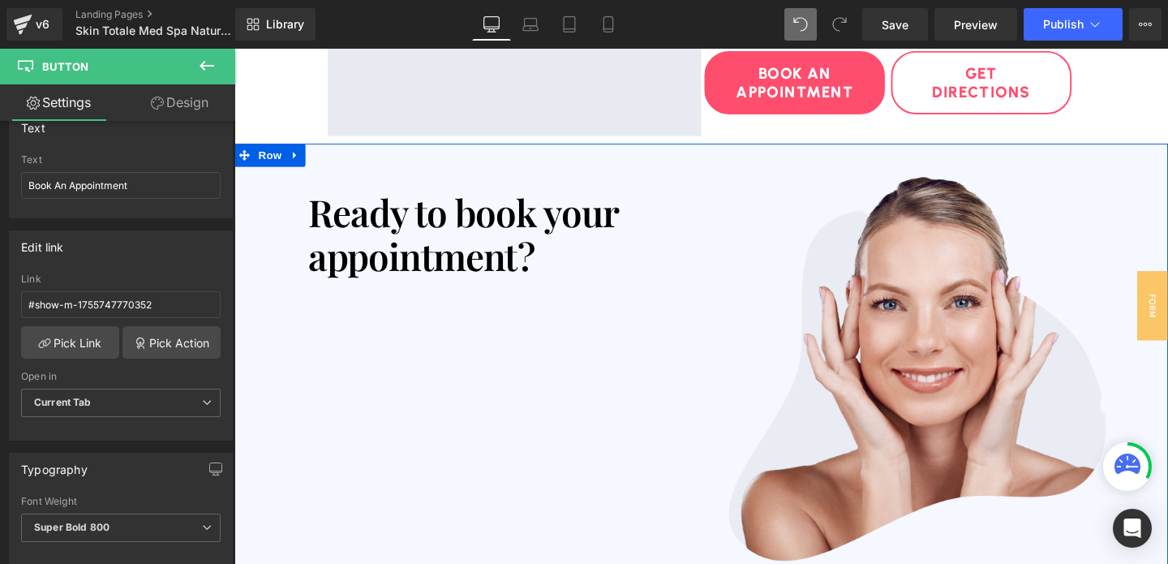
scroll to position [4058, 0]
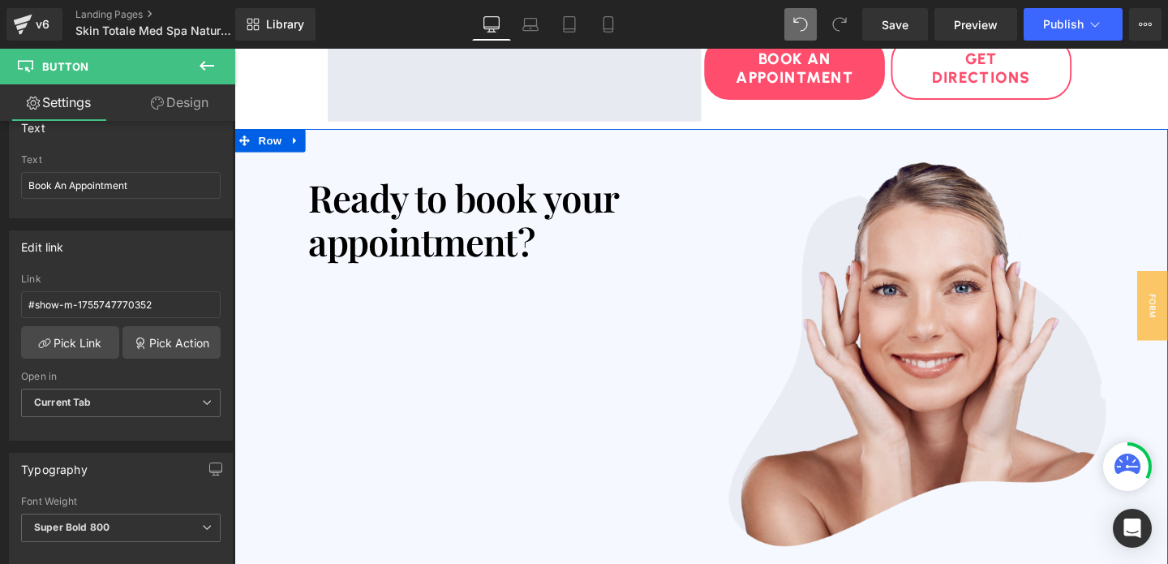
click at [484, 310] on link "Click the BOOK NOW button." at bounding box center [542, 320] width 128 height 49
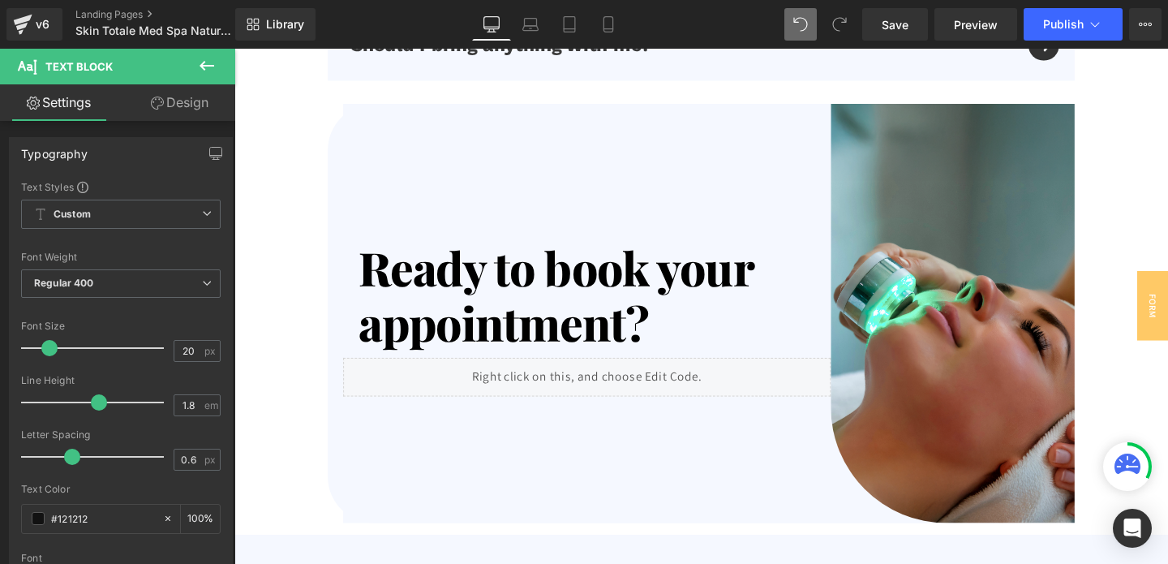
scroll to position [5281, 0]
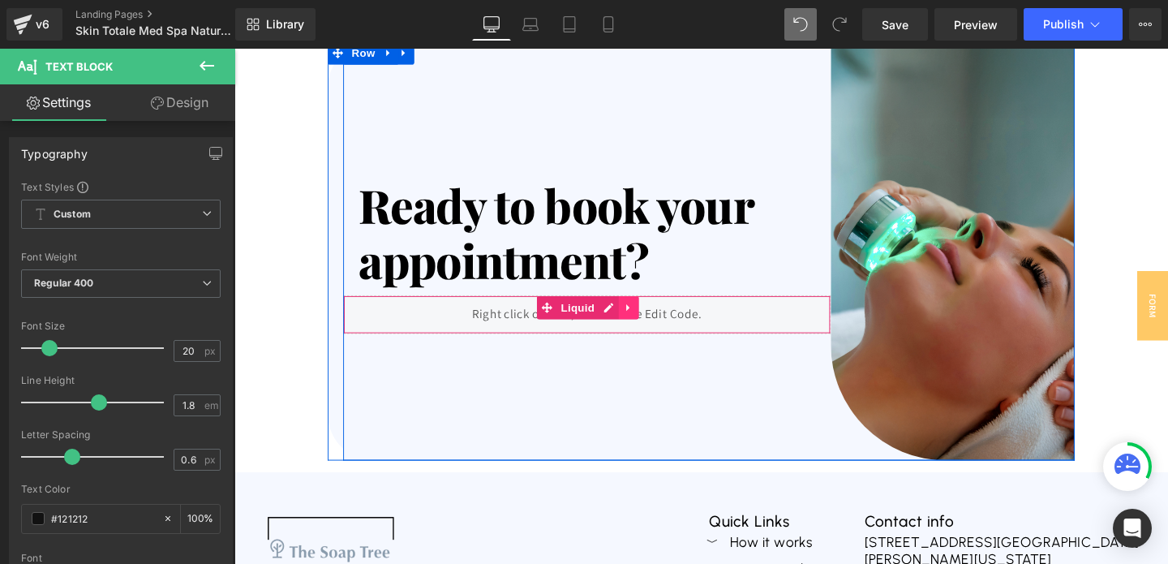
click at [648, 325] on icon at bounding box center [648, 321] width 11 height 12
click at [660, 321] on icon at bounding box center [659, 321] width 11 height 12
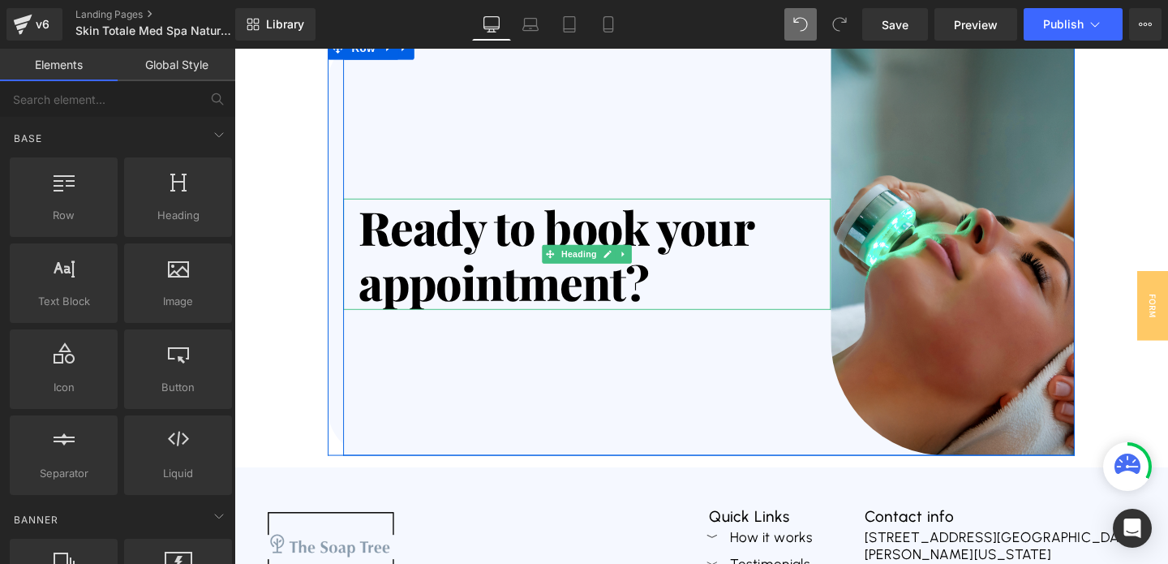
scroll to position [5289, 0]
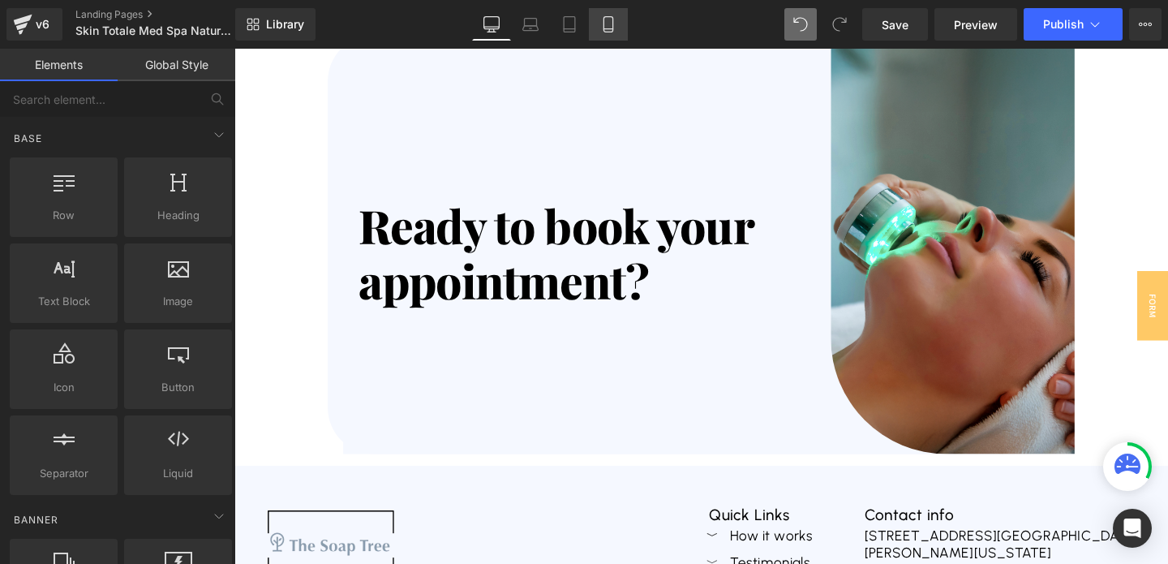
click at [604, 19] on icon at bounding box center [608, 24] width 9 height 15
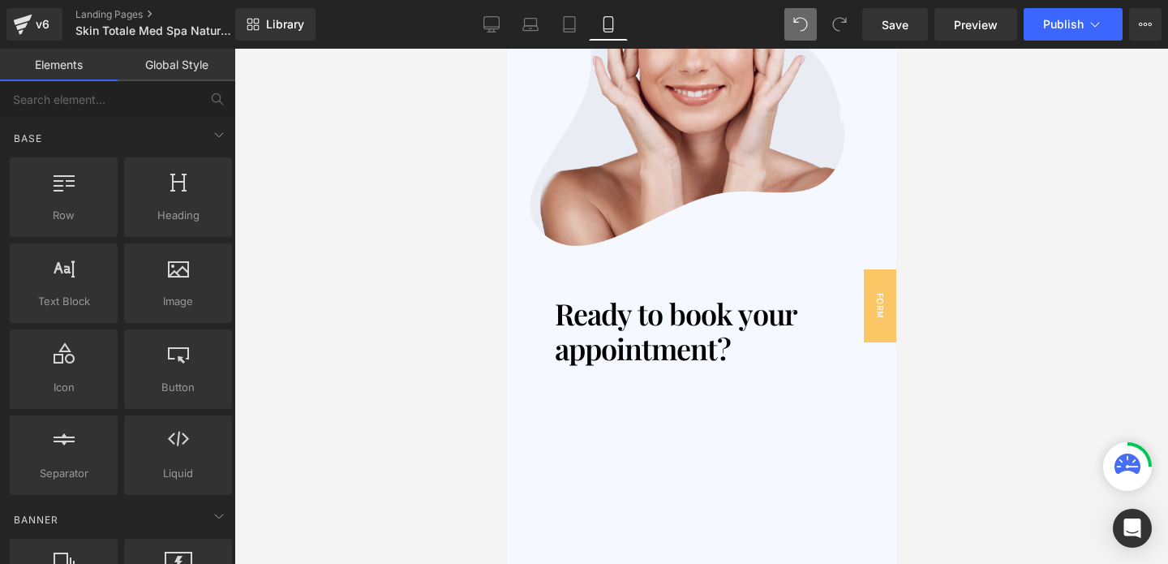
scroll to position [5440, 0]
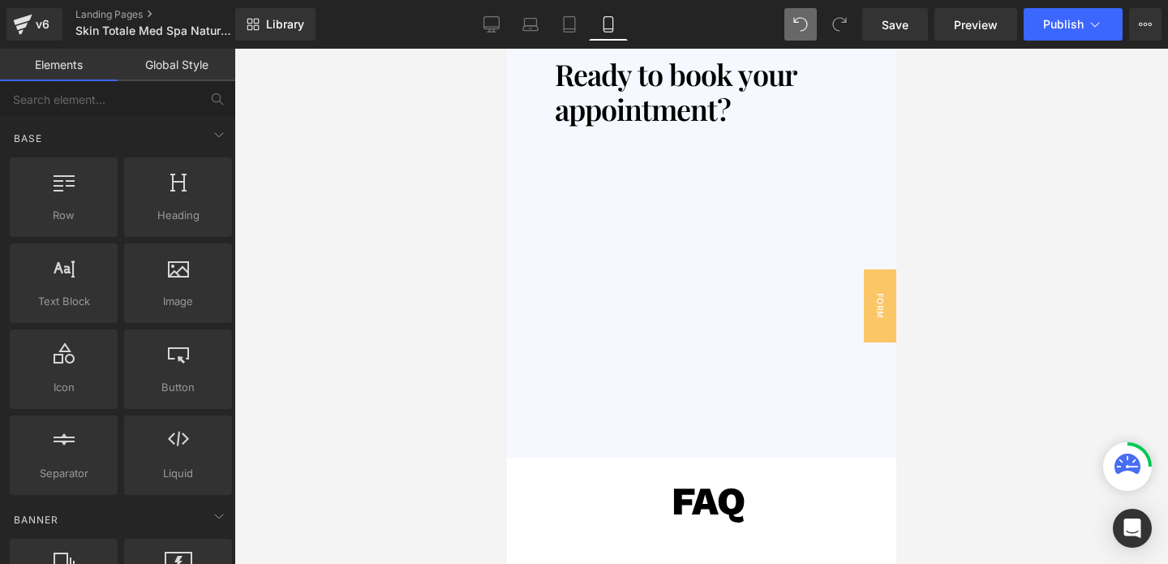
click at [647, 193] on div "01 Text Block" at bounding box center [600, 174] width 104 height 62
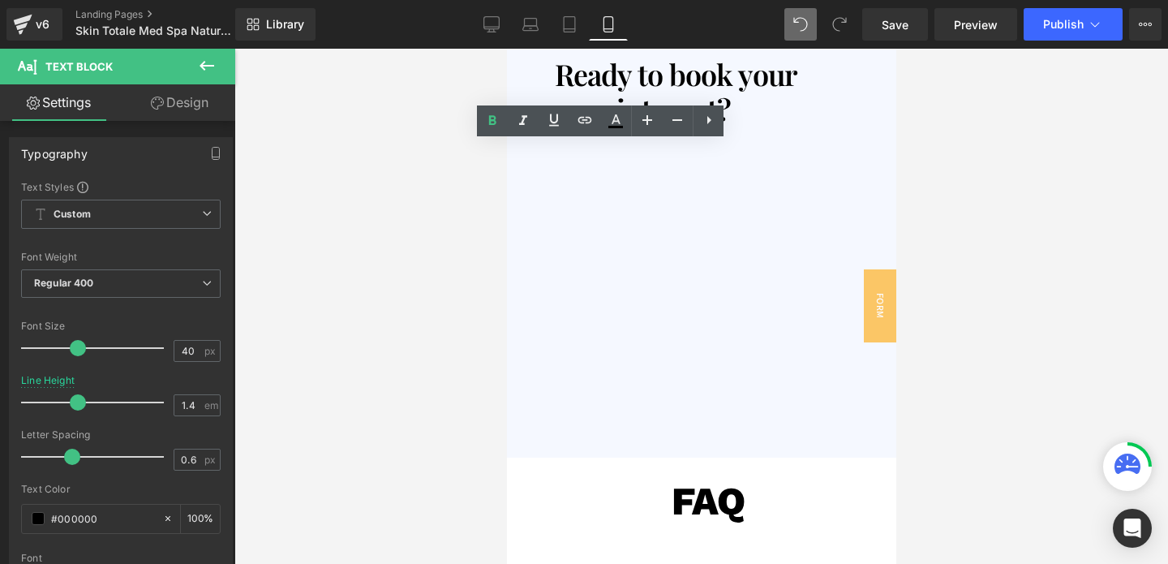
click at [1051, 41] on div "Library Mobile Desktop Laptop Tablet Mobile Save Preview Publish Scheduled View…" at bounding box center [701, 24] width 933 height 49
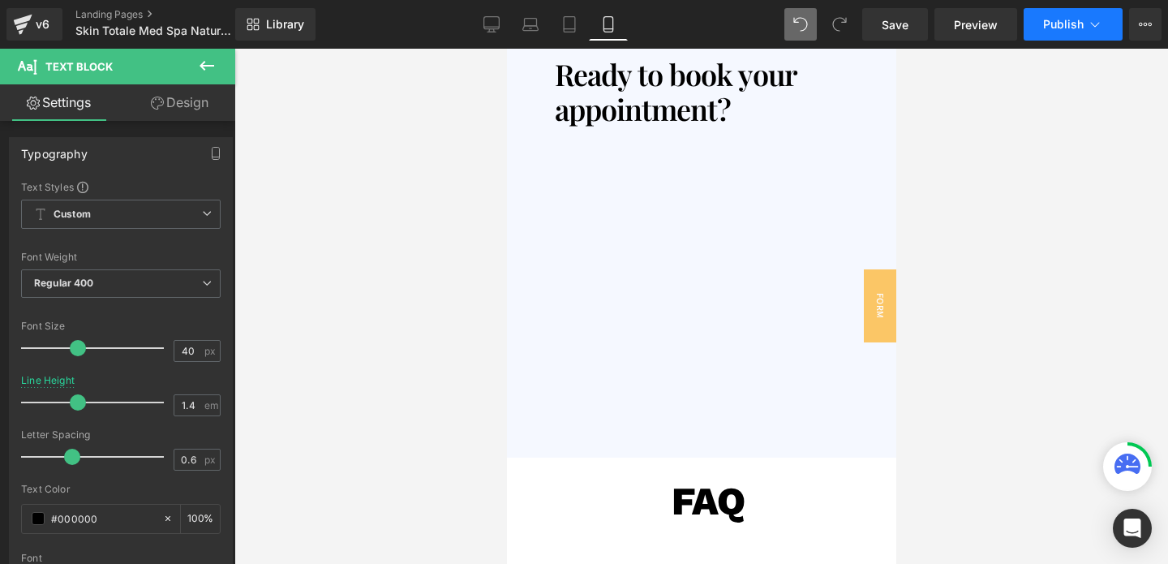
click at [1052, 33] on button "Publish" at bounding box center [1073, 24] width 99 height 32
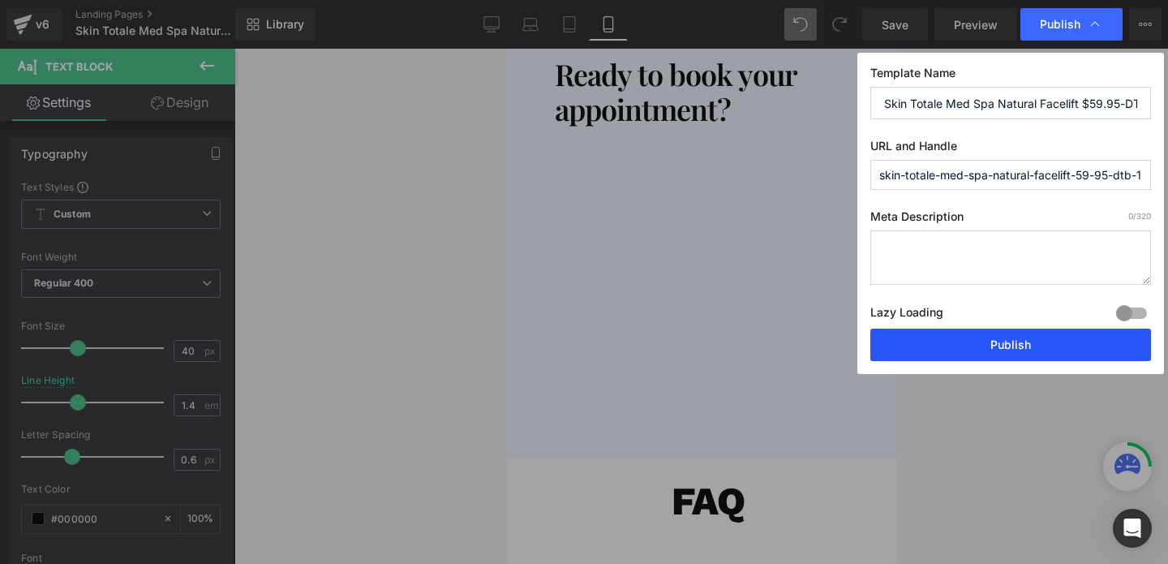
click at [952, 346] on button "Publish" at bounding box center [1010, 345] width 281 height 32
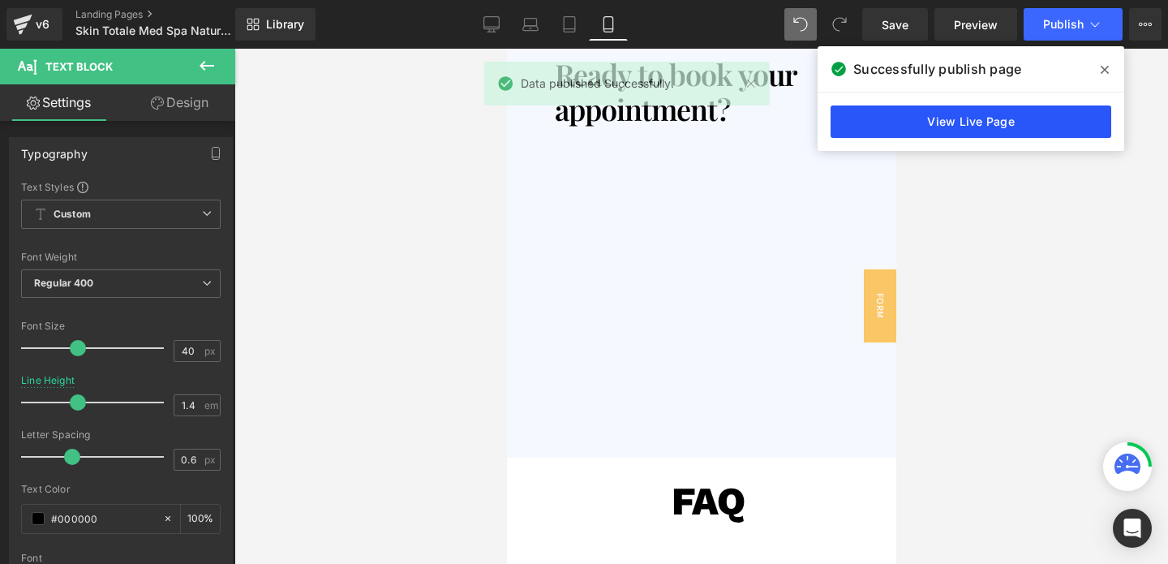
click at [954, 119] on link "View Live Page" at bounding box center [971, 121] width 281 height 32
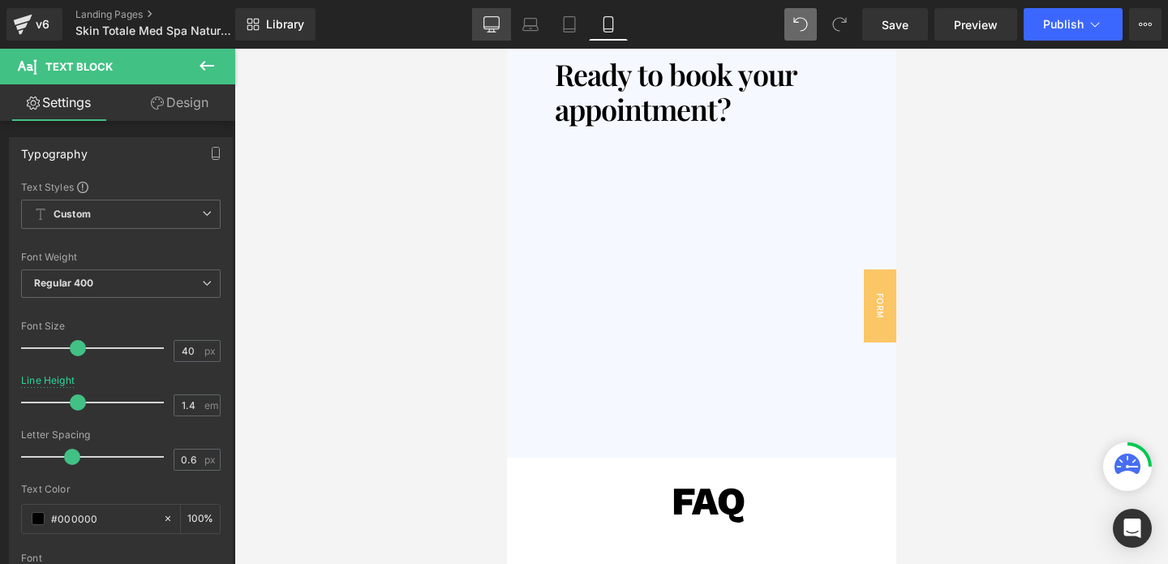
click at [493, 25] on icon at bounding box center [492, 24] width 16 height 16
type input "100"
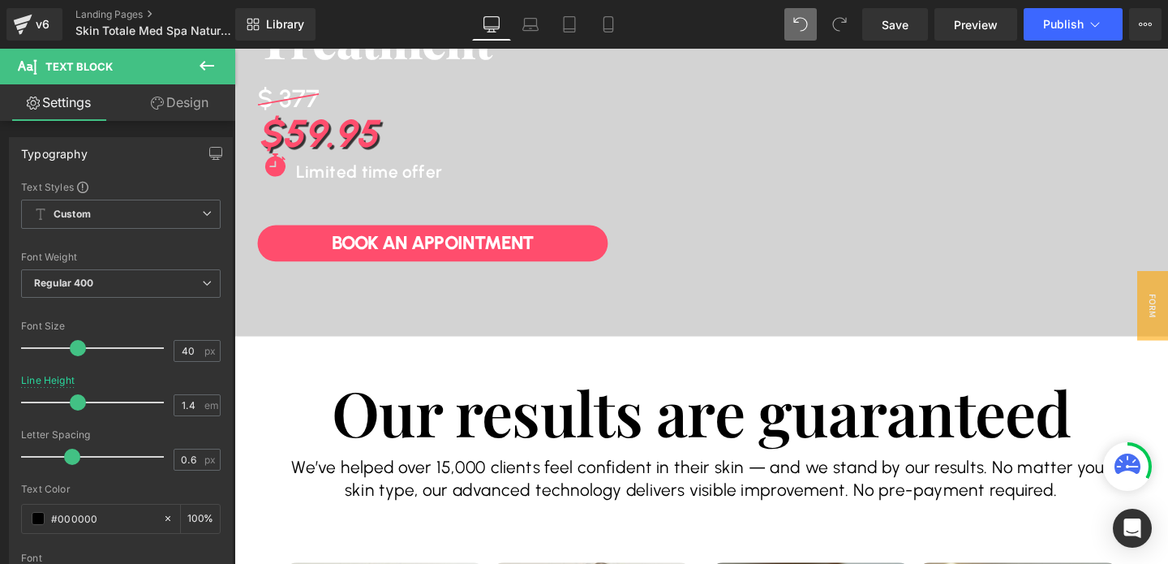
scroll to position [316, 0]
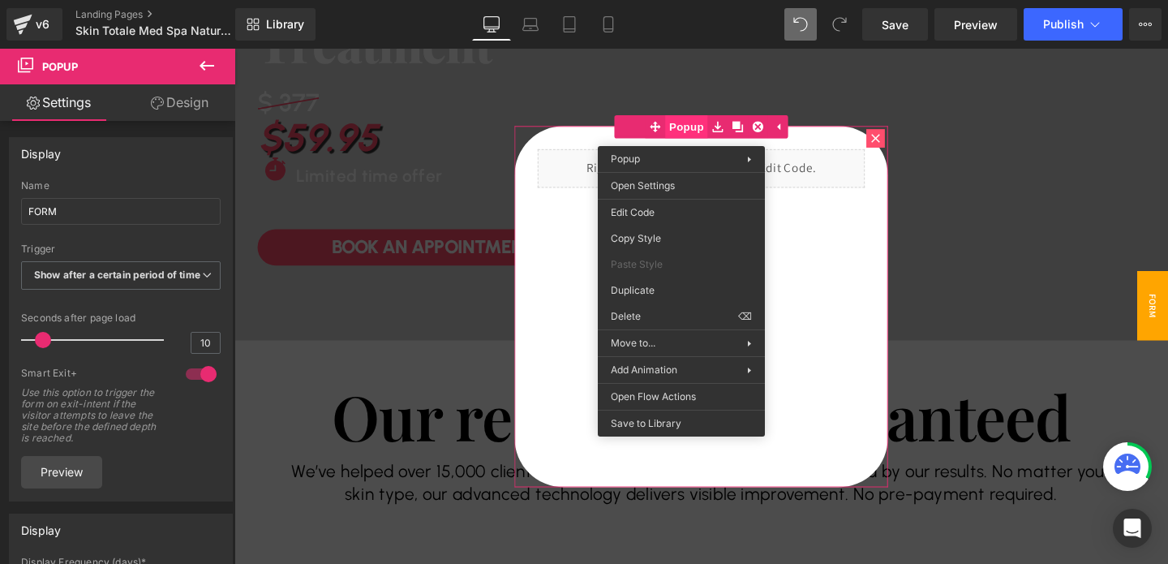
click at [700, 134] on span "Popup" at bounding box center [709, 130] width 45 height 24
click at [663, 0] on div "Button You are previewing how the will restyle your page. You can not edit Elem…" at bounding box center [584, 0] width 1168 height 0
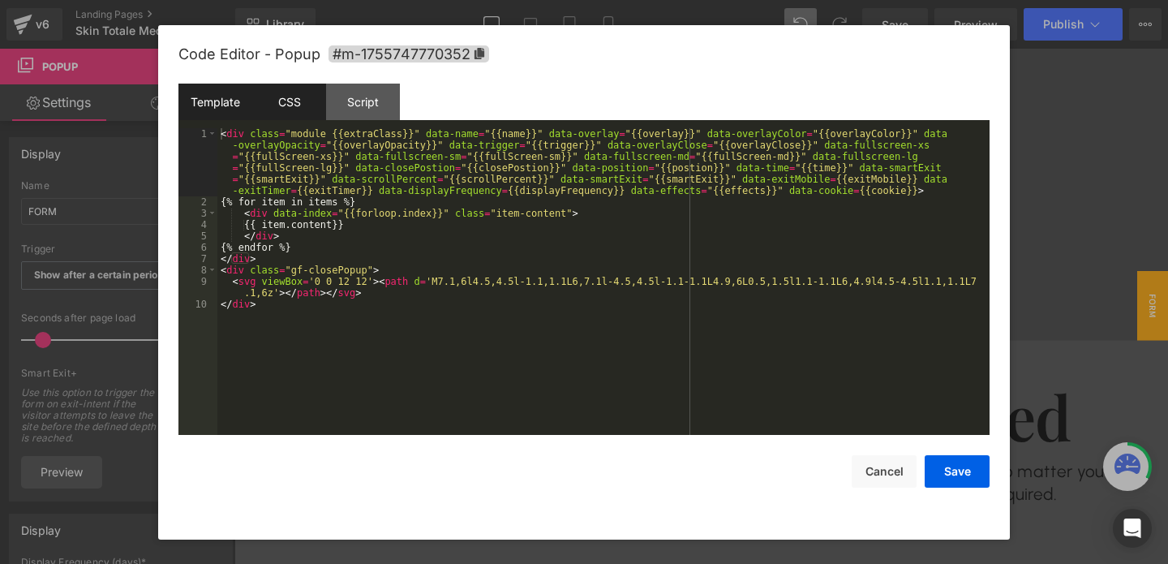
click at [284, 111] on div "CSS" at bounding box center [289, 102] width 74 height 37
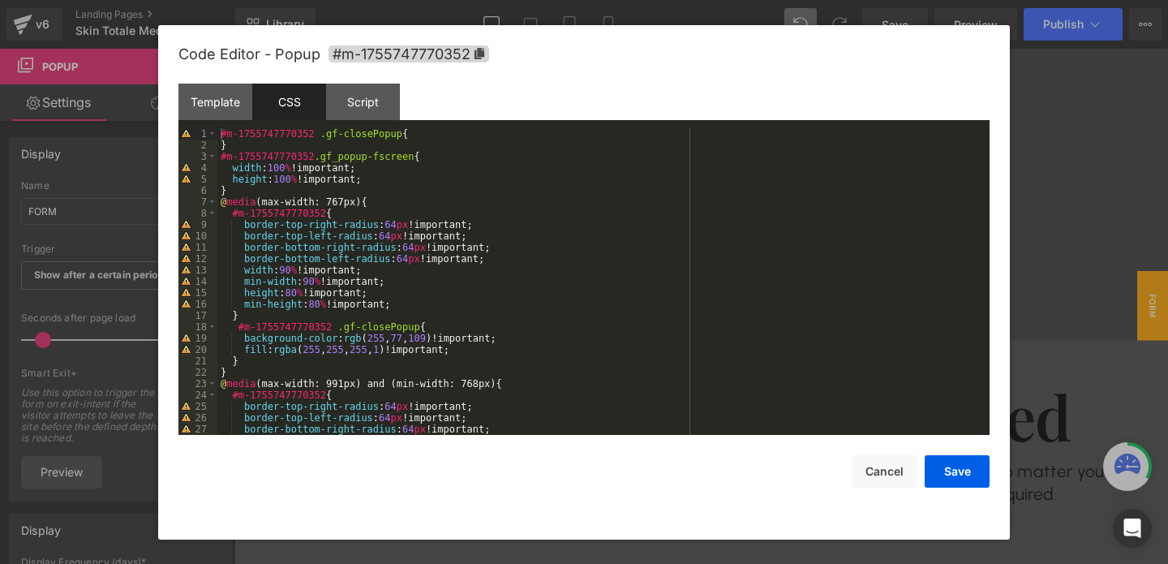
click at [423, 309] on div "#m-1755747770352 .gf-closePopup { } #m-1755747770352 .gf_popup-fscreen { width …" at bounding box center [600, 292] width 766 height 329
click at [397, 306] on div "#m-1755747770352 .gf-closePopup { } #m-1755747770352 .gf_popup-fscreen { width …" at bounding box center [600, 292] width 766 height 329
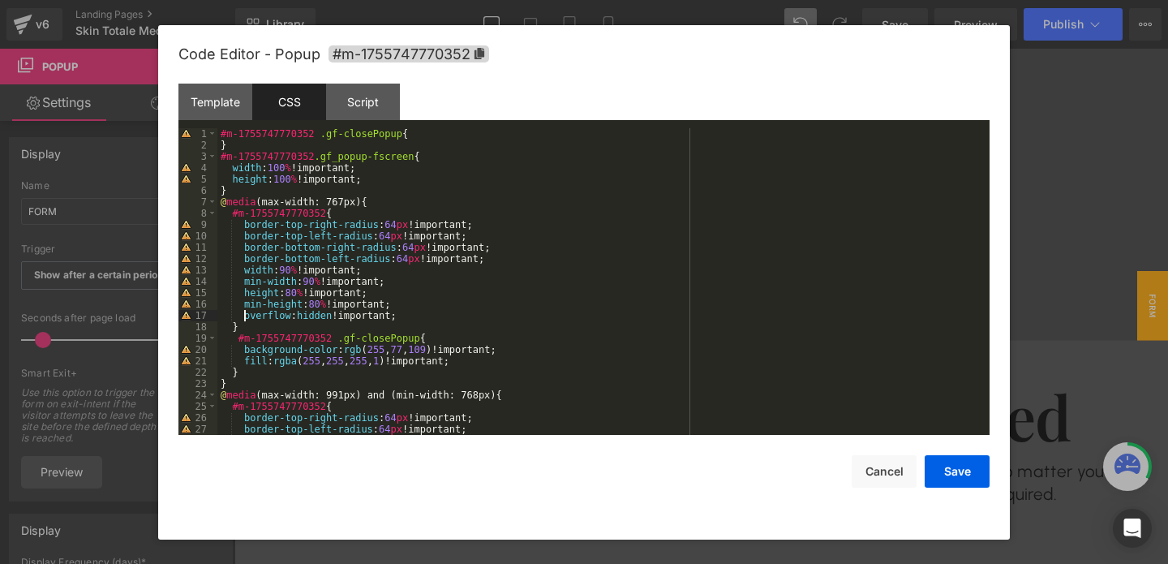
click at [390, 318] on div "#m-1755747770352 .gf-closePopup { } #m-1755747770352 .gf_popup-fscreen { width …" at bounding box center [600, 292] width 766 height 329
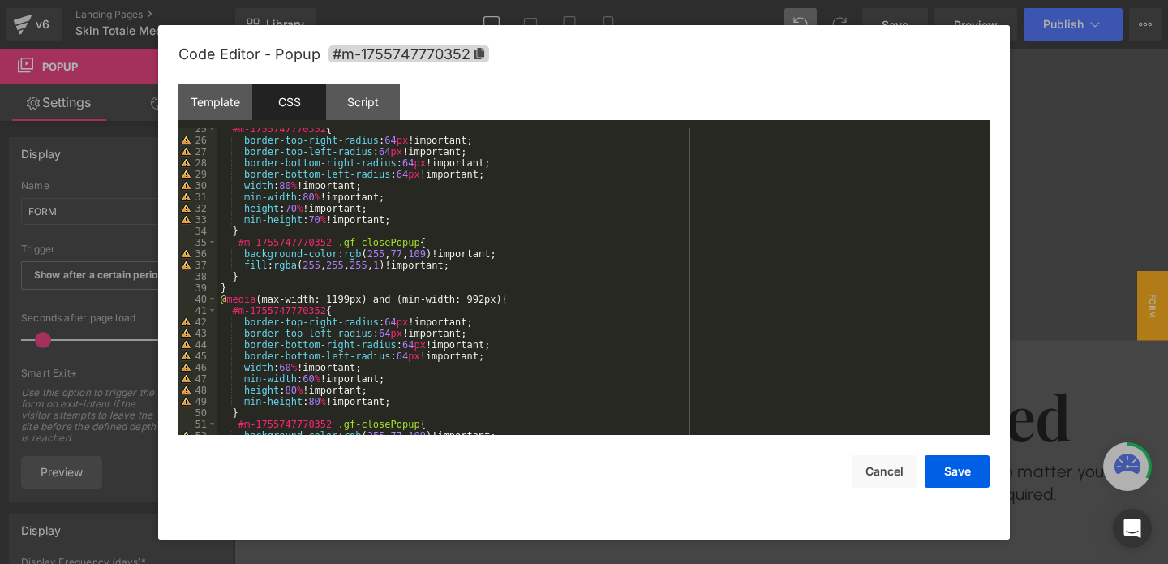
scroll to position [277, 0]
click at [407, 222] on div "#m-1755747770352 { border-top-right-radius : 64 px !important; border-top-left-…" at bounding box center [600, 287] width 766 height 329
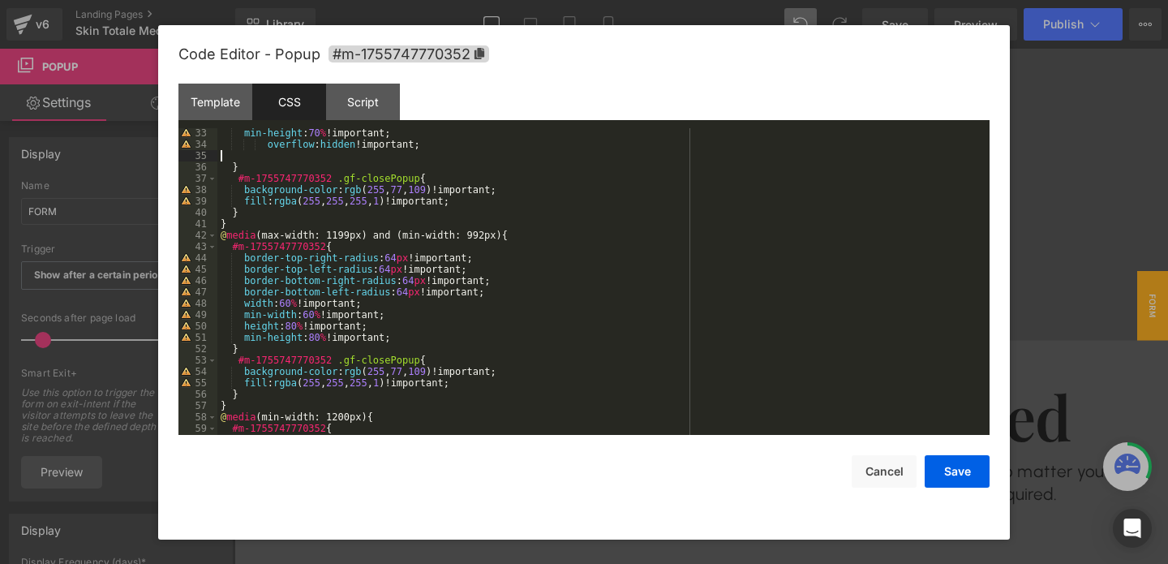
scroll to position [368, 0]
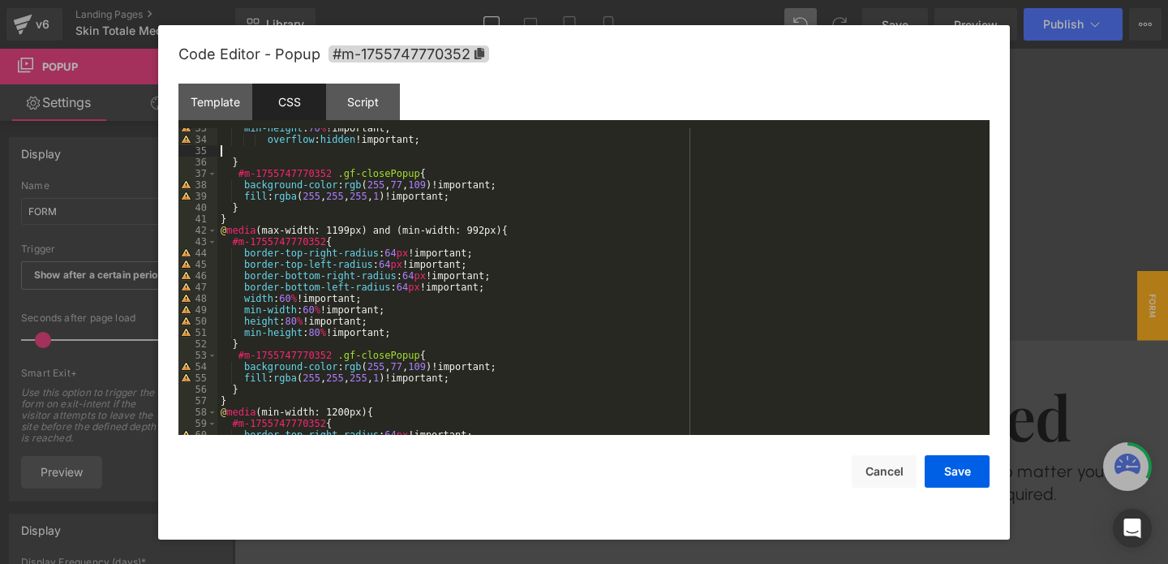
click at [416, 330] on div "min-height : 70 % !important; overflow : hidden !important; } #m-1755747770352 …" at bounding box center [600, 287] width 766 height 329
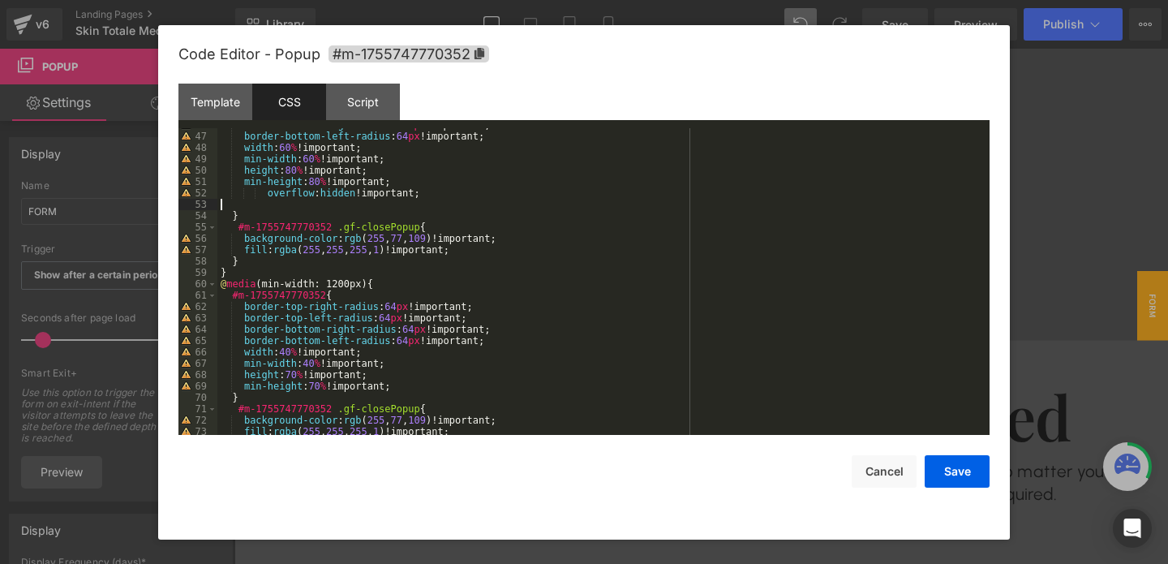
scroll to position [584, 0]
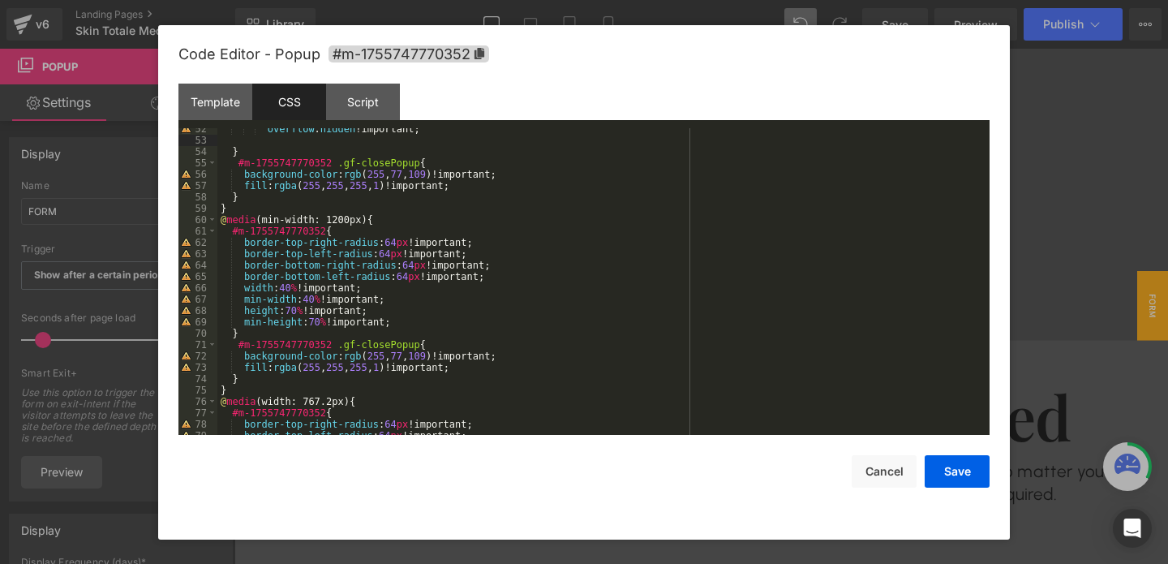
click at [410, 328] on div "overflow : hidden !important; } #m-1755747770352 .gf-closePopup { background-co…" at bounding box center [600, 287] width 766 height 329
click at [410, 325] on div "overflow : hidden !important; } #m-1755747770352 .gf-closePopup { background-co…" at bounding box center [600, 287] width 766 height 329
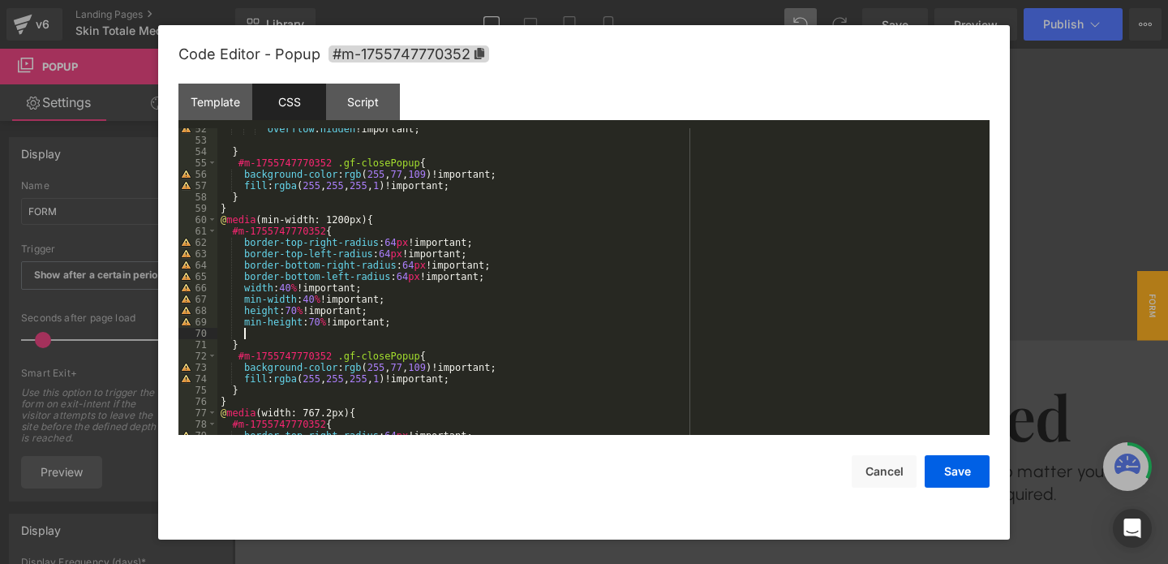
paste textarea
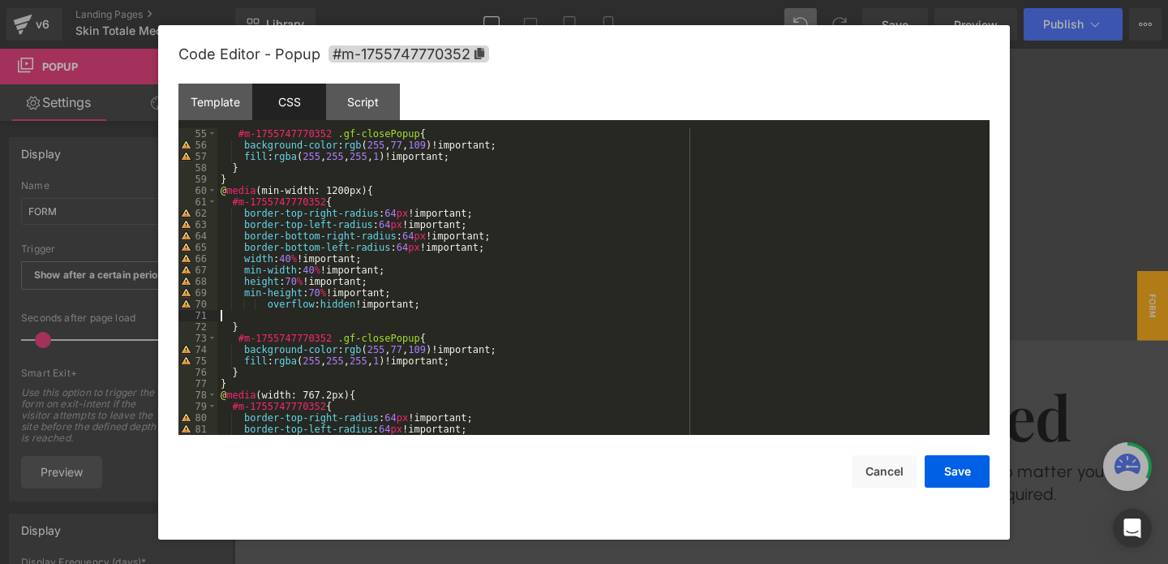
scroll to position [761, 0]
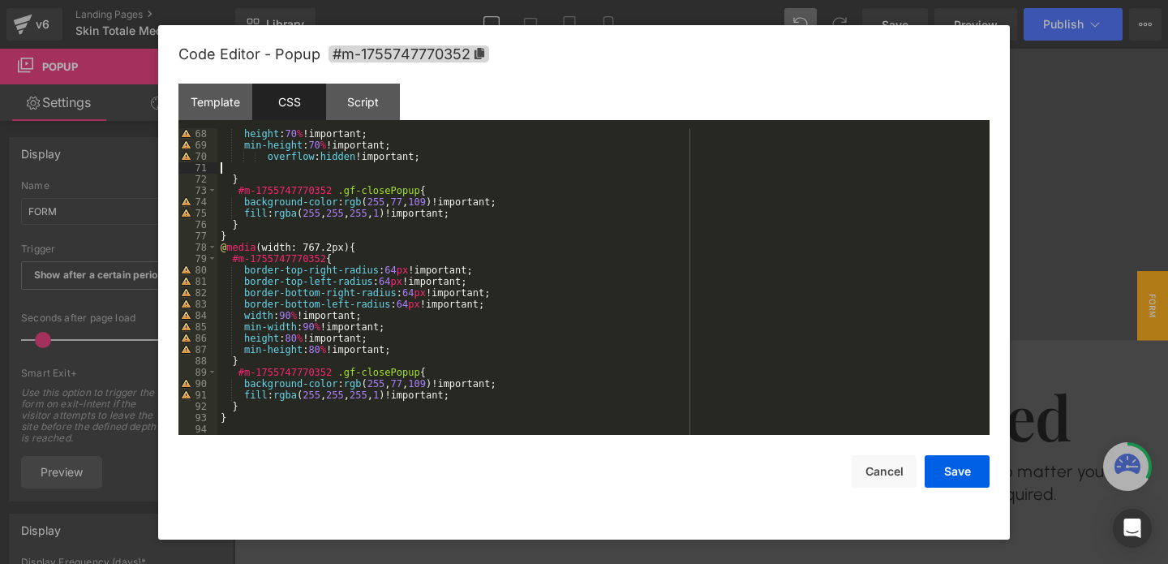
click at [406, 350] on div "height : 70 % !important; min-height : 70 % !important; overflow : hidden !impo…" at bounding box center [600, 292] width 766 height 329
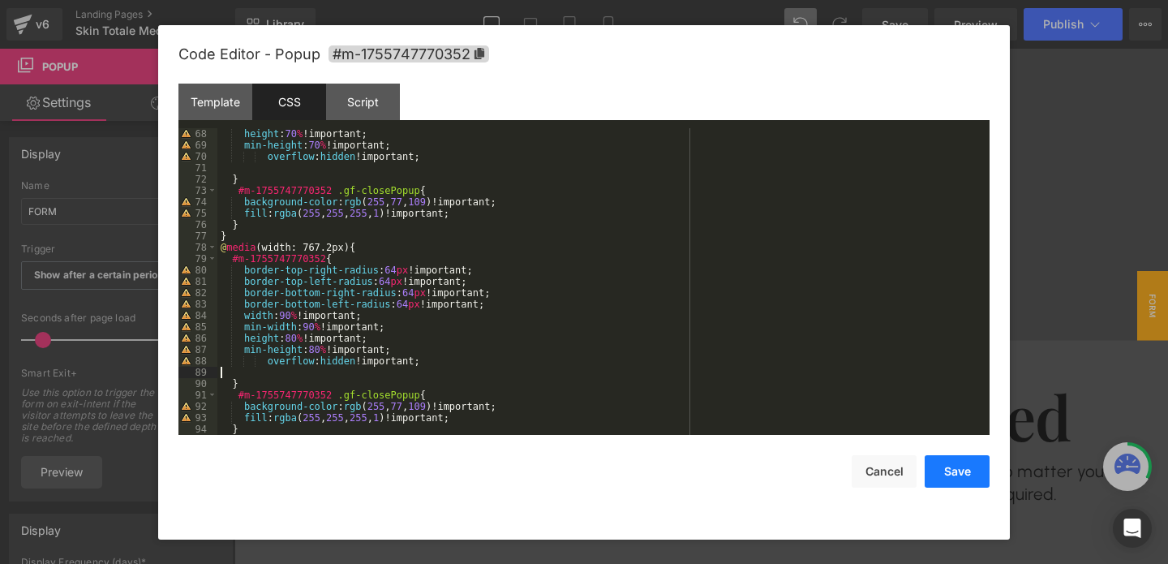
click at [955, 477] on button "Save" at bounding box center [957, 471] width 65 height 32
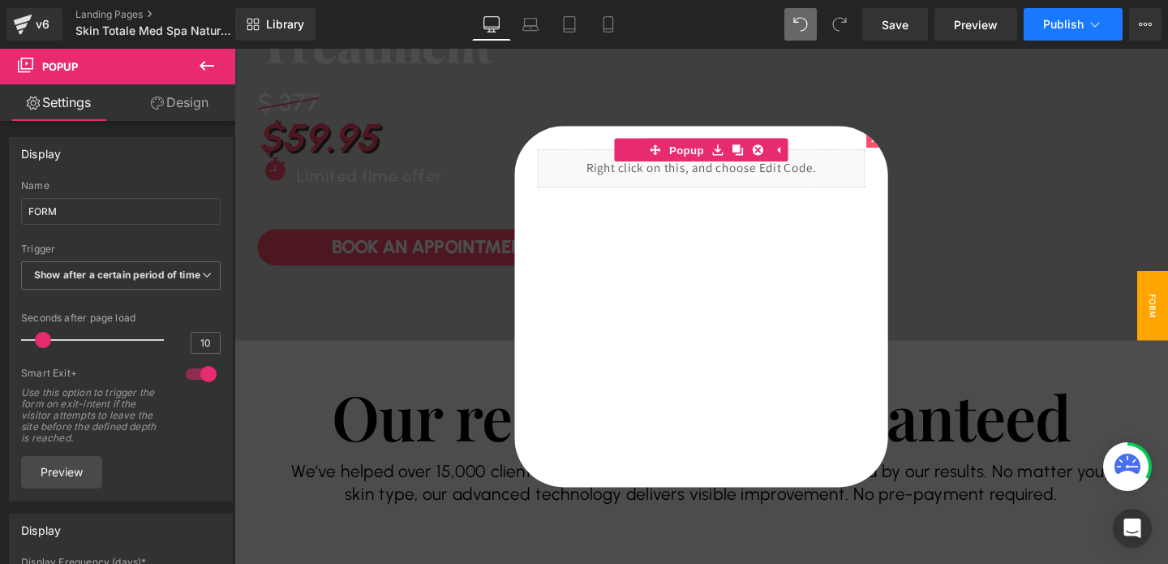
click at [1035, 34] on button "Publish" at bounding box center [1073, 24] width 99 height 32
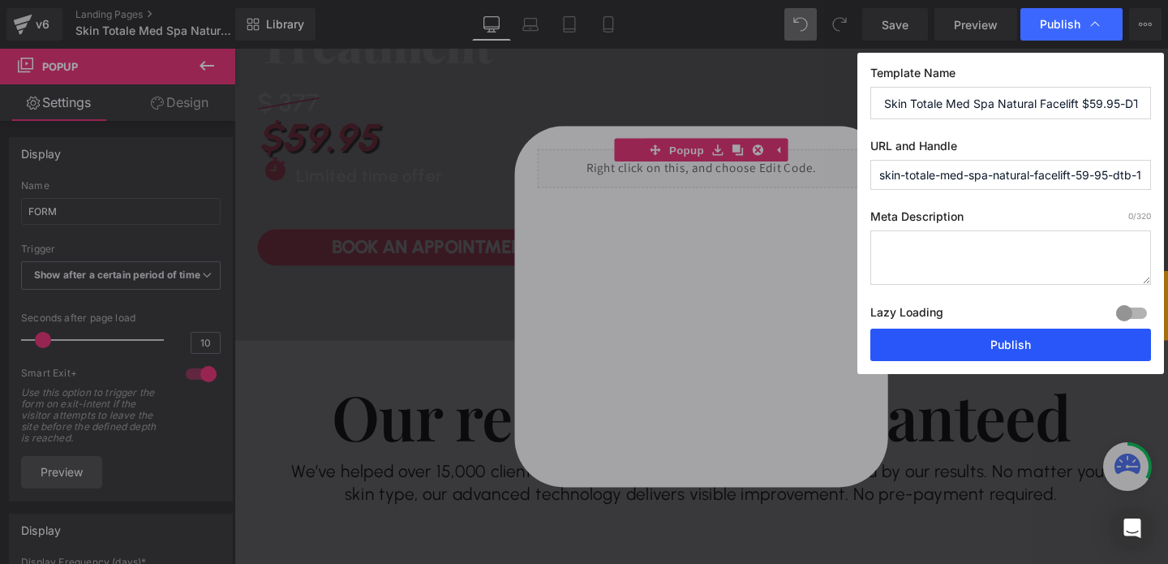
click at [966, 351] on button "Publish" at bounding box center [1010, 345] width 281 height 32
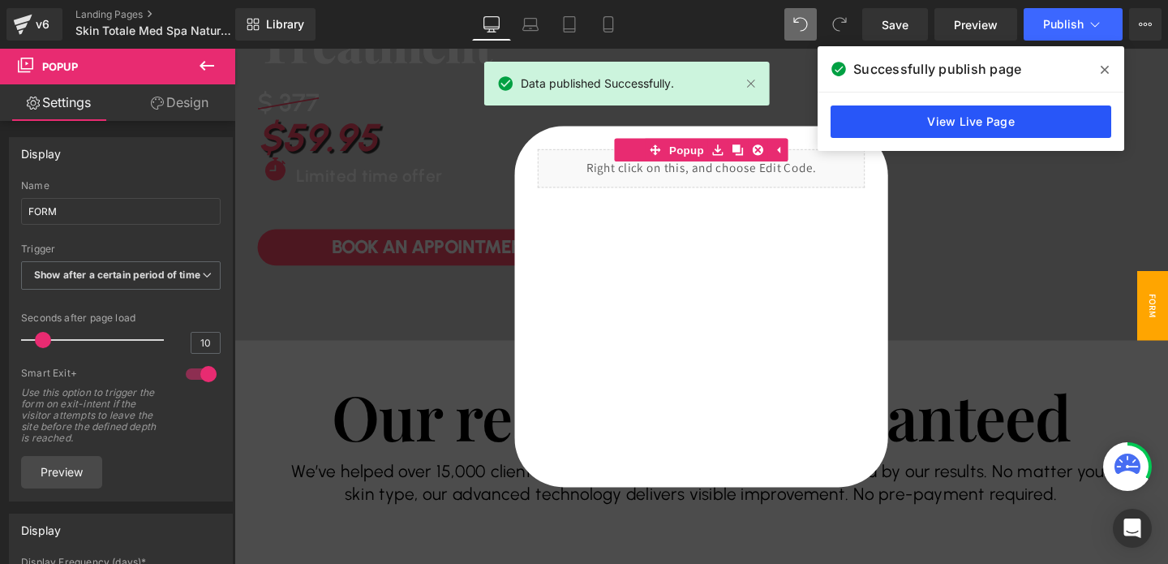
click at [948, 119] on link "View Live Page" at bounding box center [971, 121] width 281 height 32
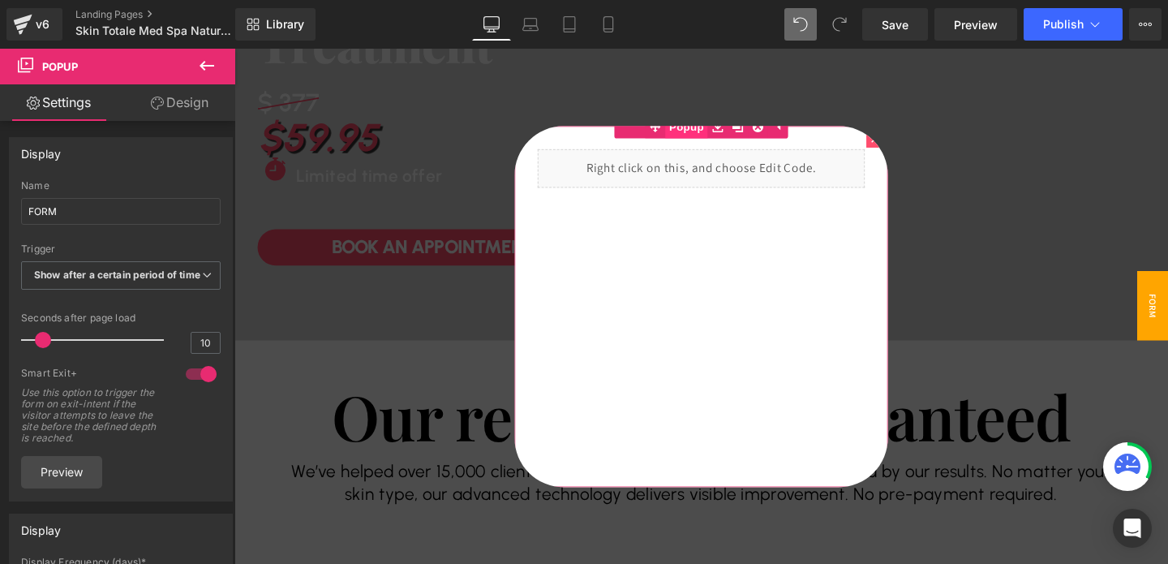
click at [703, 137] on span "Popup" at bounding box center [709, 130] width 45 height 24
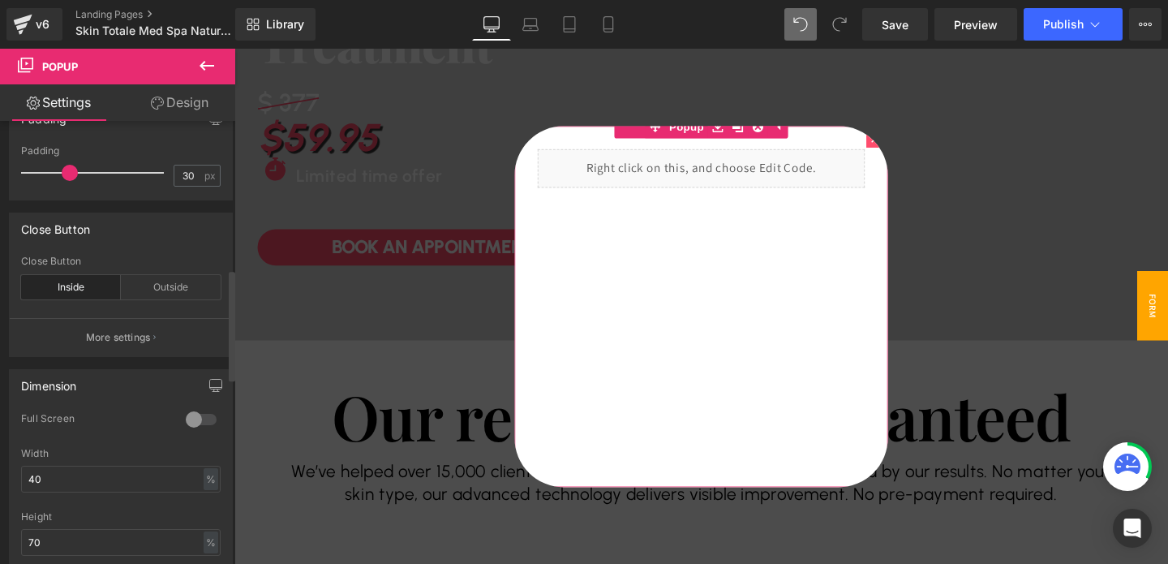
scroll to position [597, 0]
click at [83, 294] on div "Inside" at bounding box center [71, 282] width 100 height 24
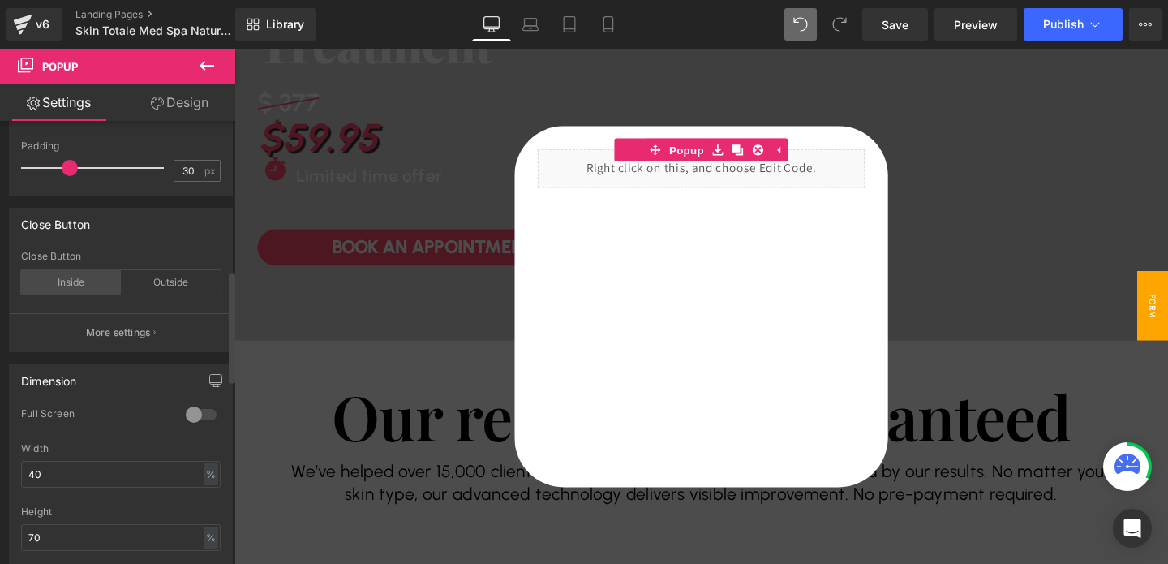
click at [75, 287] on div "Inside" at bounding box center [71, 282] width 100 height 24
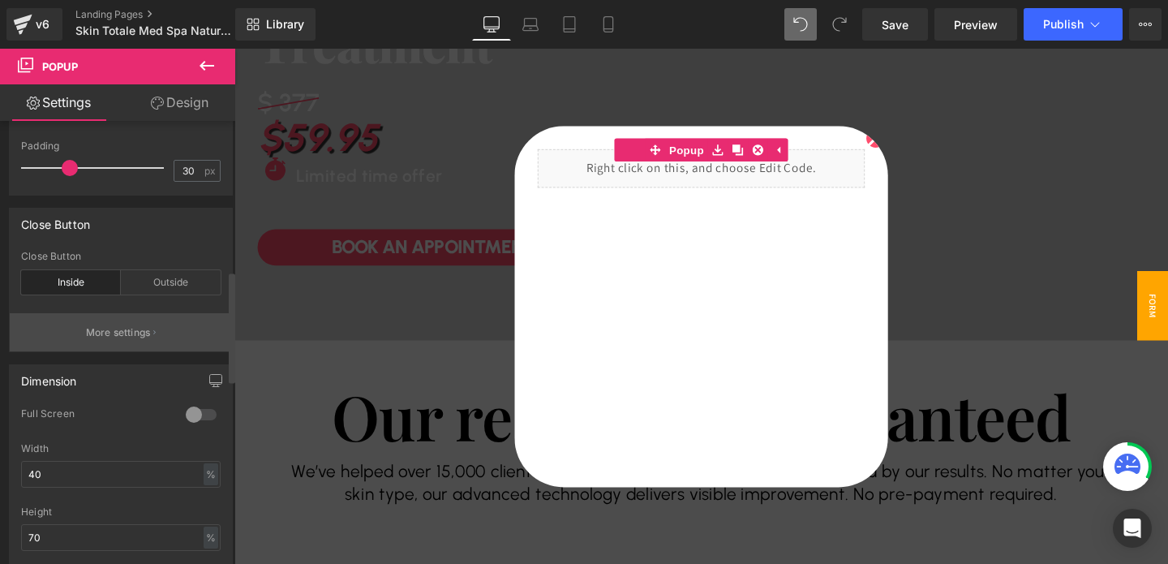
click at [119, 340] on p "More settings" at bounding box center [118, 332] width 65 height 15
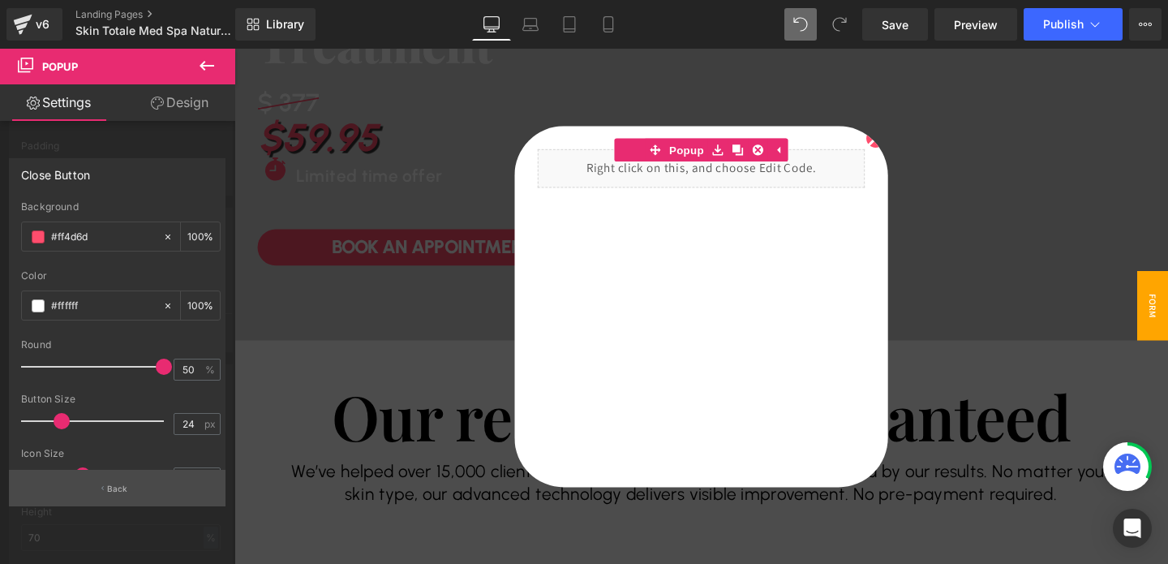
click at [125, 479] on button "Back" at bounding box center [117, 488] width 217 height 37
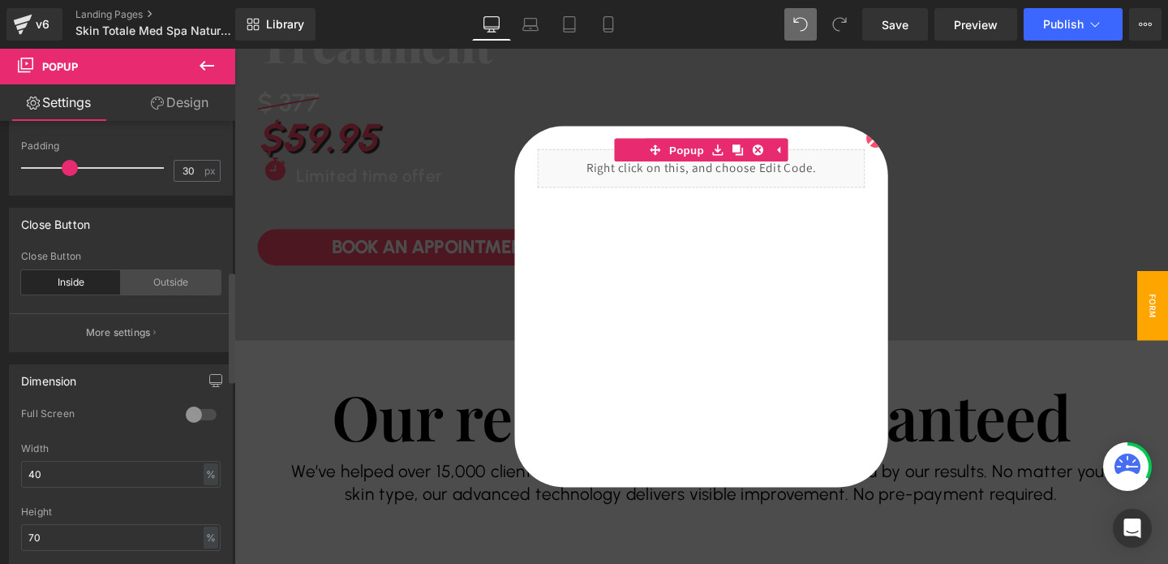
click at [156, 294] on div "Outside" at bounding box center [171, 282] width 100 height 24
click at [88, 294] on div "Inside" at bounding box center [71, 282] width 100 height 24
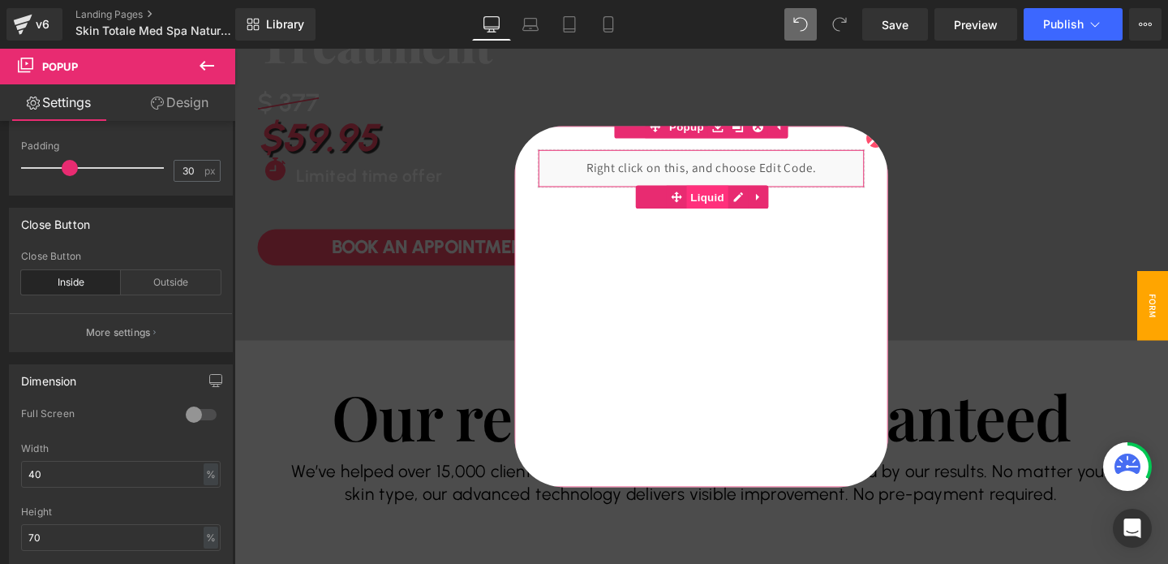
click at [729, 201] on span "Liquid" at bounding box center [732, 204] width 44 height 24
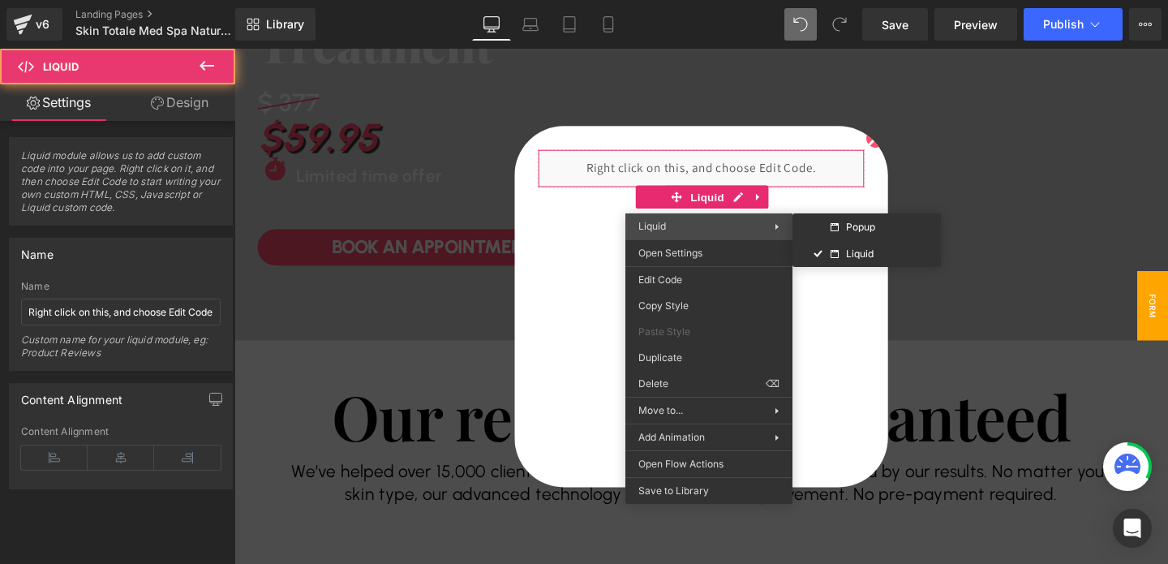
click at [676, 229] on span "Liquid" at bounding box center [706, 226] width 136 height 15
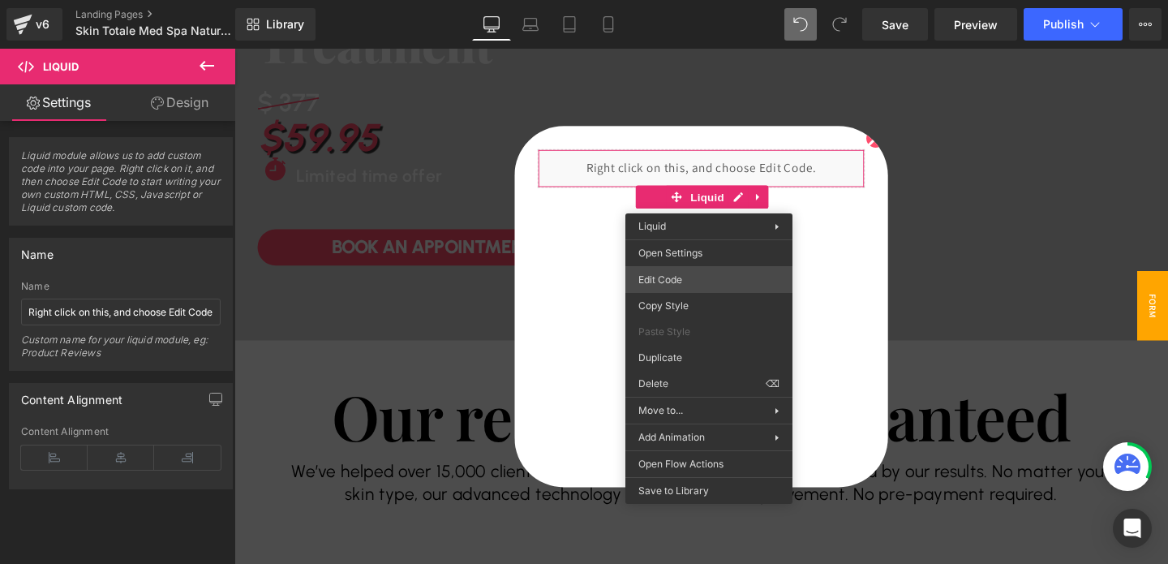
click at [668, 0] on div "Liquid You are previewing how the will restyle your page. You can not edit Elem…" at bounding box center [584, 0] width 1168 height 0
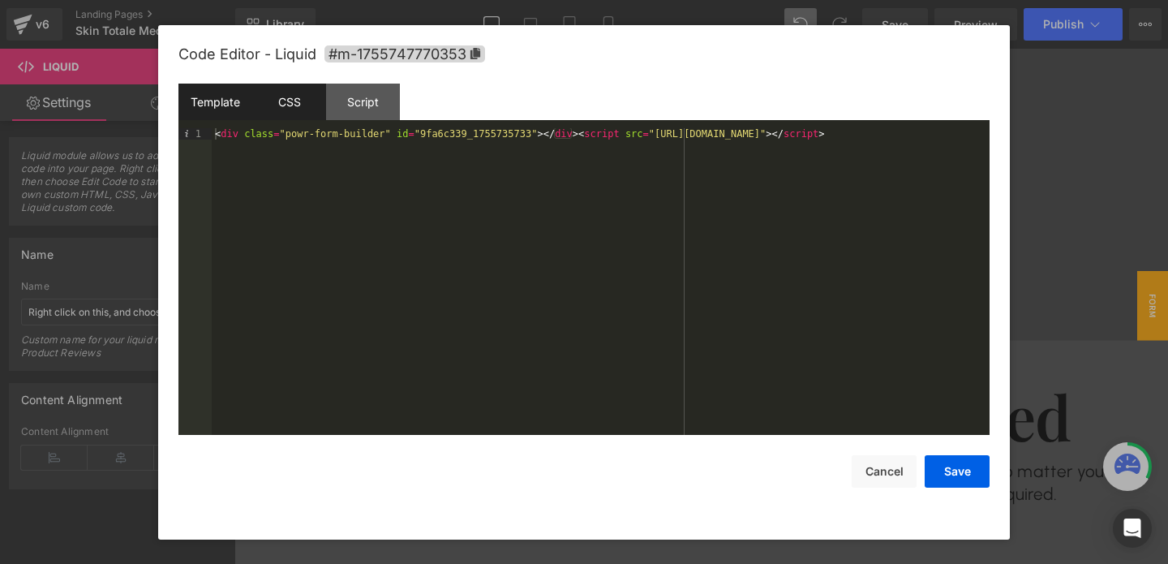
click at [290, 99] on div "CSS" at bounding box center [289, 102] width 74 height 37
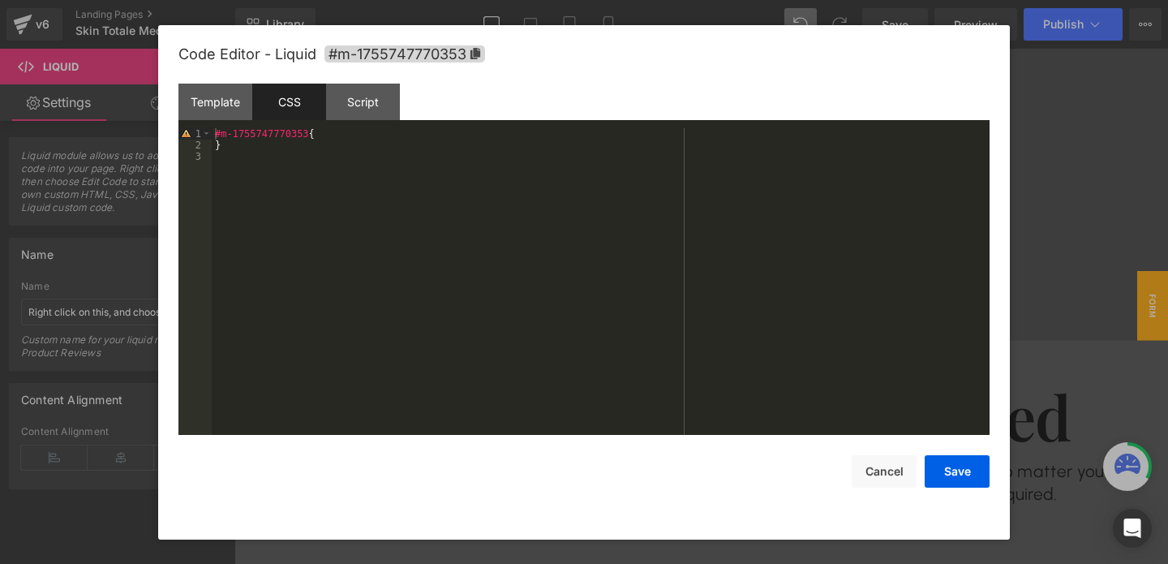
click at [333, 131] on div "#m-1755747770353 { }" at bounding box center [601, 292] width 778 height 329
click at [879, 479] on button "Cancel" at bounding box center [884, 471] width 65 height 32
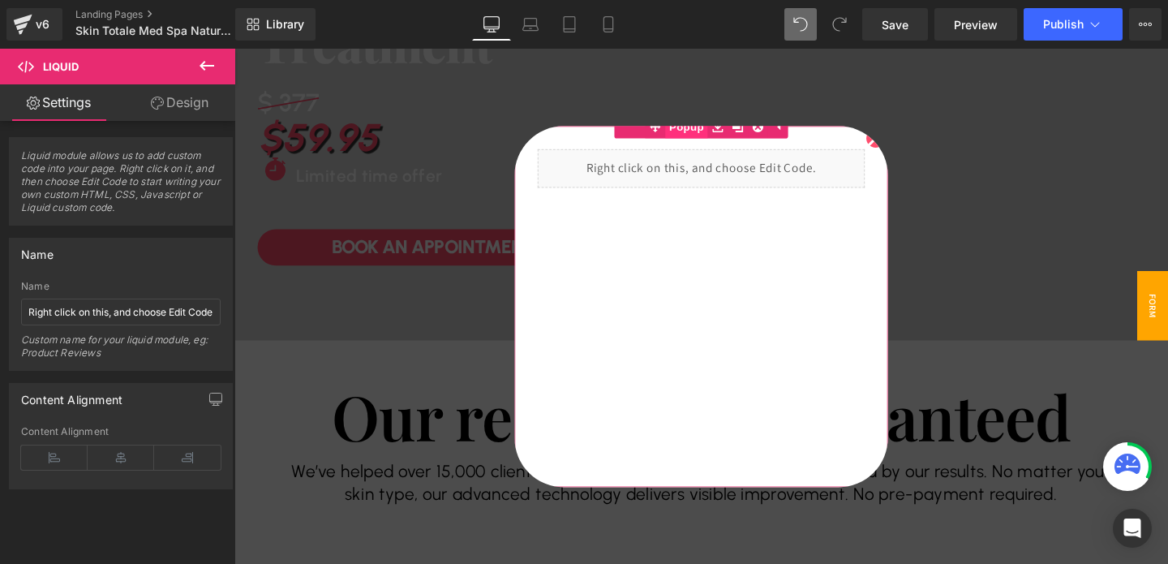
click at [716, 131] on span "Popup" at bounding box center [709, 130] width 45 height 24
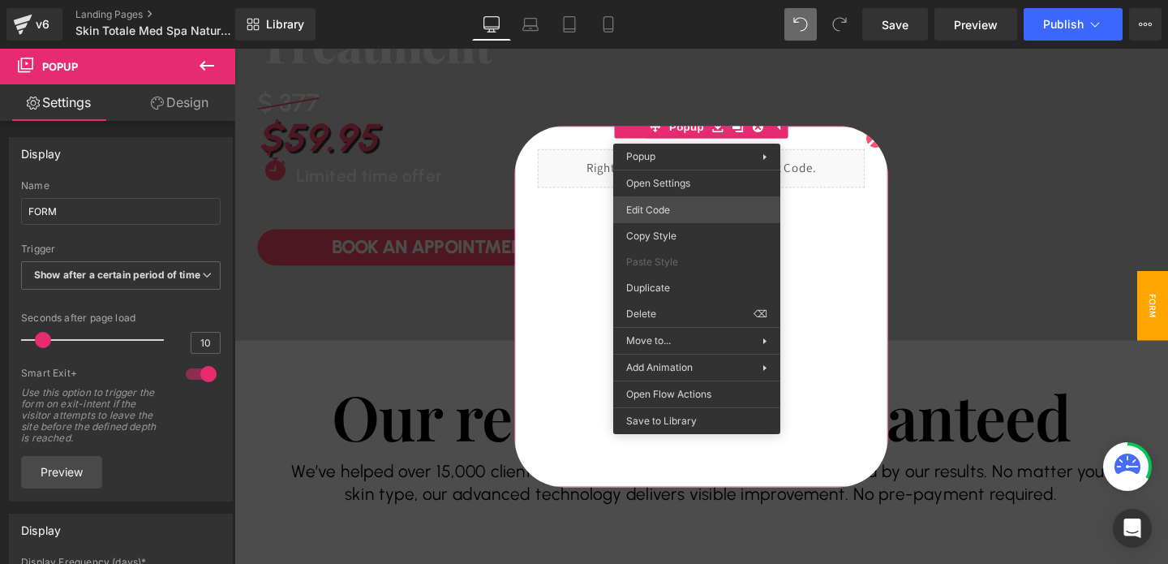
click at [664, 0] on div "Liquid You are previewing how the will restyle your page. You can not edit Elem…" at bounding box center [584, 0] width 1168 height 0
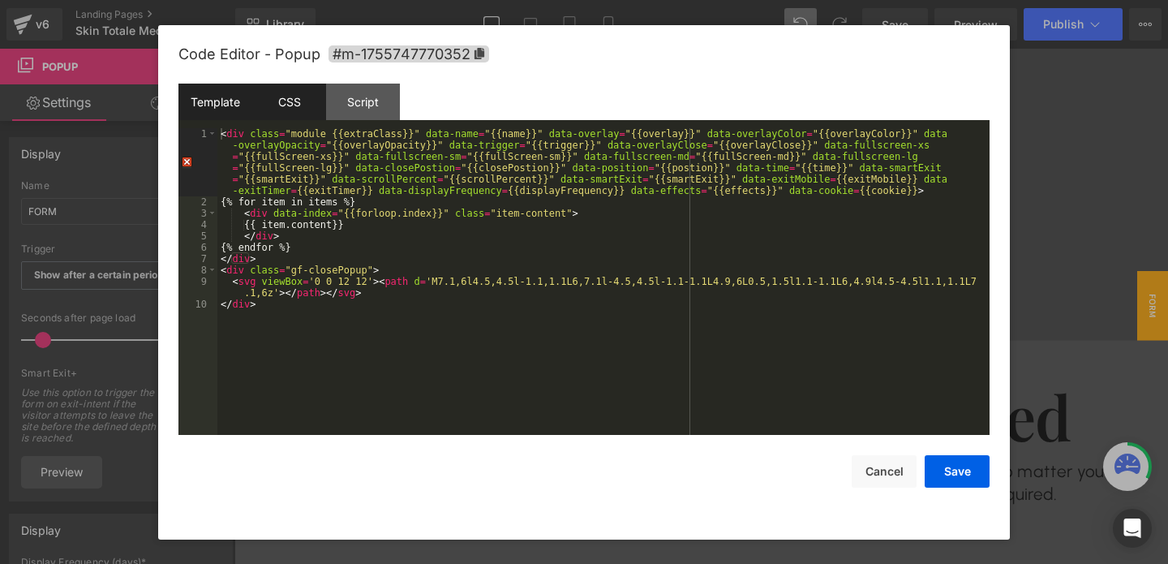
click at [299, 88] on div "CSS" at bounding box center [289, 102] width 74 height 37
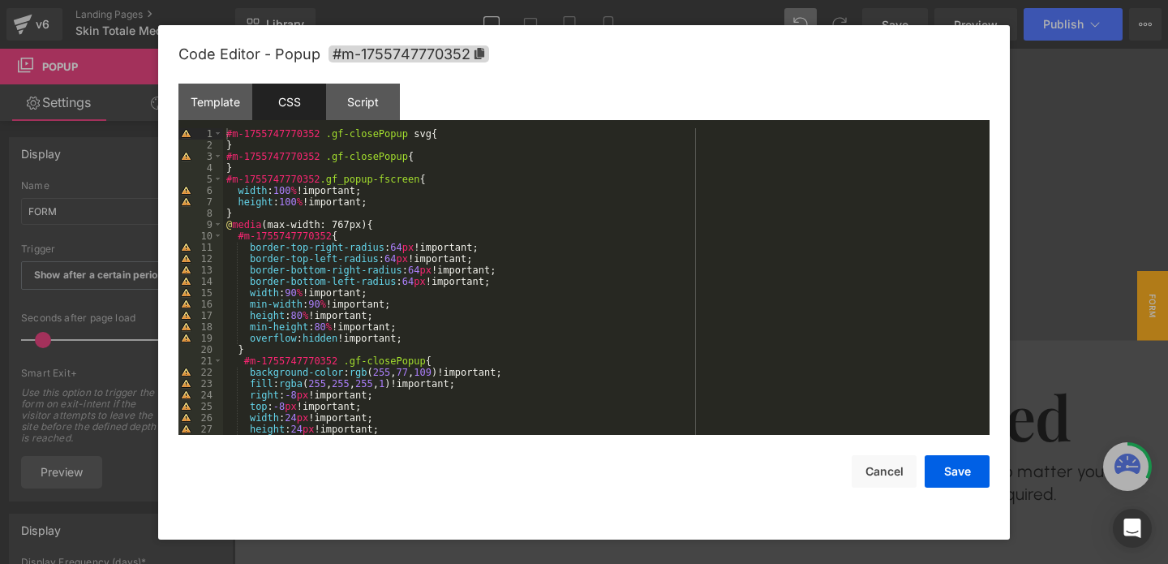
click at [330, 341] on div "#m-1755747770352 .gf-closePopup svg { } #m-1755747770352 .gf-closePopup { } #m-…" at bounding box center [603, 292] width 760 height 329
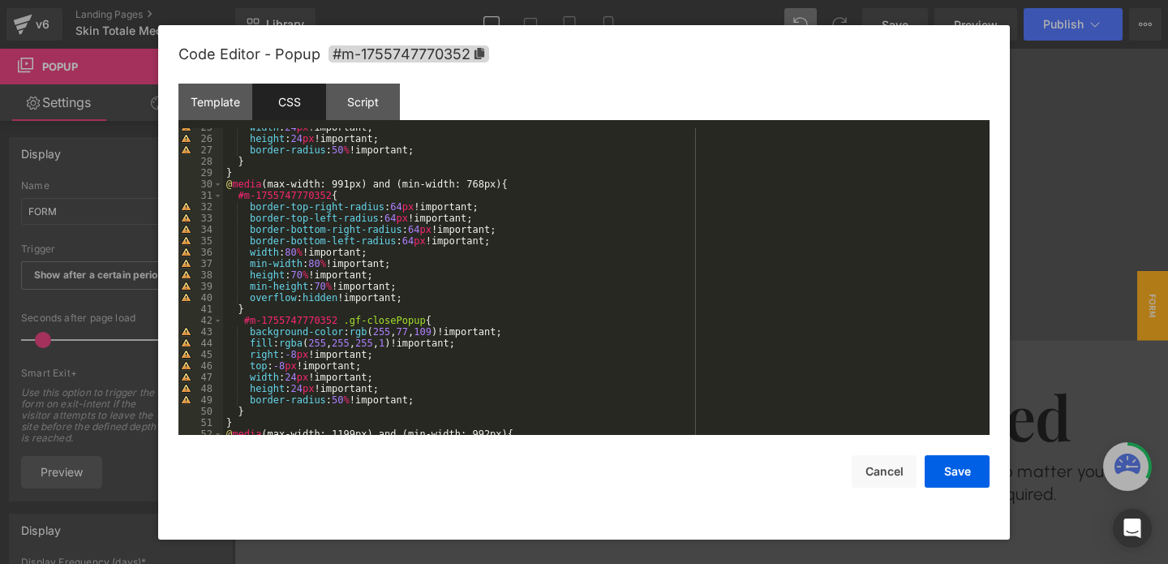
scroll to position [290, 0]
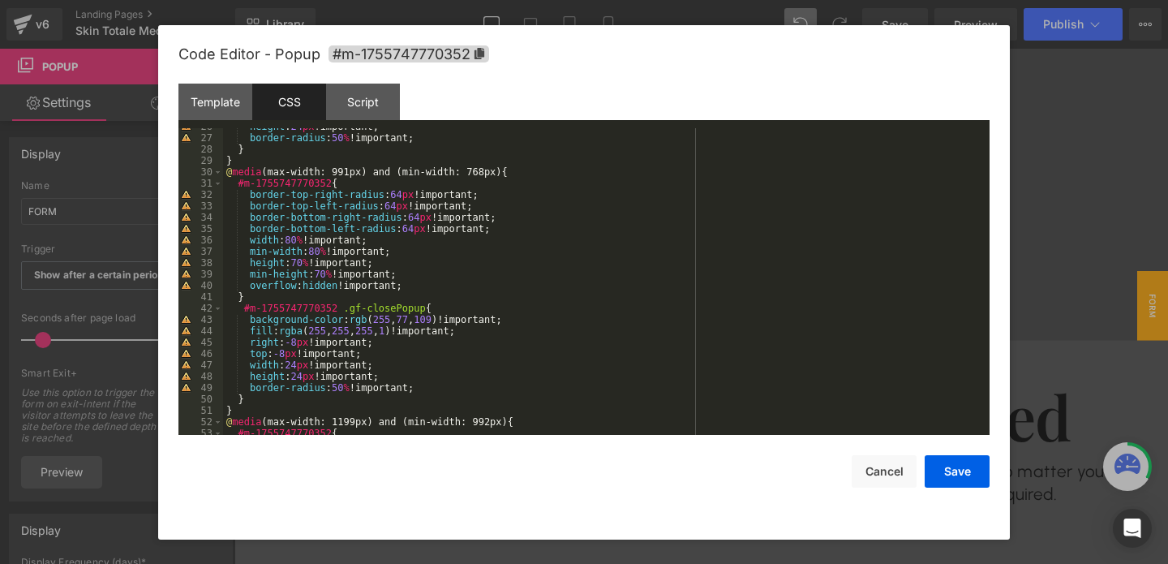
click at [325, 287] on div "height : 24 px !important; border-radius : 50 % !important; } } @ media (max-wi…" at bounding box center [603, 285] width 760 height 329
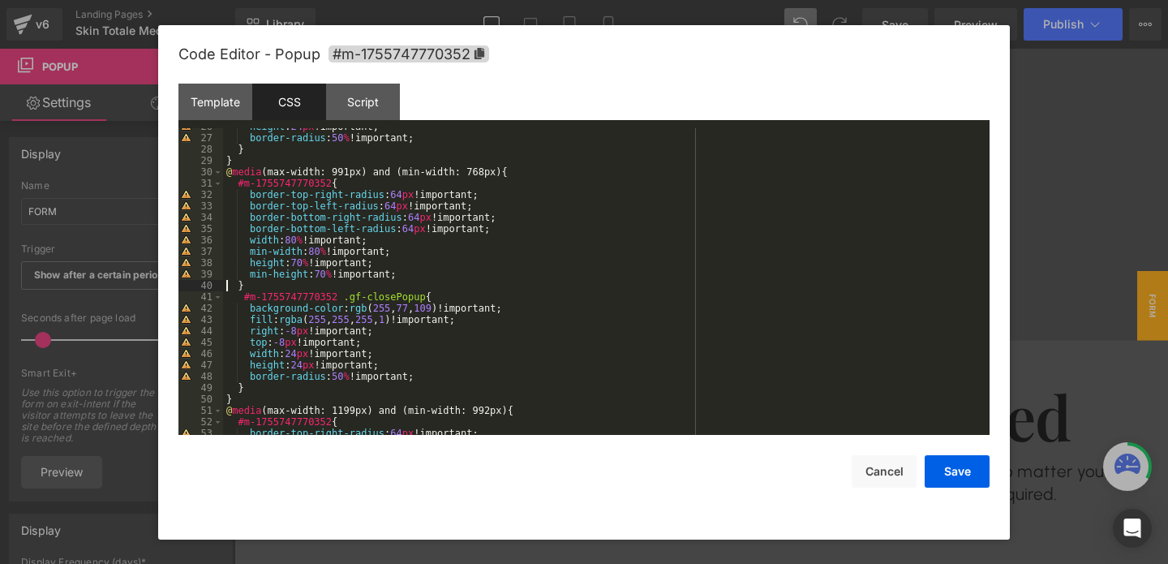
click at [311, 263] on div "height : 24 px !important; border-radius : 50 % !important; } } @ media (max-wi…" at bounding box center [603, 285] width 760 height 329
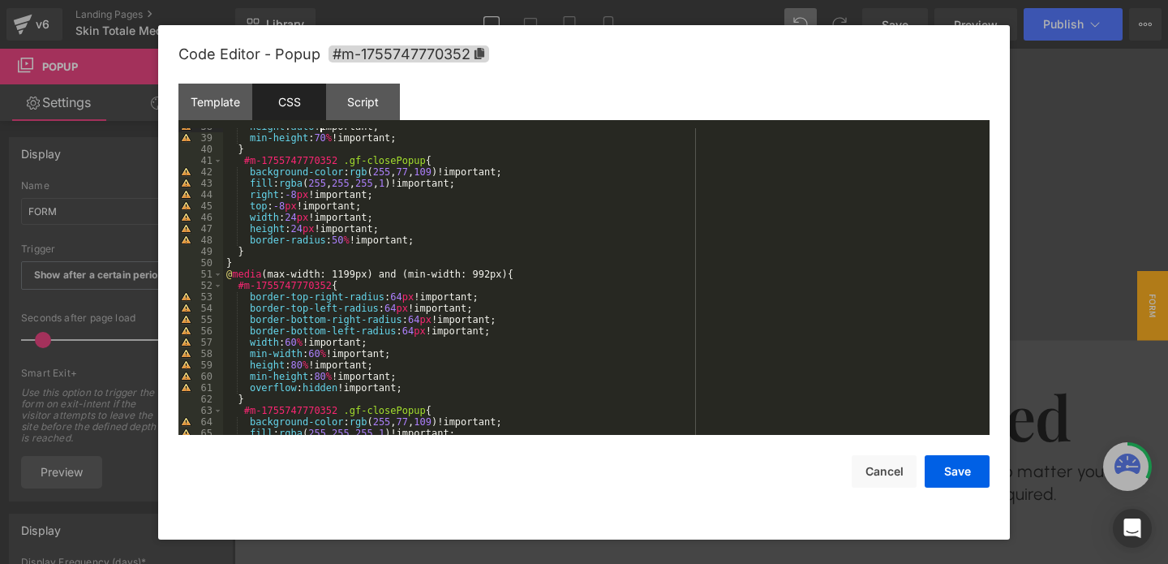
scroll to position [438, 0]
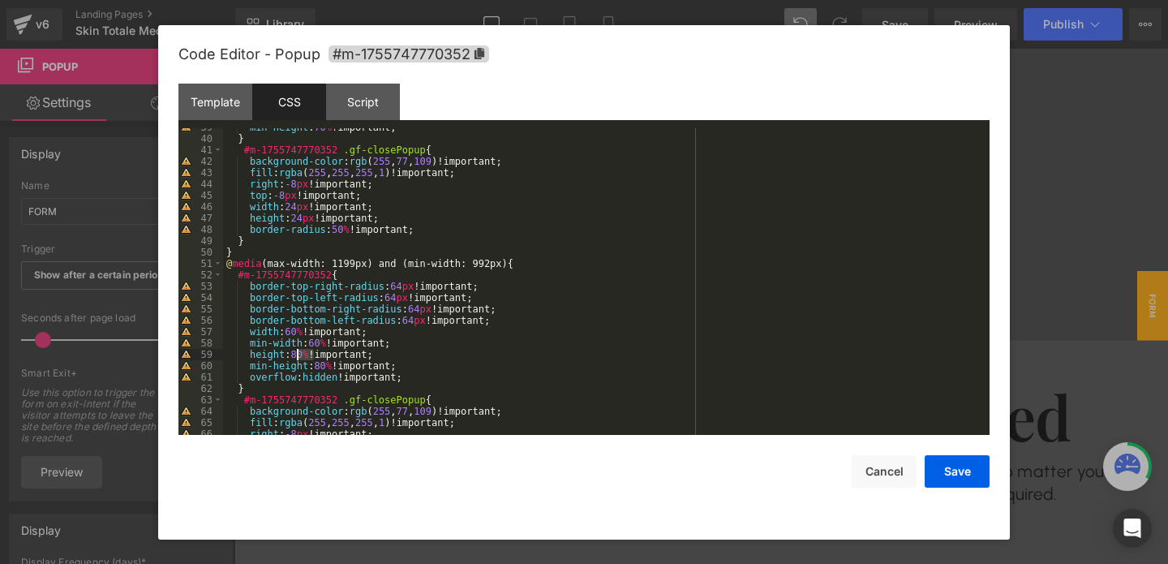
drag, startPoint x: 314, startPoint y: 352, endPoint x: 295, endPoint y: 353, distance: 18.7
click at [295, 353] on div "min-height : 70 % !important; } #m-1755747770352 .gf-closePopup { background-co…" at bounding box center [603, 286] width 760 height 329
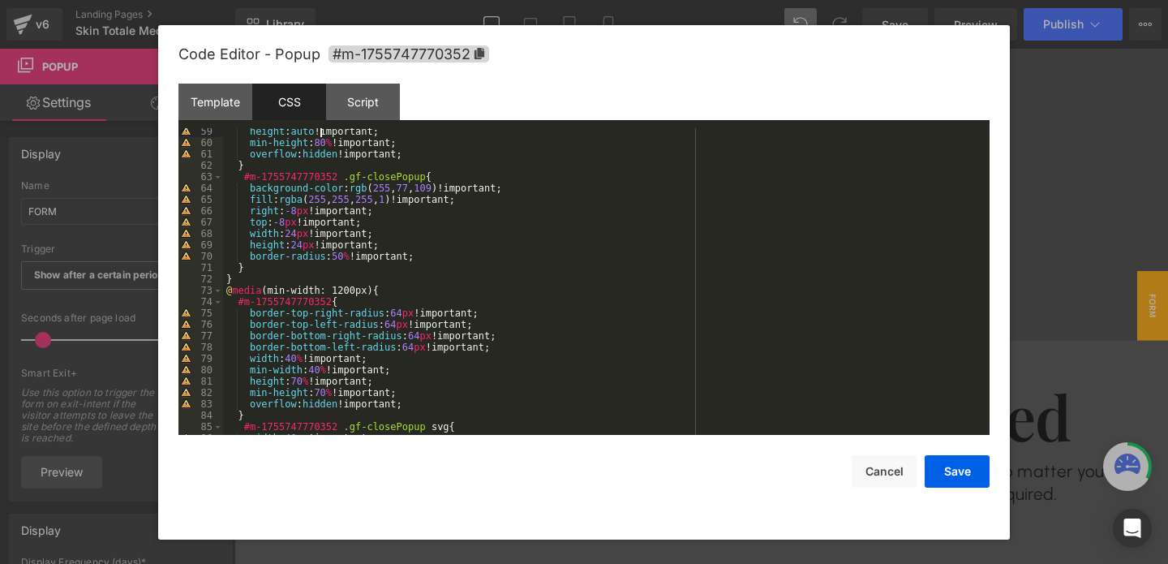
scroll to position [665, 0]
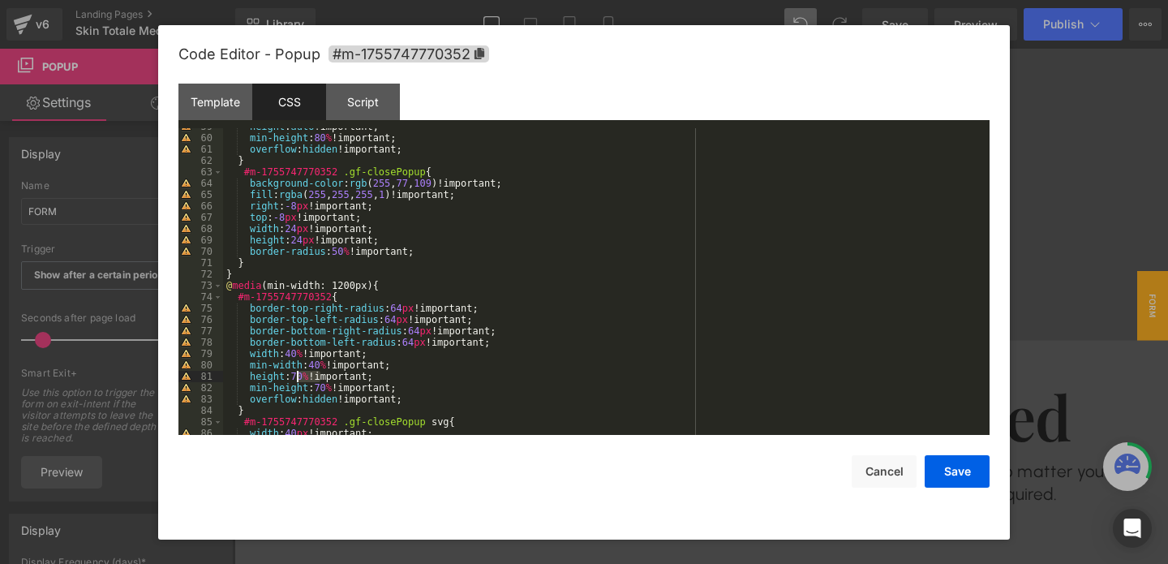
drag, startPoint x: 317, startPoint y: 376, endPoint x: 297, endPoint y: 376, distance: 20.3
click at [297, 376] on div "height : auto !important; min-height : 80 % !important; overflow : hidden !impo…" at bounding box center [603, 285] width 760 height 329
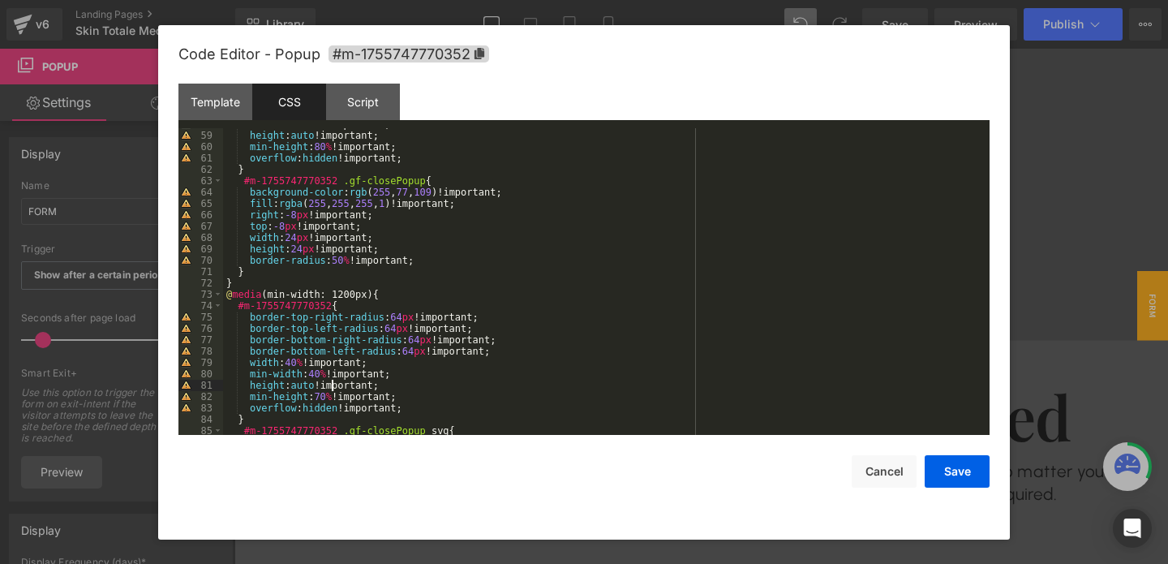
scroll to position [653, 0]
click at [348, 165] on div "min-width : 60 % !important; height : auto !important; min-height : 80 % !impor…" at bounding box center [603, 286] width 760 height 329
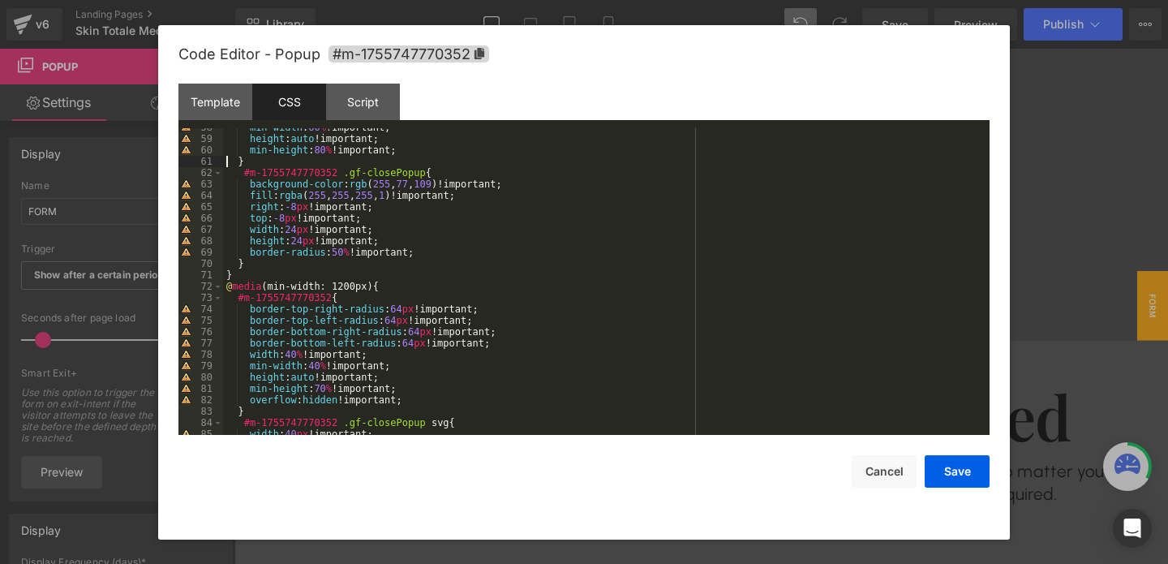
click at [320, 400] on div "min-width : 60 % !important; height : auto !important; min-height : 80 % !impor…" at bounding box center [603, 286] width 760 height 329
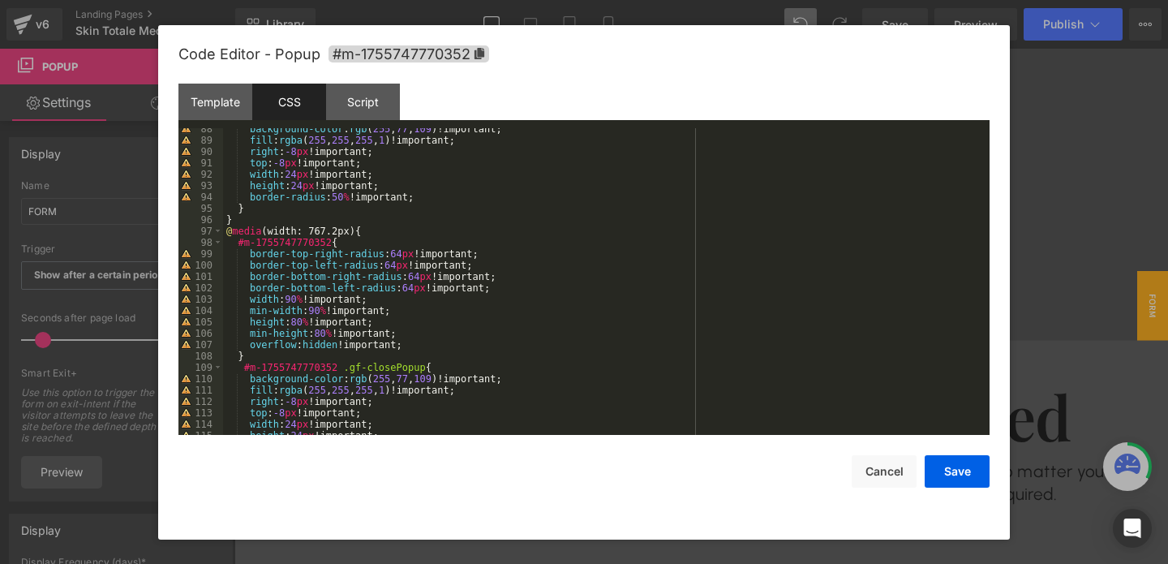
scroll to position [993, 0]
click at [316, 344] on div "background-color : rgb ( 255 , 77 , 109 )!important; fill : rgba ( 255 , 255 , …" at bounding box center [603, 287] width 760 height 329
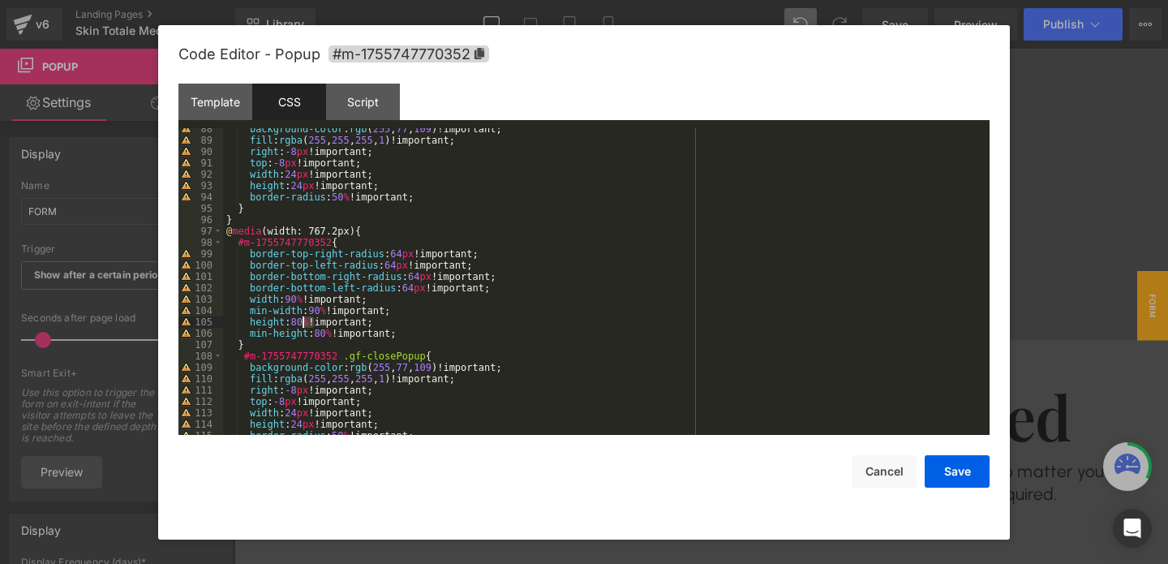
drag, startPoint x: 315, startPoint y: 320, endPoint x: 300, endPoint y: 320, distance: 14.6
click at [300, 320] on div "background-color : rgb ( 255 , 77 , 109 )!important; fill : rgba ( 255 , 255 , …" at bounding box center [603, 287] width 760 height 329
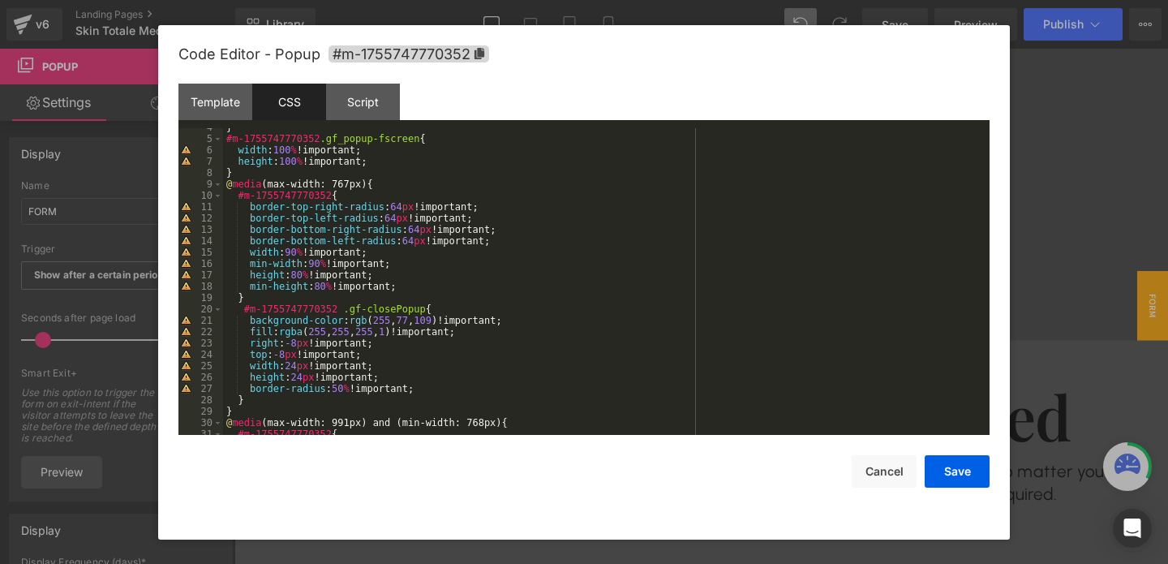
scroll to position [0, 0]
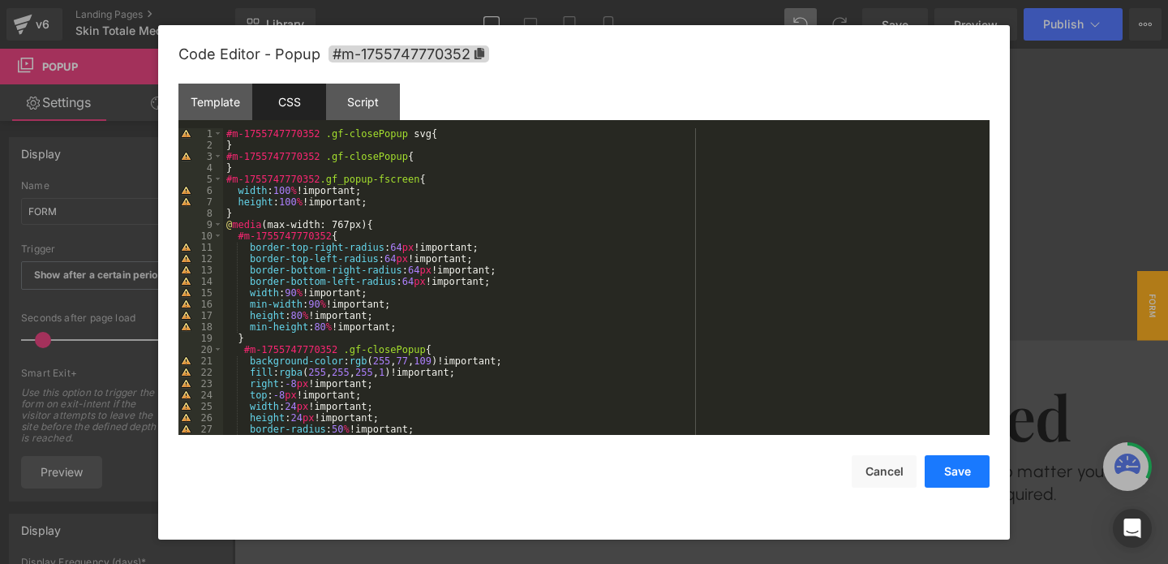
click at [947, 475] on button "Save" at bounding box center [957, 471] width 65 height 32
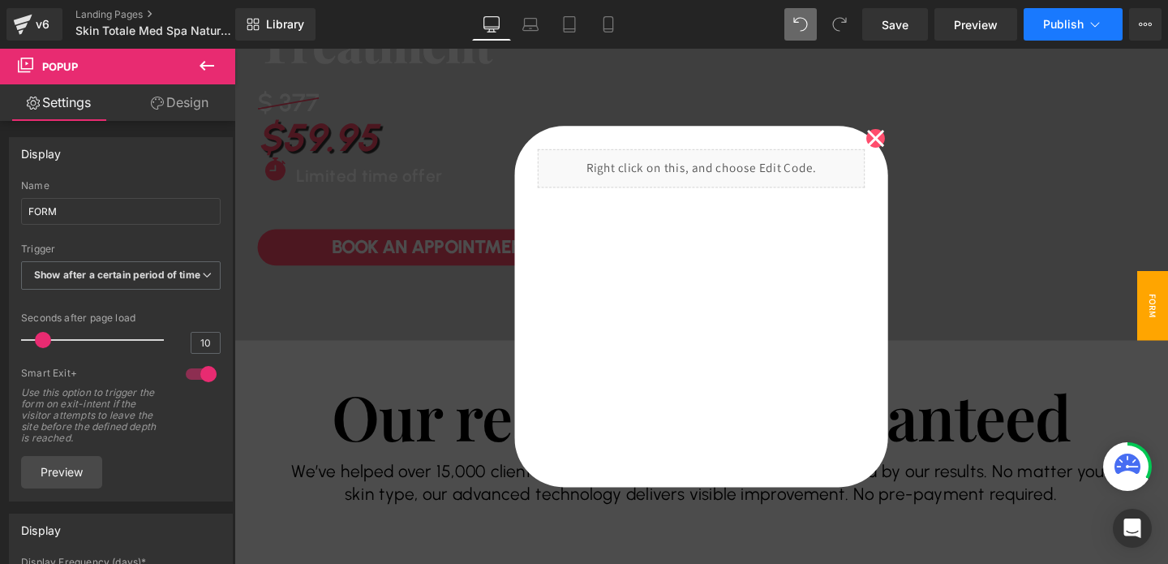
click at [1051, 16] on button "Publish" at bounding box center [1073, 24] width 99 height 32
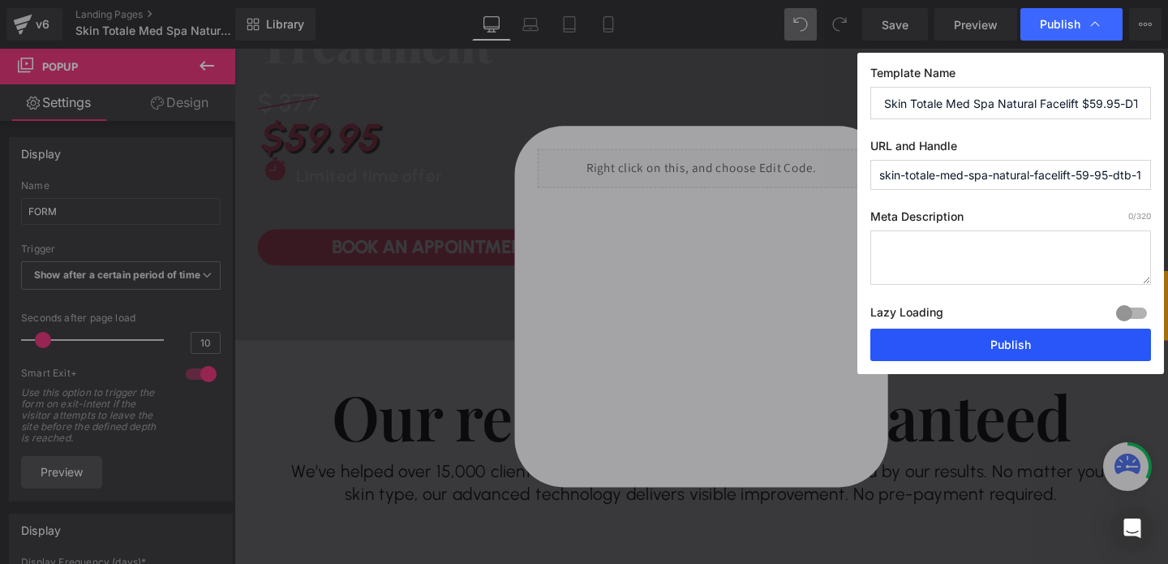
click at [956, 343] on button "Publish" at bounding box center [1010, 345] width 281 height 32
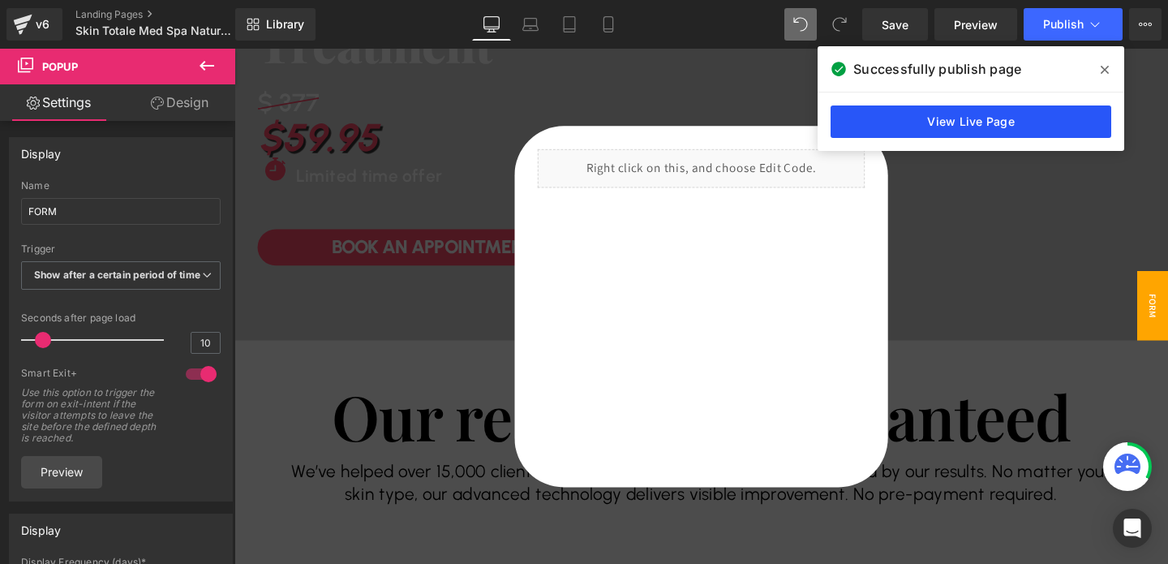
click at [881, 113] on link "View Live Page" at bounding box center [971, 121] width 281 height 32
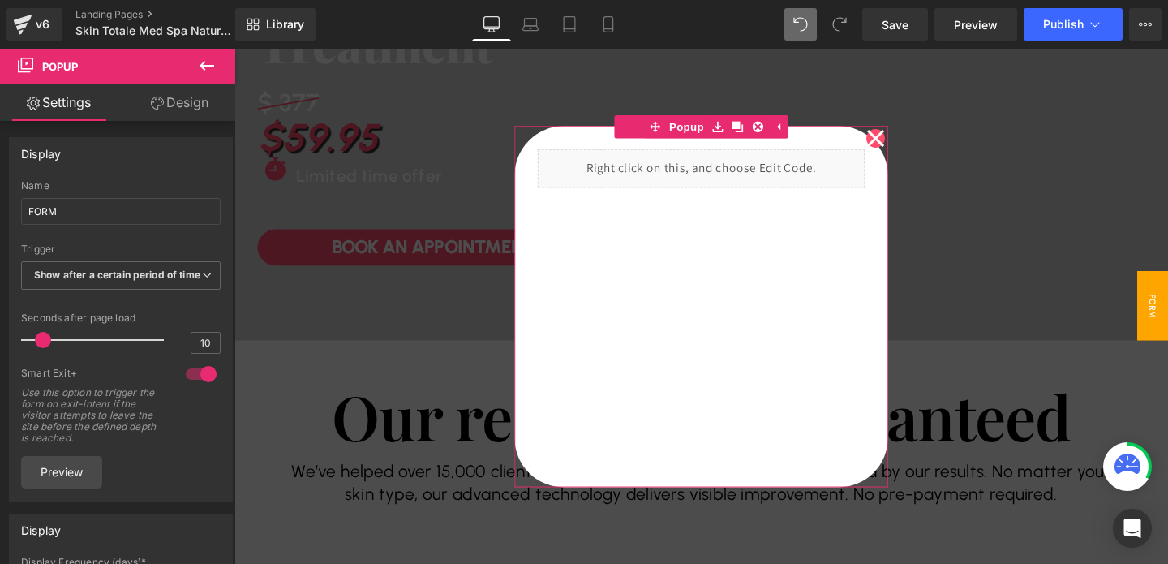
click at [908, 146] on icon at bounding box center [908, 143] width 19 height 32
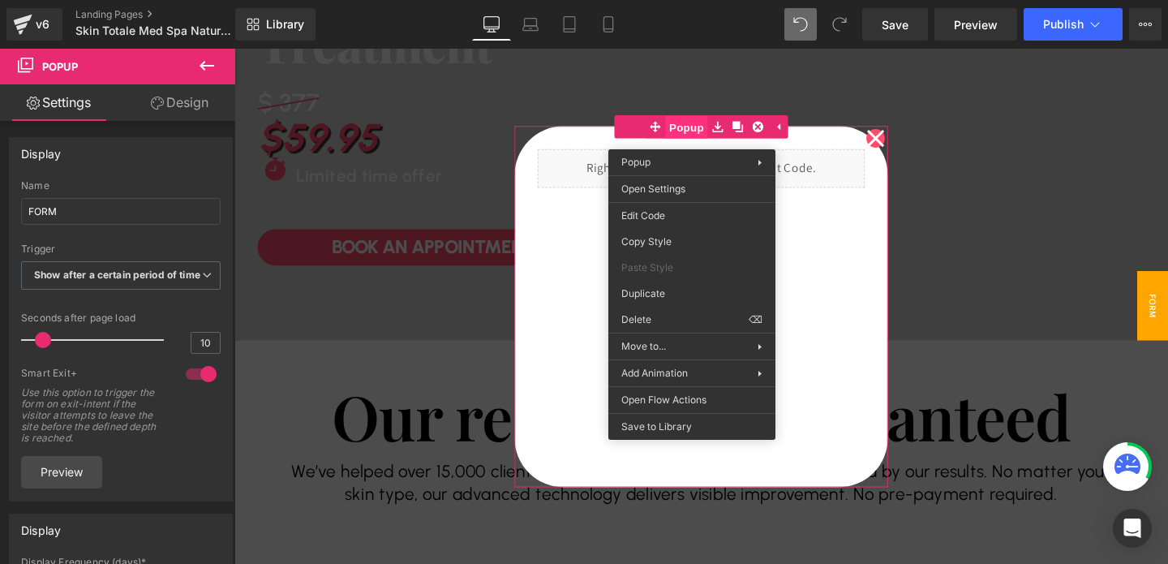
click at [711, 137] on span "Popup" at bounding box center [709, 131] width 45 height 24
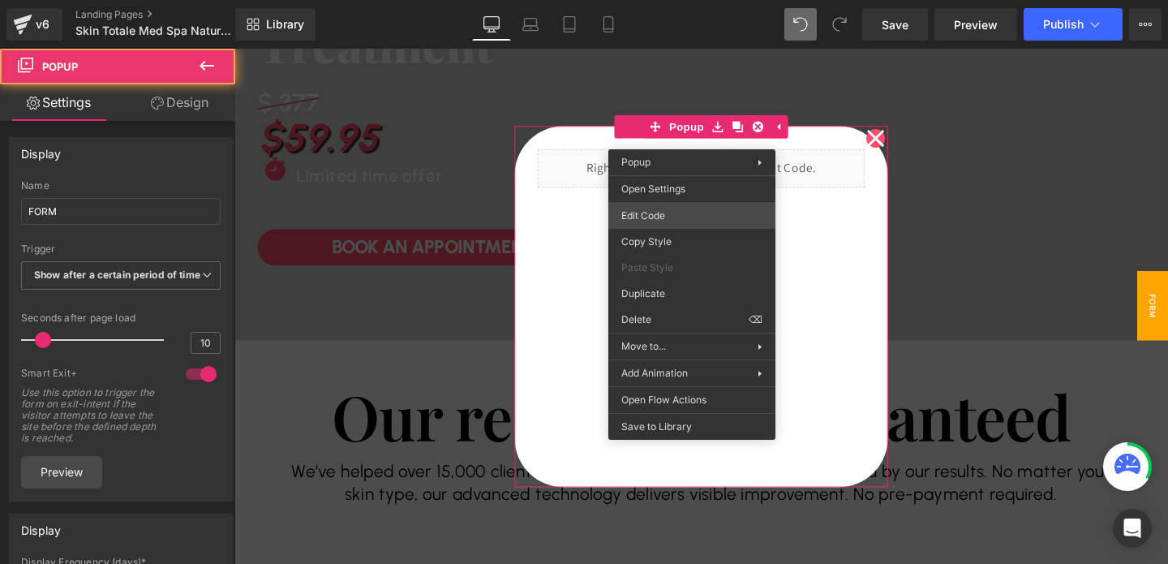
click at [654, 0] on div "Liquid You are previewing how the will restyle your page. You can not edit Elem…" at bounding box center [584, 0] width 1168 height 0
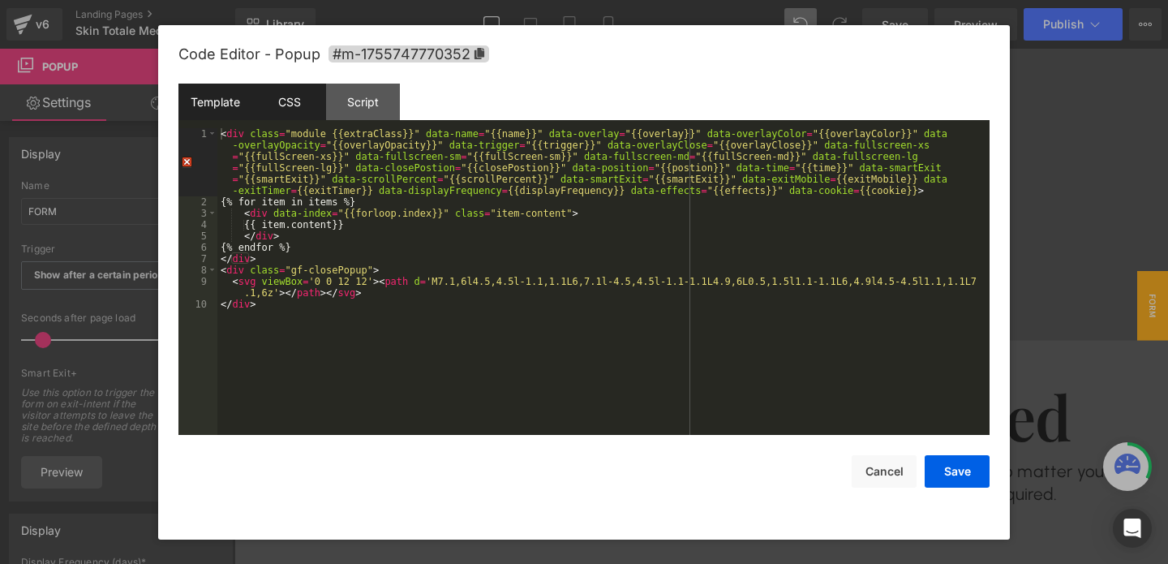
click at [287, 101] on div "CSS" at bounding box center [289, 102] width 74 height 37
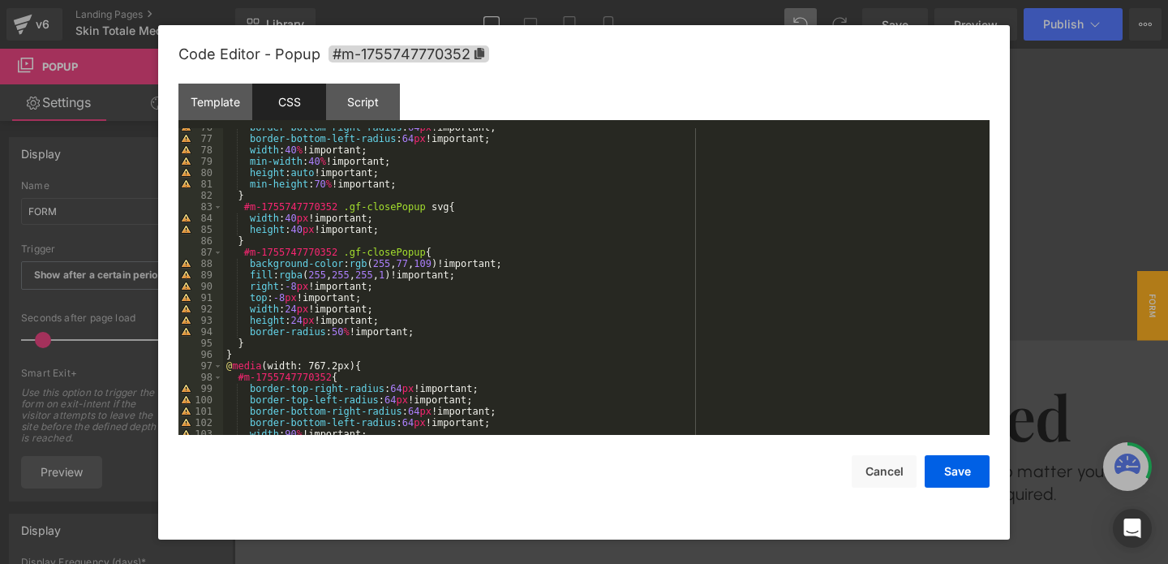
scroll to position [858, 0]
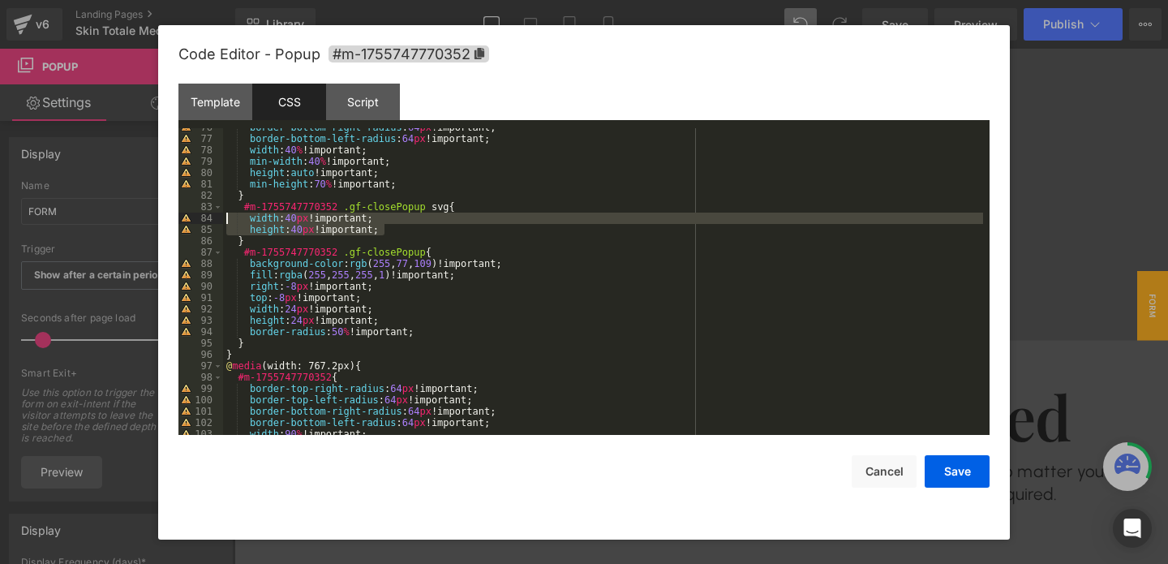
drag, startPoint x: 395, startPoint y: 229, endPoint x: 234, endPoint y: 217, distance: 161.8
click at [234, 217] on div "border-bottom-right-radius : 64 px !important; border-bottom-left-radius : 64 p…" at bounding box center [603, 286] width 760 height 329
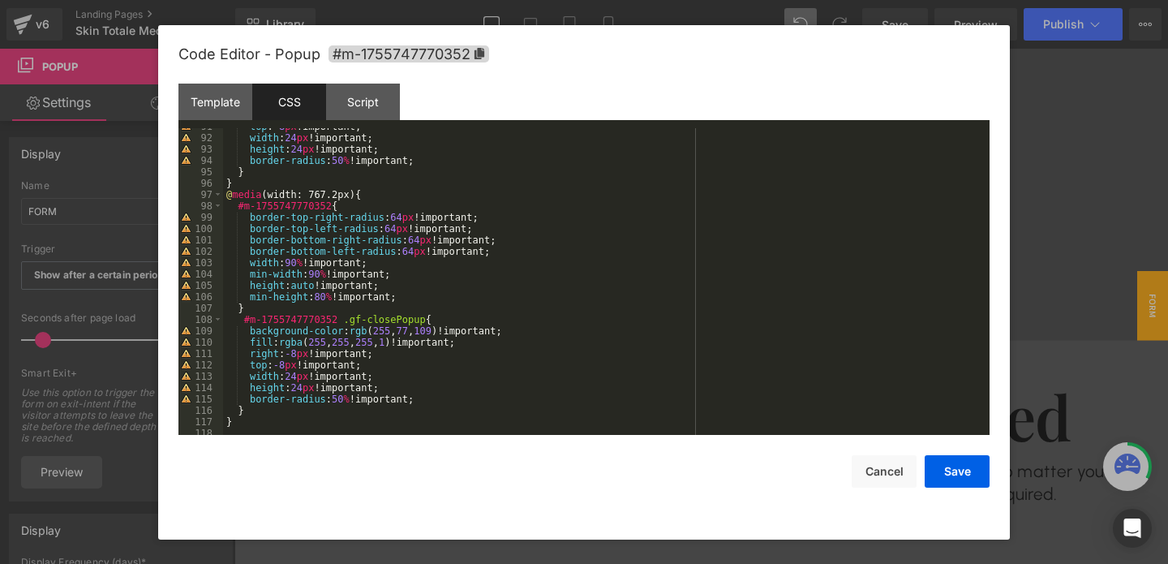
scroll to position [1034, 0]
click at [965, 465] on button "Save" at bounding box center [957, 471] width 65 height 32
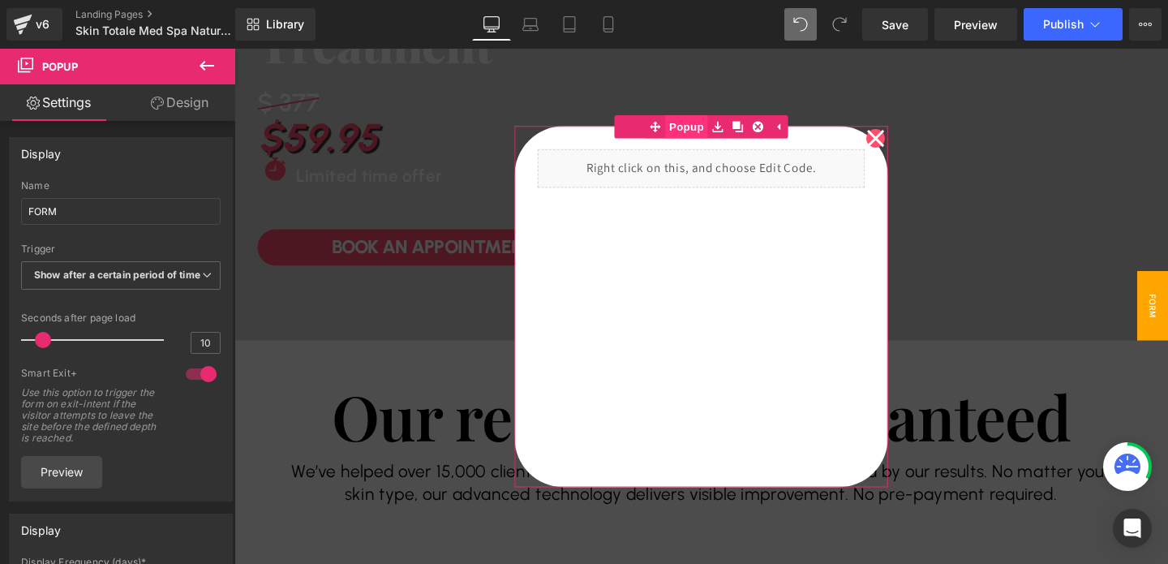
click at [706, 135] on span "Popup" at bounding box center [709, 130] width 45 height 24
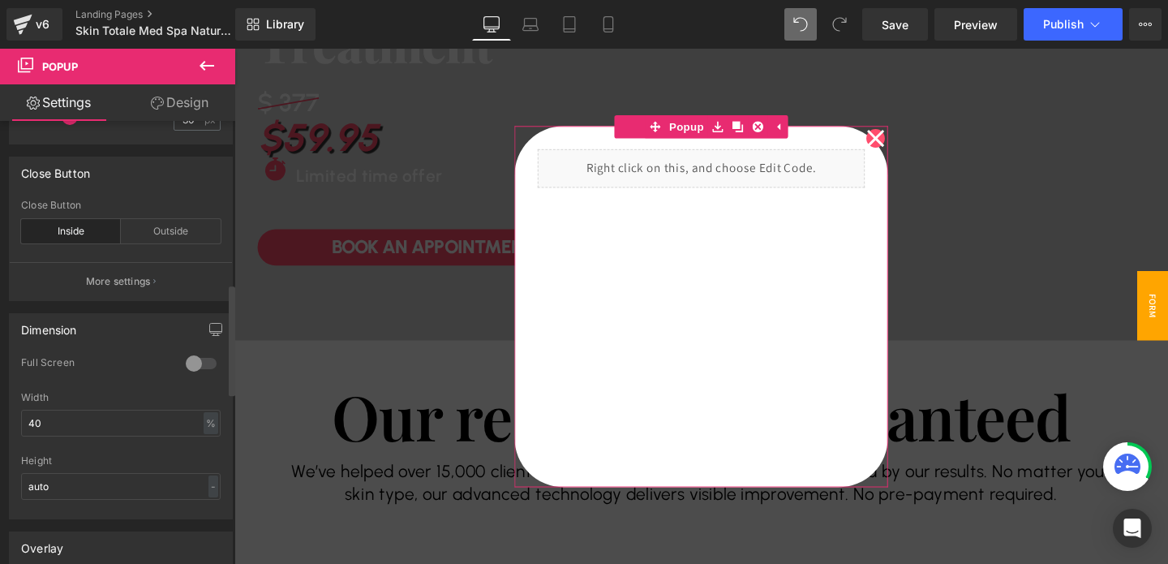
scroll to position [662, 0]
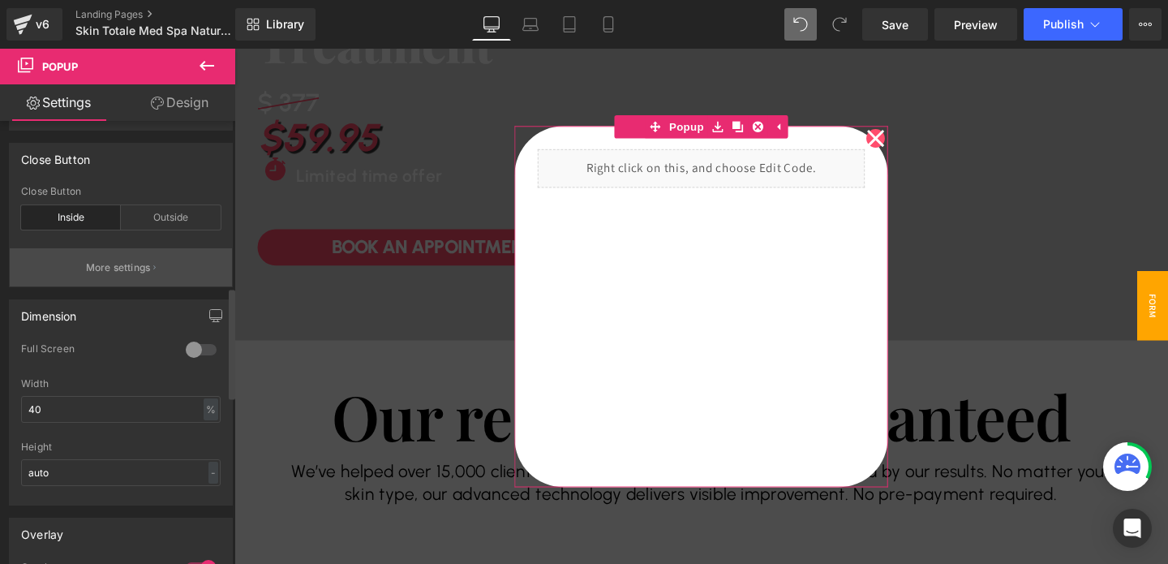
click at [118, 286] on button "More settings" at bounding box center [121, 267] width 222 height 38
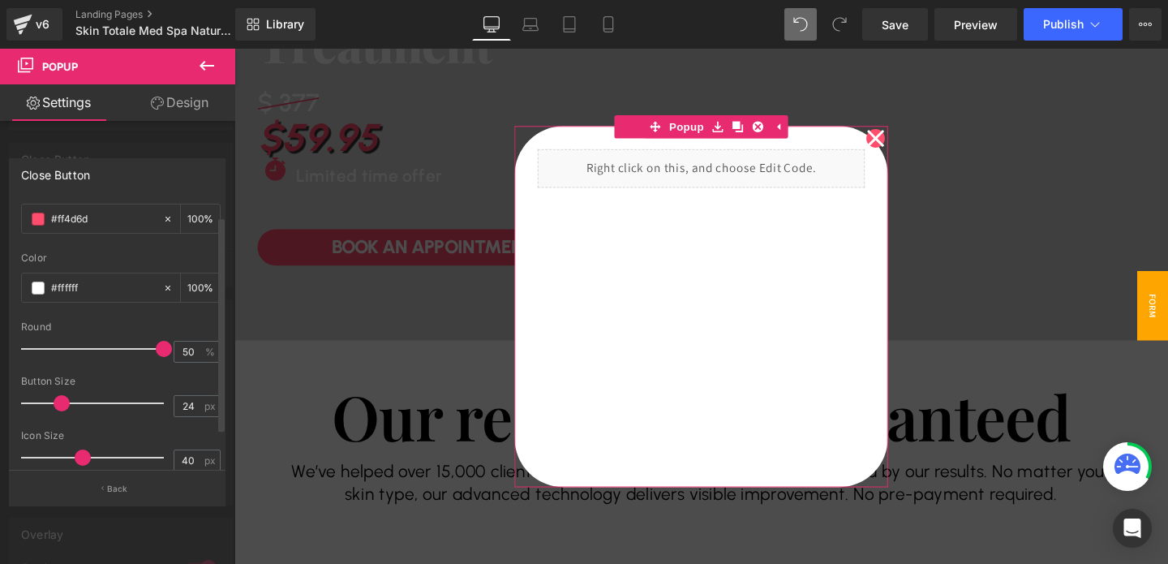
scroll to position [53, 0]
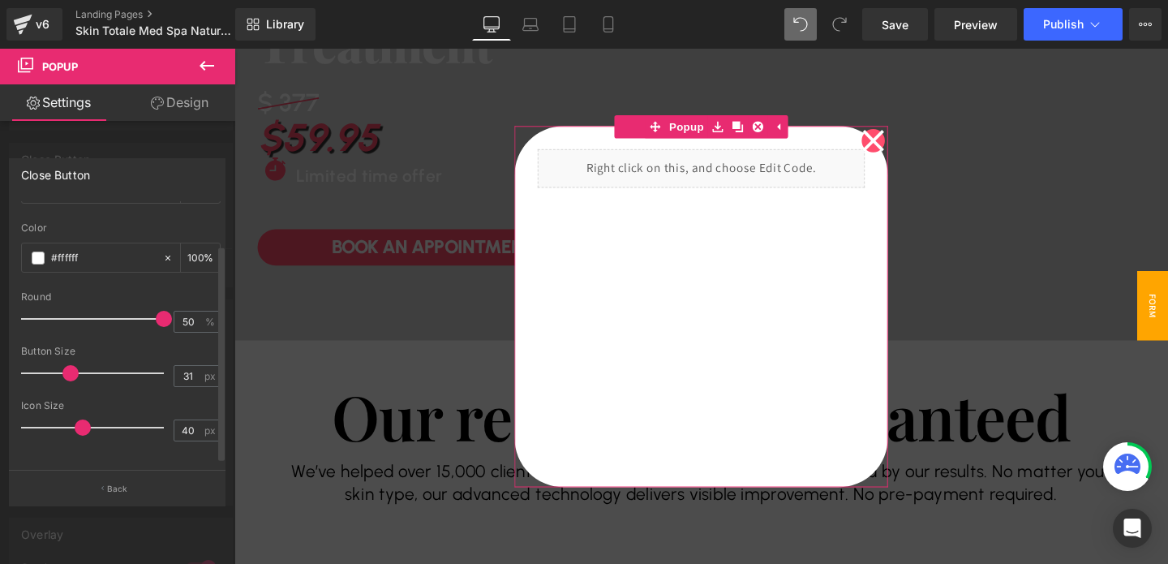
type input "32"
drag, startPoint x: 59, startPoint y: 366, endPoint x: 69, endPoint y: 367, distance: 9.8
click at [69, 367] on span at bounding box center [72, 373] width 16 height 16
drag, startPoint x: 80, startPoint y: 424, endPoint x: 49, endPoint y: 426, distance: 31.7
click at [49, 426] on span at bounding box center [49, 427] width 16 height 16
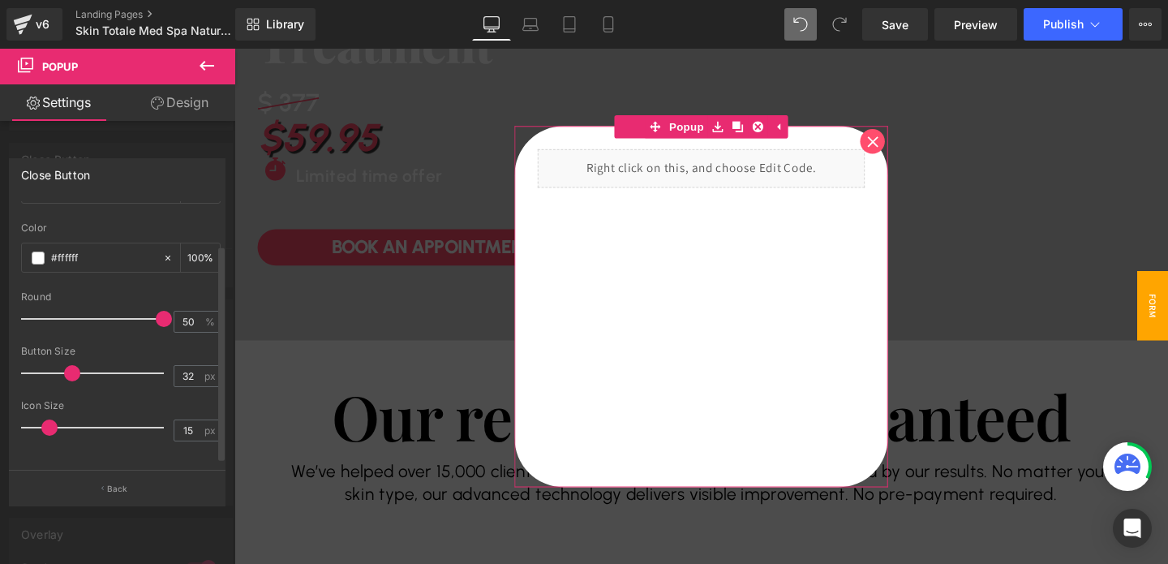
type input "16"
click at [48, 422] on span at bounding box center [51, 427] width 16 height 16
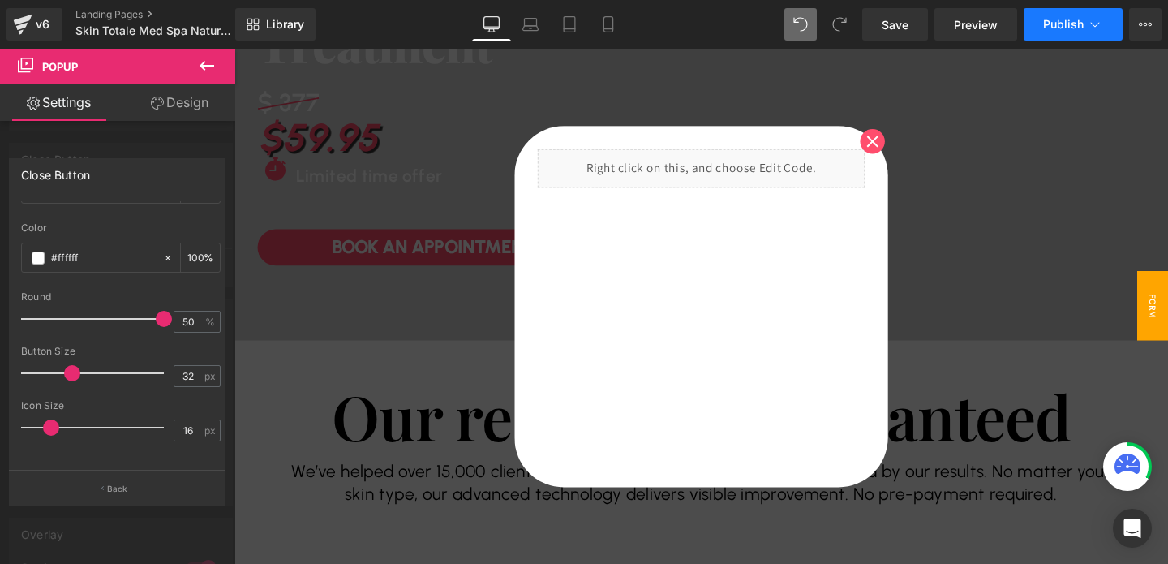
click at [1068, 24] on span "Publish" at bounding box center [1063, 24] width 41 height 13
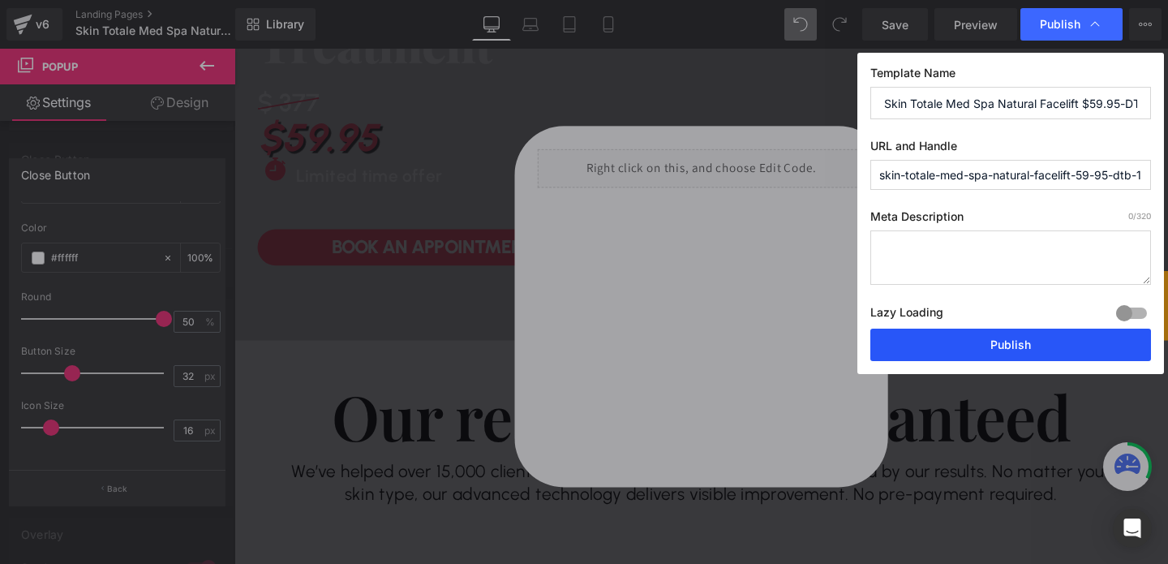
click at [993, 355] on button "Publish" at bounding box center [1010, 345] width 281 height 32
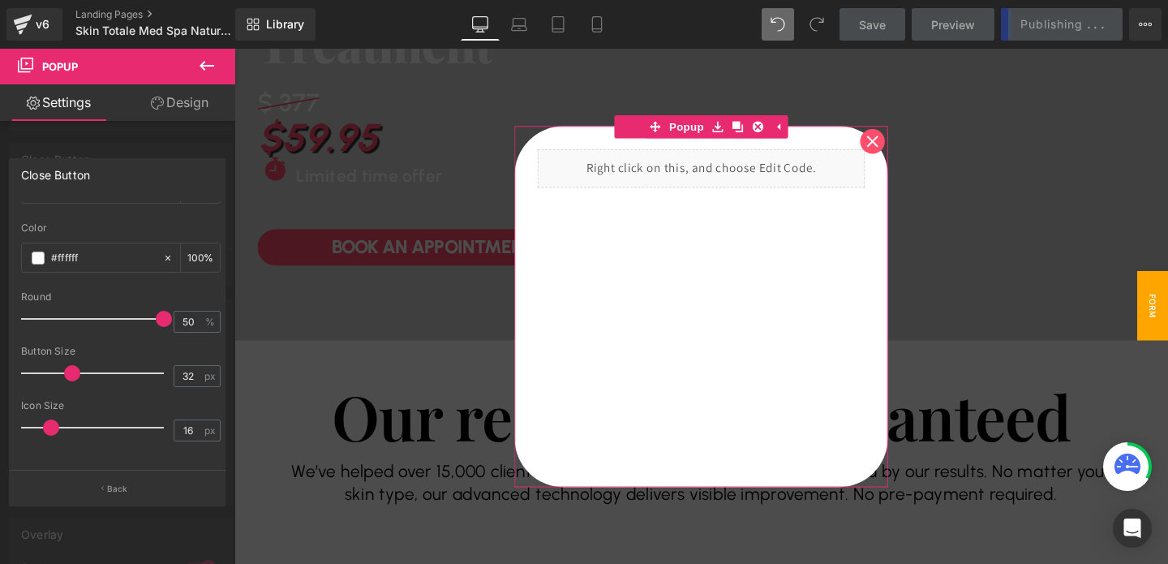
click at [160, 150] on div at bounding box center [117, 310] width 235 height 523
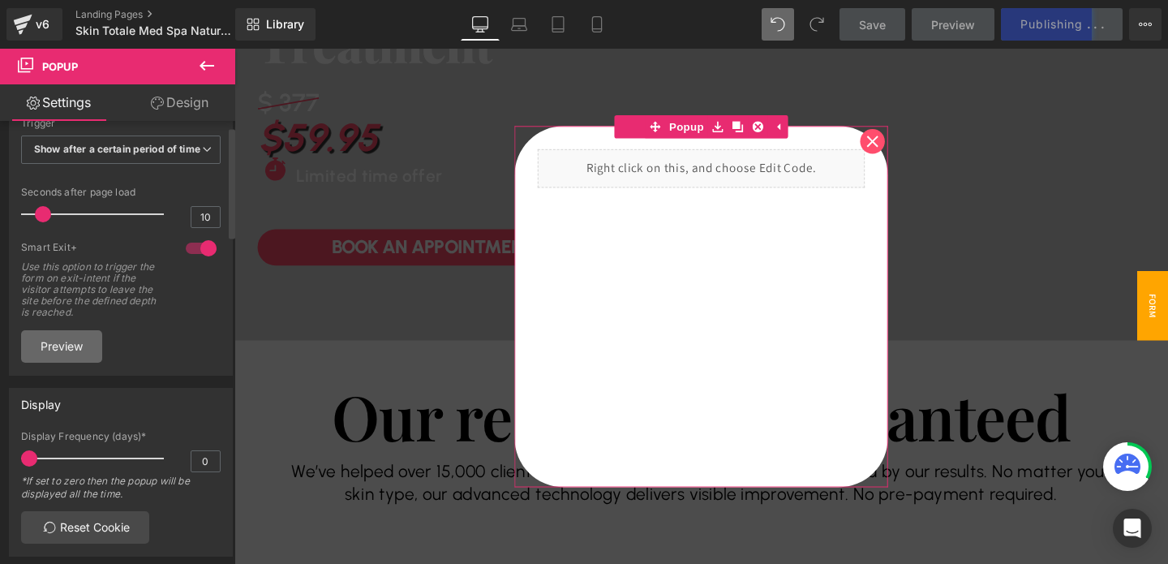
scroll to position [0, 0]
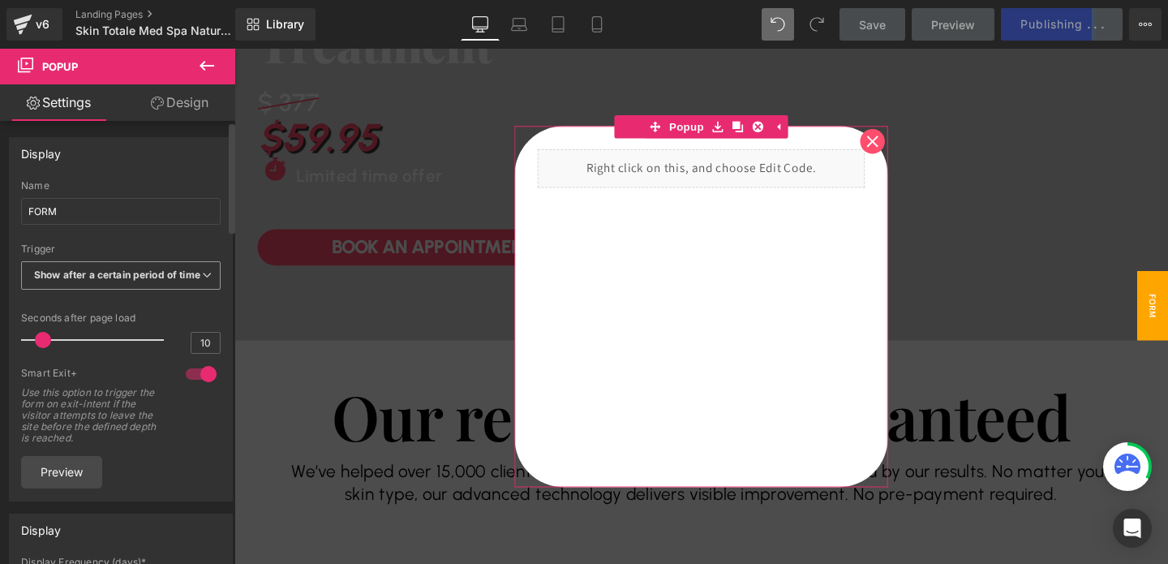
click at [83, 298] on div "Show after a certain period of time None Show on page load Show after a certain…" at bounding box center [121, 279] width 200 height 37
click at [89, 290] on span "Show after a certain period of time" at bounding box center [121, 275] width 200 height 28
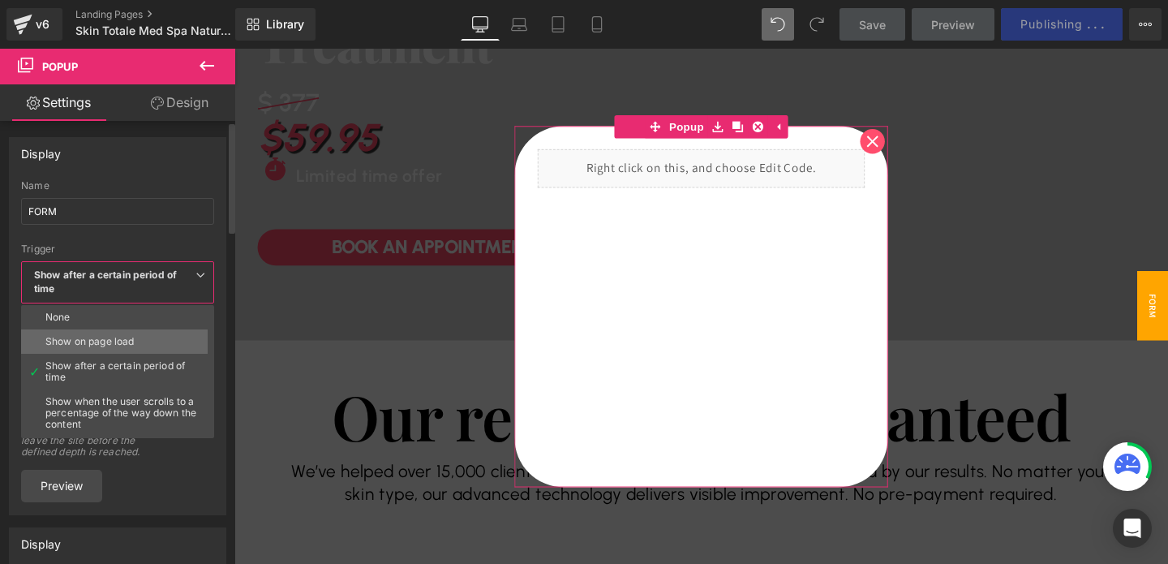
click at [82, 339] on div "Show on page load" at bounding box center [89, 341] width 88 height 11
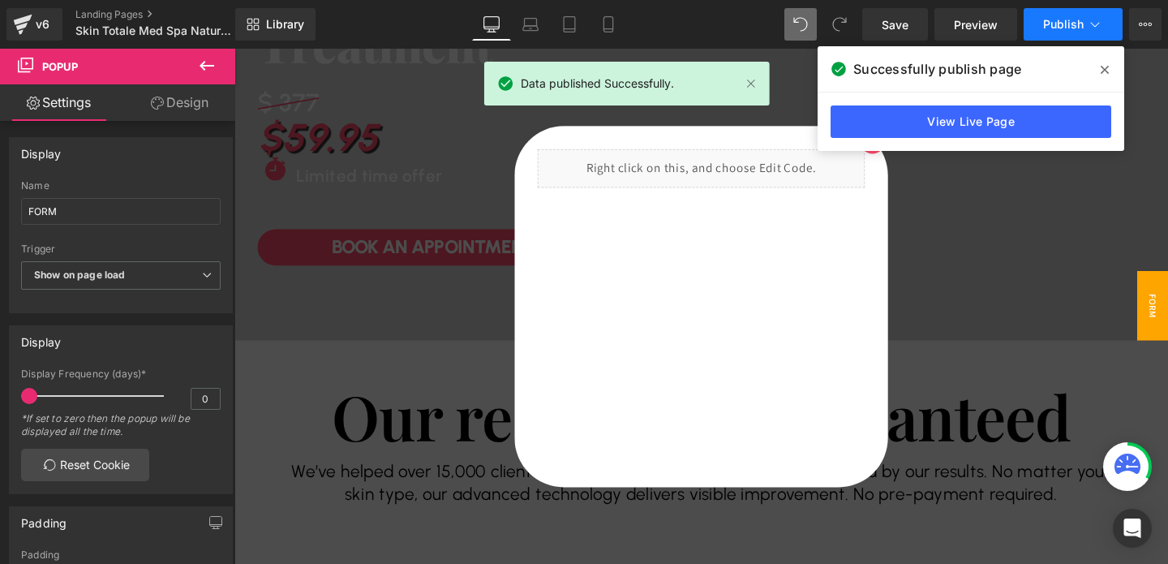
click at [1042, 35] on button "Publish" at bounding box center [1073, 24] width 99 height 32
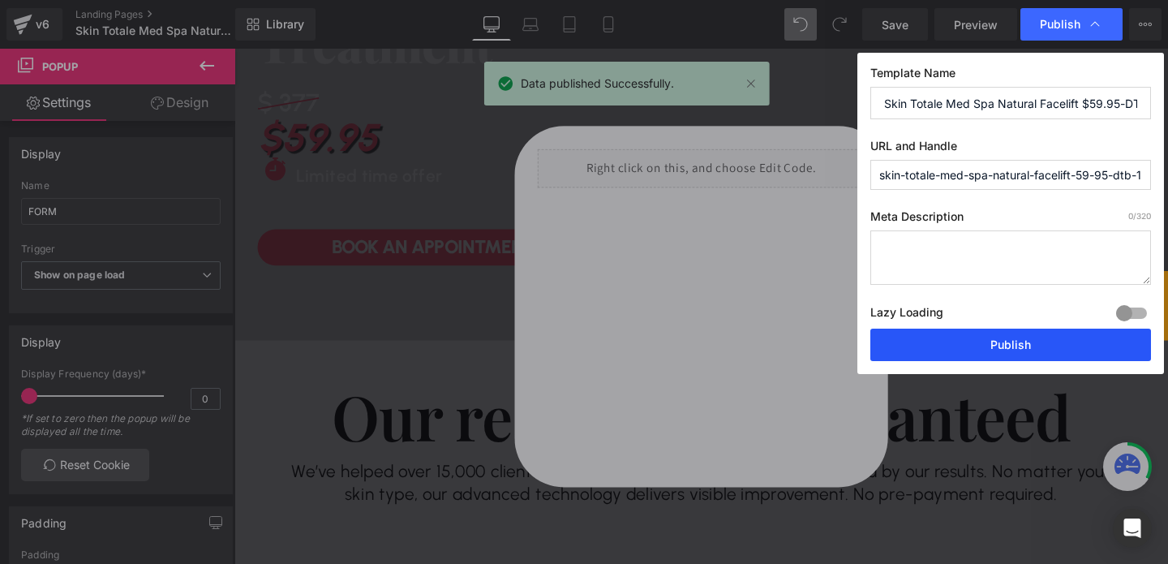
click at [993, 338] on button "Publish" at bounding box center [1010, 345] width 281 height 32
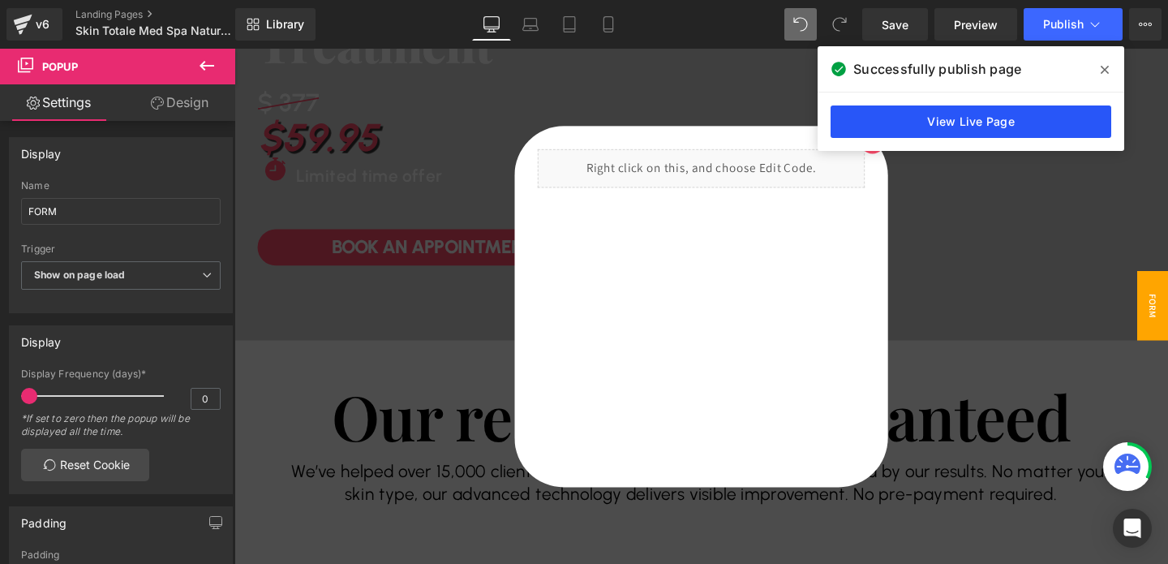
click at [895, 121] on link "View Live Page" at bounding box center [971, 121] width 281 height 32
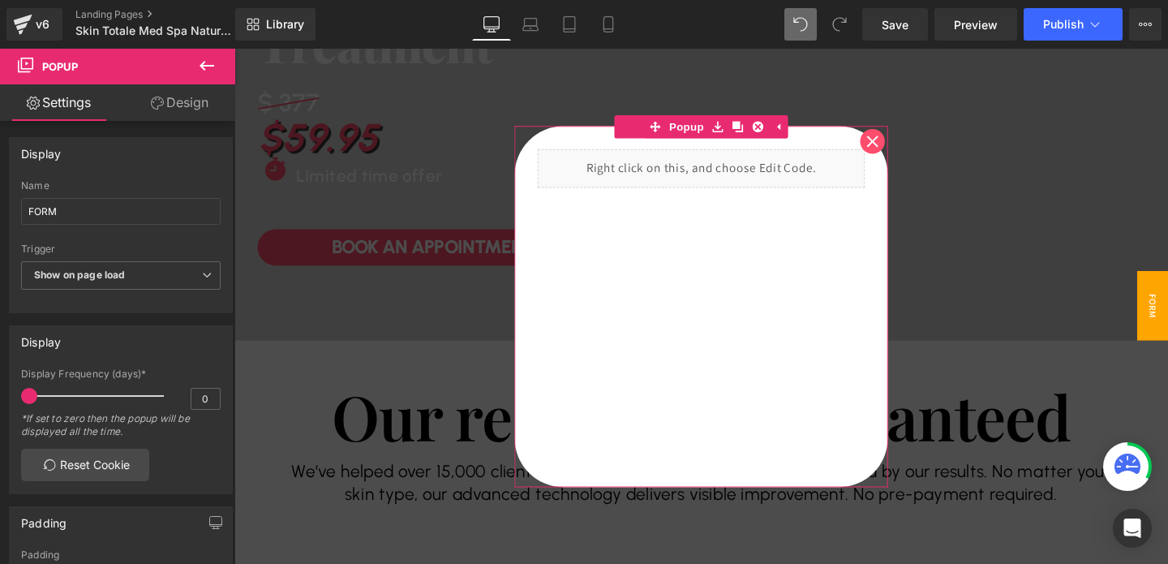
click at [906, 151] on icon at bounding box center [905, 146] width 13 height 13
